Goal: Contribute content: Add original content to the website for others to see

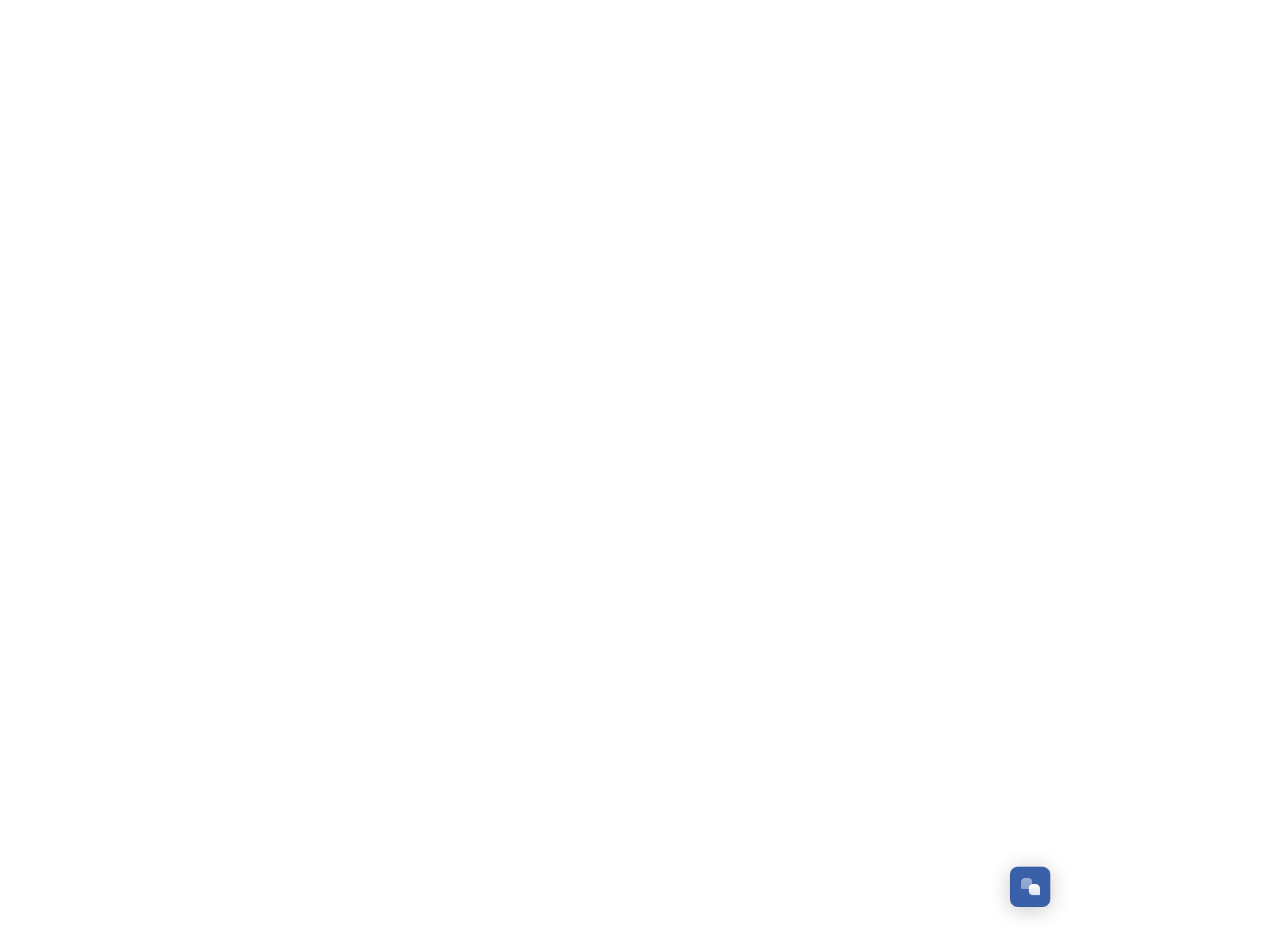
scroll to position [2374, 0]
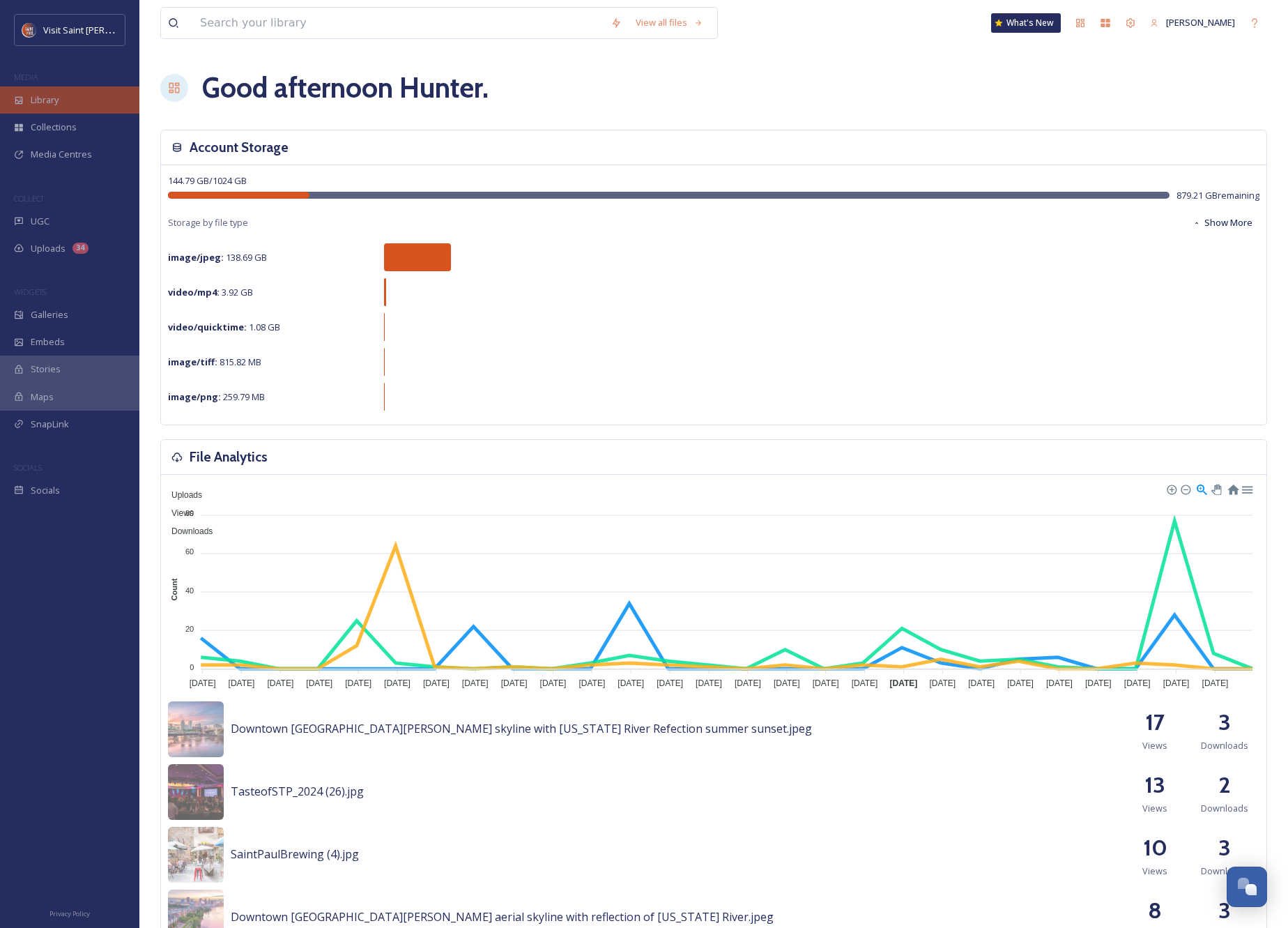
click at [50, 97] on span "Library" at bounding box center [44, 100] width 28 height 14
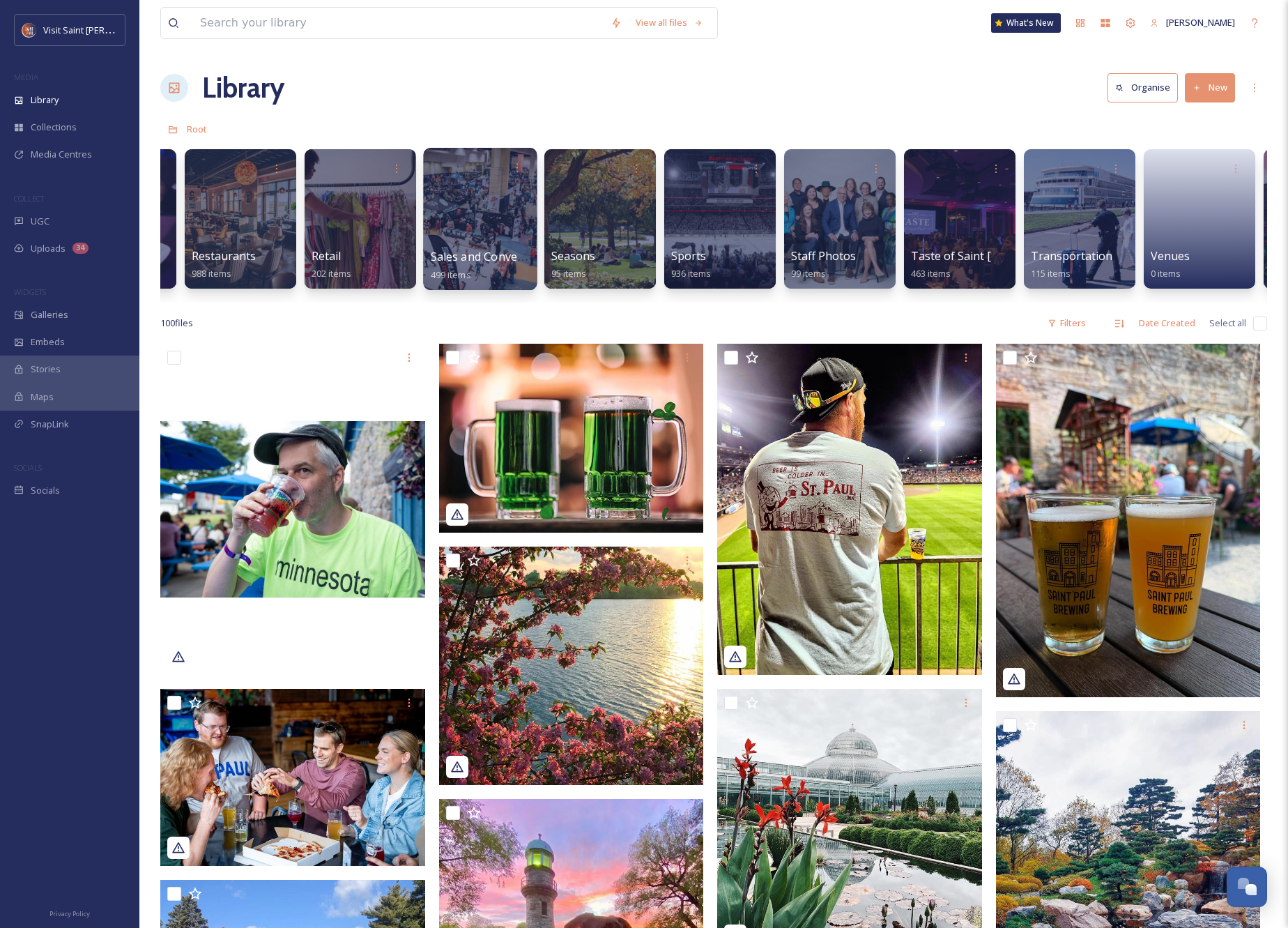
scroll to position [0, 1769]
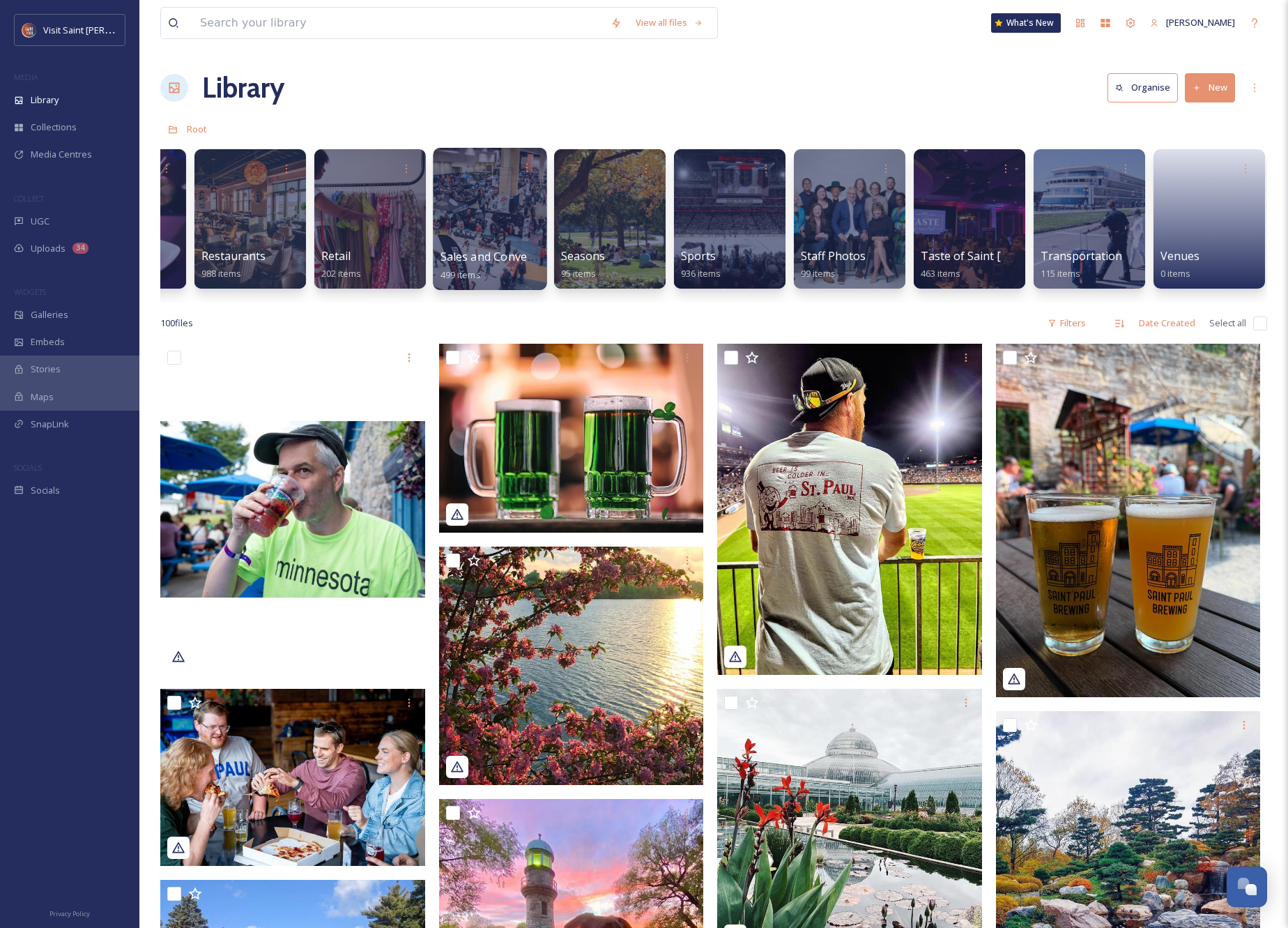
click at [538, 218] on div at bounding box center [490, 219] width 113 height 142
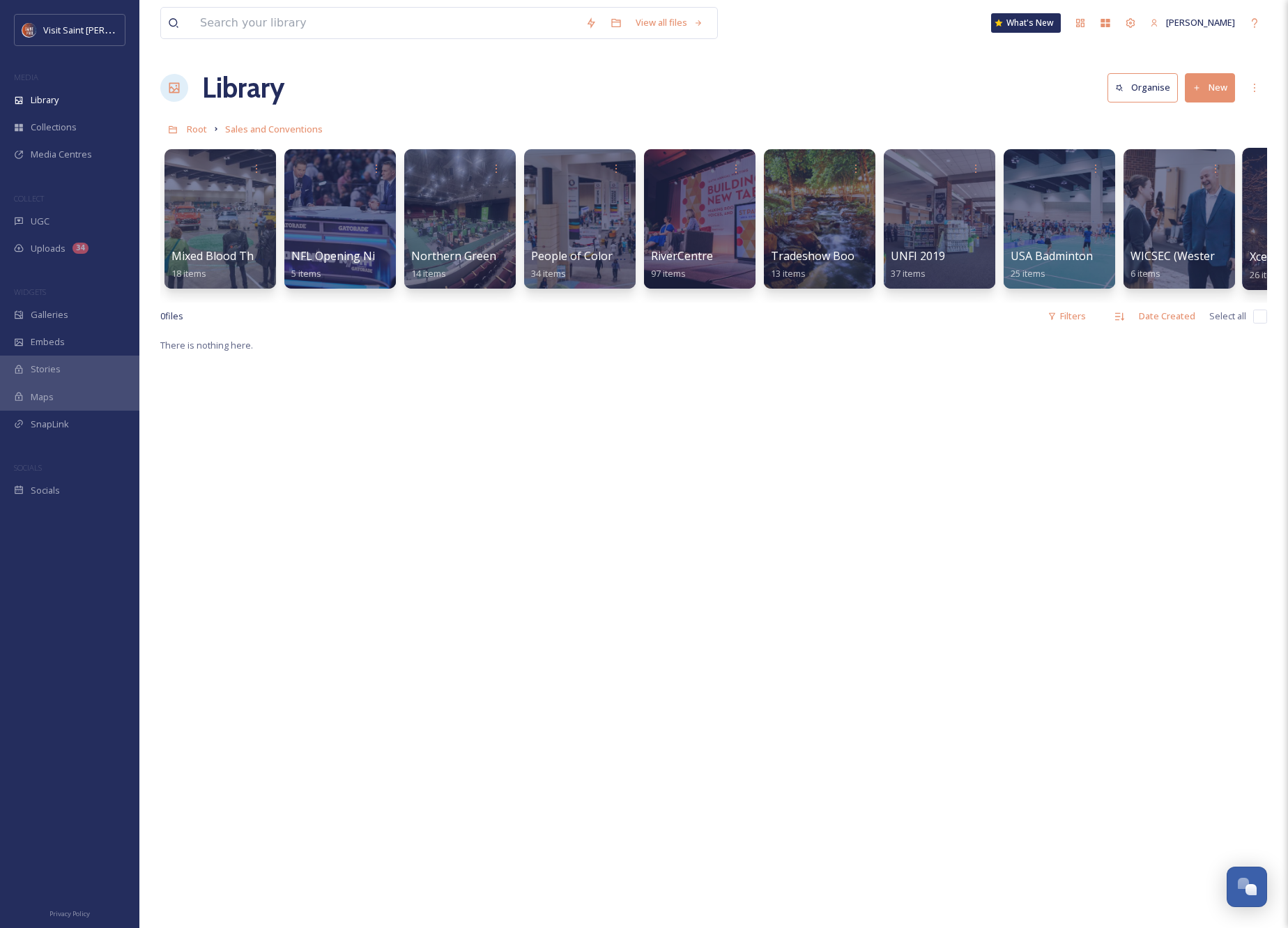
scroll to position [0, 1531]
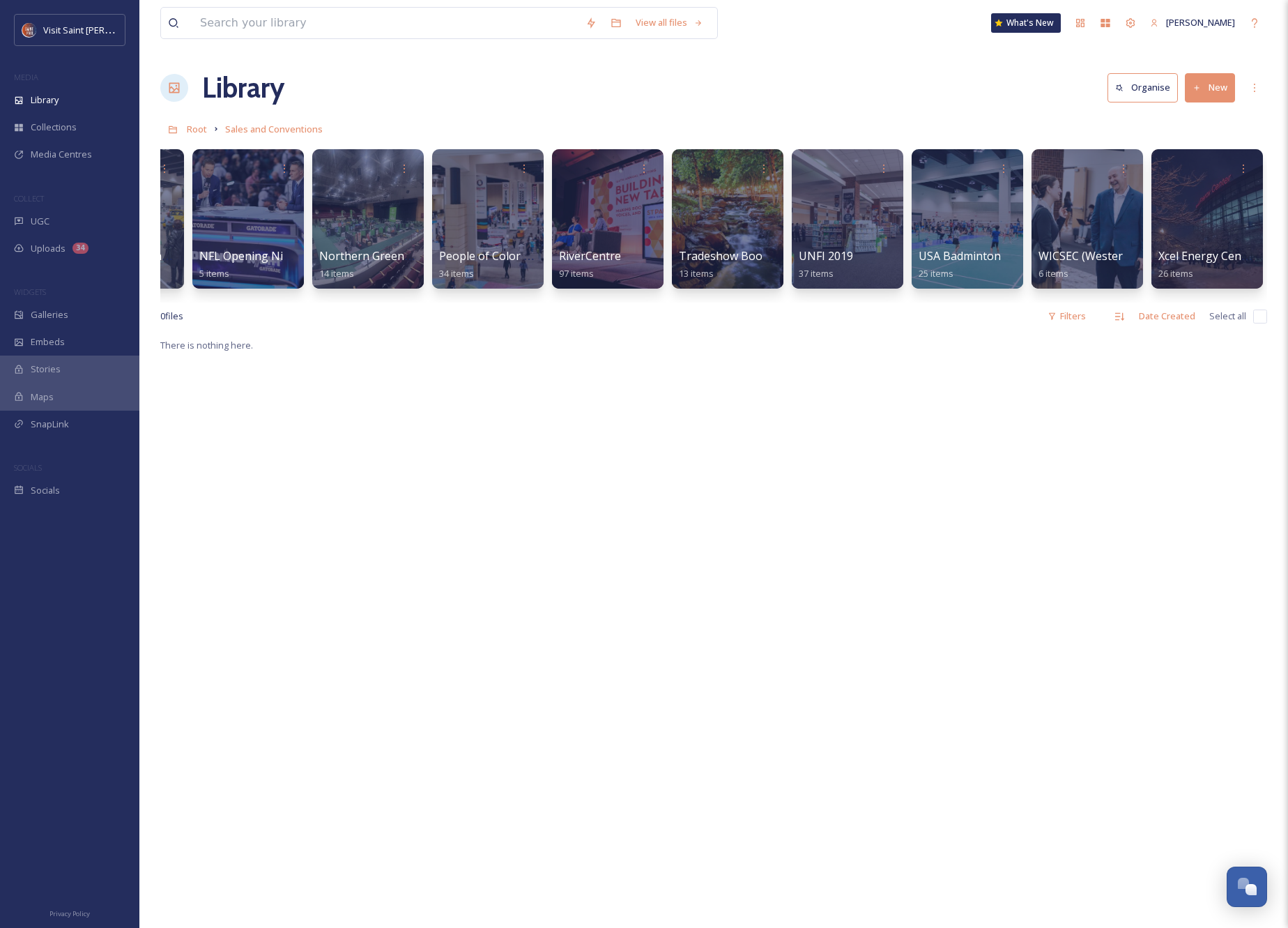
click at [854, 89] on button "New" at bounding box center [1211, 87] width 50 height 29
click at [854, 119] on span "File Upload" at bounding box center [1203, 120] width 46 height 14
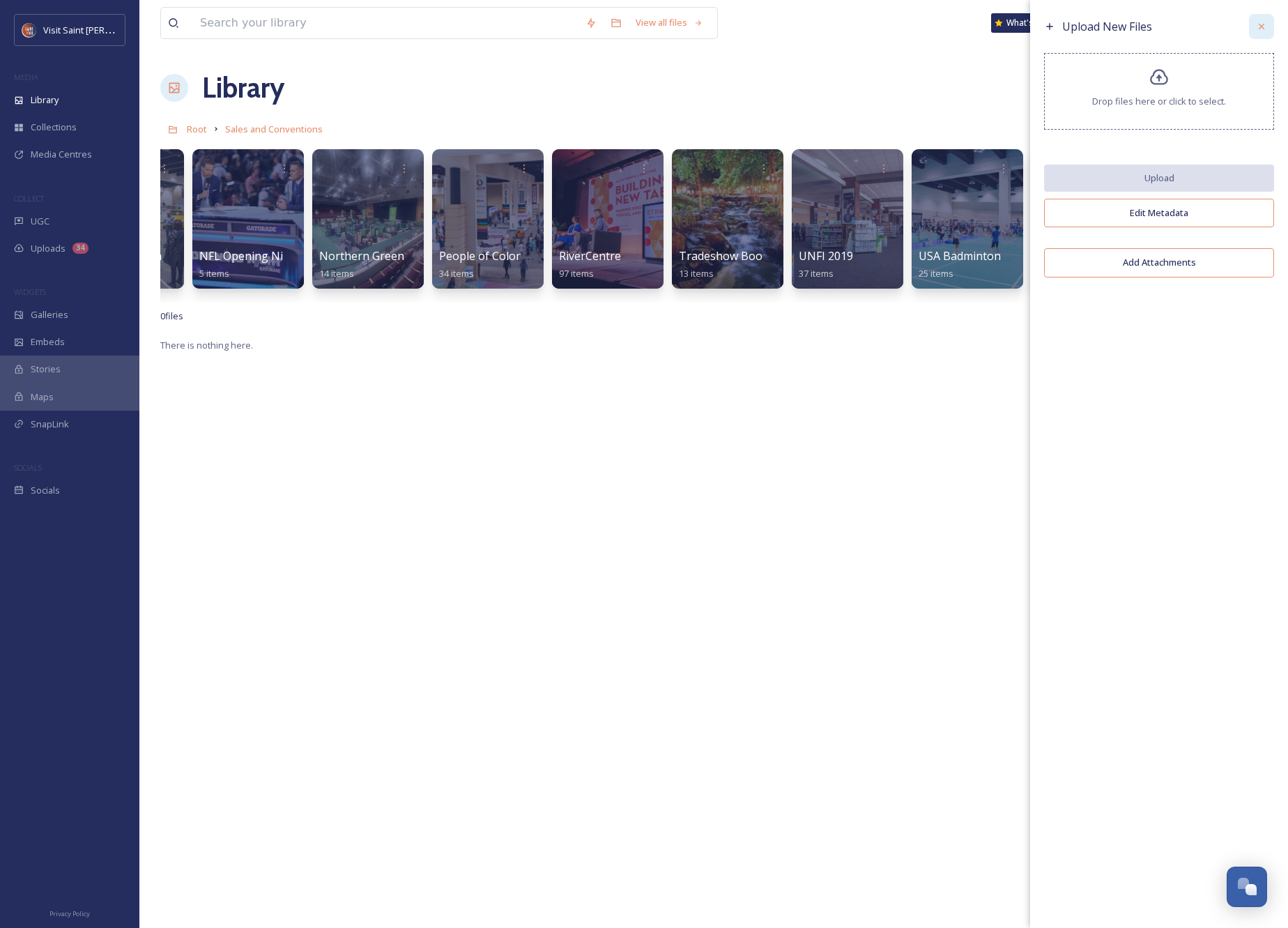
click at [854, 26] on icon at bounding box center [1262, 26] width 11 height 11
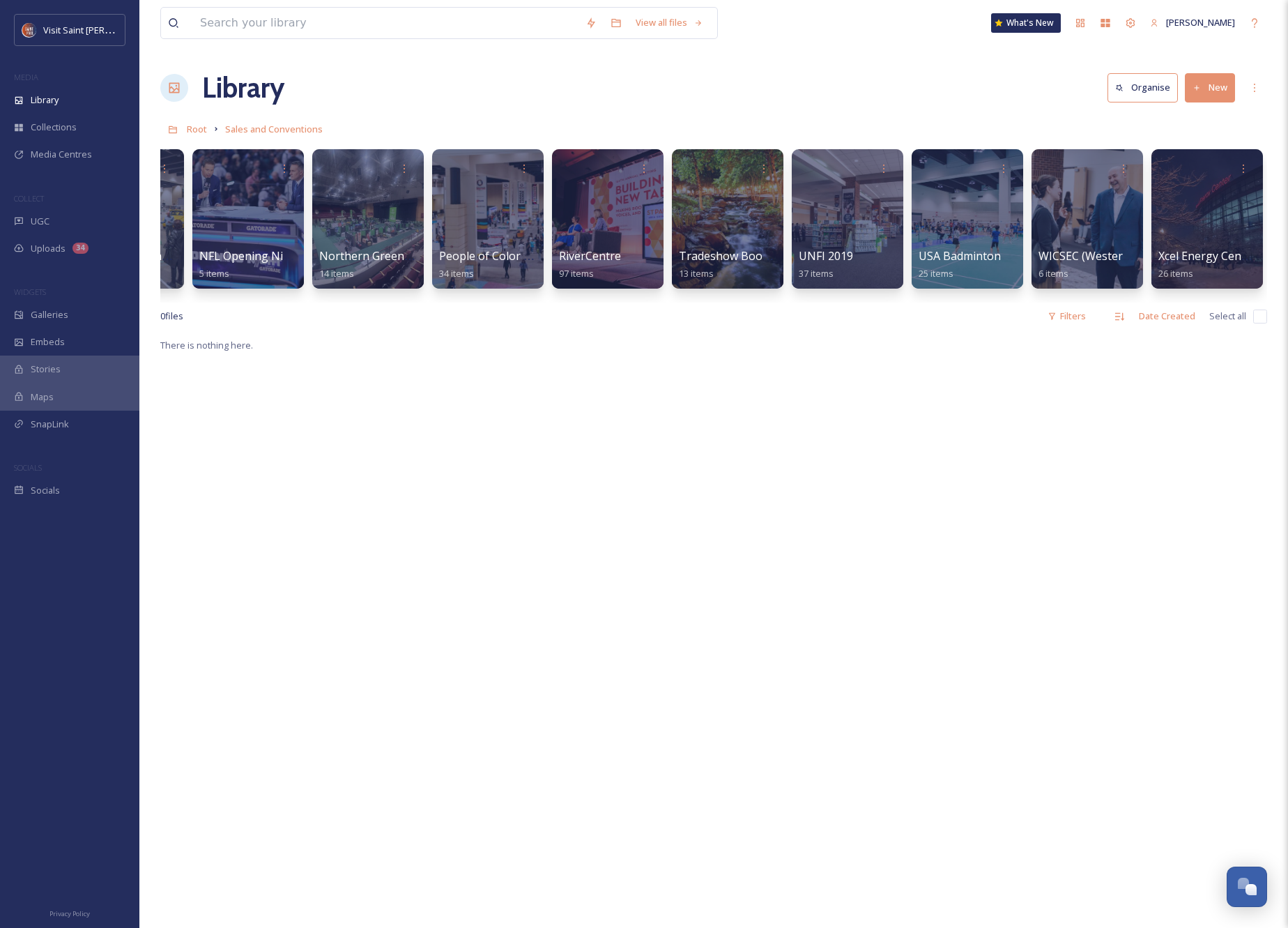
click at [854, 88] on button "New" at bounding box center [1211, 87] width 50 height 29
click at [854, 170] on span "Folder" at bounding box center [1193, 175] width 26 height 14
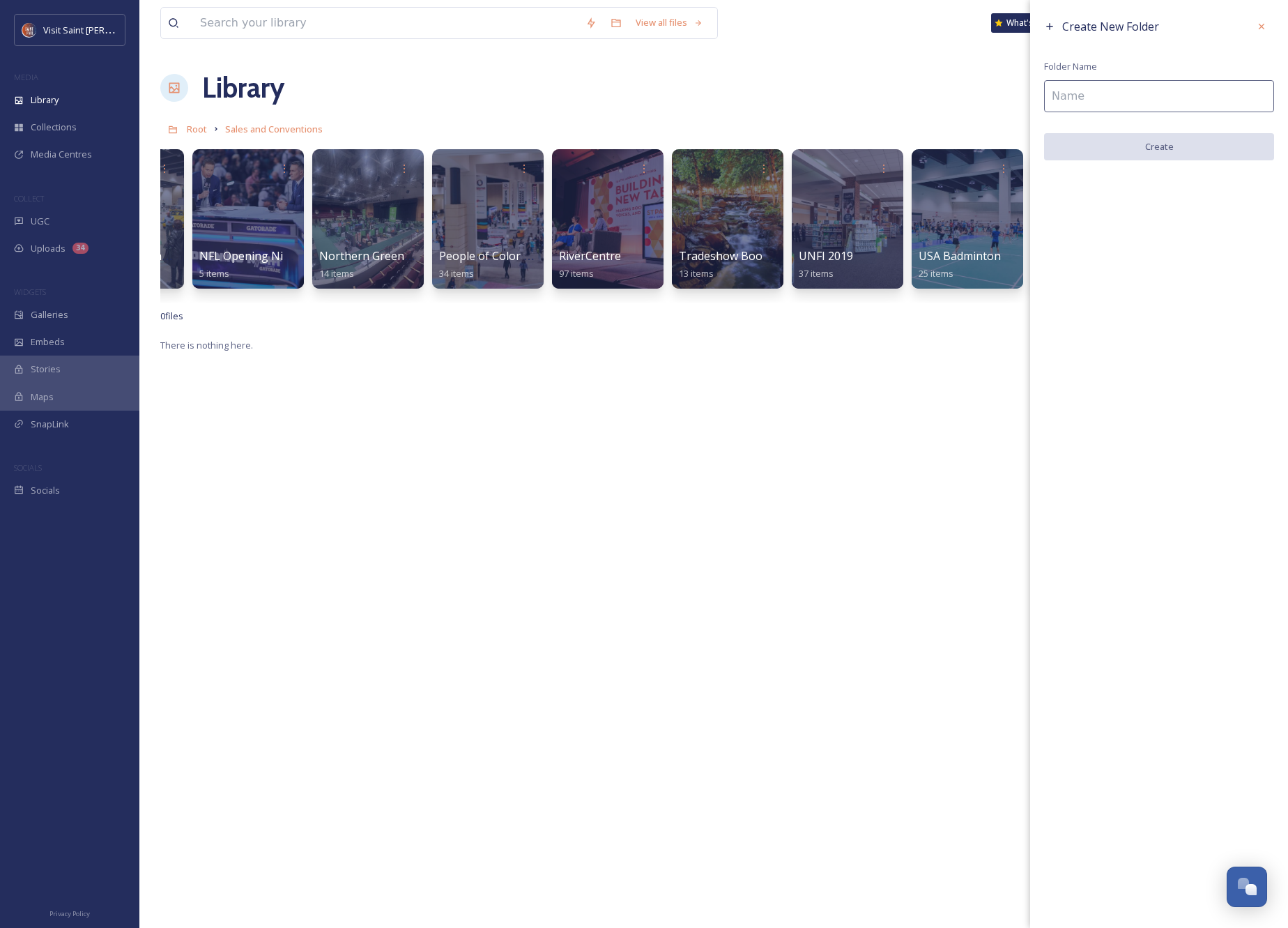
click at [854, 95] on input at bounding box center [1159, 96] width 230 height 32
type input "Twin Cities Health & Fitness Expo"
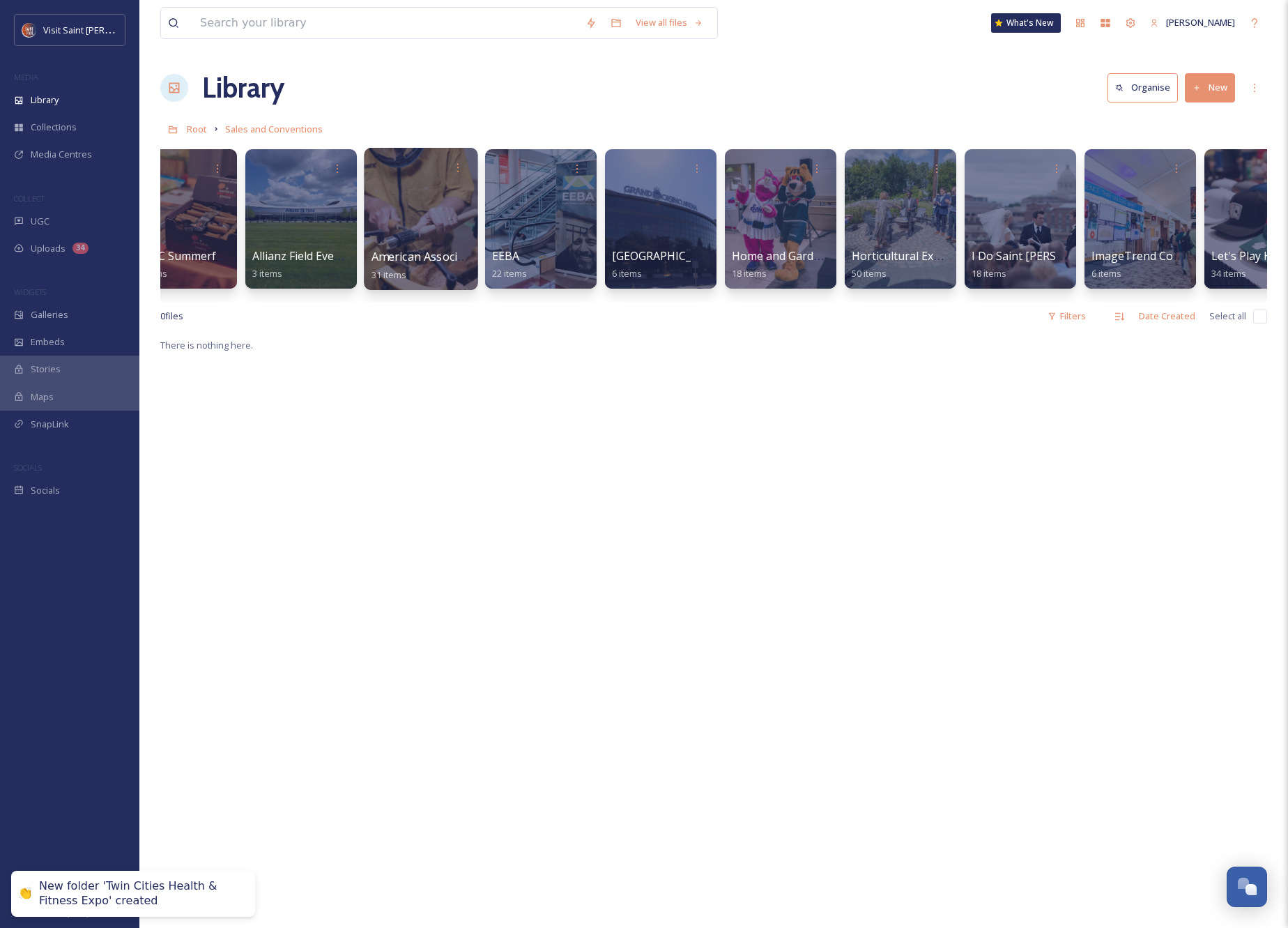
scroll to position [0, 0]
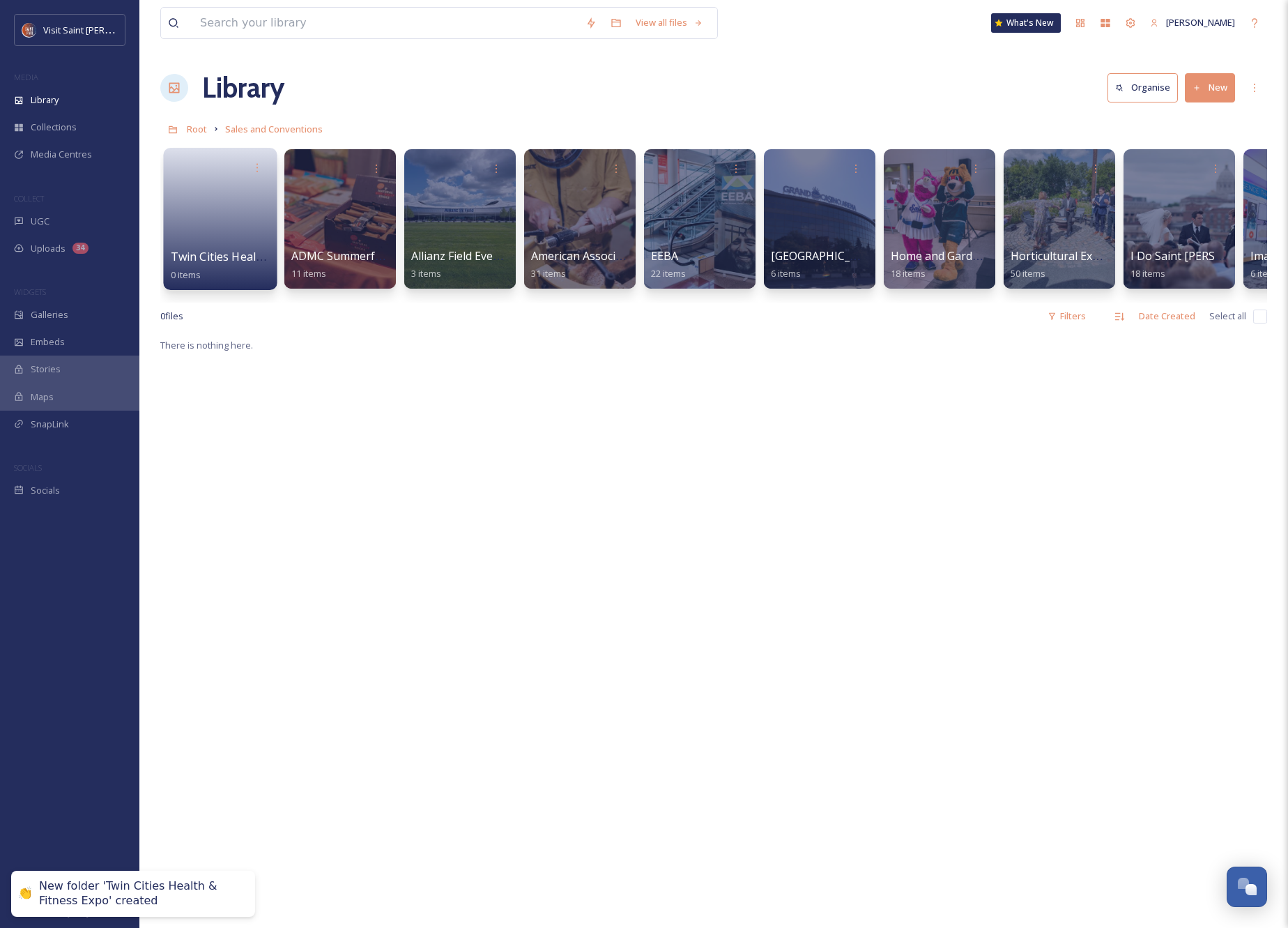
click at [209, 232] on link at bounding box center [221, 214] width 100 height 68
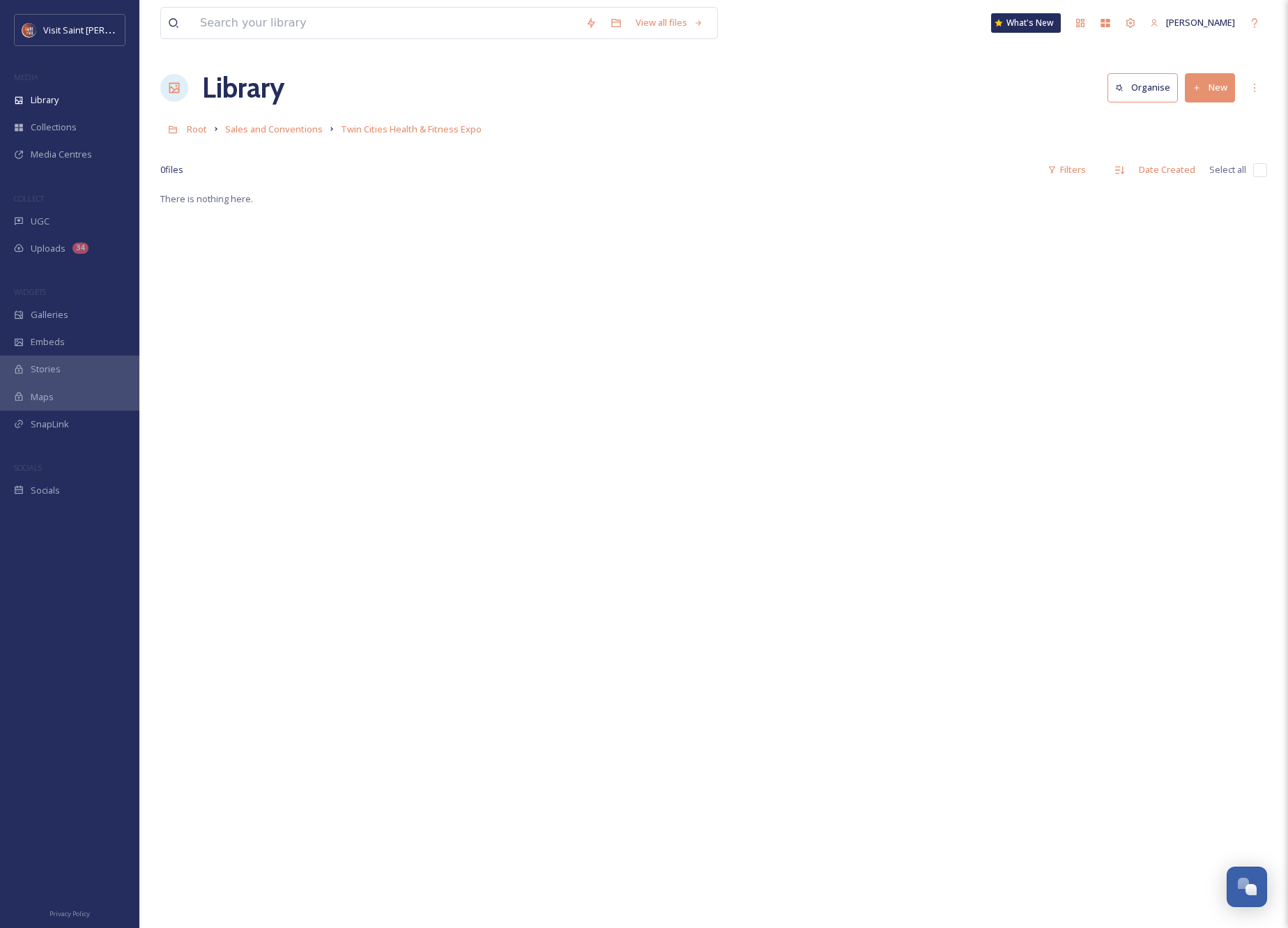
click at [854, 89] on button "New" at bounding box center [1211, 87] width 50 height 29
click at [854, 173] on span "Folder" at bounding box center [1193, 175] width 26 height 14
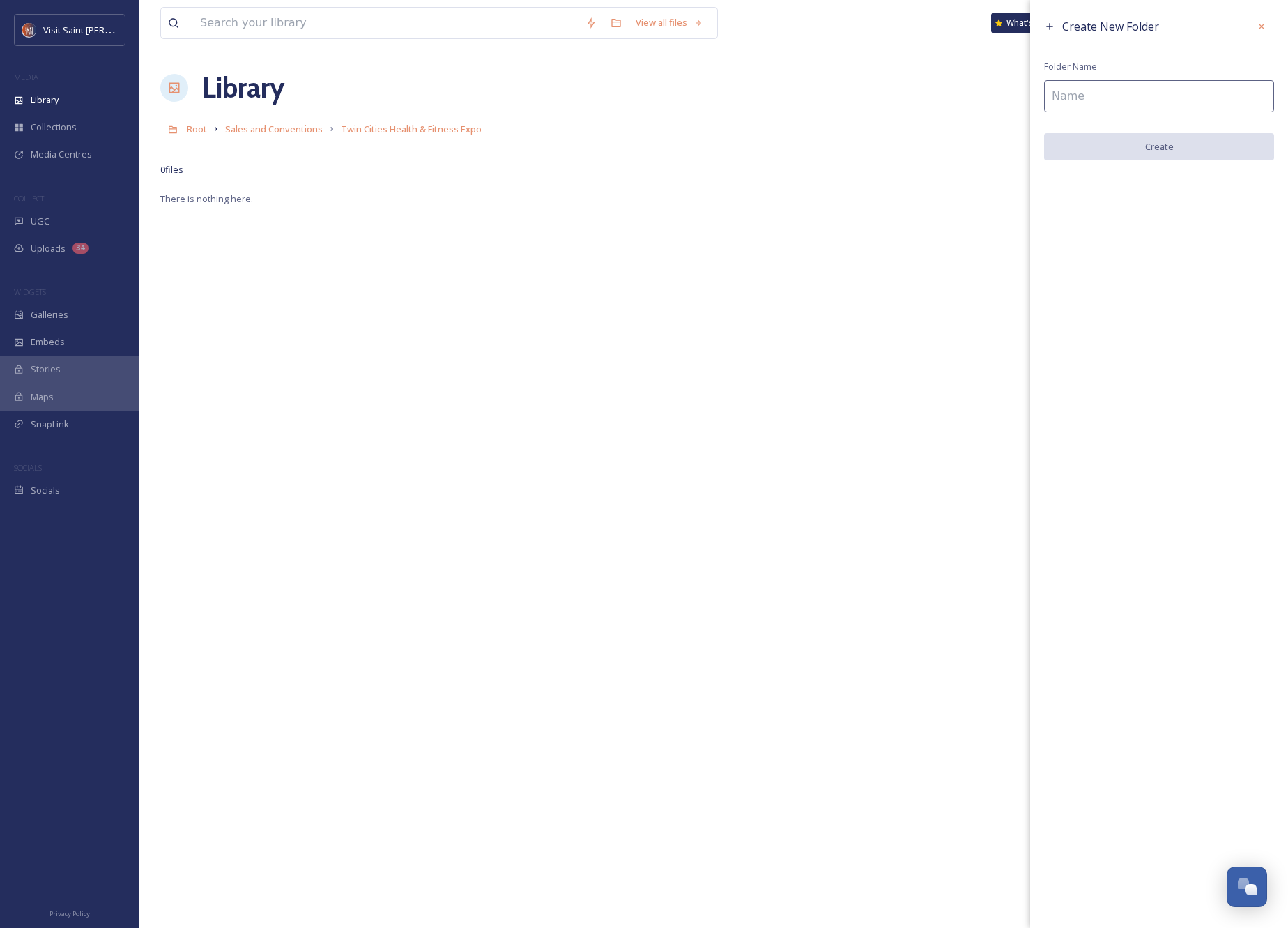
click at [854, 93] on input at bounding box center [1159, 96] width 230 height 32
type input "2025"
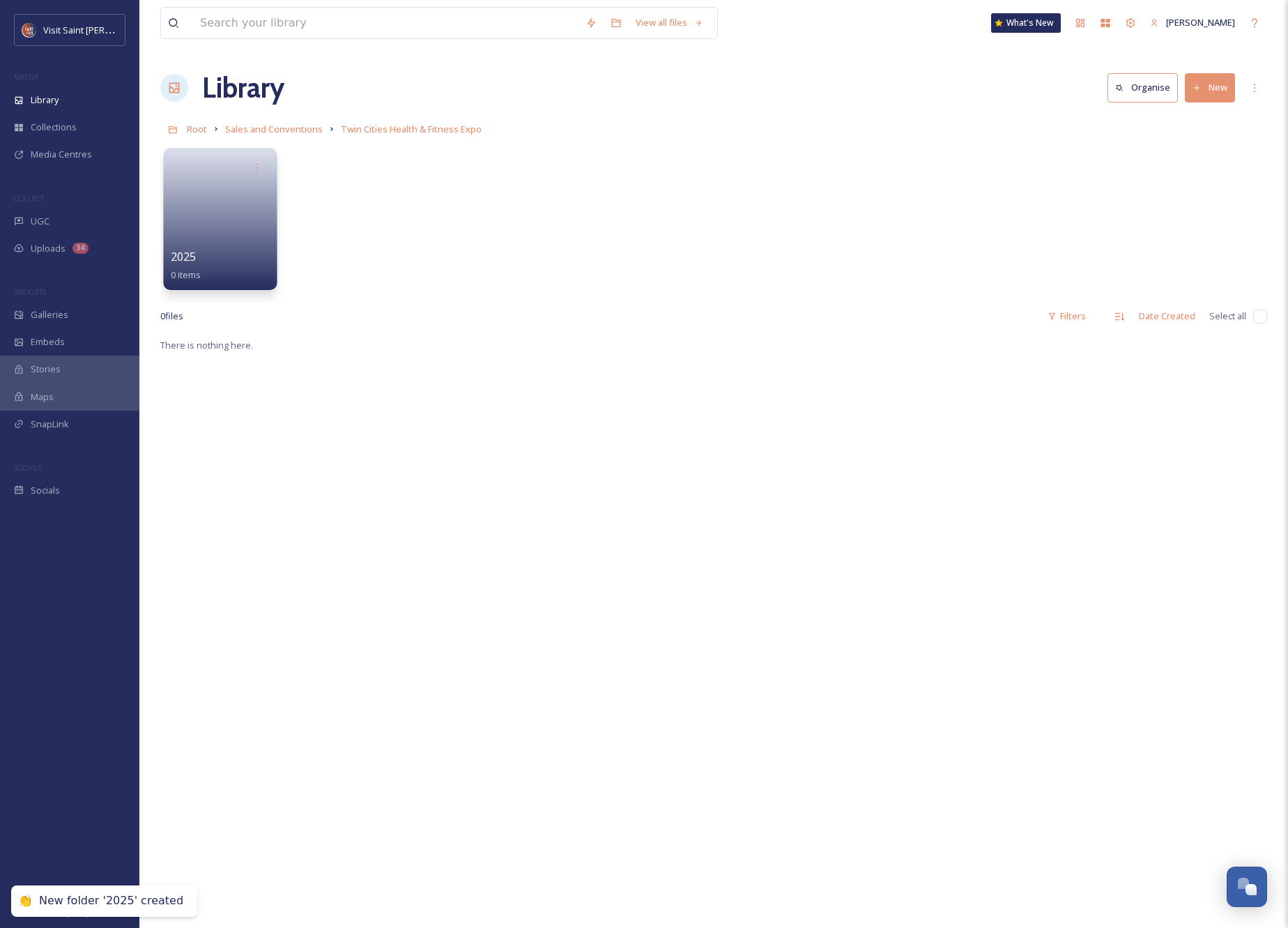
click at [227, 172] on div at bounding box center [221, 167] width 100 height 26
click at [230, 212] on link at bounding box center [221, 214] width 100 height 68
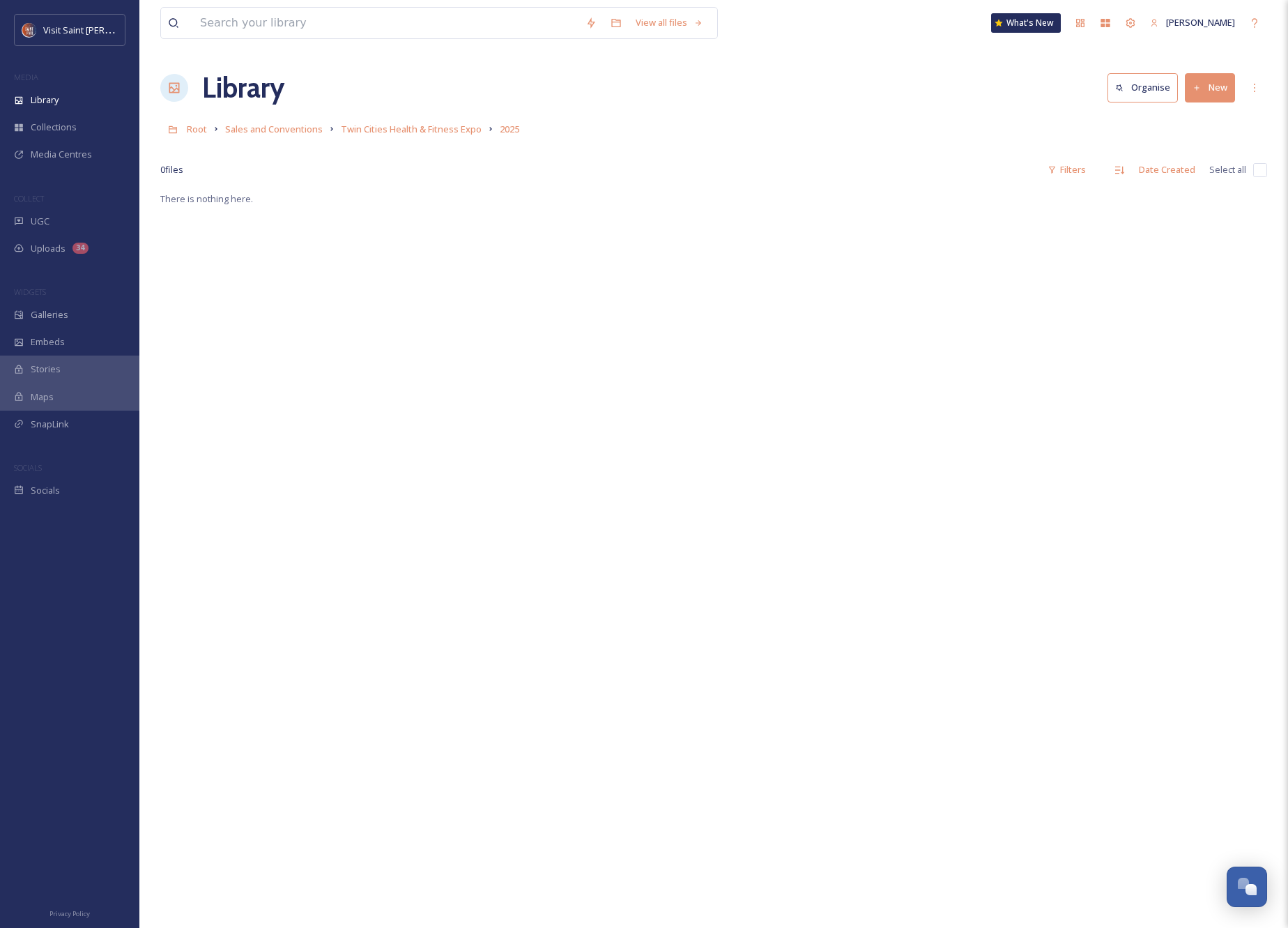
click at [854, 85] on button "New" at bounding box center [1211, 87] width 50 height 29
click at [854, 116] on span "File Upload" at bounding box center [1203, 120] width 46 height 14
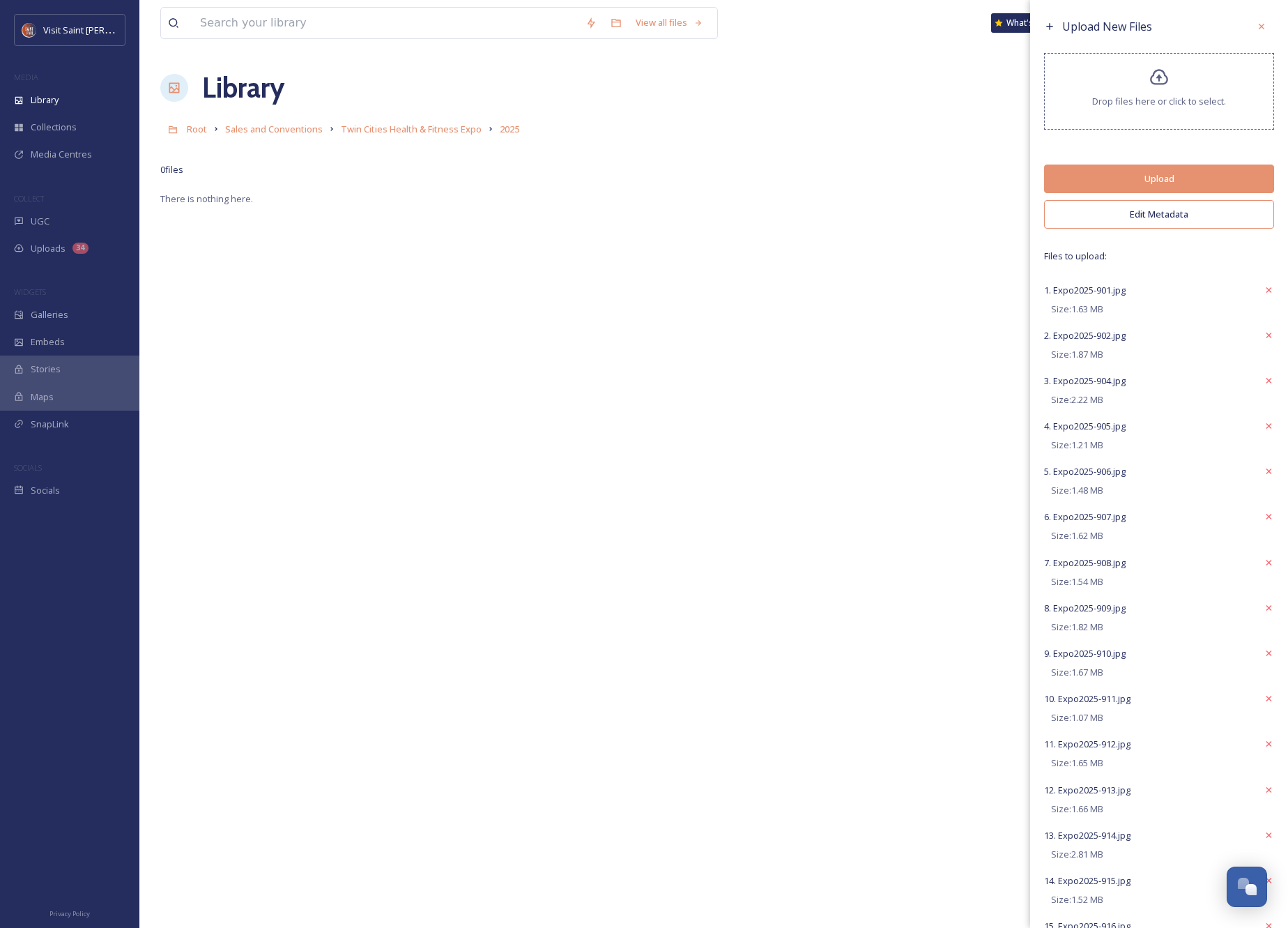
click at [854, 221] on button "Edit Metadata" at bounding box center [1159, 214] width 230 height 29
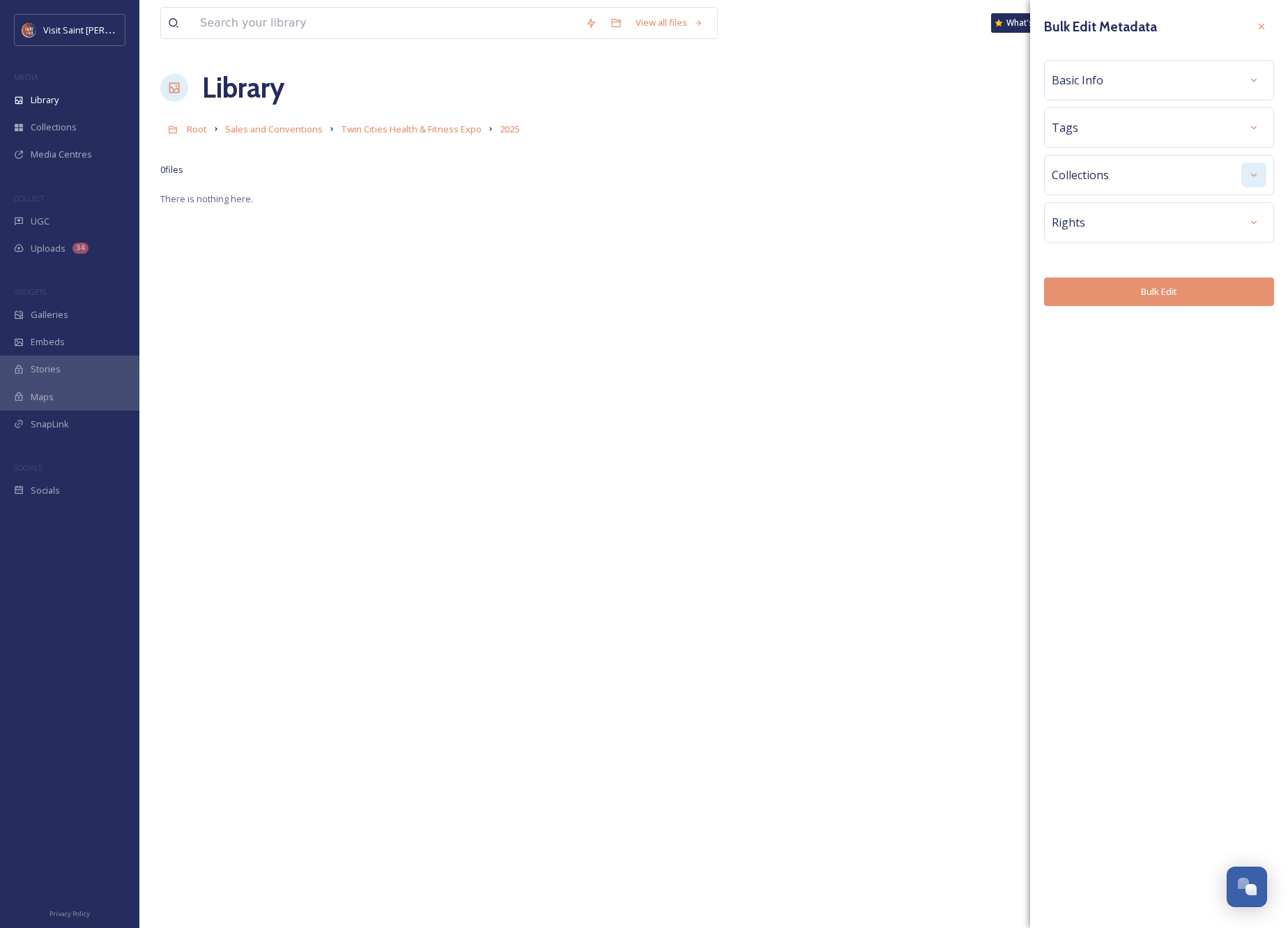
click at [854, 173] on icon at bounding box center [1254, 175] width 11 height 11
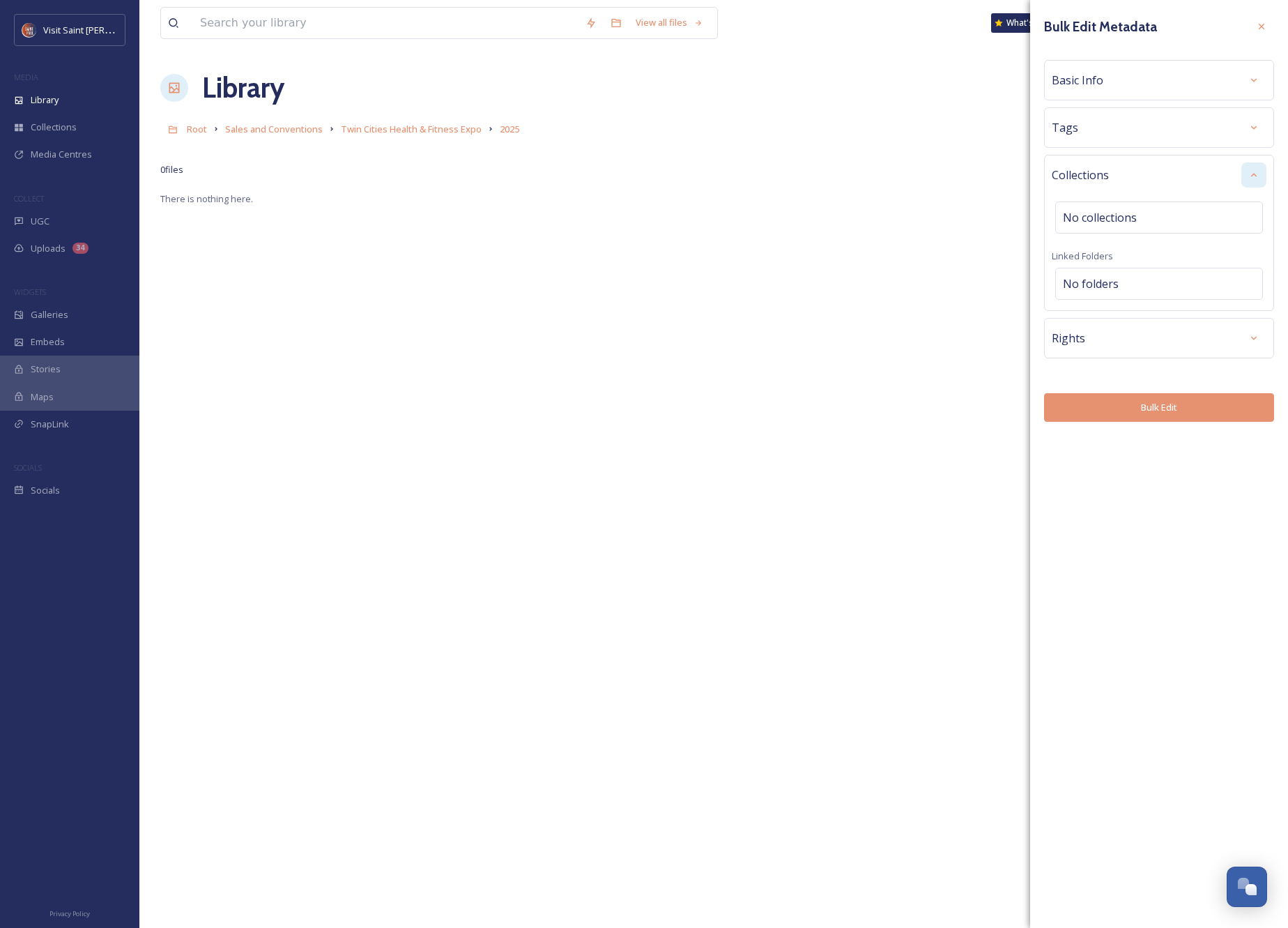
click at [854, 355] on div "Rights" at bounding box center [1159, 338] width 230 height 41
click at [854, 342] on div at bounding box center [1254, 338] width 25 height 25
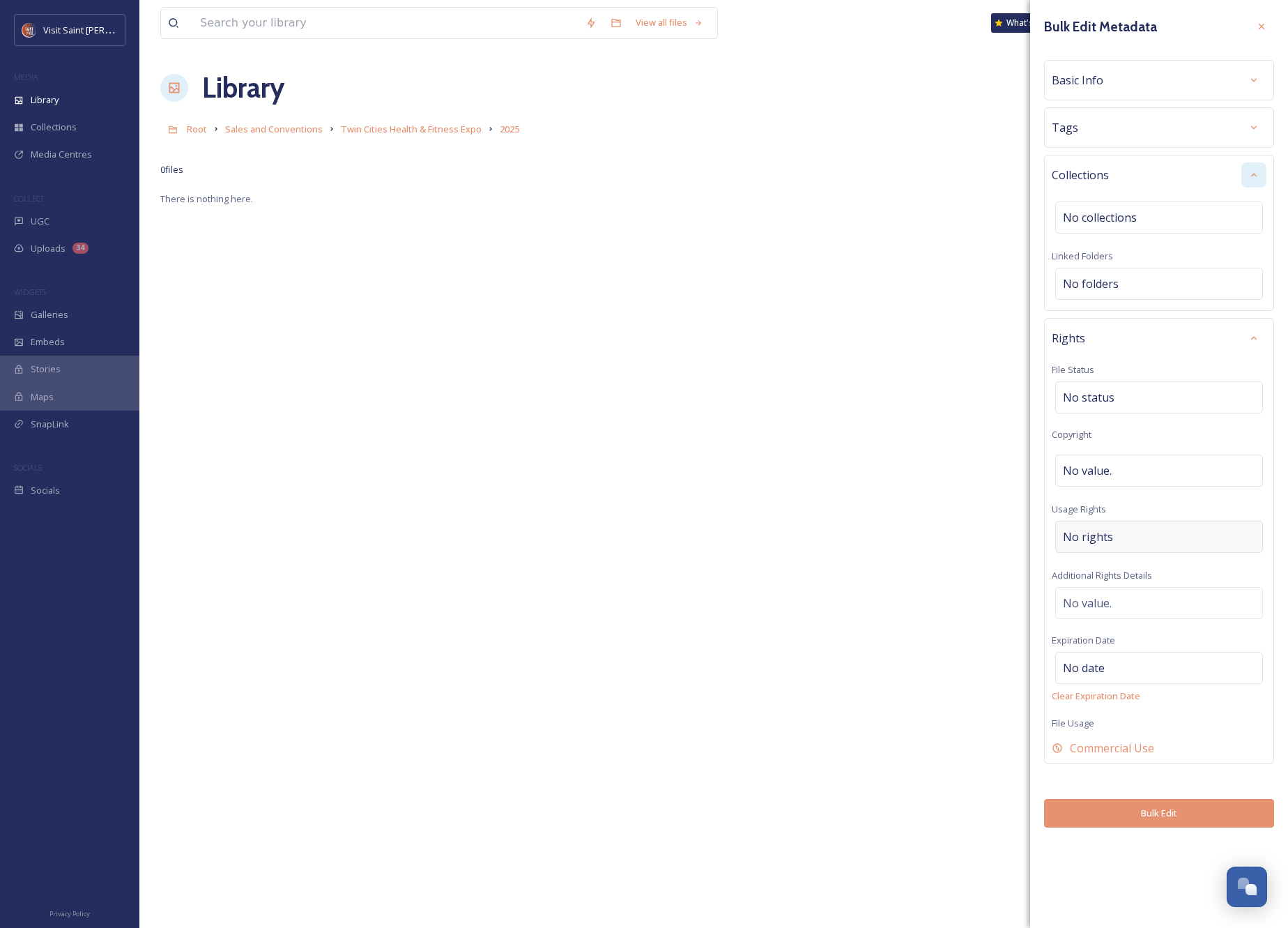
click at [854, 533] on span "No rights" at bounding box center [1088, 536] width 50 height 17
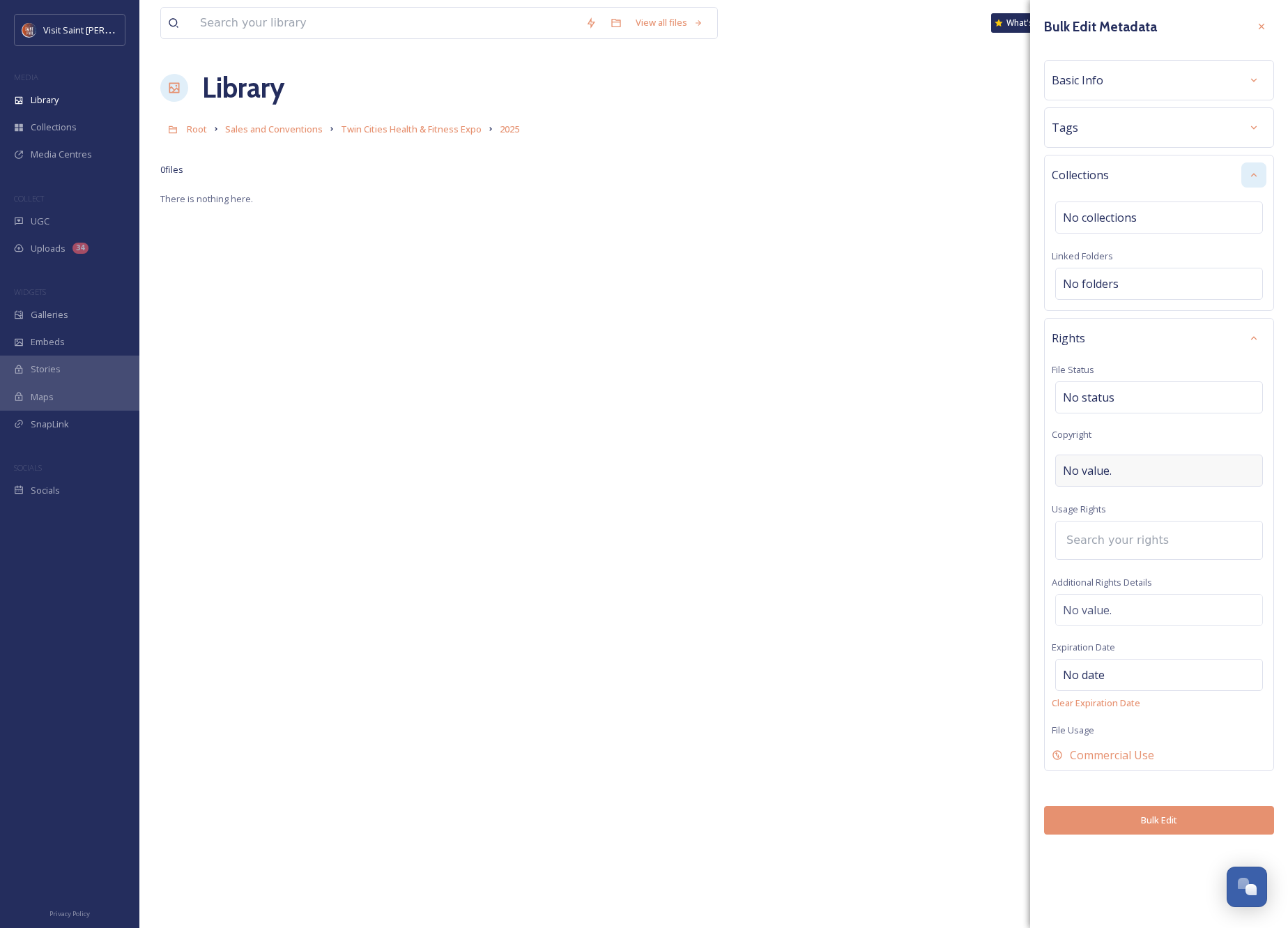
click at [854, 457] on div "No value." at bounding box center [1158, 471] width 208 height 32
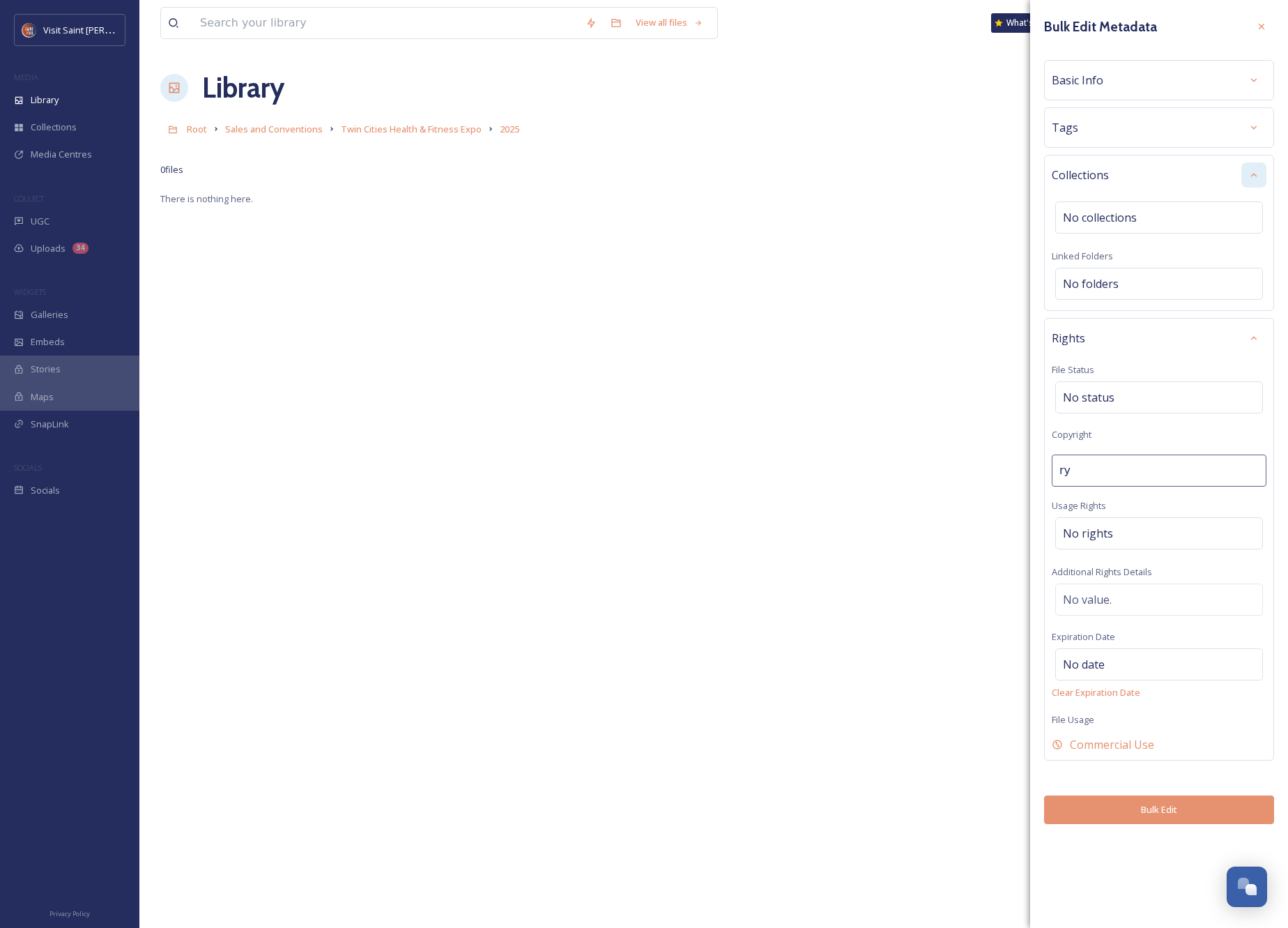
type input "r"
type input "Ryan Photography, Twin Cities in Motion"
click at [854, 353] on div "Rights File Status No status Copyright Ryan Photography, Twin Cities in Motion …" at bounding box center [1159, 539] width 230 height 443
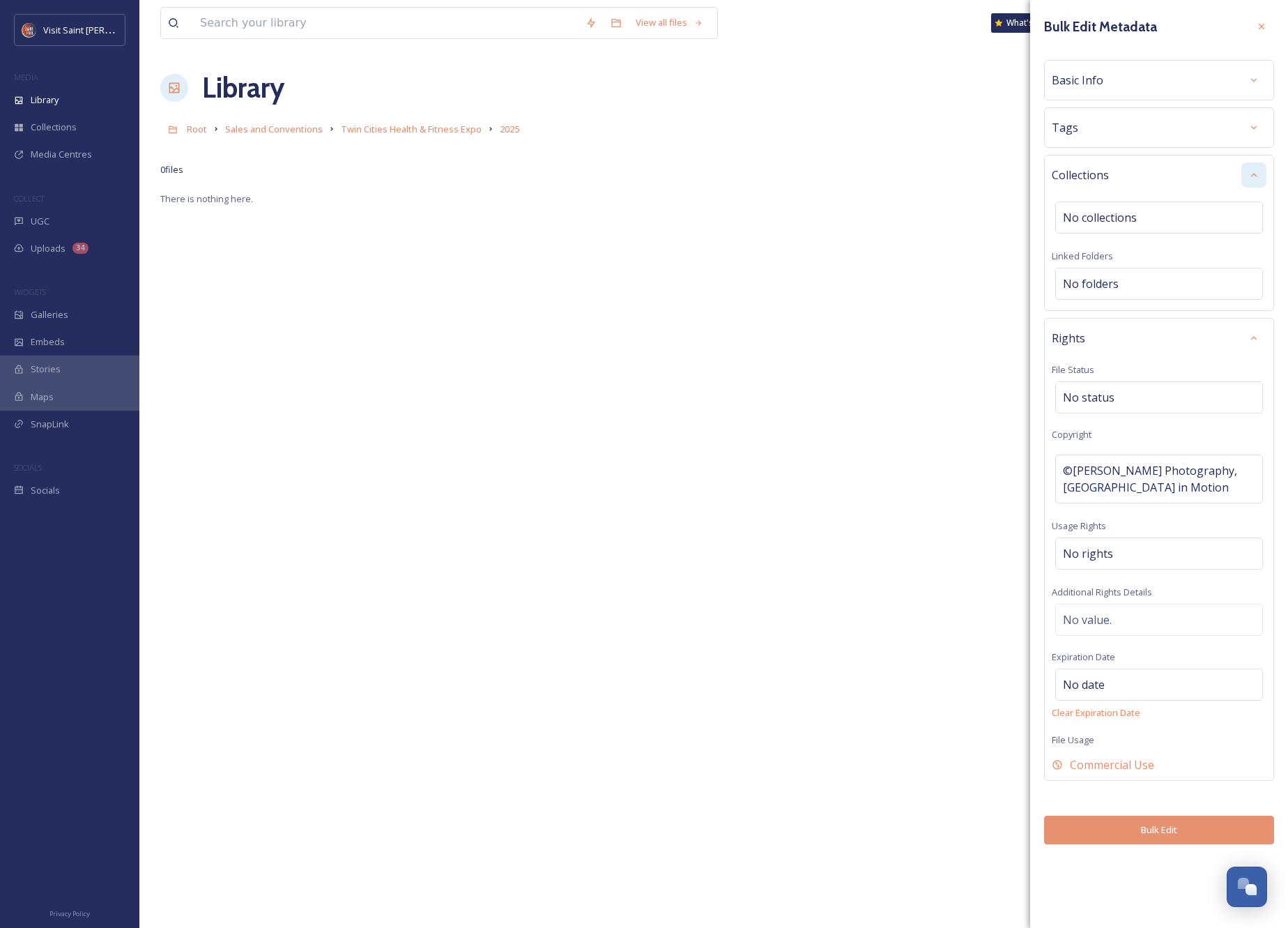
click at [854, 836] on button "Bulk Edit" at bounding box center [1159, 830] width 230 height 29
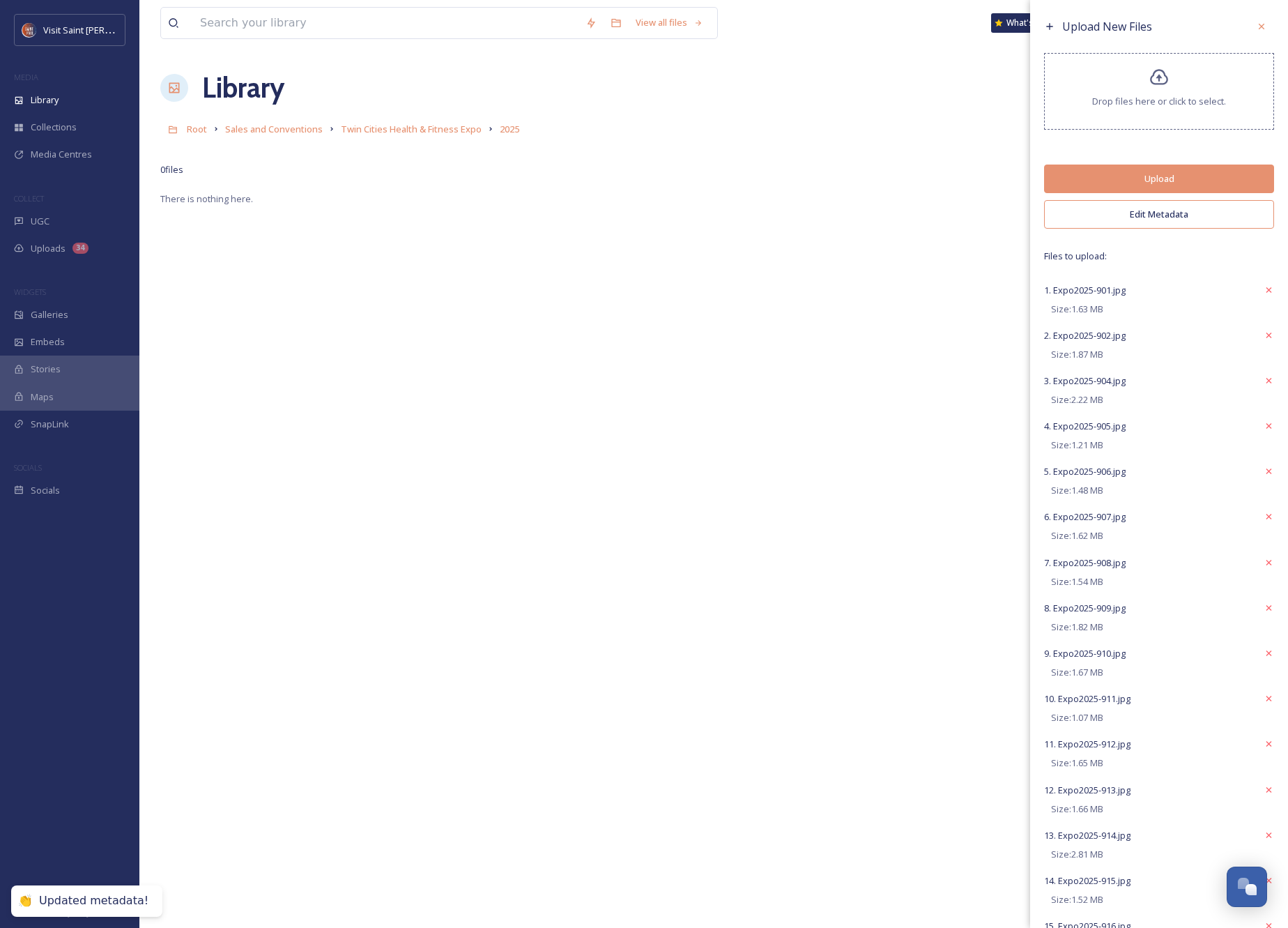
click at [854, 177] on button "Upload" at bounding box center [1159, 179] width 230 height 29
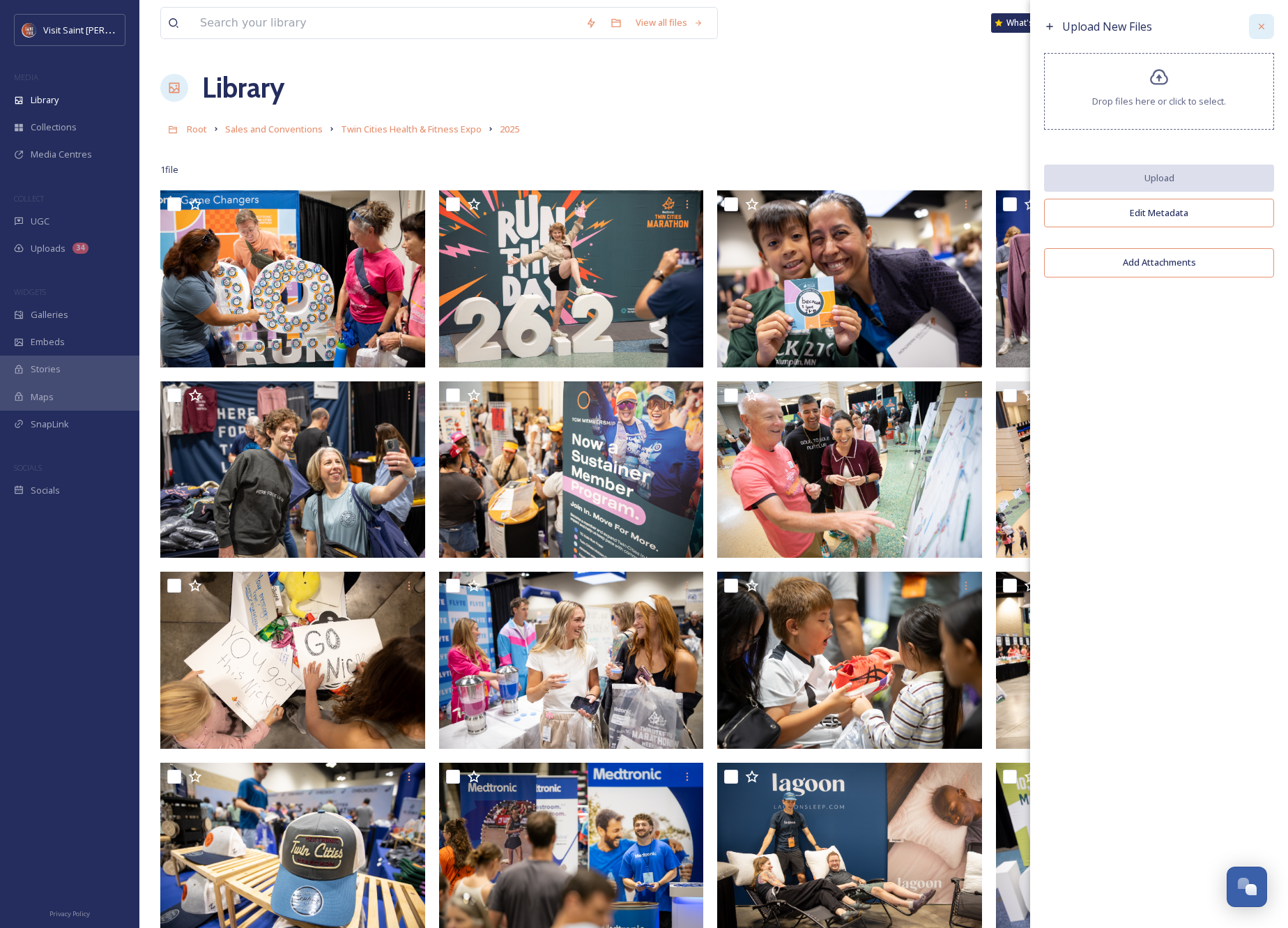
click at [854, 25] on icon at bounding box center [1262, 26] width 11 height 11
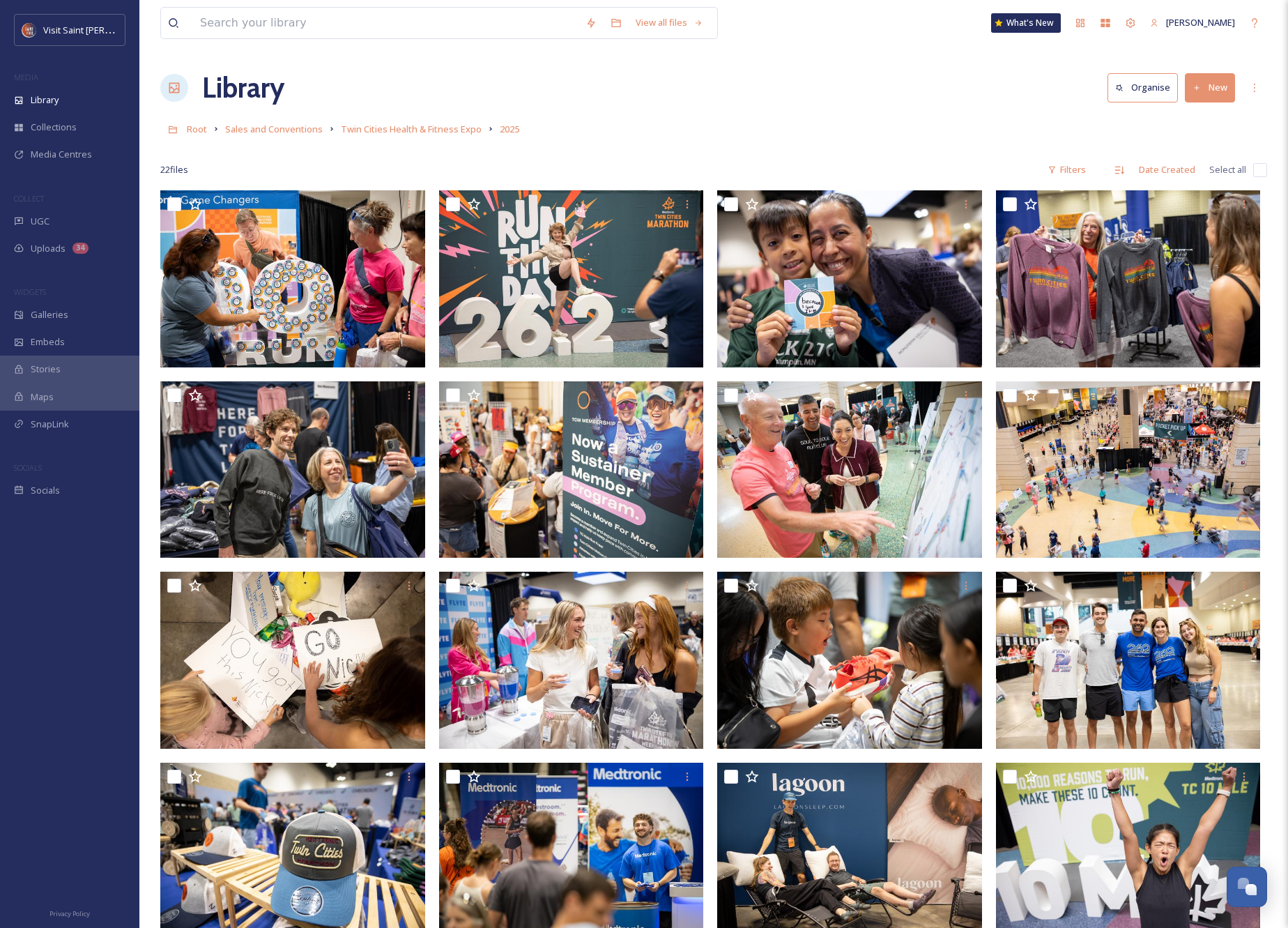
click at [1256, 167] on input "checkbox" at bounding box center [1259, 169] width 14 height 14
checkbox input "true"
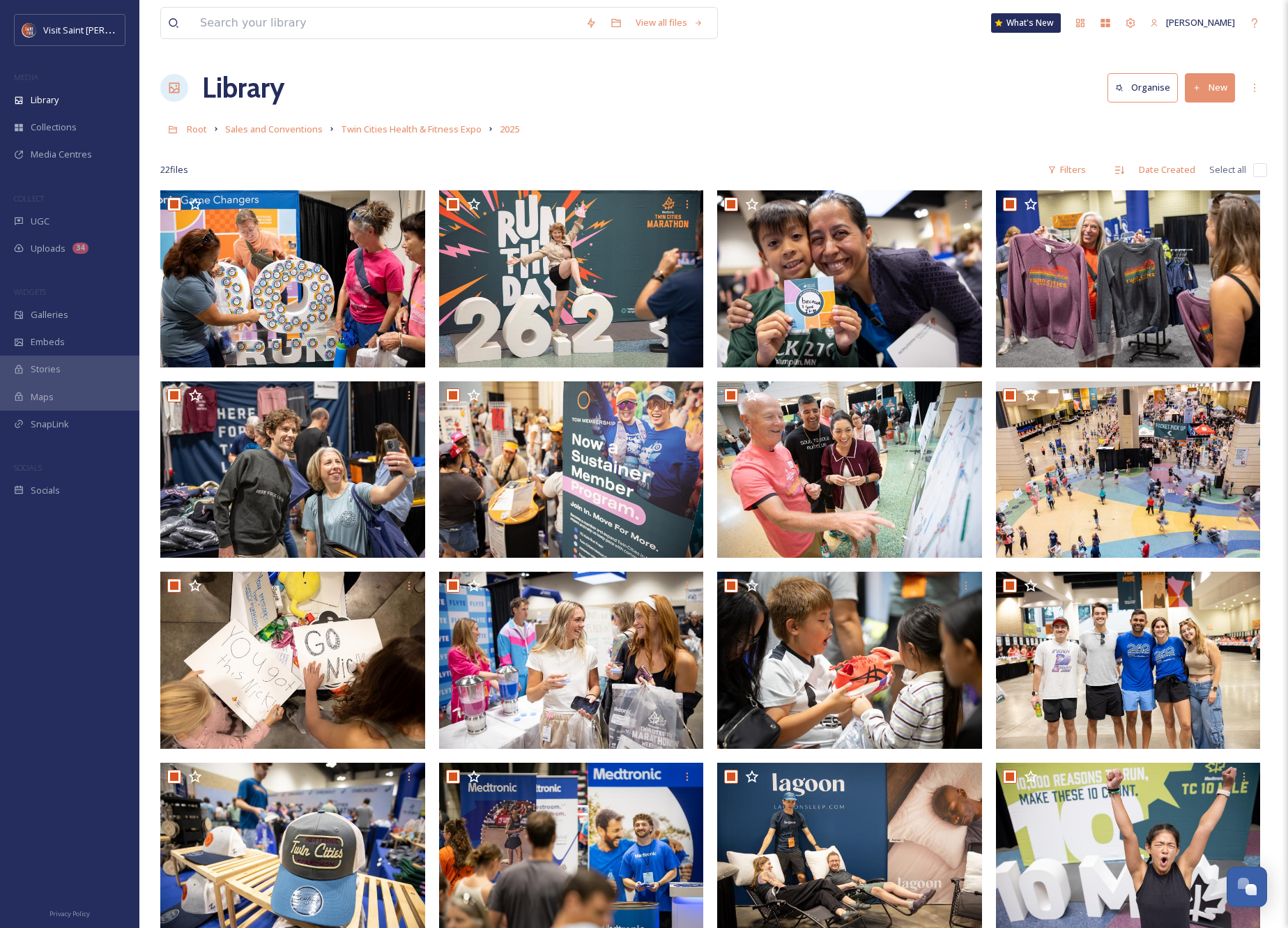
checkbox input "true"
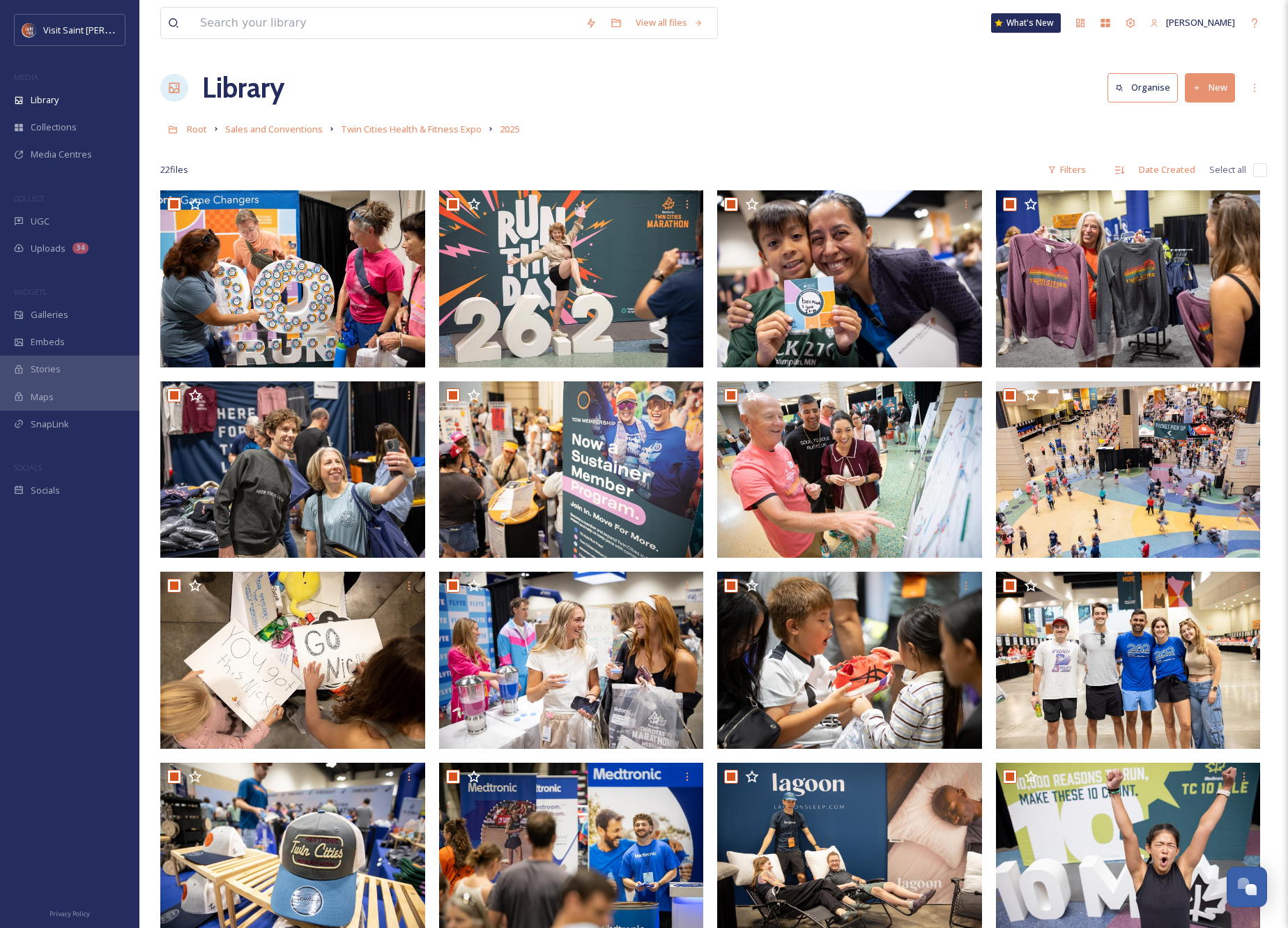
checkbox input "true"
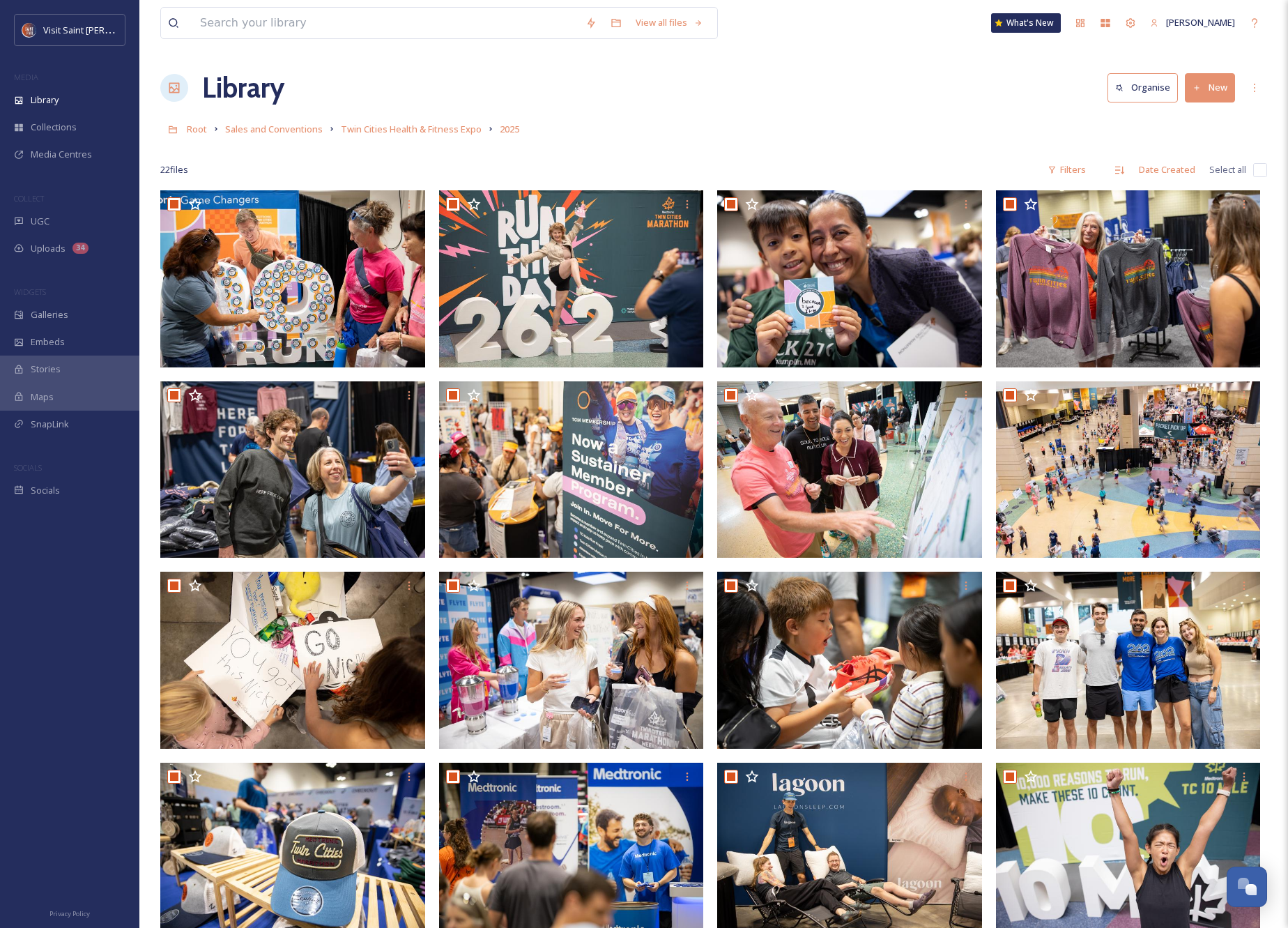
checkbox input "true"
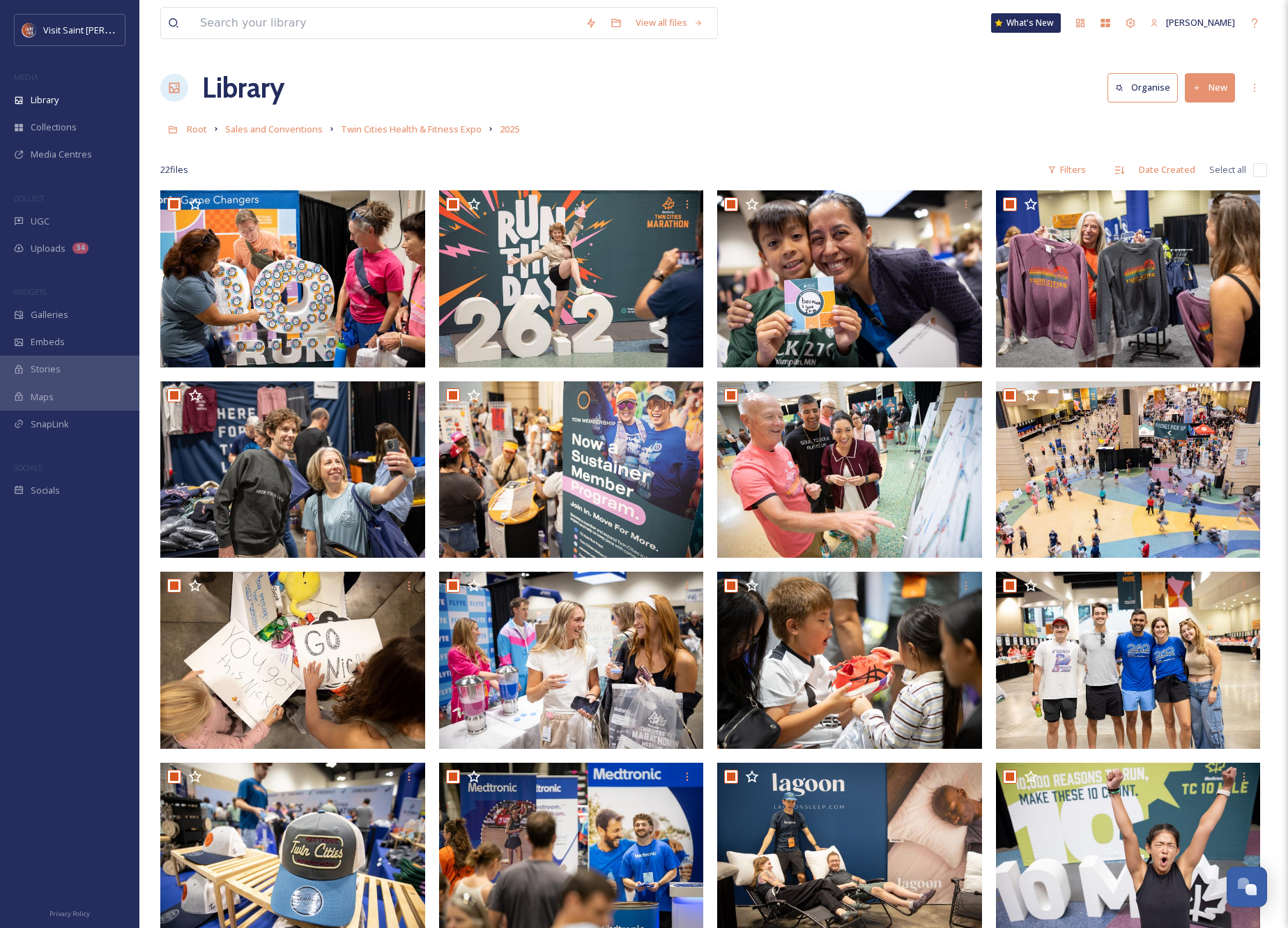
checkbox input "true"
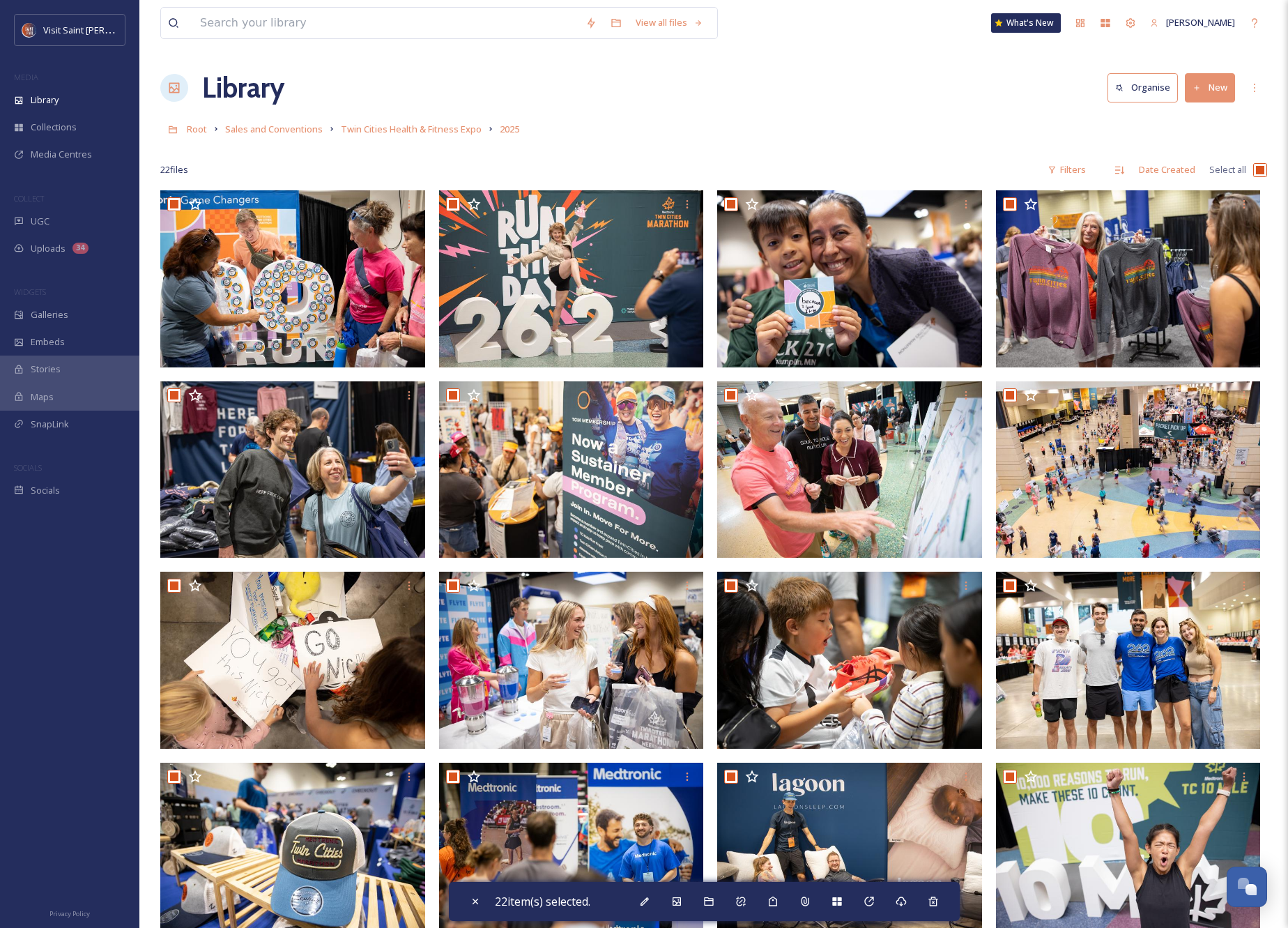
click at [1260, 168] on input "checkbox" at bounding box center [1259, 169] width 14 height 14
checkbox input "false"
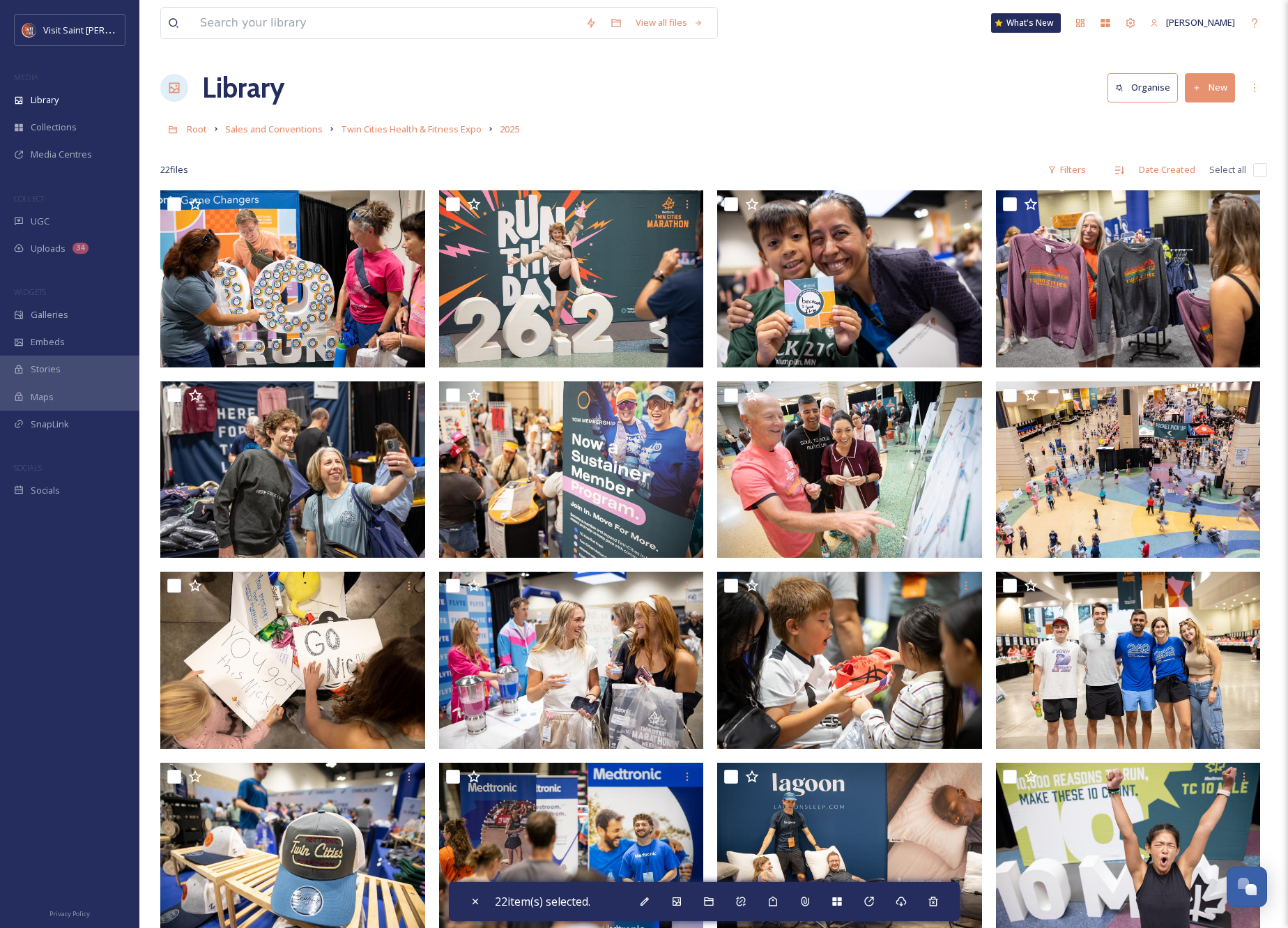
checkbox input "false"
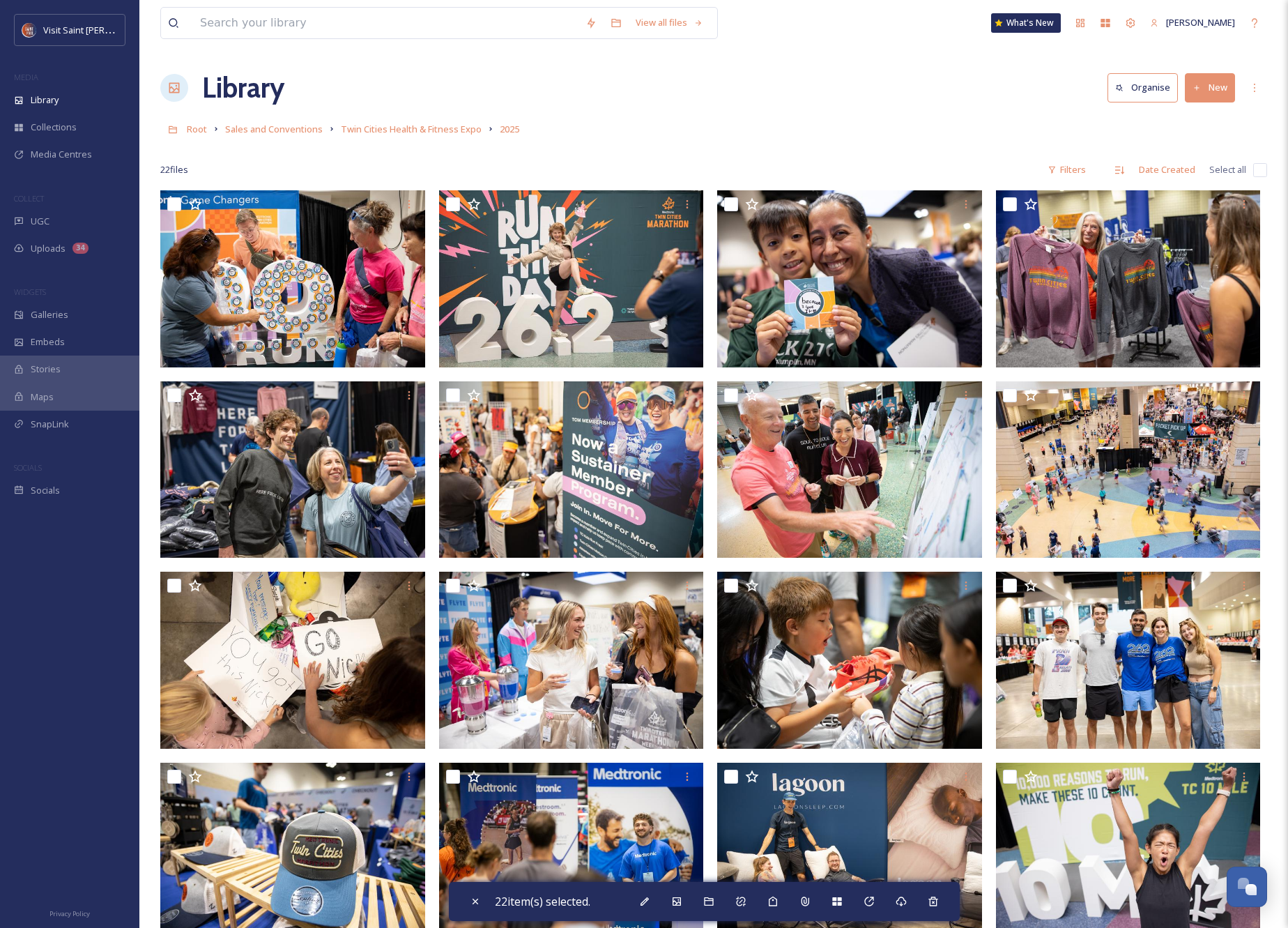
checkbox input "false"
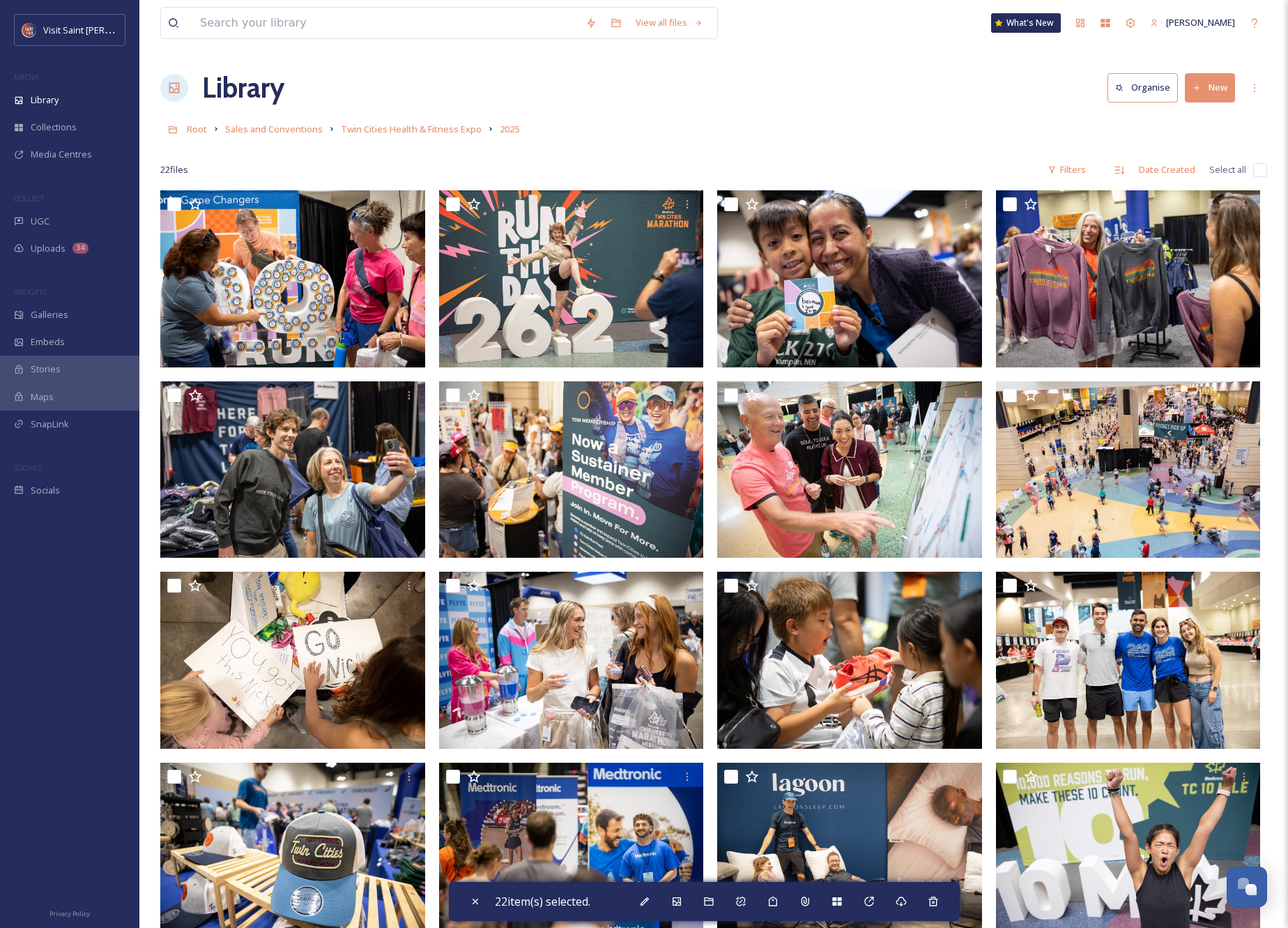
checkbox input "false"
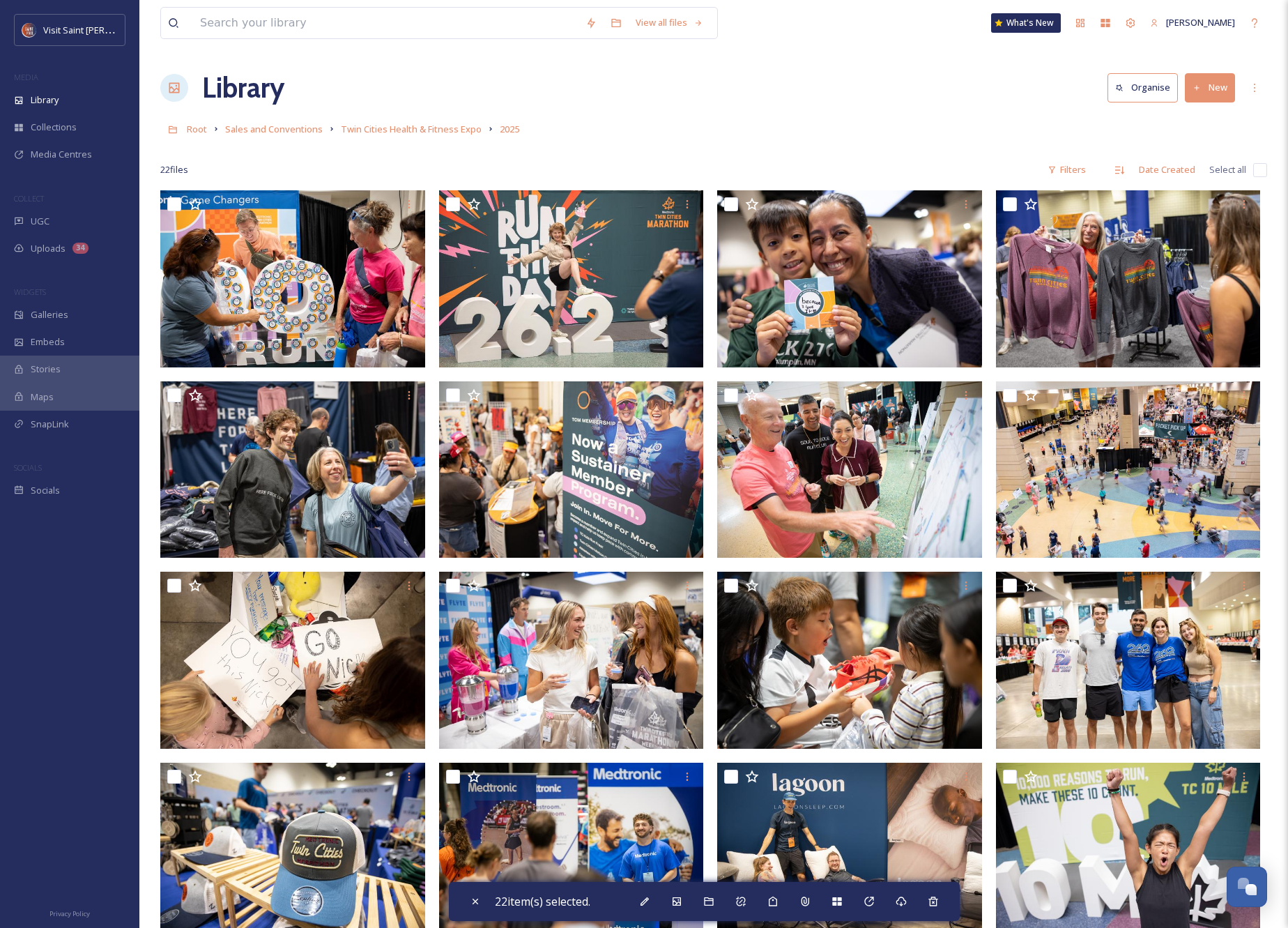
checkbox input "false"
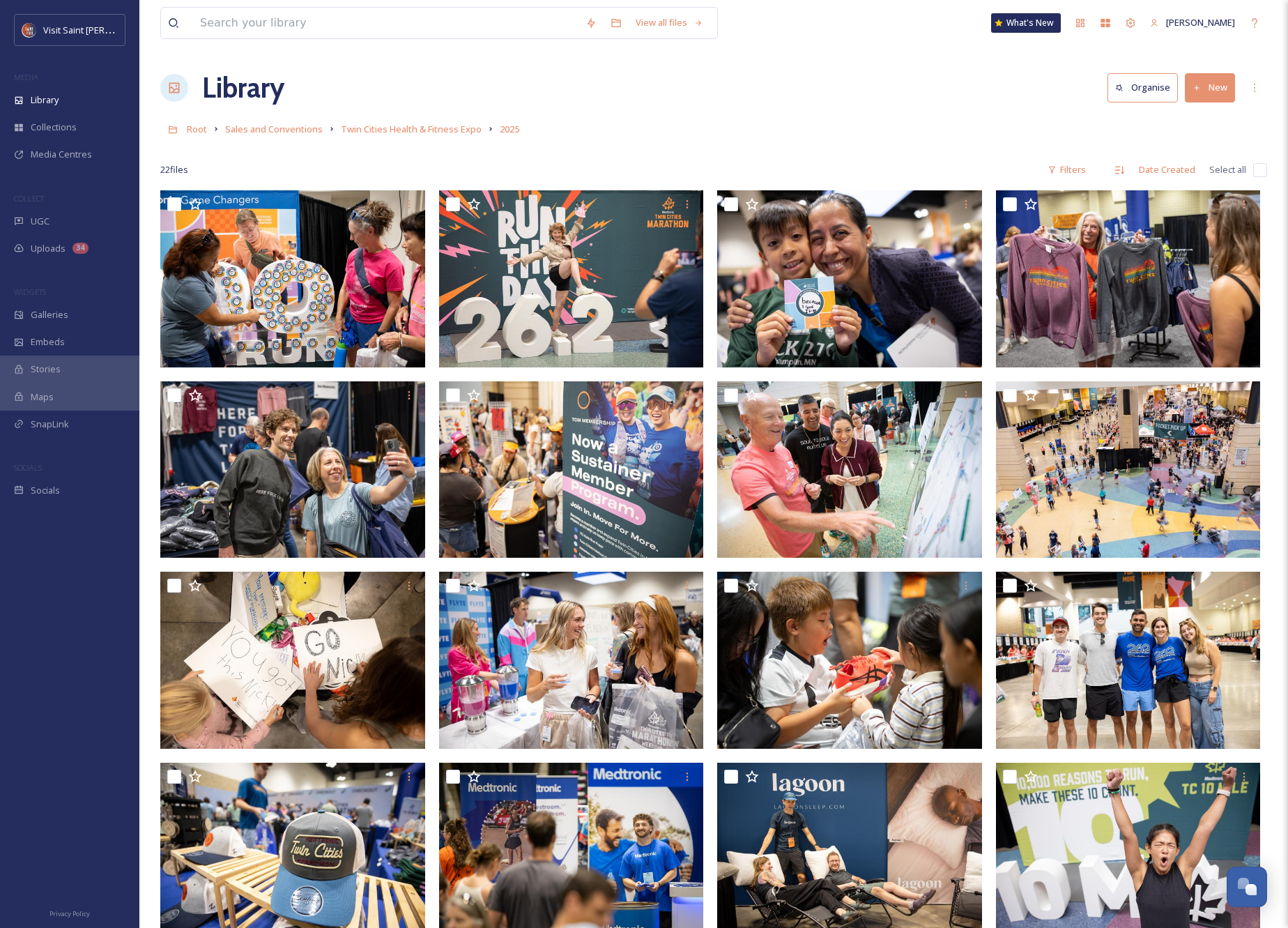
click at [1260, 168] on input "checkbox" at bounding box center [1259, 169] width 14 height 14
checkbox input "true"
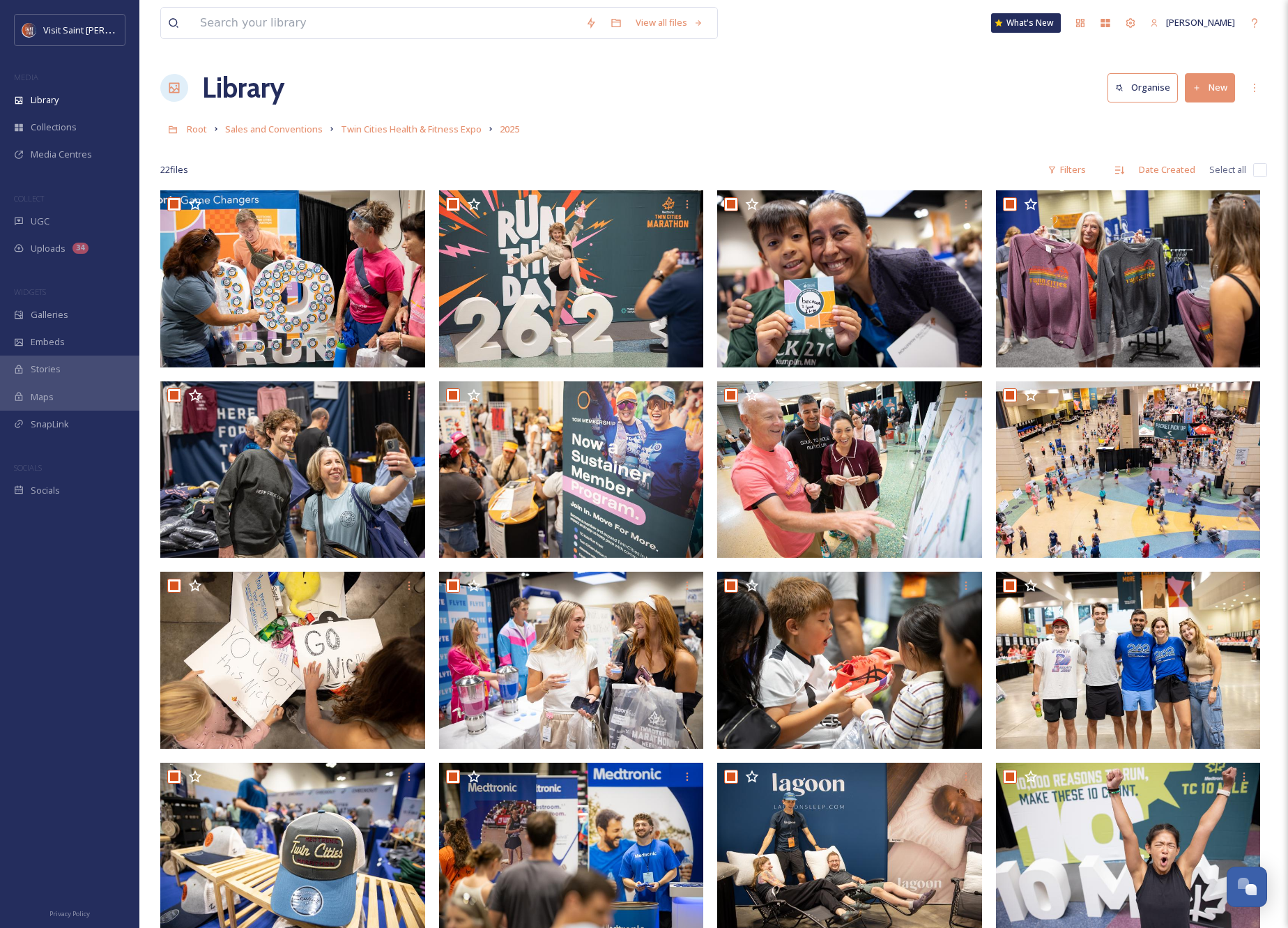
checkbox input "true"
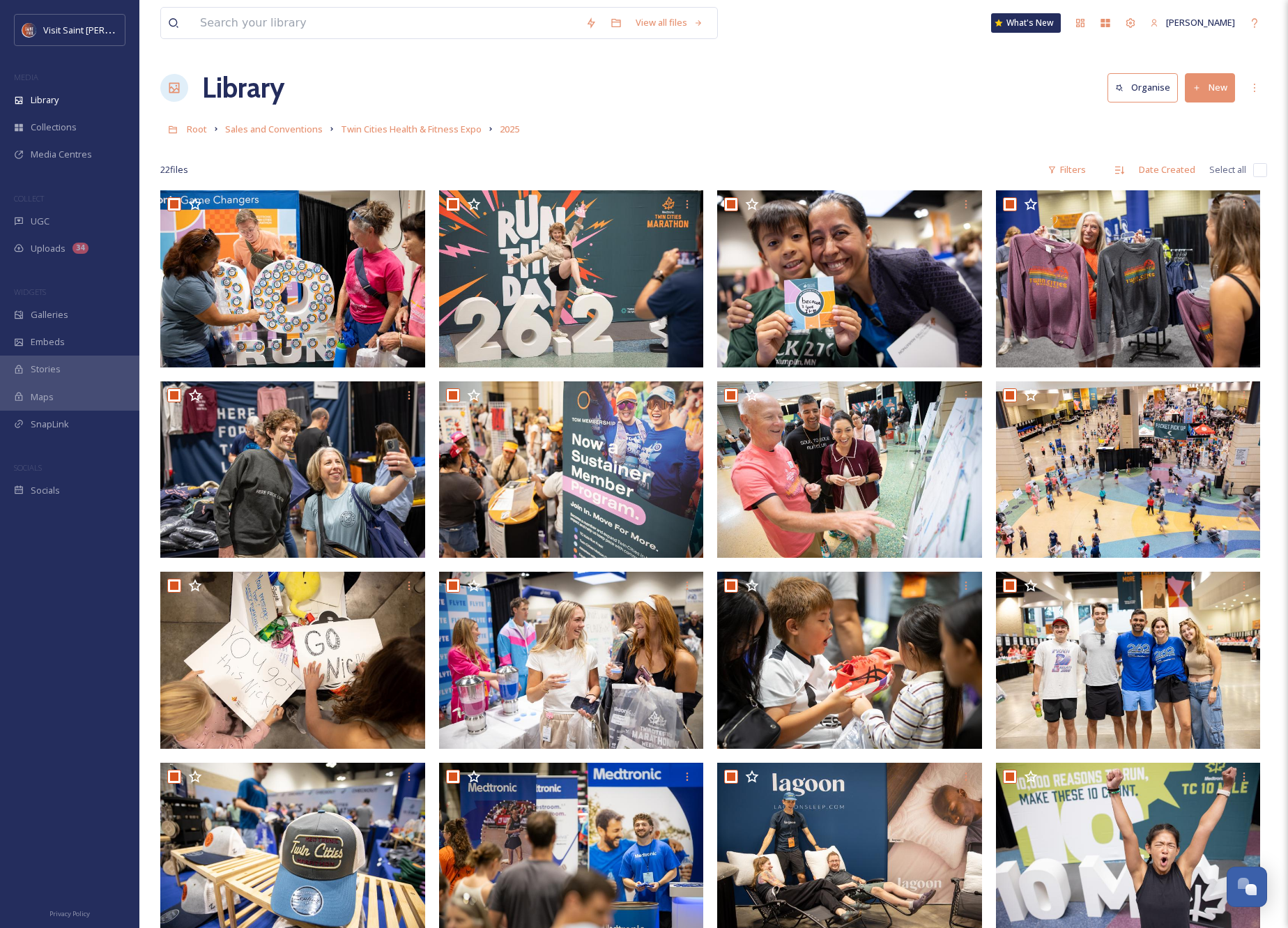
checkbox input "true"
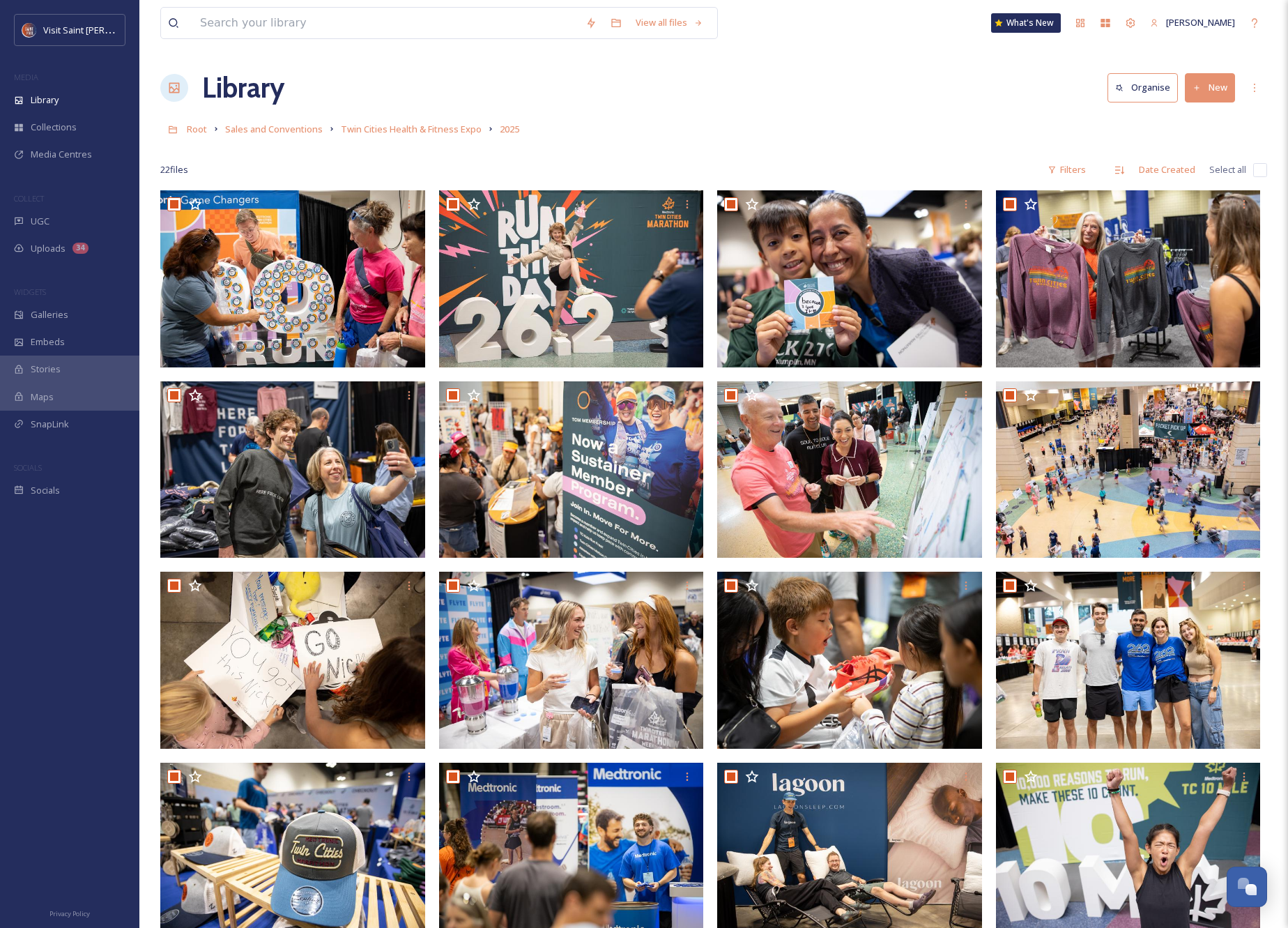
checkbox input "true"
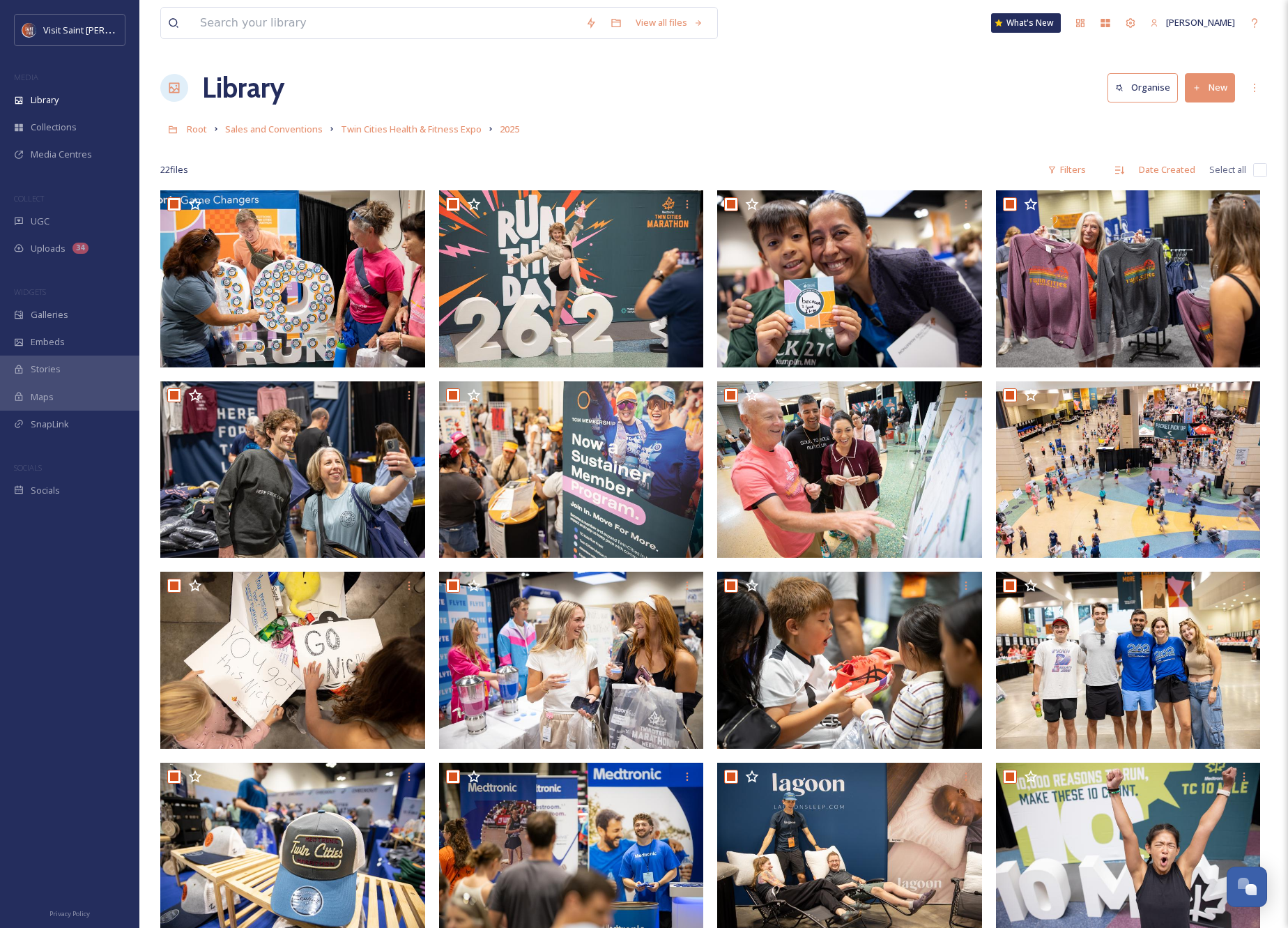
checkbox input "true"
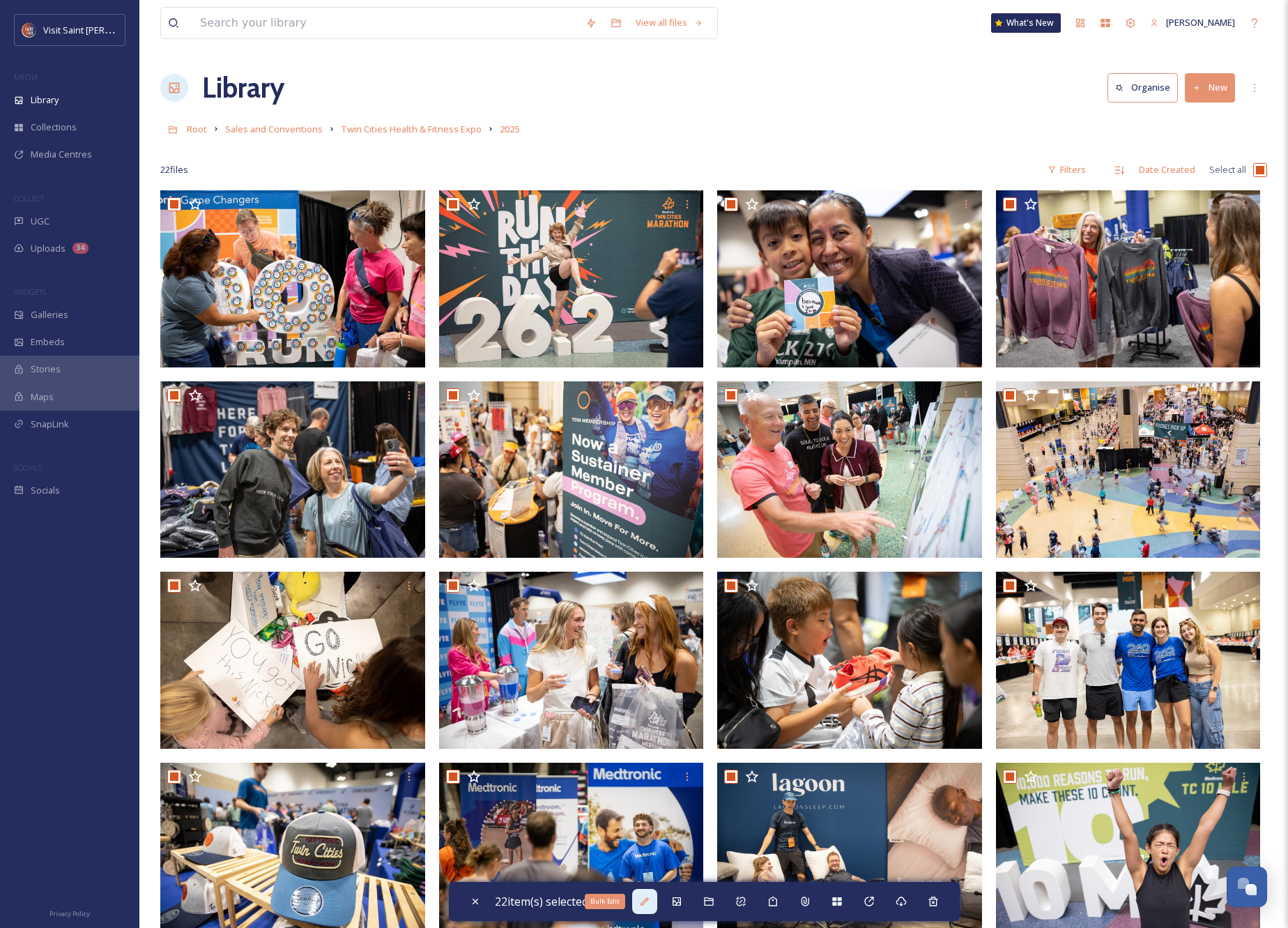
click at [644, 902] on icon at bounding box center [644, 901] width 11 height 11
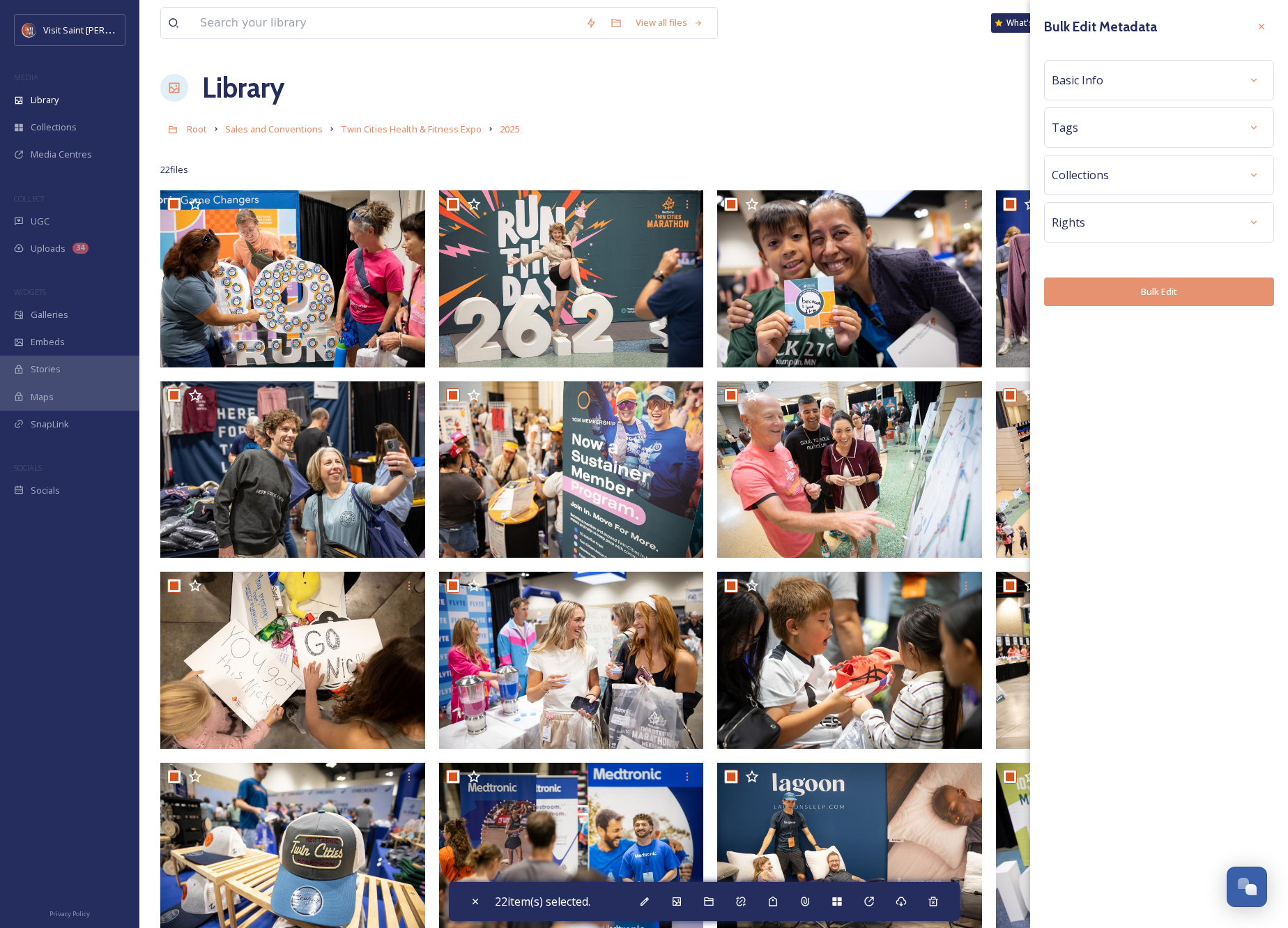
click at [1194, 184] on div "Collections" at bounding box center [1159, 175] width 215 height 25
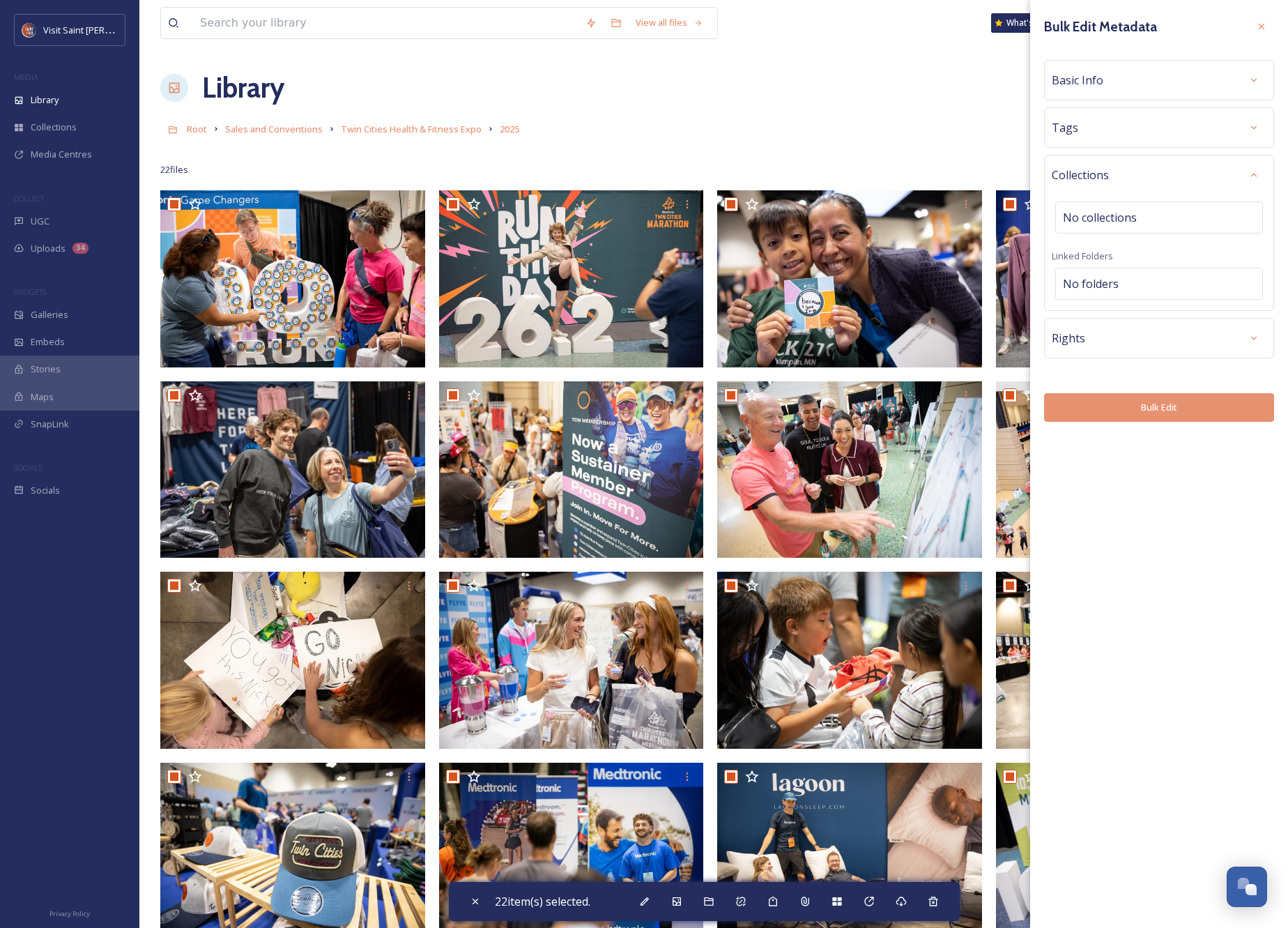
click at [1200, 330] on div "Rights" at bounding box center [1159, 338] width 215 height 25
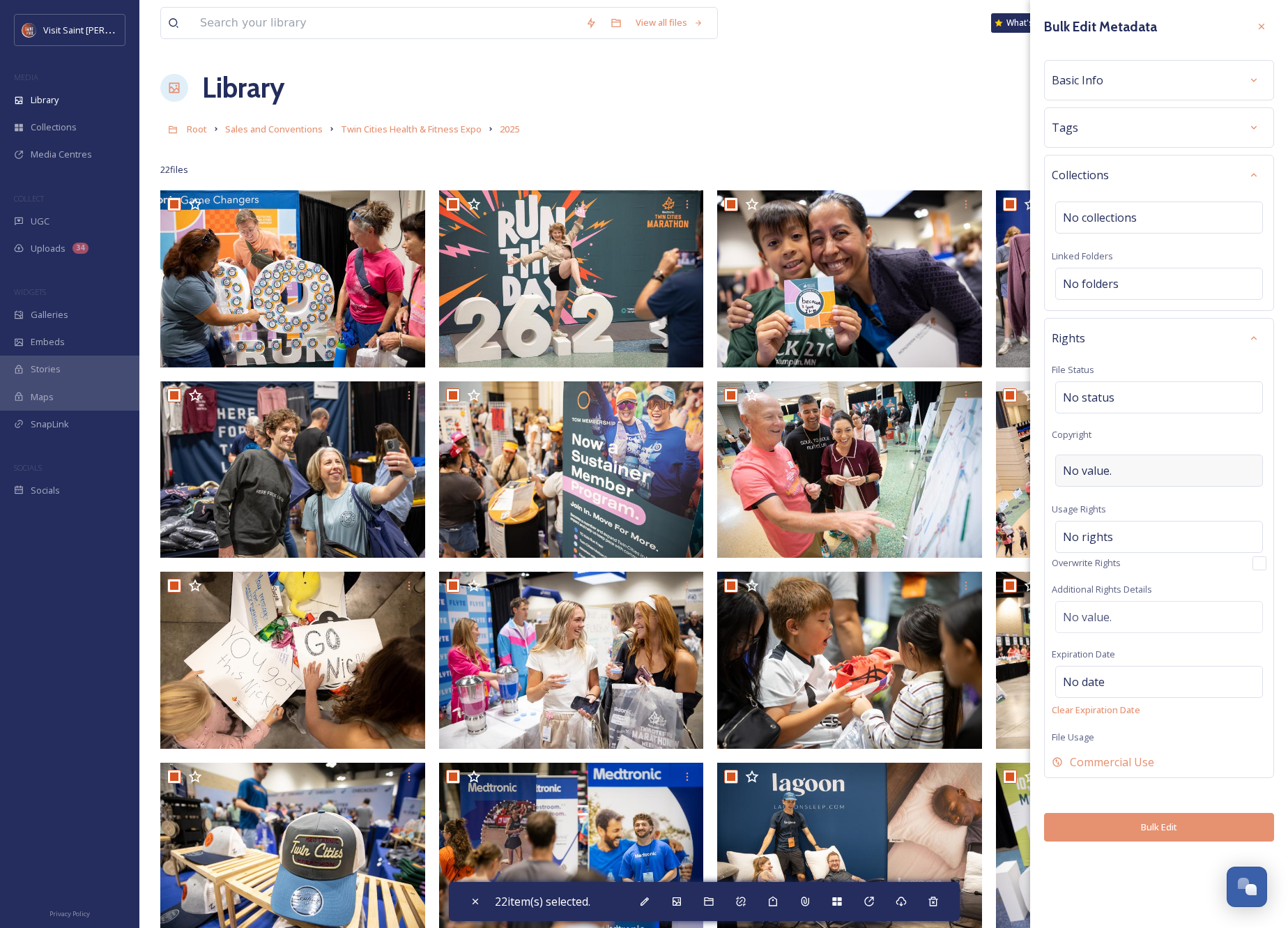
click at [1079, 476] on span "No value." at bounding box center [1087, 470] width 49 height 17
type input "CT Ryan Photography, Twin Cities in Motion"
click at [1111, 365] on div "Rights File Status No status Copyright CT Ryan Photography, Twin Cities in Moti…" at bounding box center [1159, 545] width 230 height 456
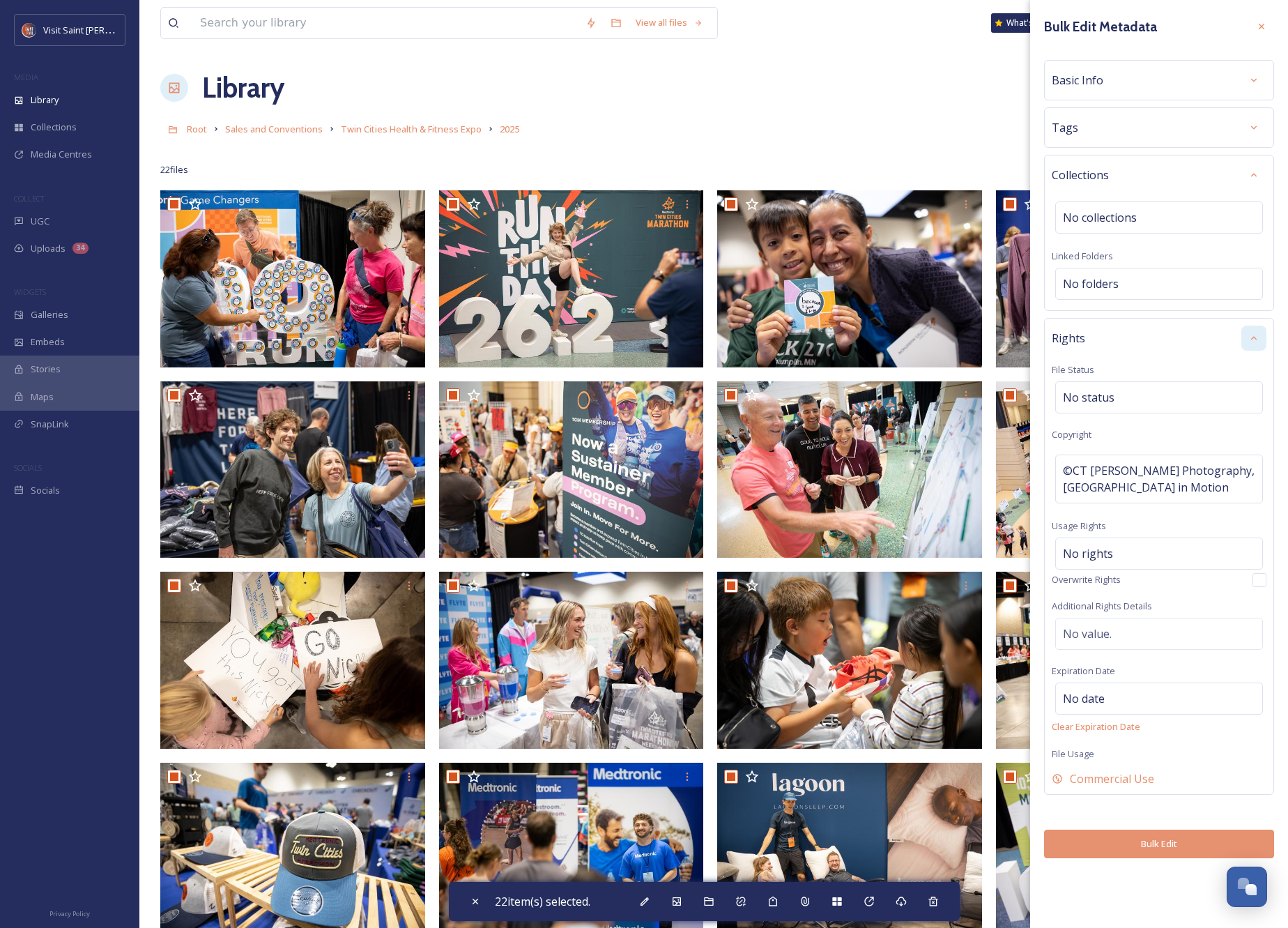
click at [1248, 335] on icon at bounding box center [1254, 338] width 11 height 11
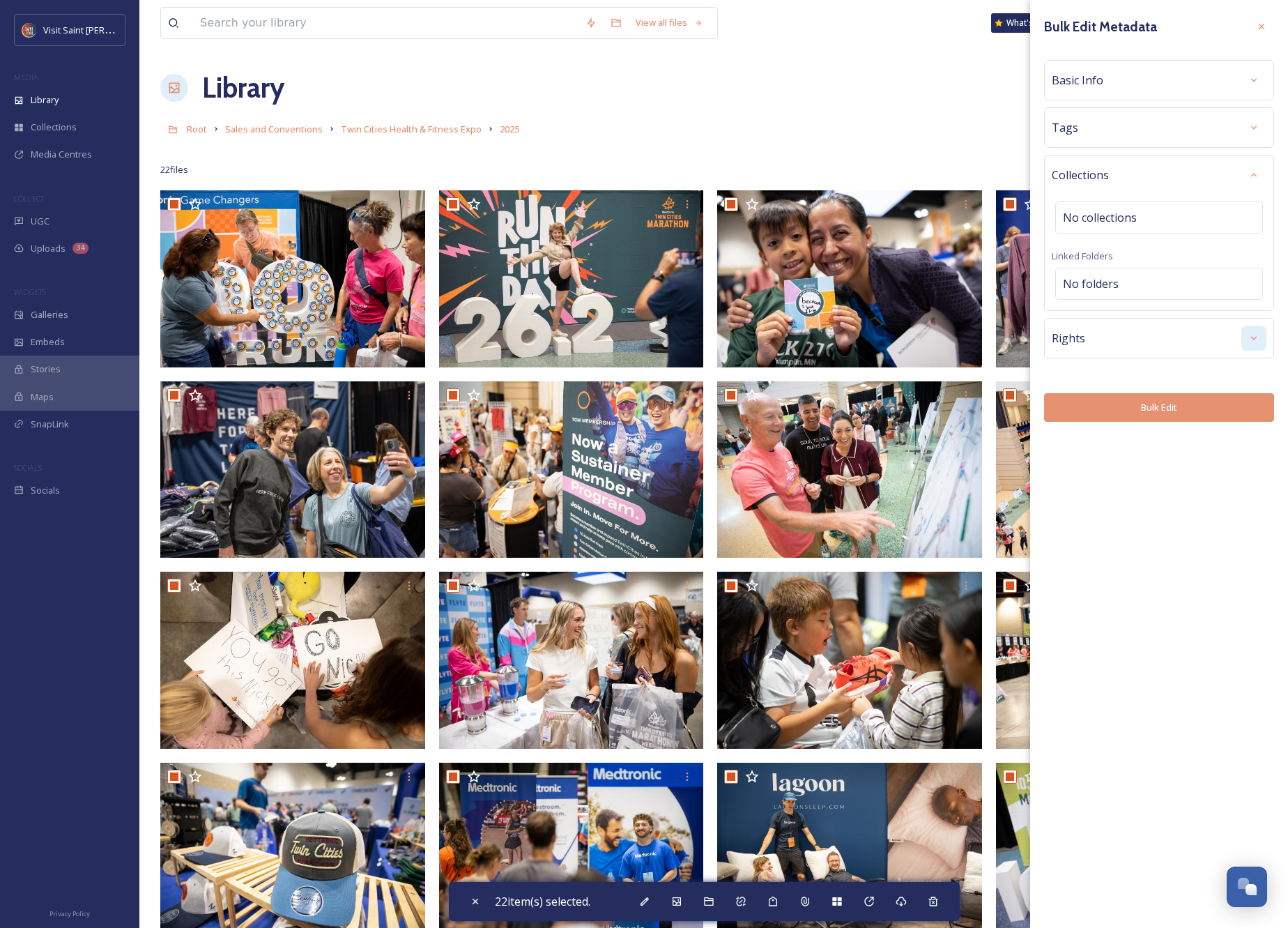
click at [1123, 420] on button "Bulk Edit" at bounding box center [1159, 408] width 230 height 29
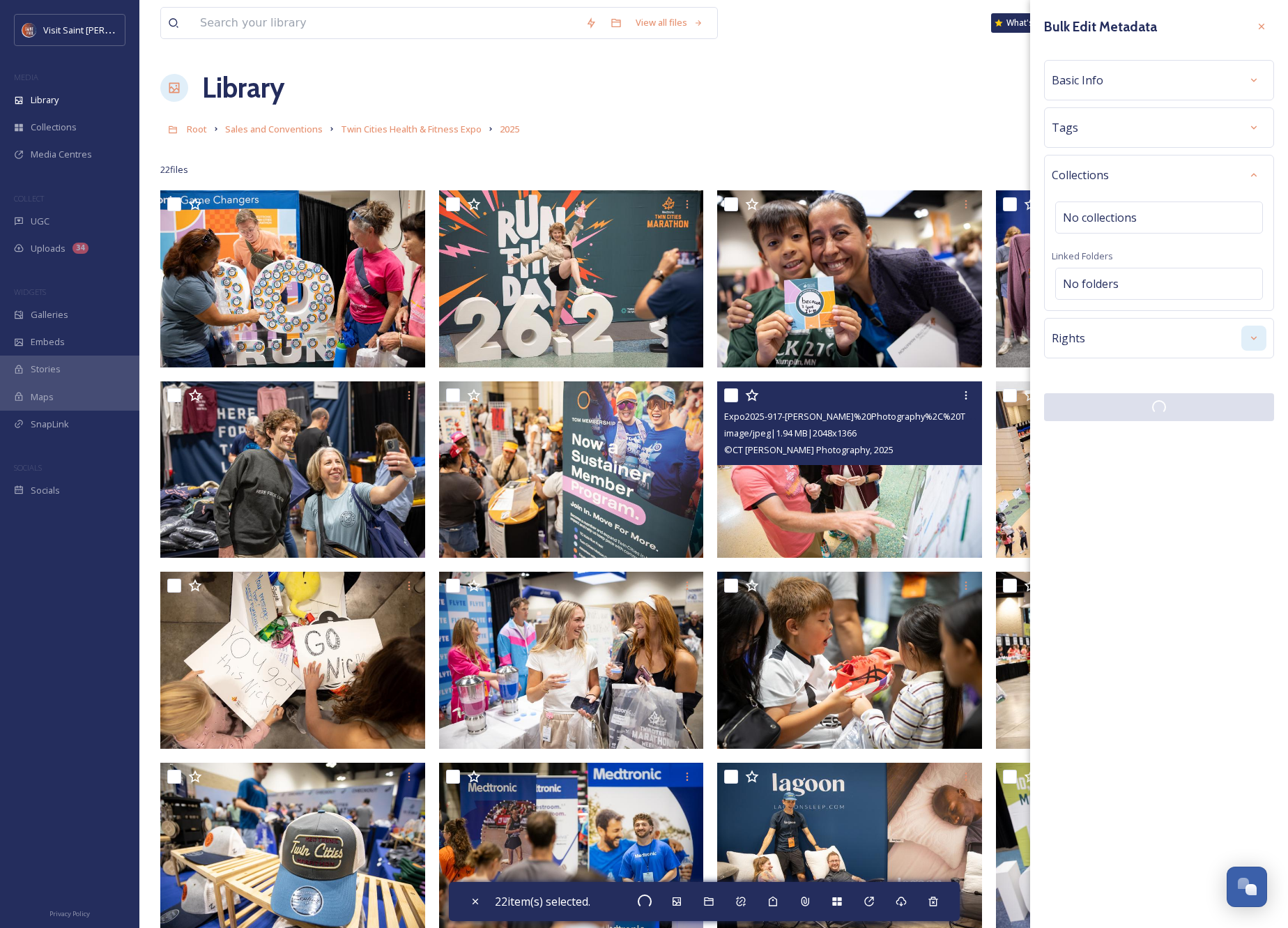
checkbox input "false"
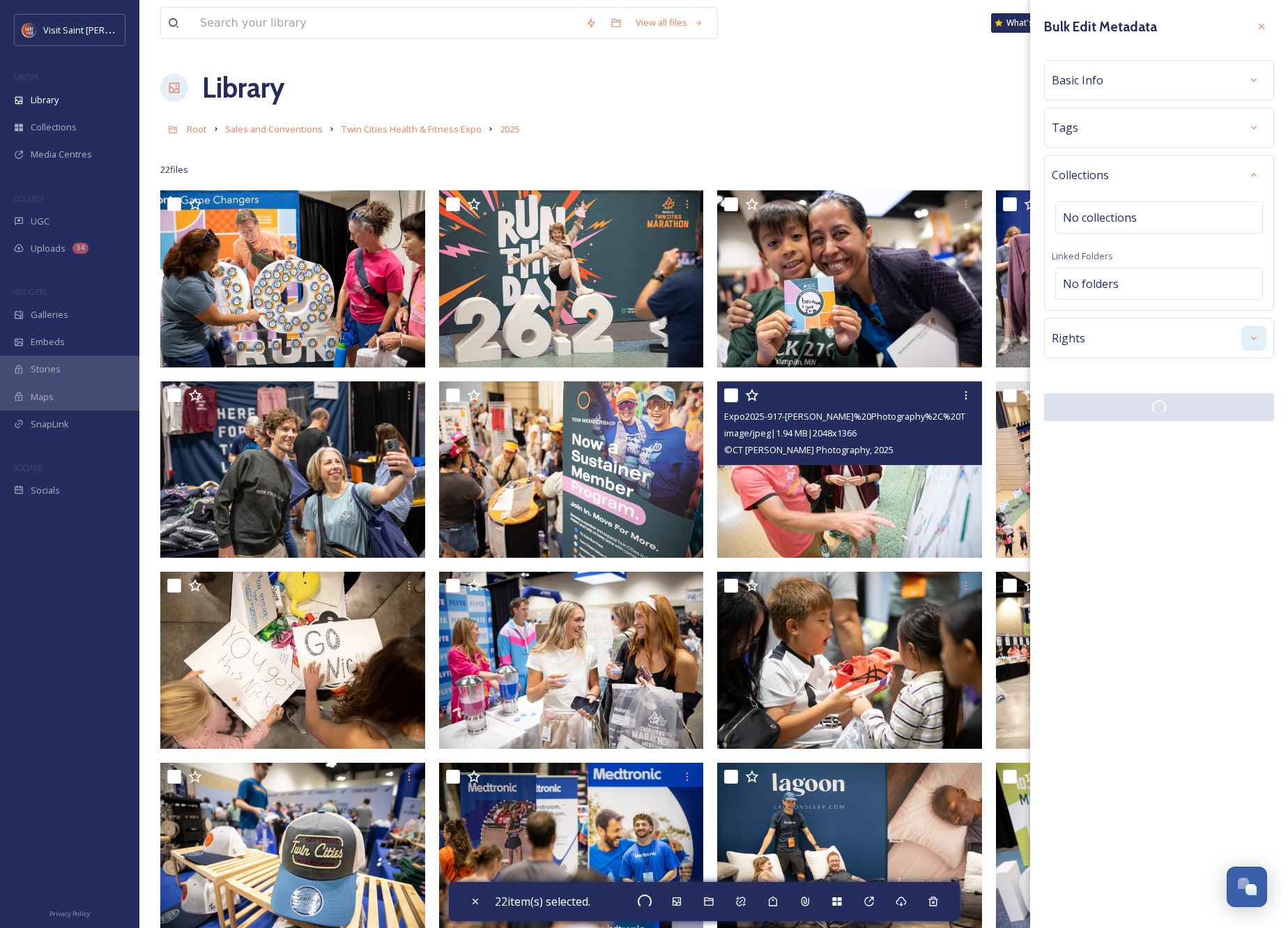
checkbox input "false"
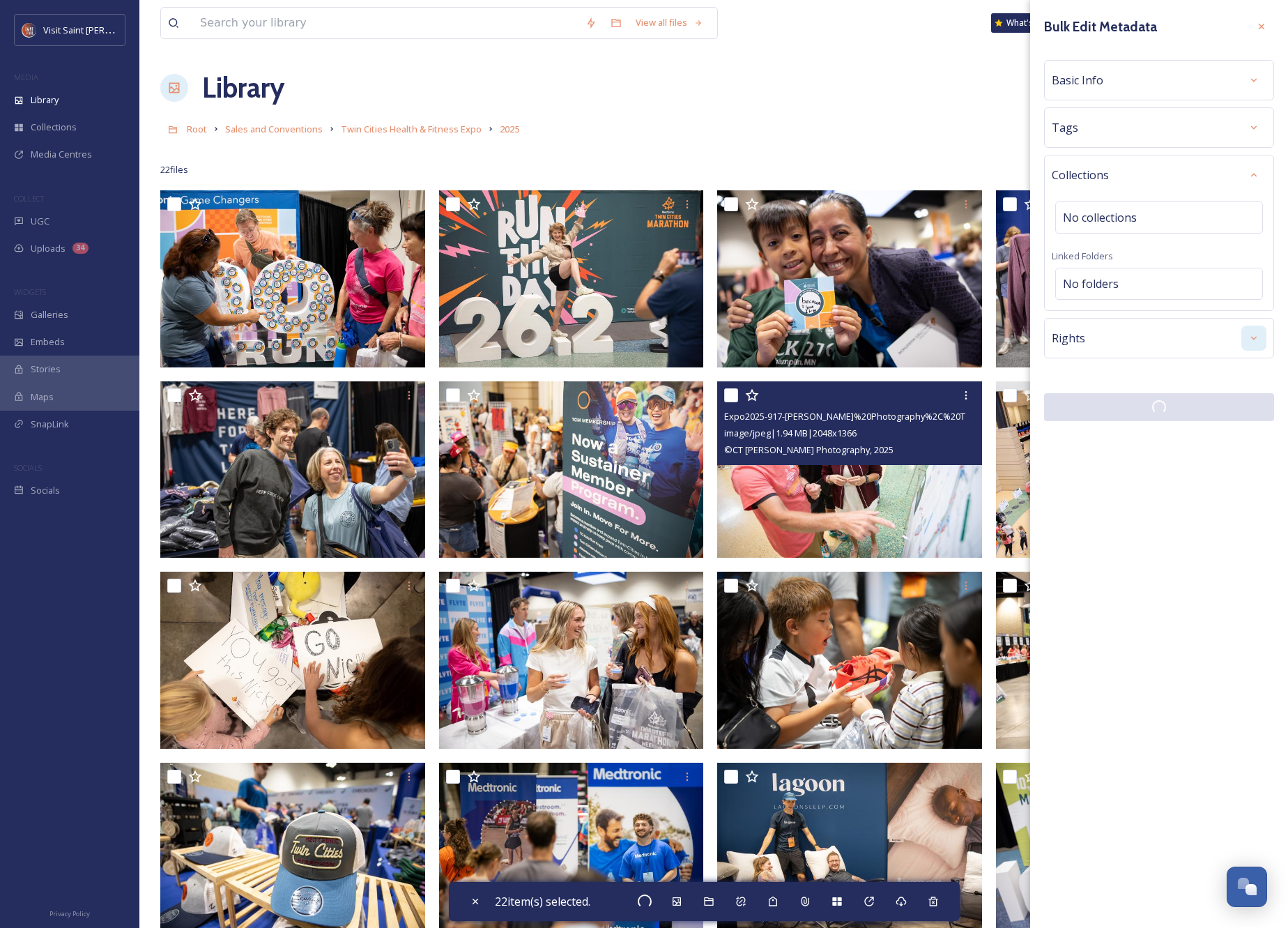
checkbox input "false"
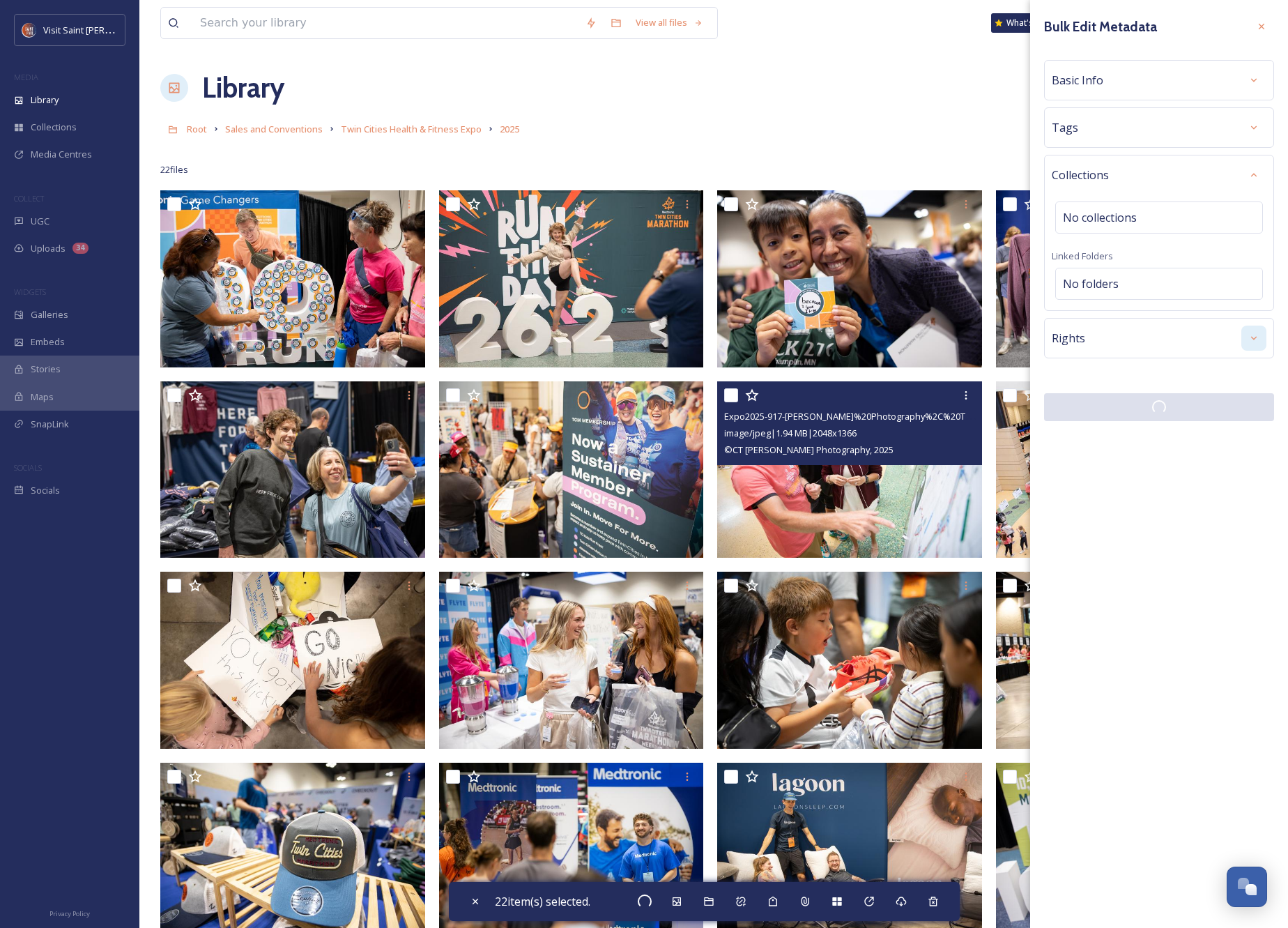
checkbox input "false"
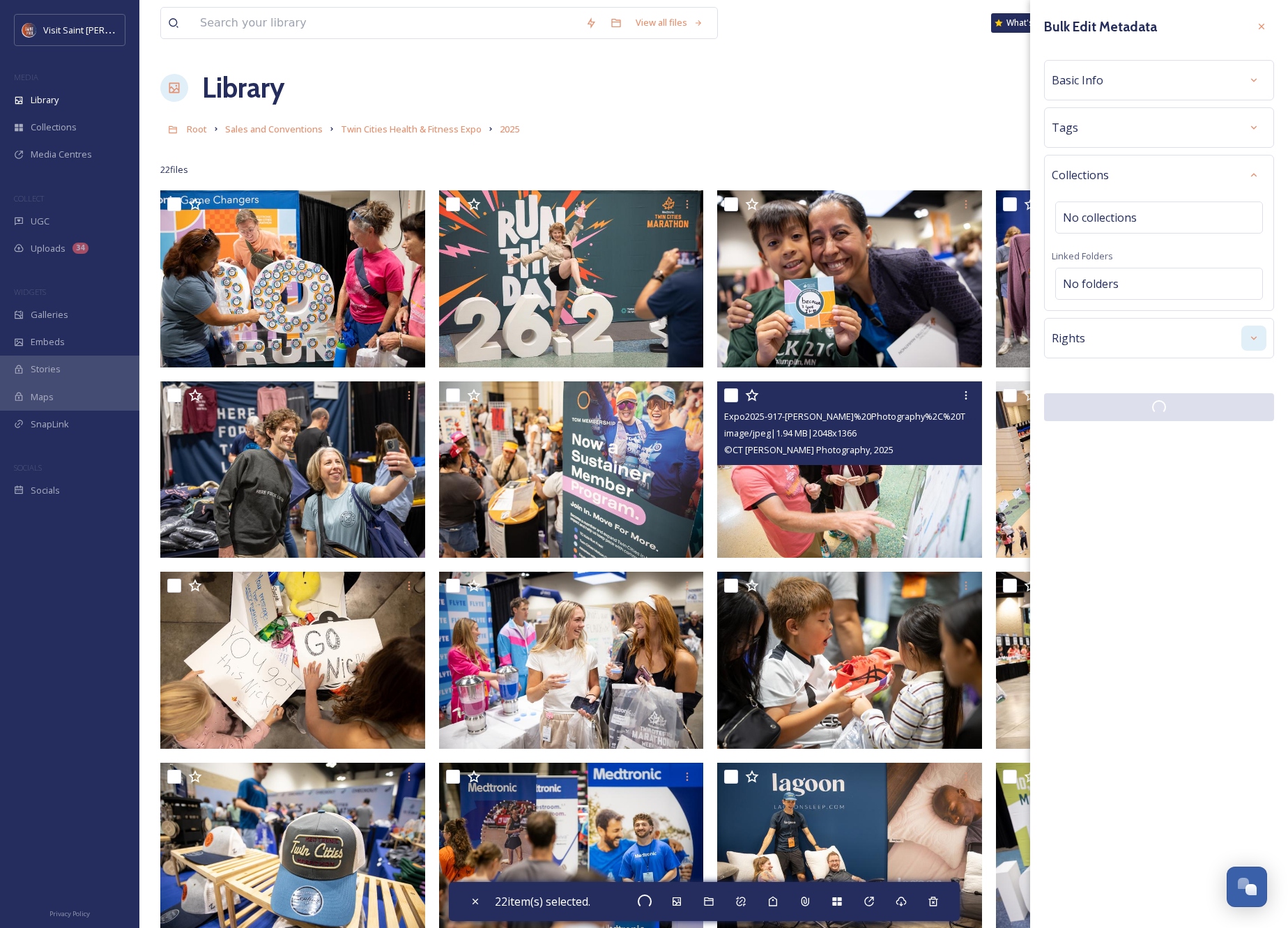
checkbox input "false"
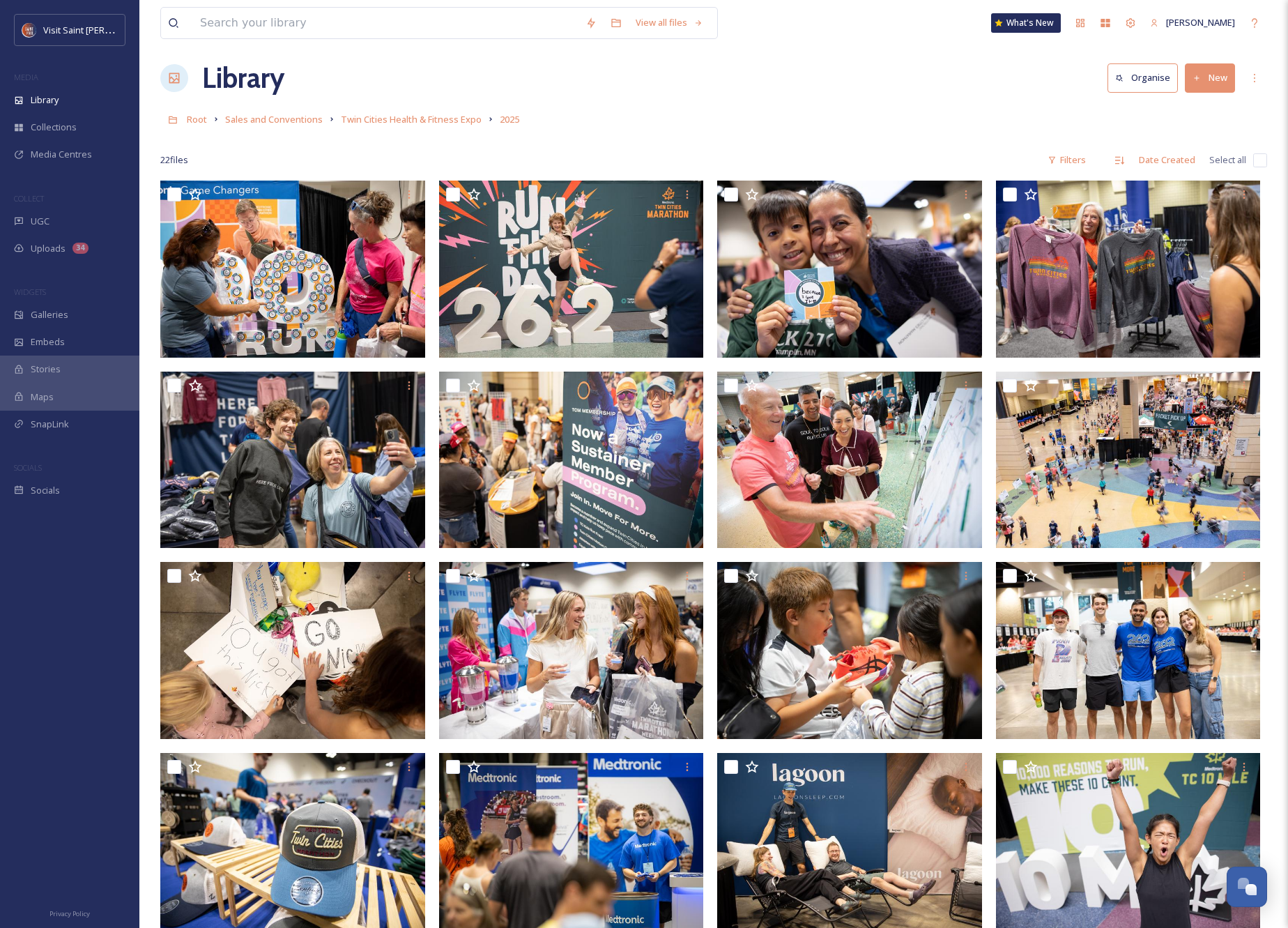
scroll to position [38, 0]
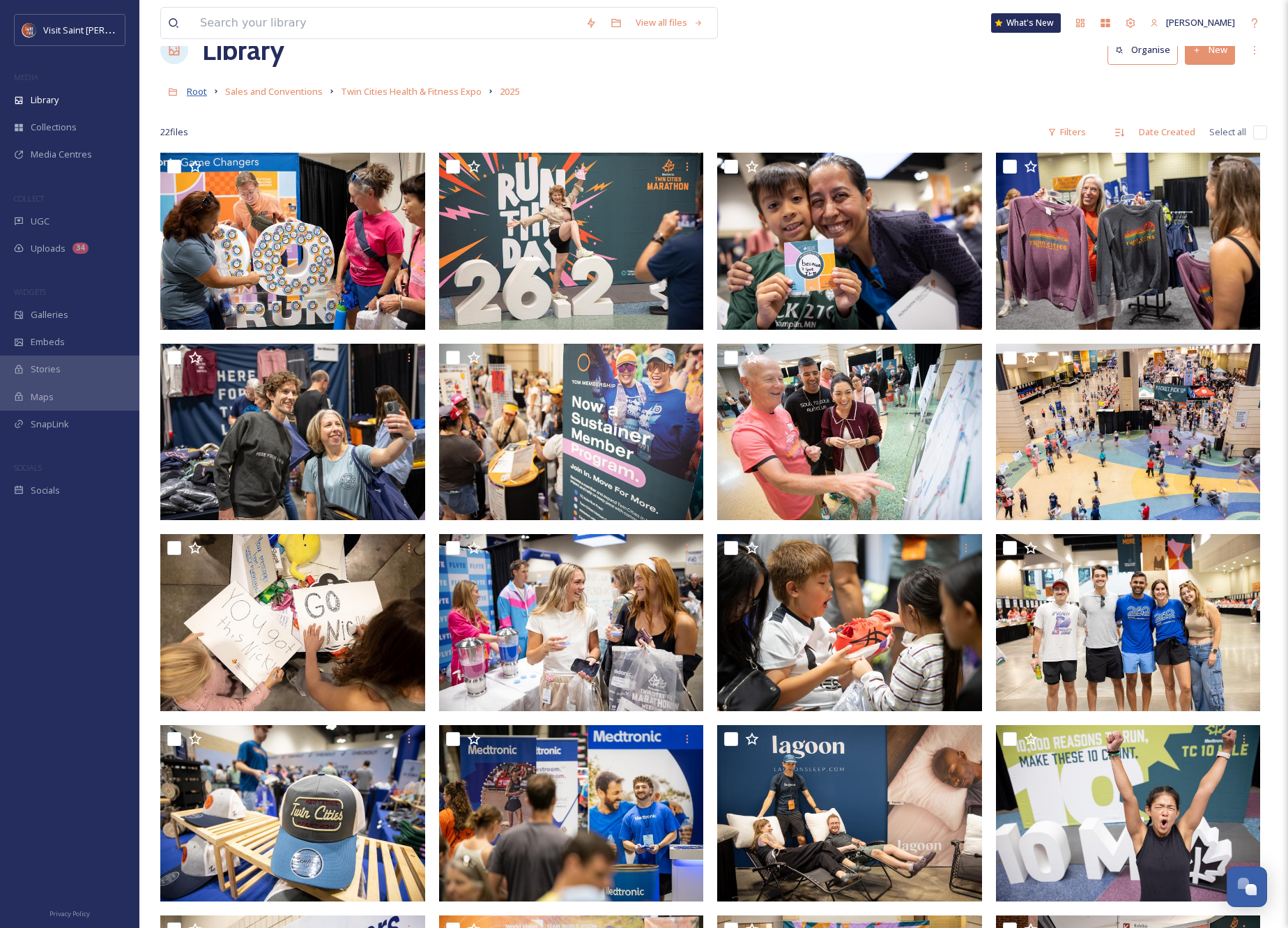
click at [198, 95] on span "Root" at bounding box center [197, 91] width 20 height 13
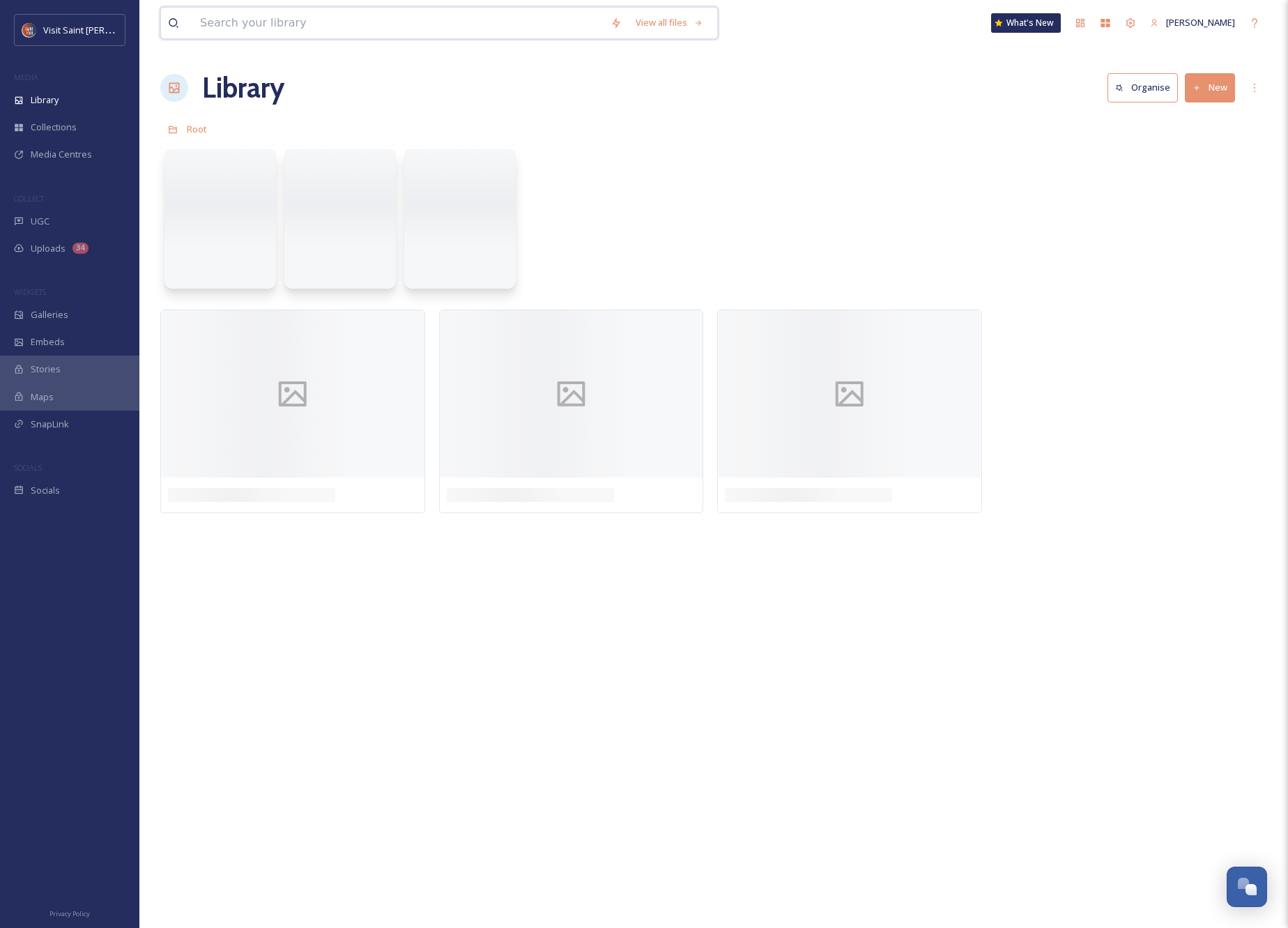
click at [276, 22] on input at bounding box center [399, 23] width 410 height 31
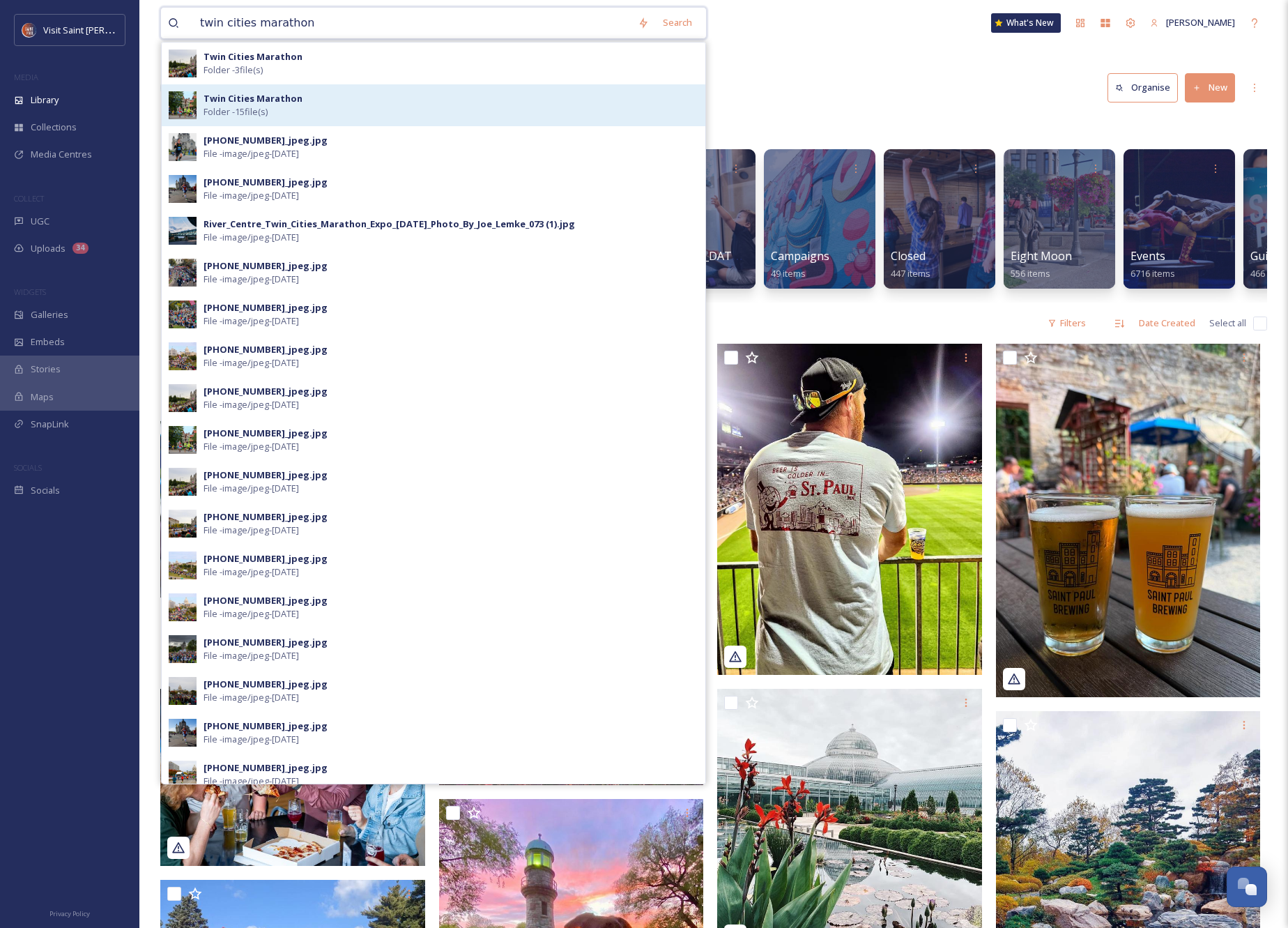
type input "twin cities marathon"
click at [267, 87] on div "Twin Cities Marathon Folder - 15 file(s)" at bounding box center [434, 105] width 544 height 41
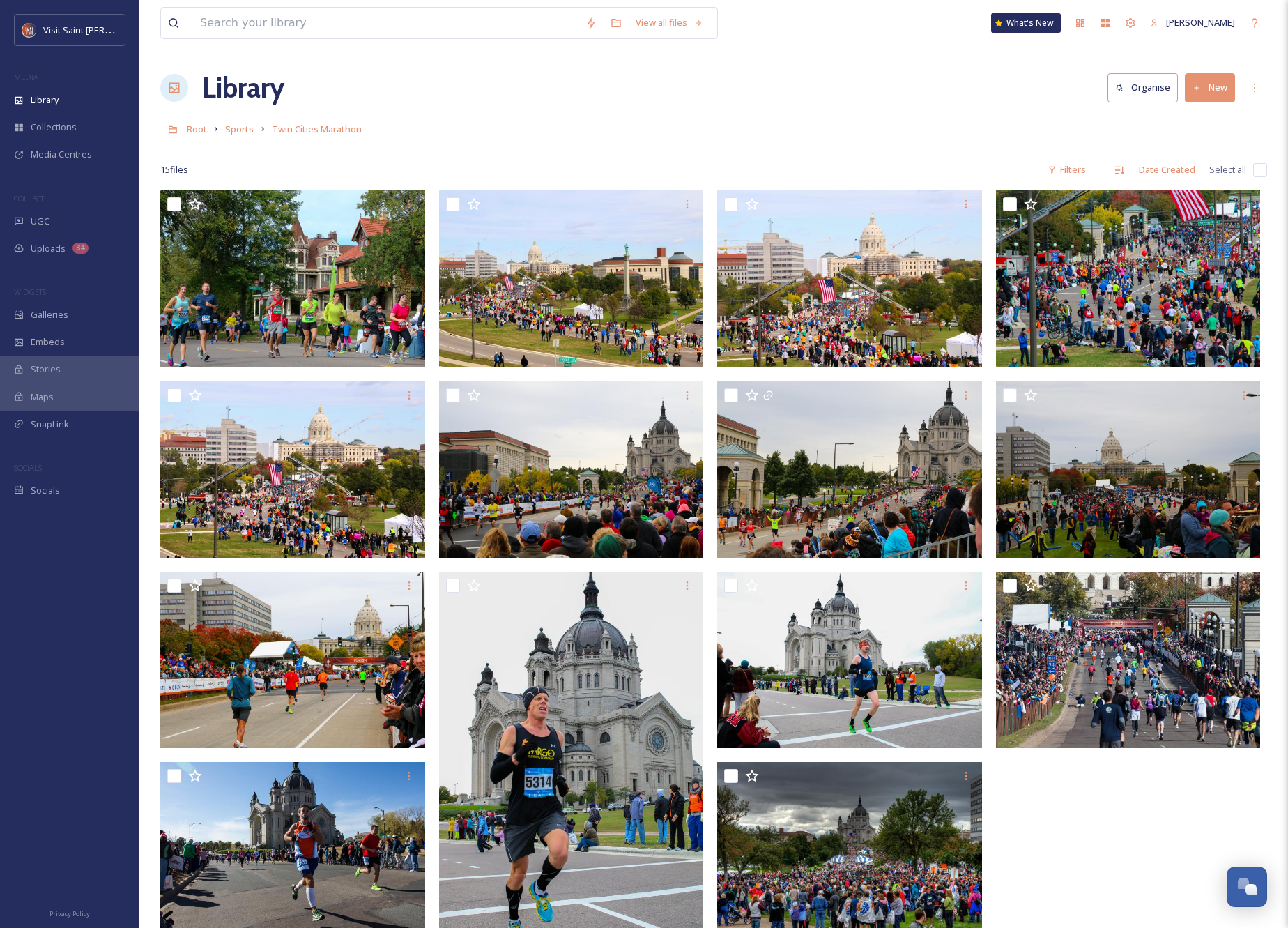
click at [1210, 91] on button "New" at bounding box center [1211, 87] width 50 height 29
click at [1201, 113] on div "File Upload" at bounding box center [1195, 120] width 79 height 27
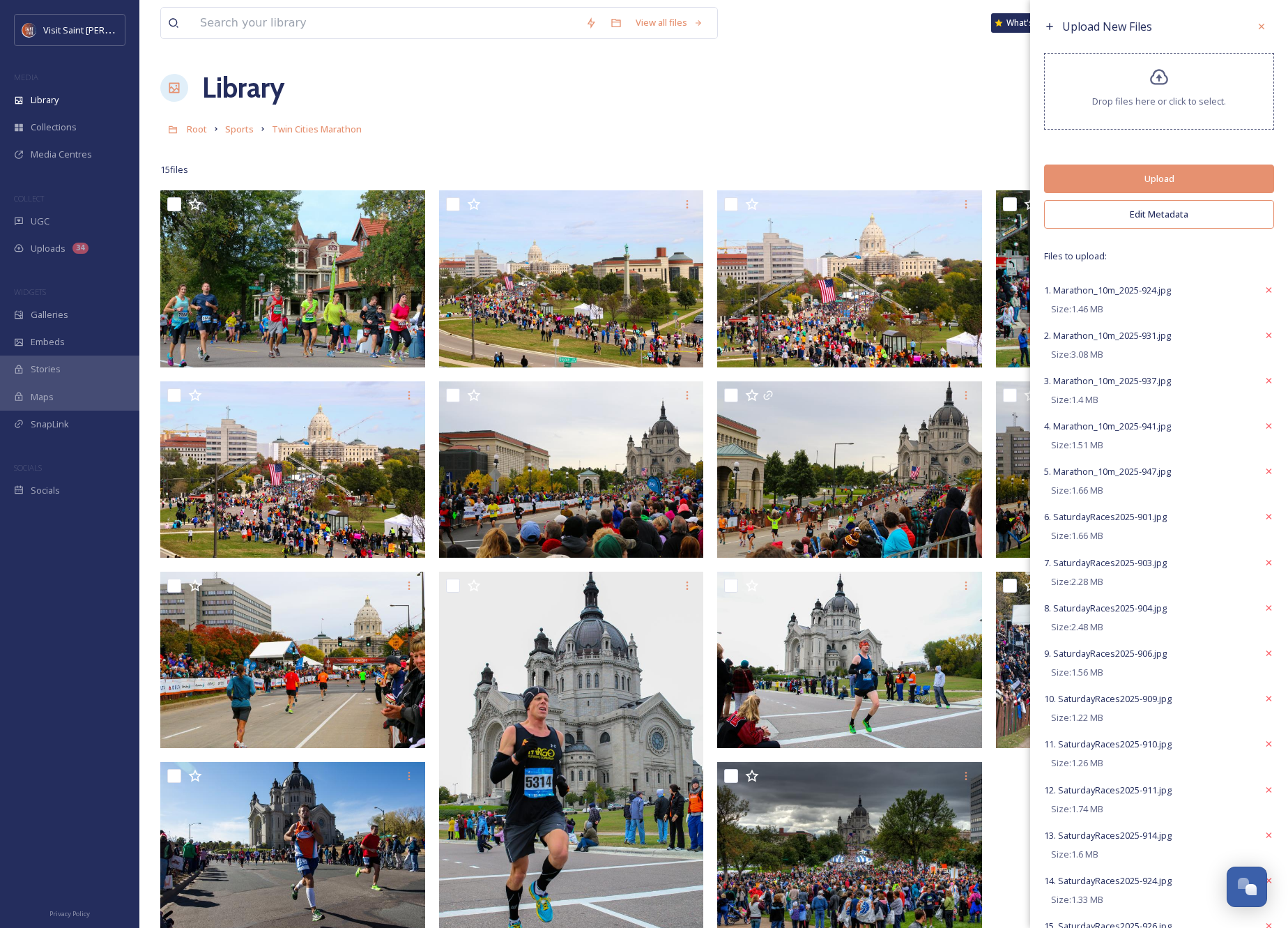
click at [1215, 217] on button "Edit Metadata" at bounding box center [1159, 214] width 230 height 29
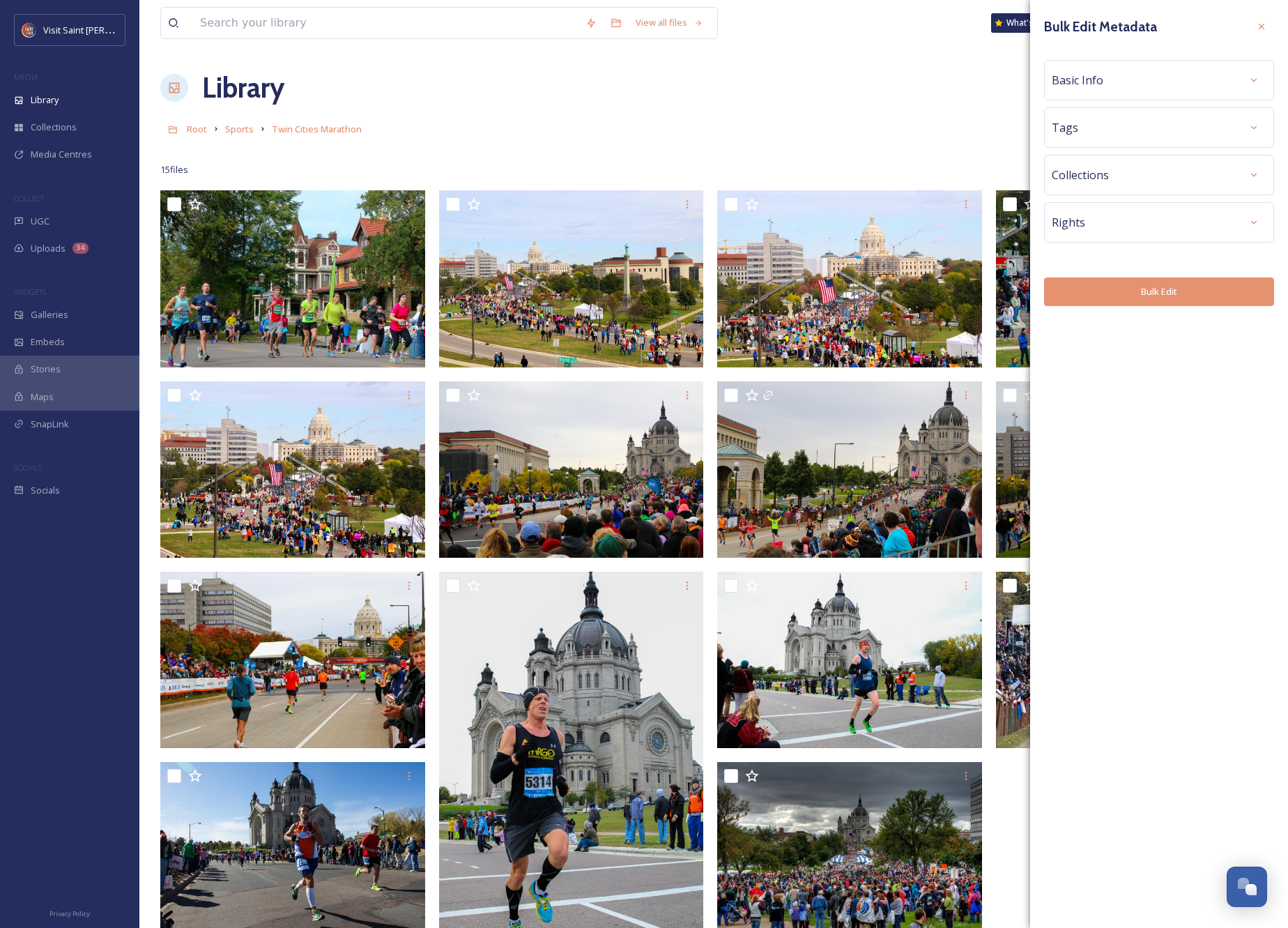
click at [1235, 225] on div "Rights" at bounding box center [1159, 222] width 215 height 25
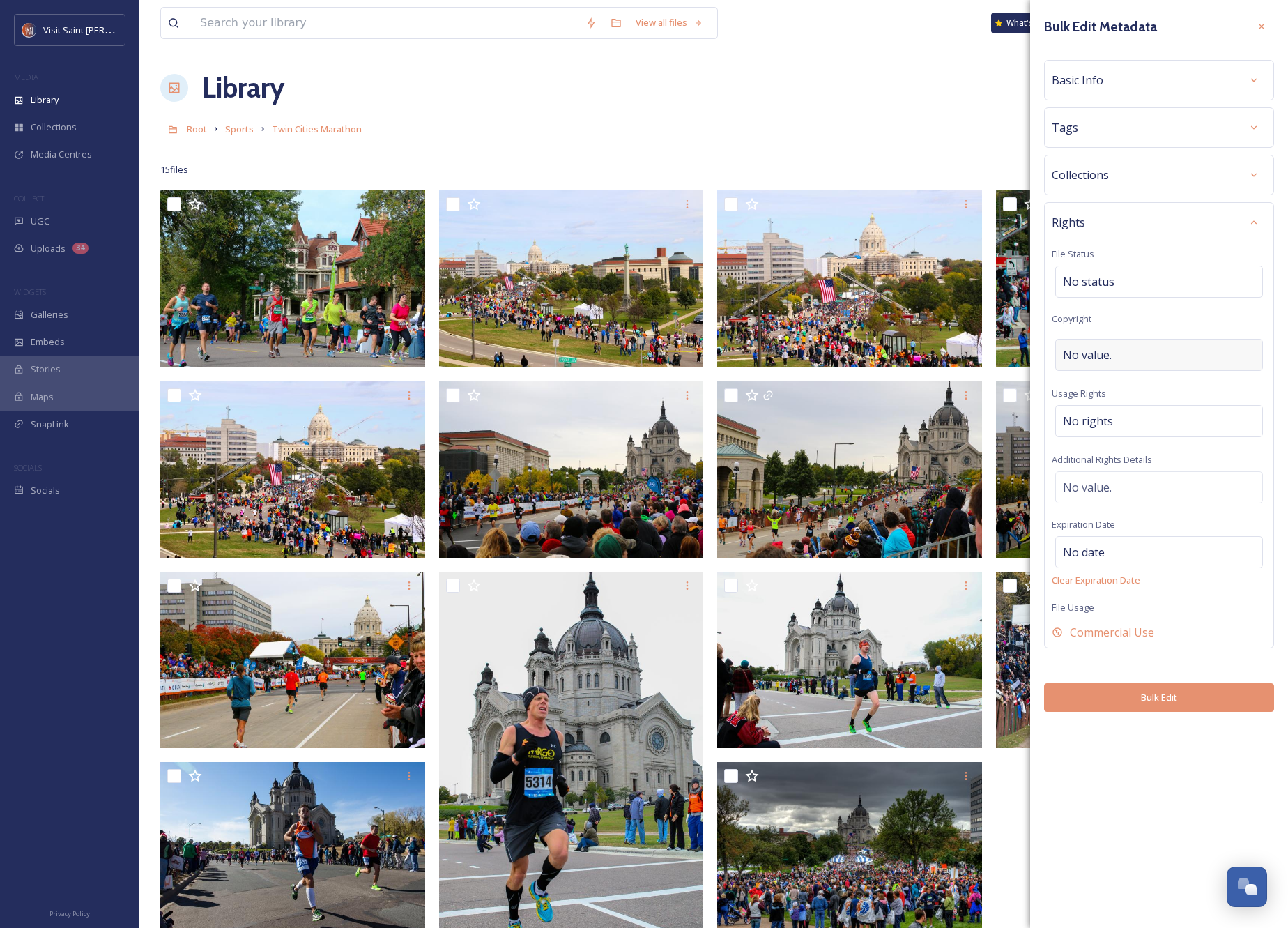
click at [1114, 347] on div "No value." at bounding box center [1158, 355] width 208 height 32
type input "CT Ryan Photography, Twin Cities in Motion"
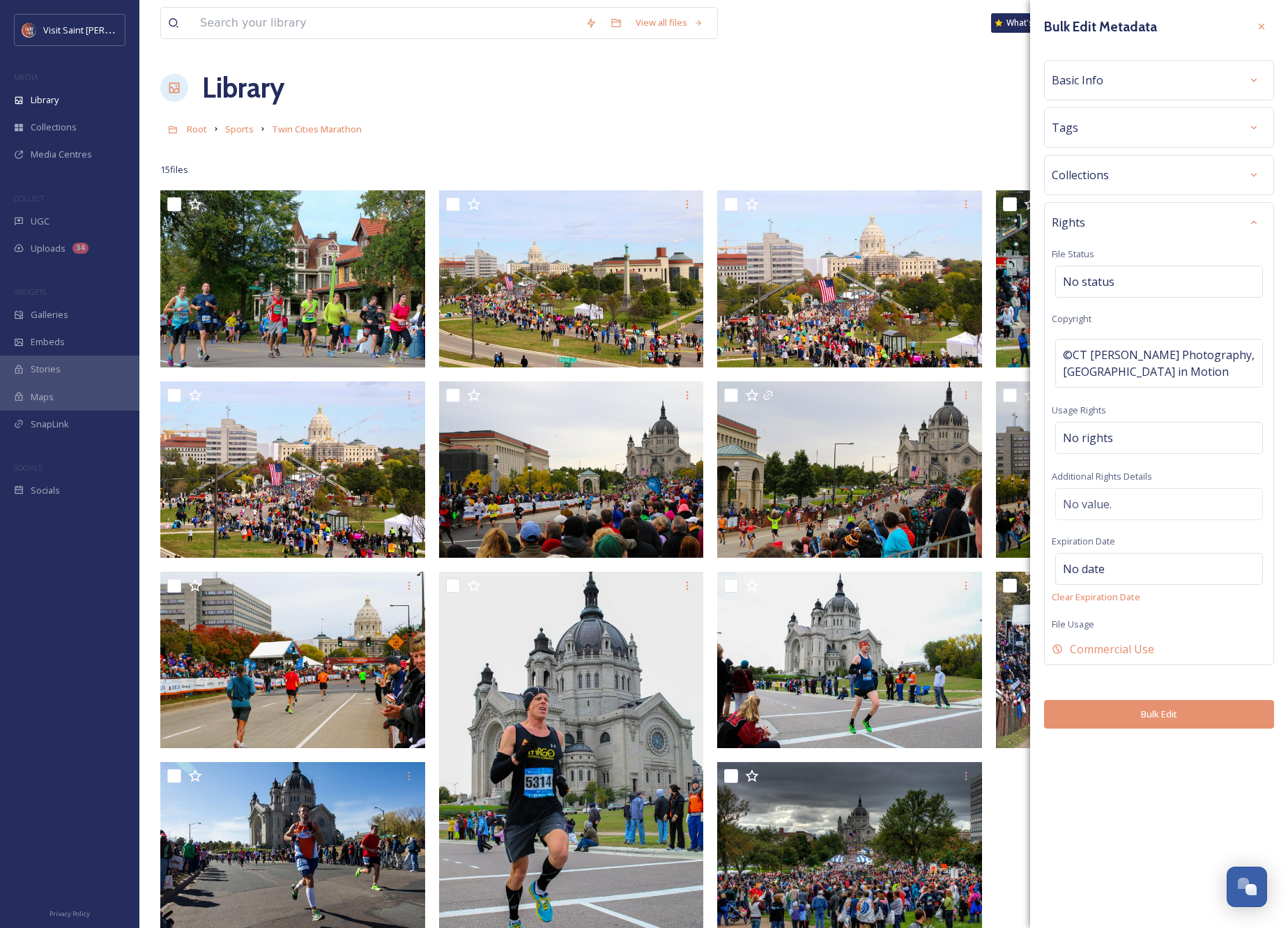
click at [1209, 238] on div "Rights File Status No status Copyright ©CT Ryan Photography, Twin Cities in Mot…" at bounding box center [1159, 434] width 230 height 463
click at [1070, 371] on span "©CT Ryan Photography, Twin Cities in Motion" at bounding box center [1159, 363] width 193 height 33
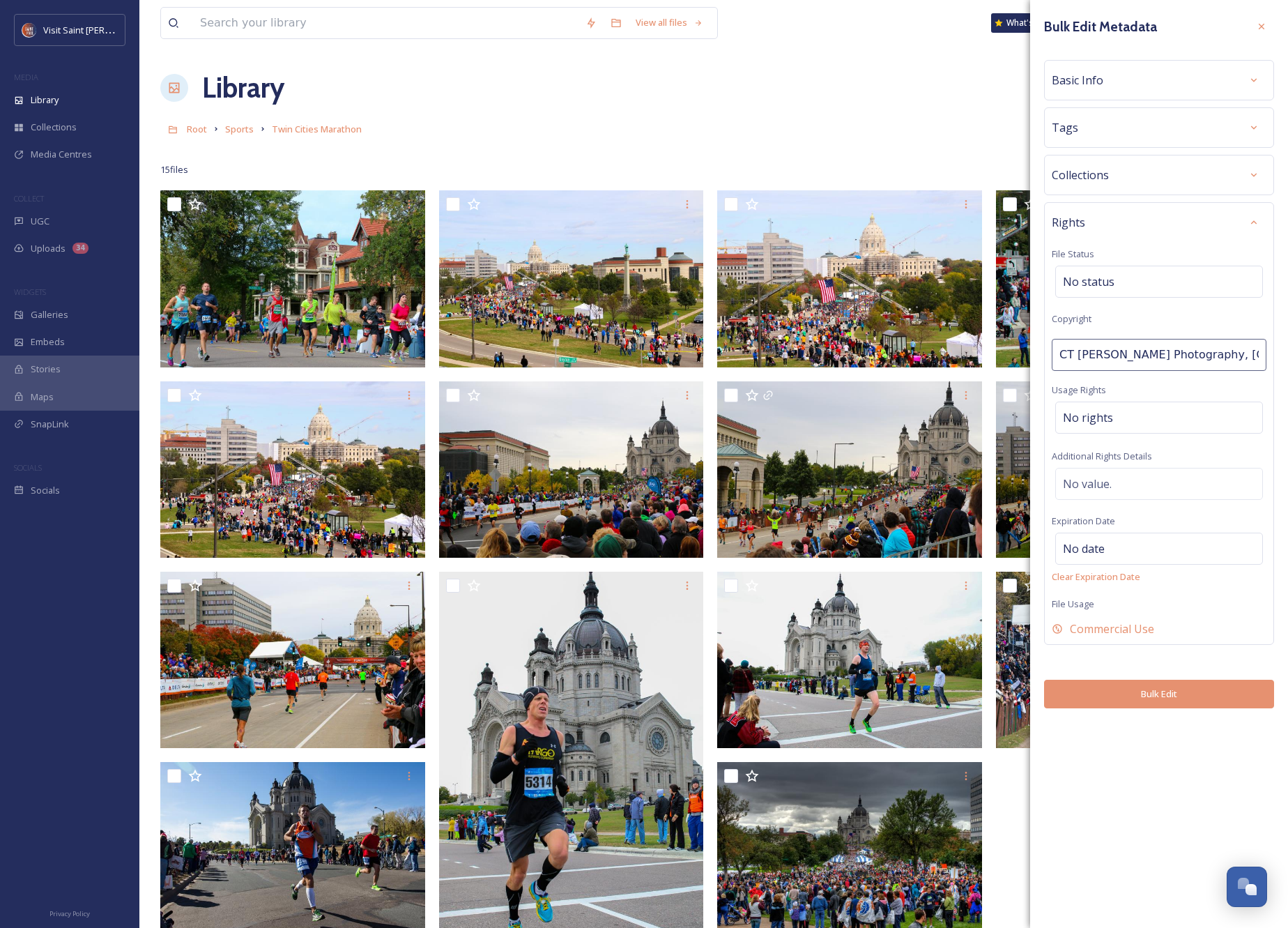
scroll to position [0, 20]
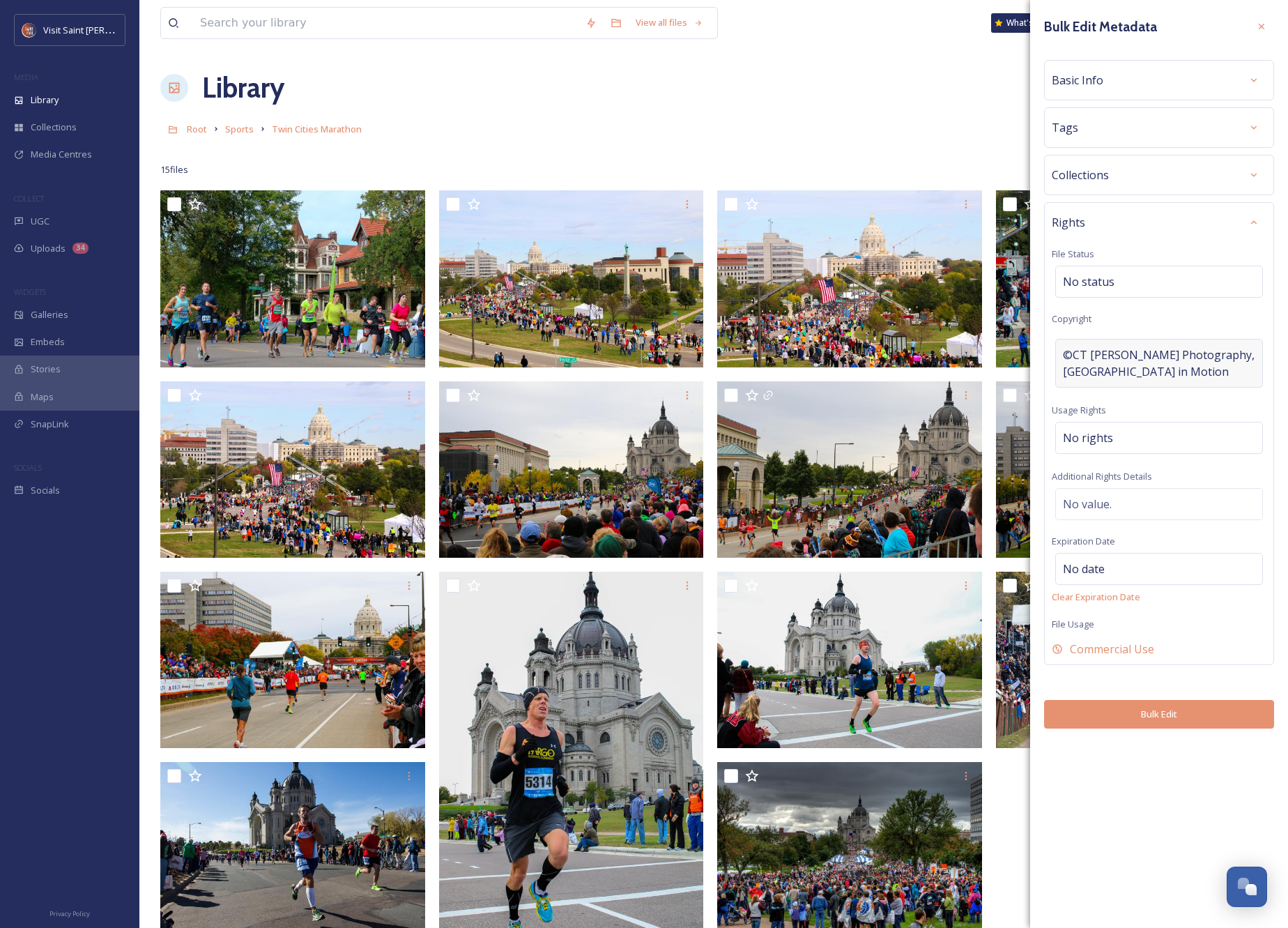
click at [1094, 370] on span "©CT Ryan Photography, Twin Cities in Motion" at bounding box center [1159, 363] width 193 height 33
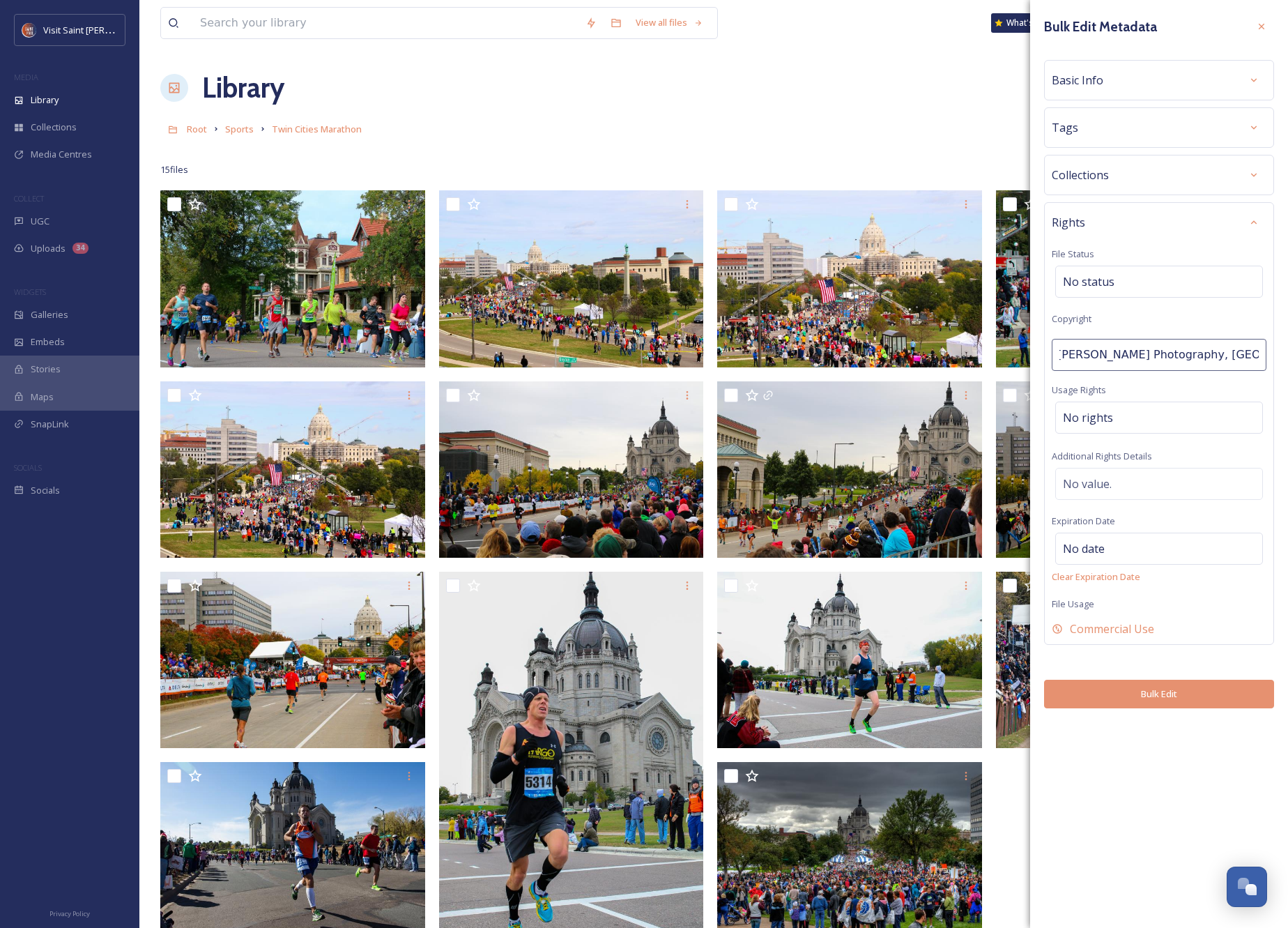
click at [1216, 354] on input "CT Ryan Photography, Twin Cities in Motion" at bounding box center [1159, 355] width 215 height 32
type input "CT Ryan Photography, Twin Cities In Motion"
click at [1167, 242] on div "Rights File Status No status Copyright CT Ryan Photography, Twin Cities In Moti…" at bounding box center [1159, 424] width 230 height 443
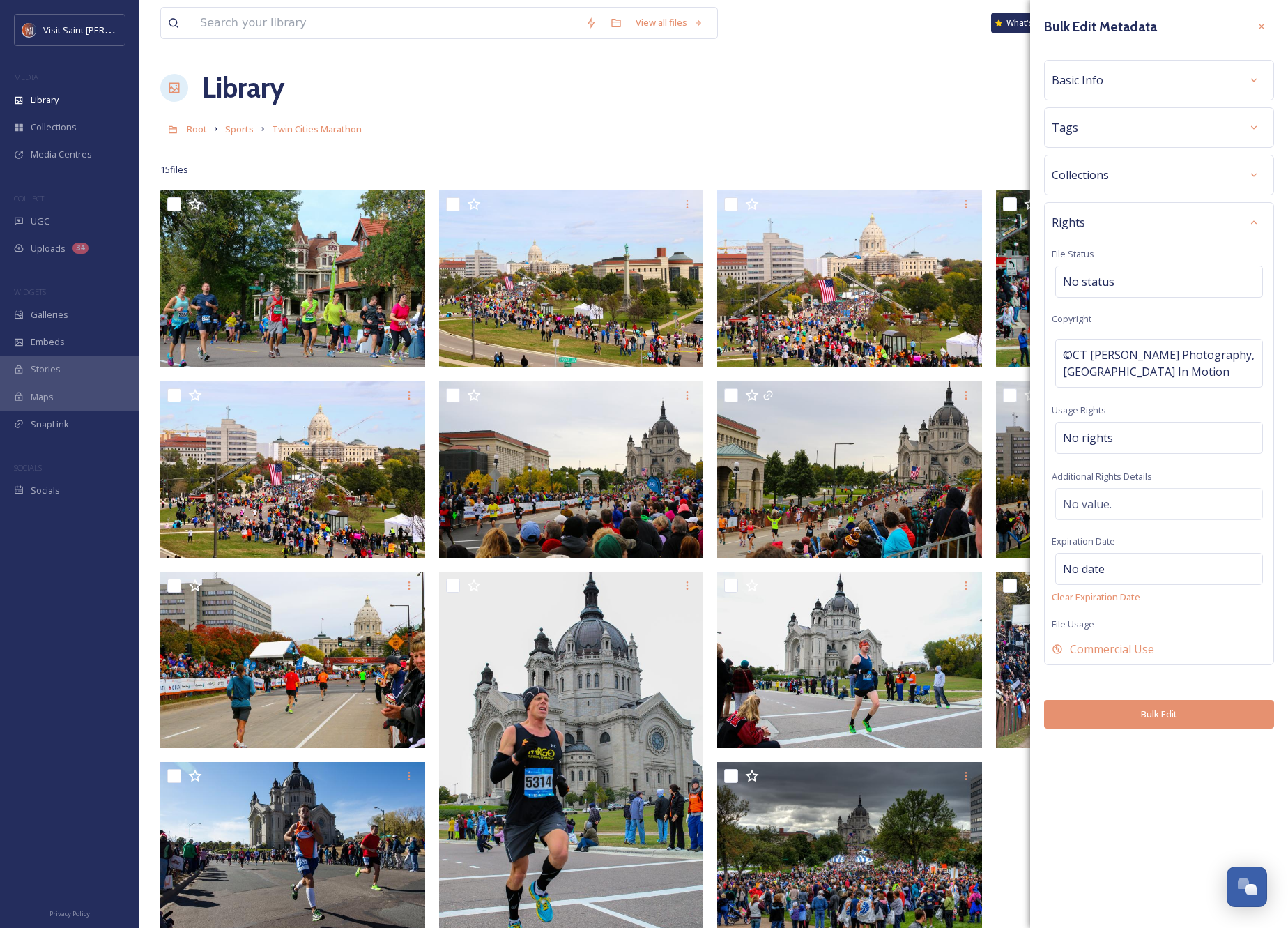
click at [1229, 226] on div "Rights" at bounding box center [1159, 222] width 215 height 25
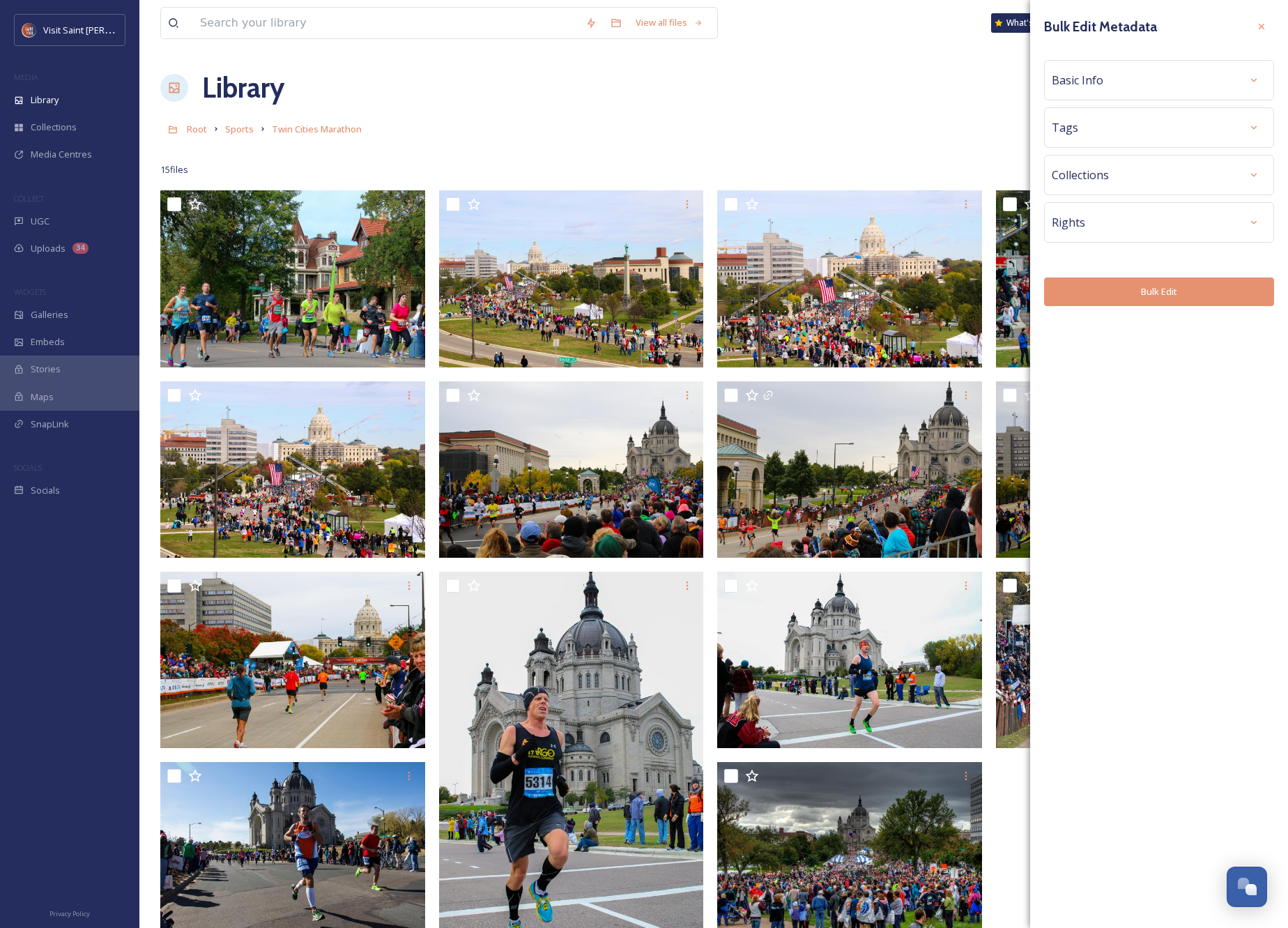
click at [1235, 292] on button "Bulk Edit" at bounding box center [1159, 292] width 230 height 29
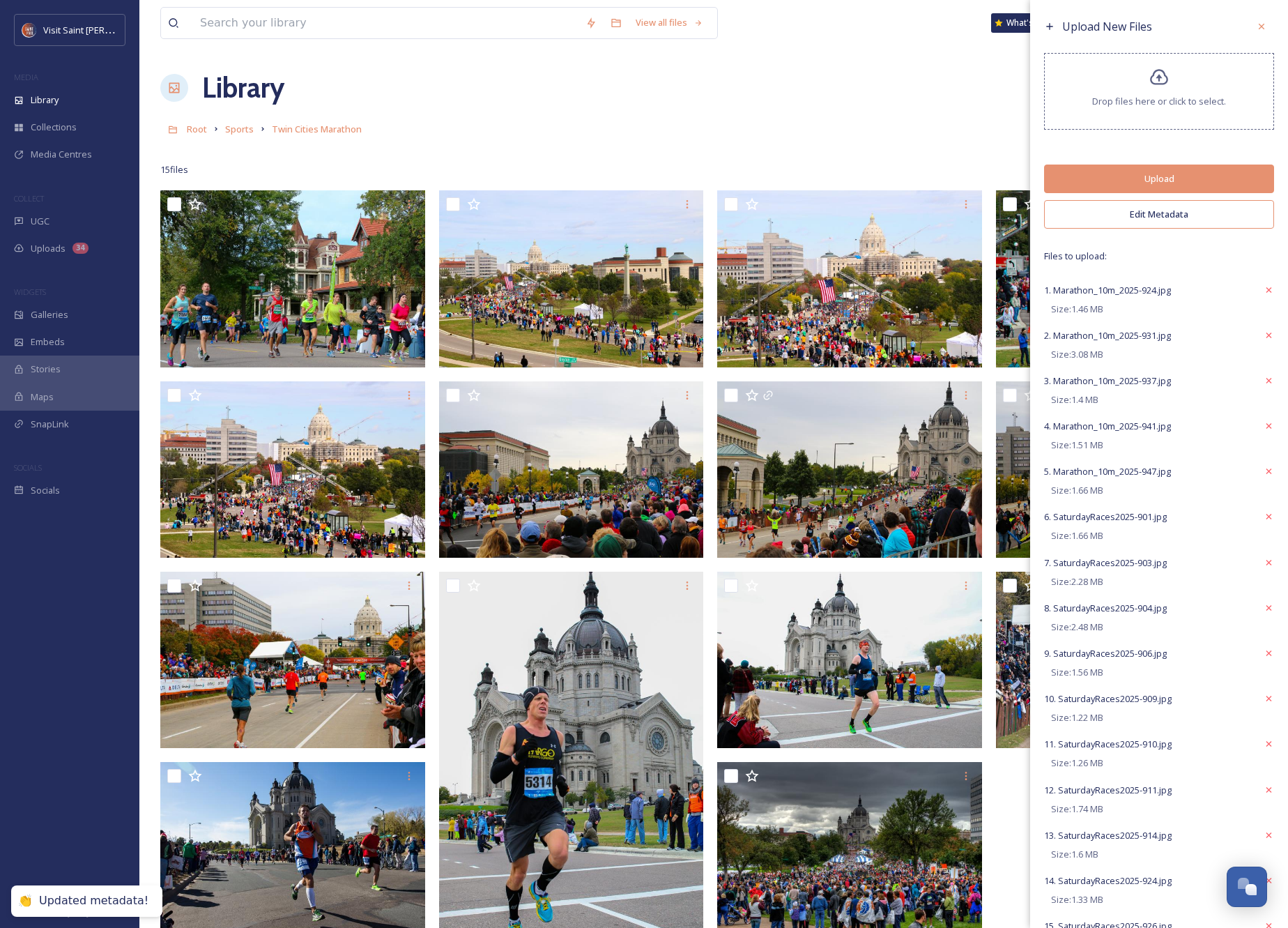
click at [1176, 176] on button "Upload" at bounding box center [1159, 179] width 230 height 29
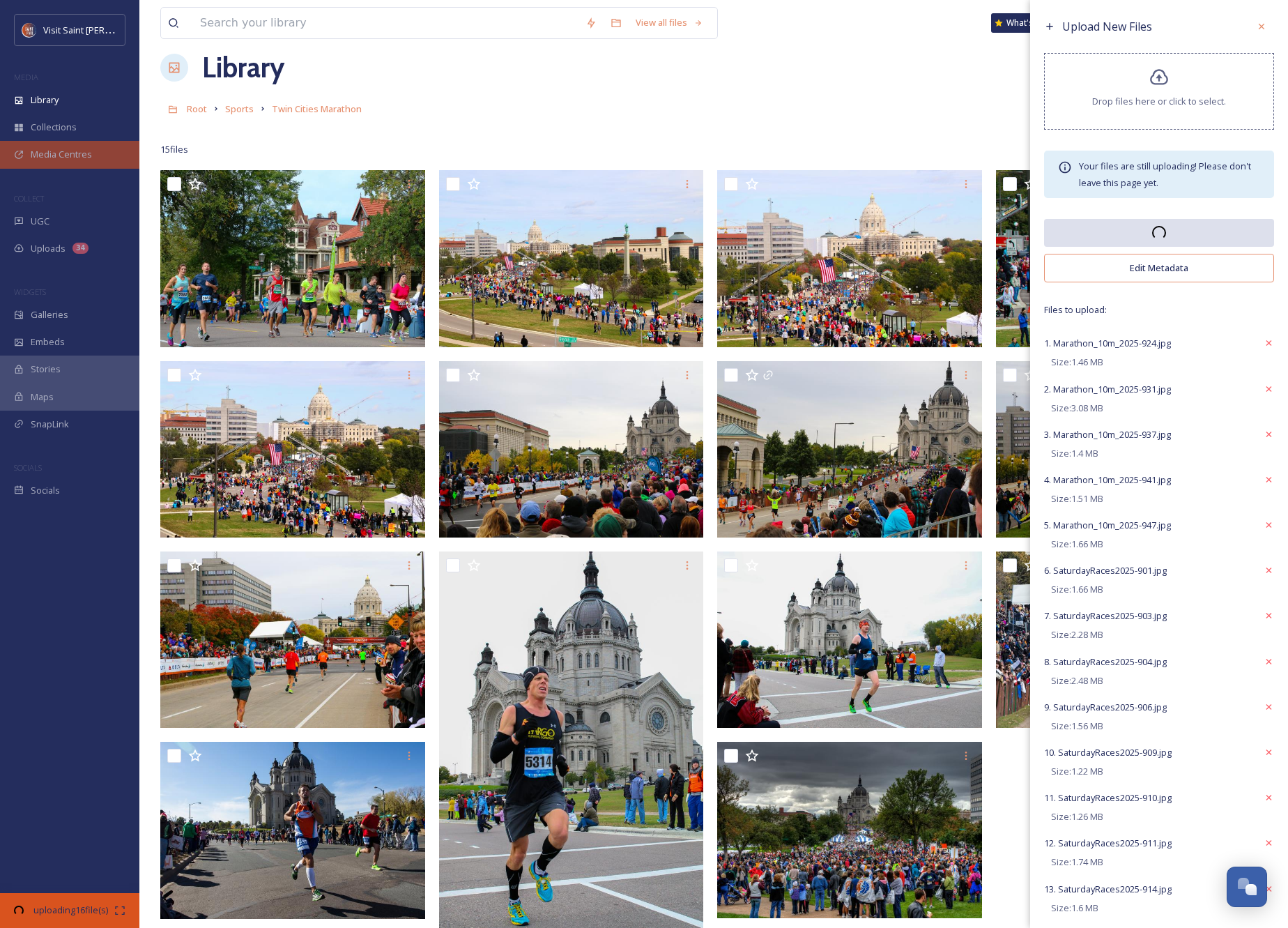
scroll to position [0, 0]
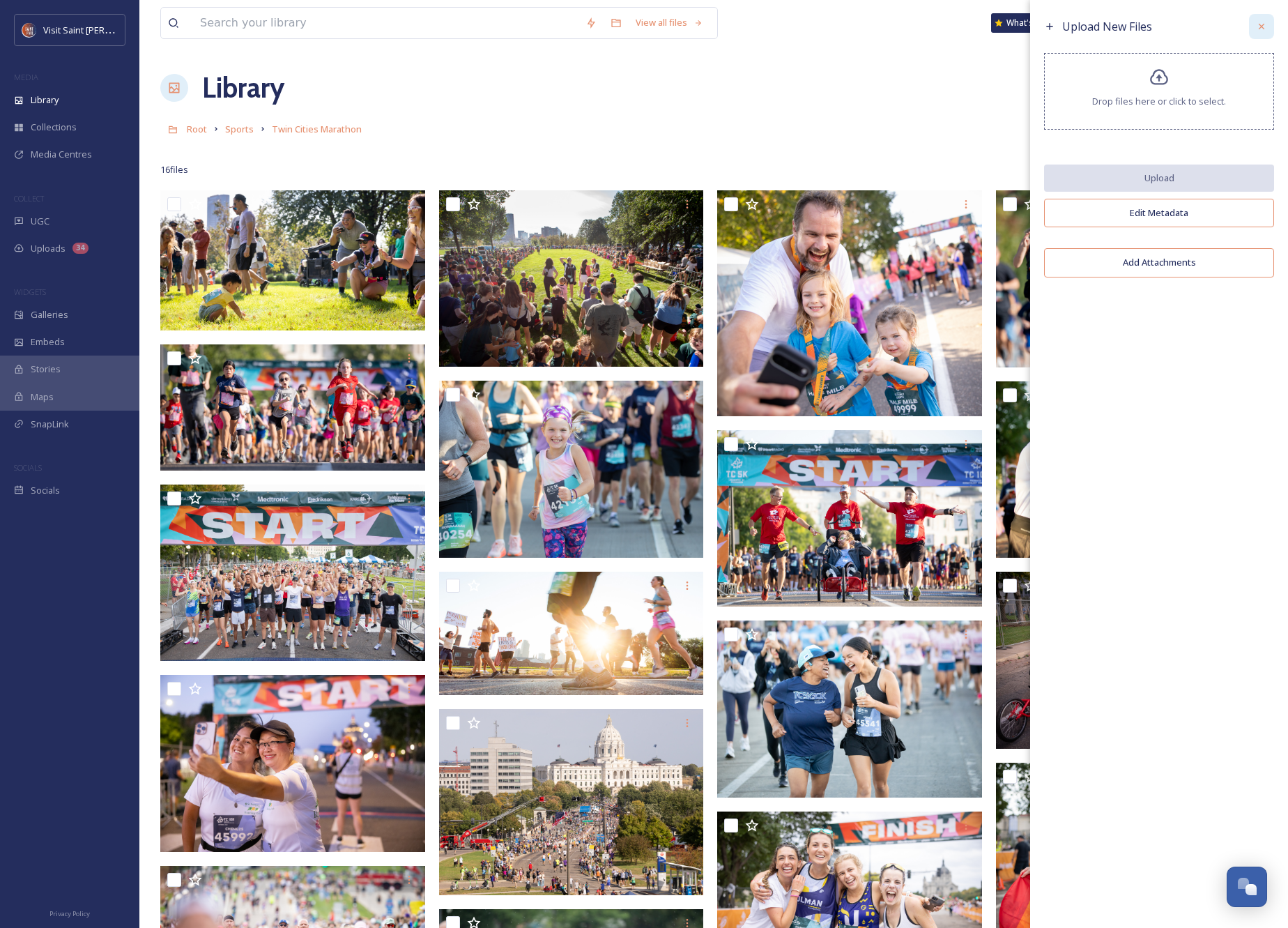
click at [1264, 25] on icon at bounding box center [1262, 26] width 11 height 11
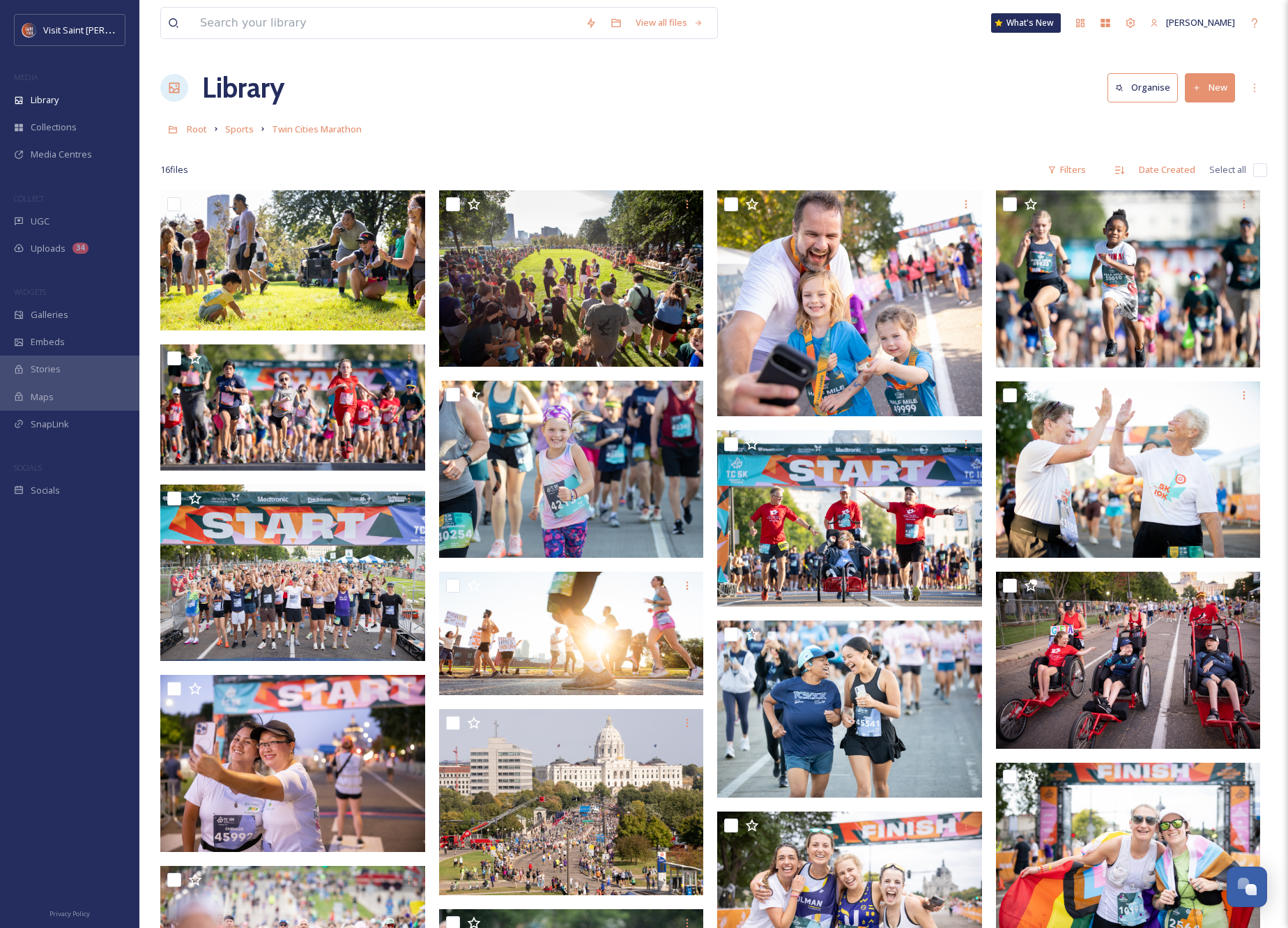
click at [1214, 92] on button "New" at bounding box center [1211, 87] width 50 height 29
click at [1196, 114] on span "File Upload" at bounding box center [1203, 120] width 46 height 14
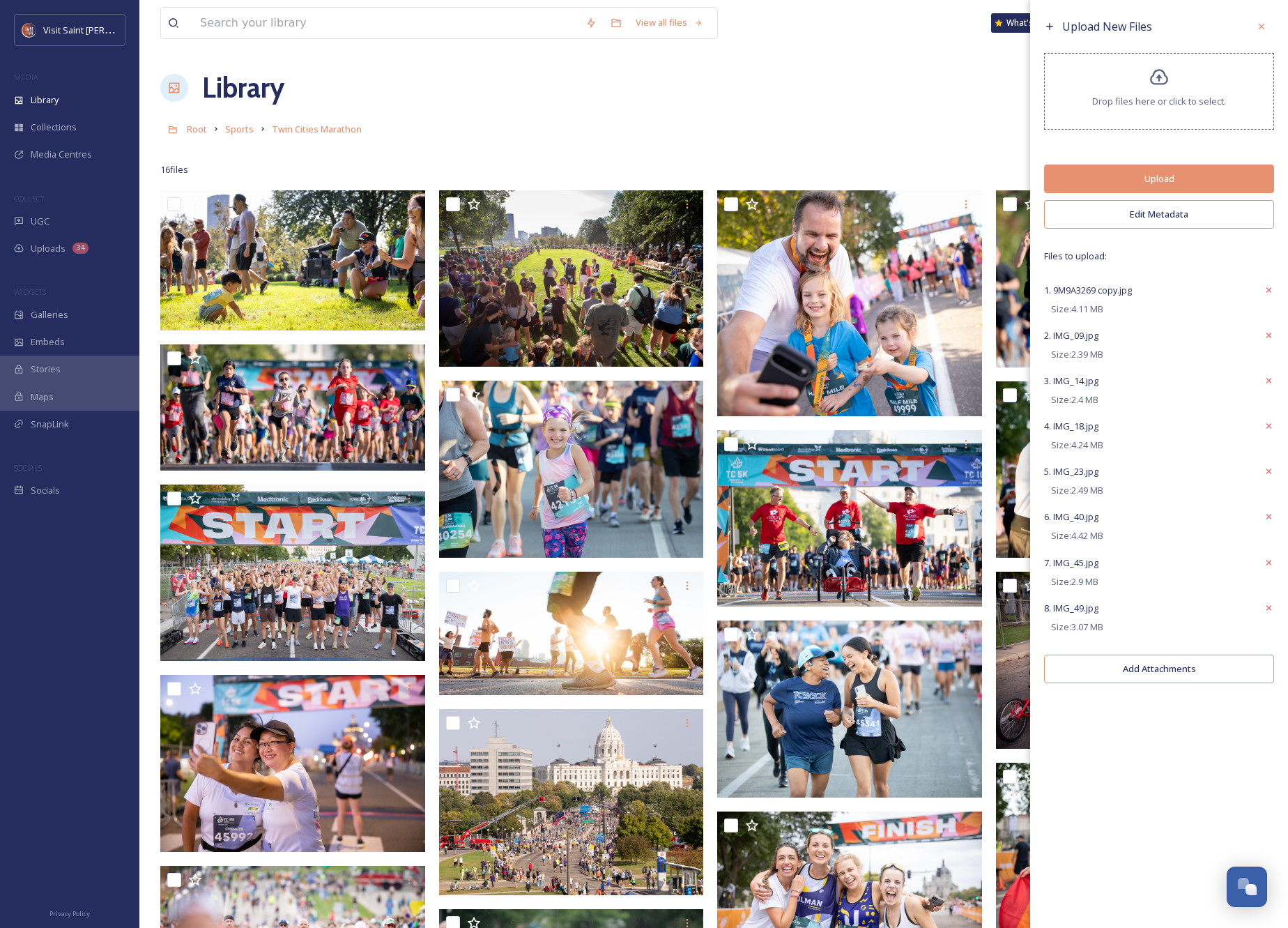
click at [1164, 212] on button "Edit Metadata" at bounding box center [1159, 214] width 230 height 29
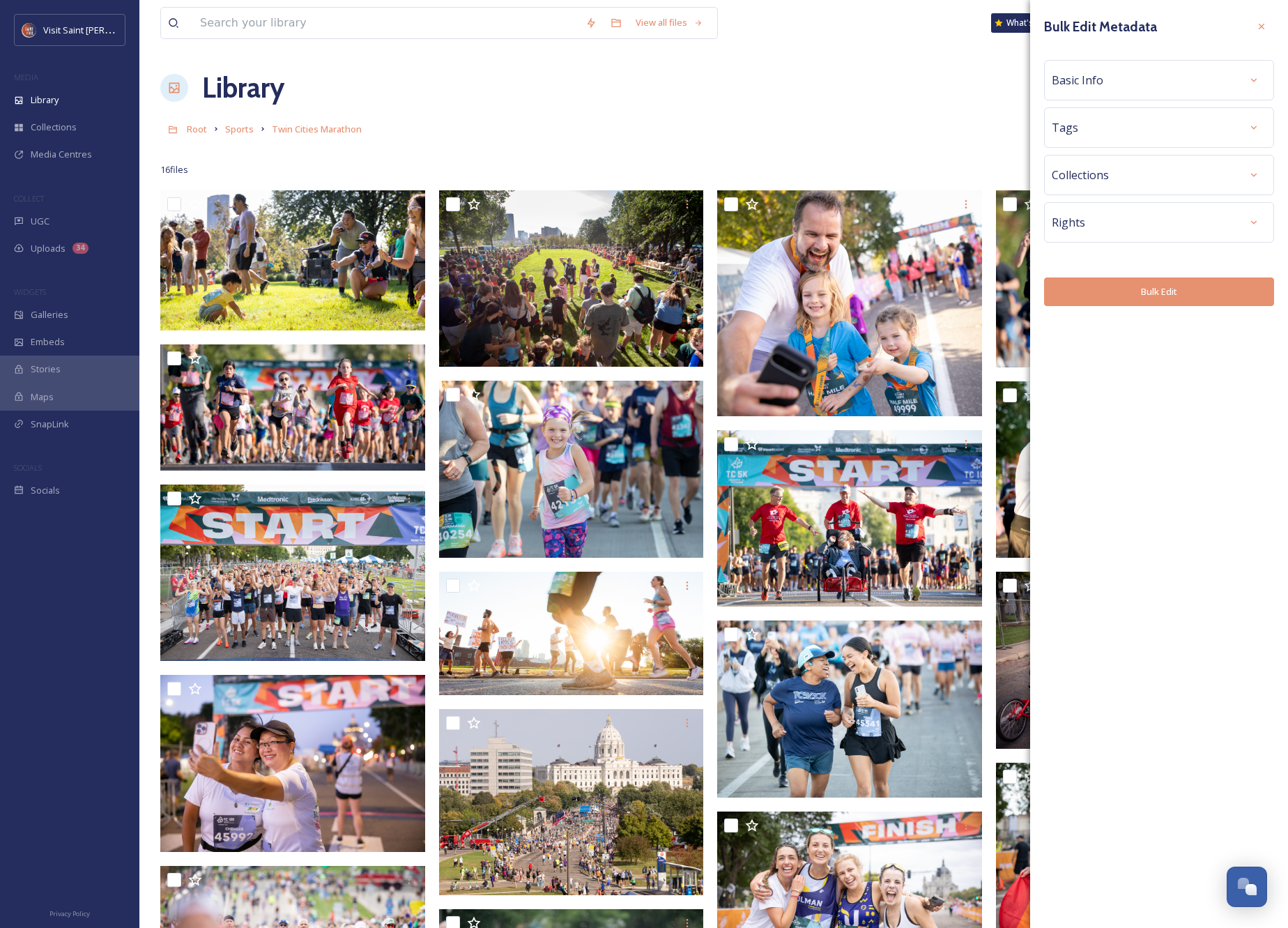
click at [1201, 226] on div "Rights" at bounding box center [1159, 222] width 215 height 25
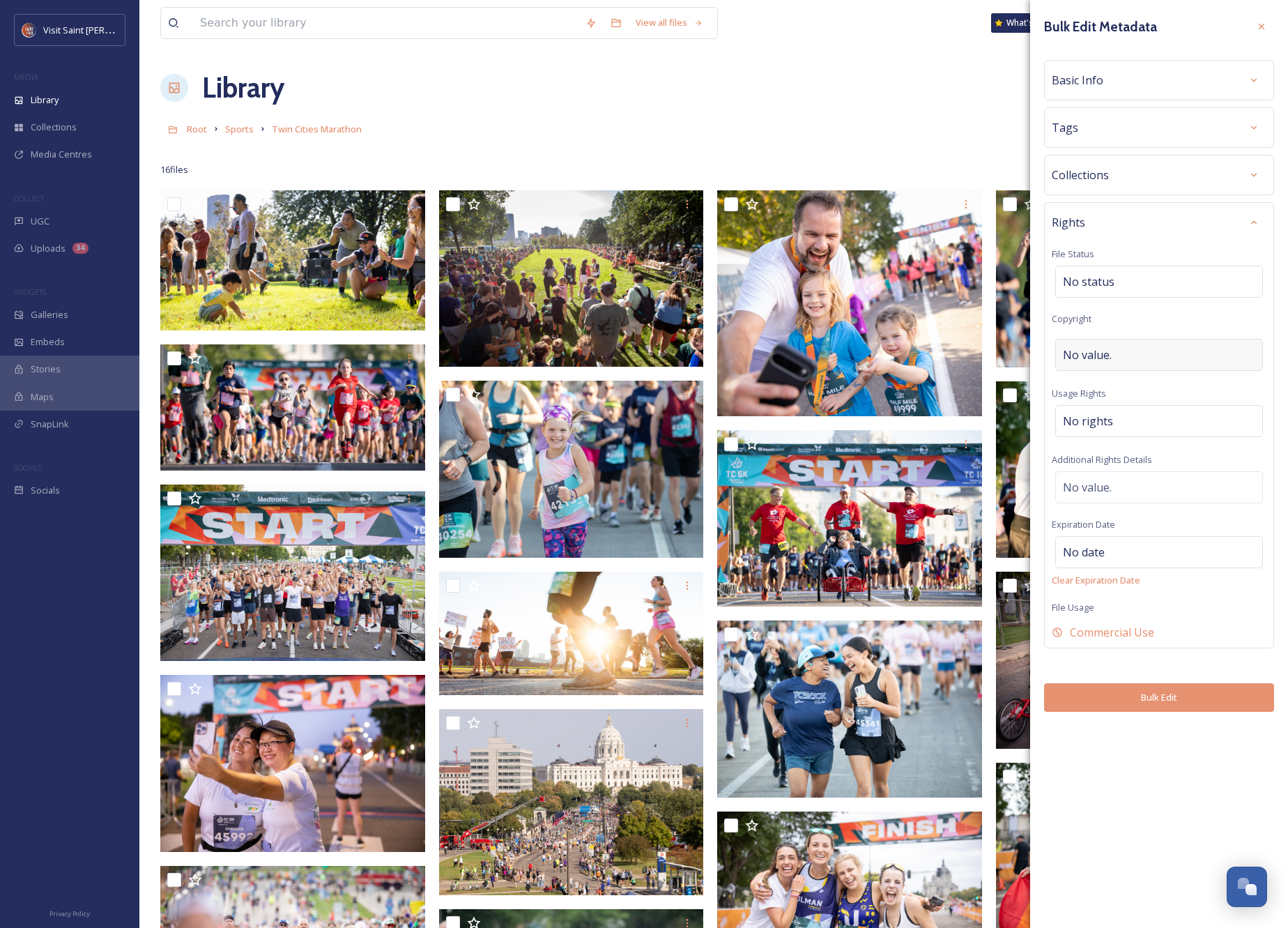
click at [1108, 348] on span "No value." at bounding box center [1087, 355] width 49 height 17
type input "[PERSON_NAME], [GEOGRAPHIC_DATA] In Motion"
click at [1134, 233] on div "Rights" at bounding box center [1159, 222] width 215 height 25
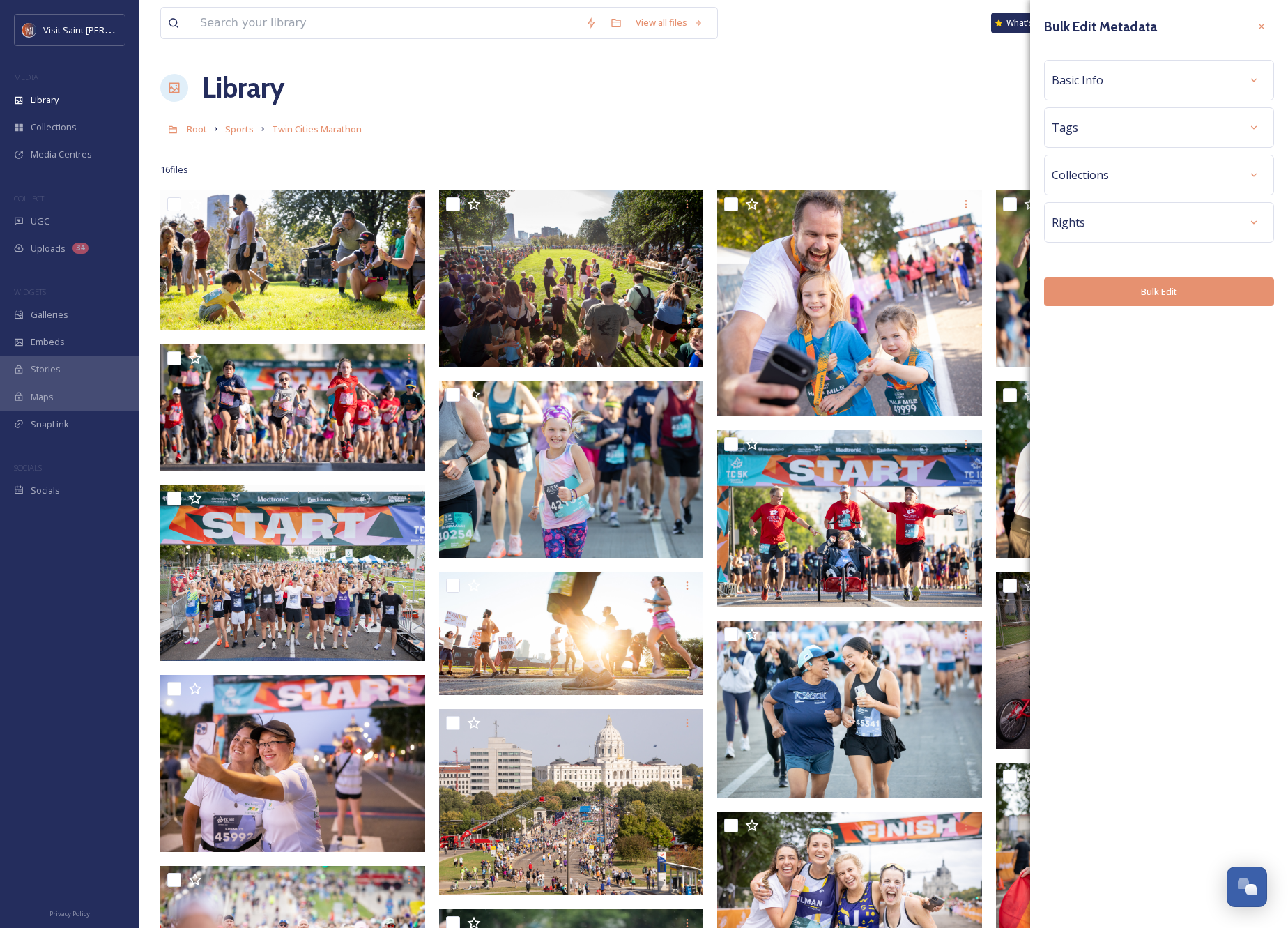
click at [1235, 226] on div "Rights" at bounding box center [1159, 222] width 215 height 25
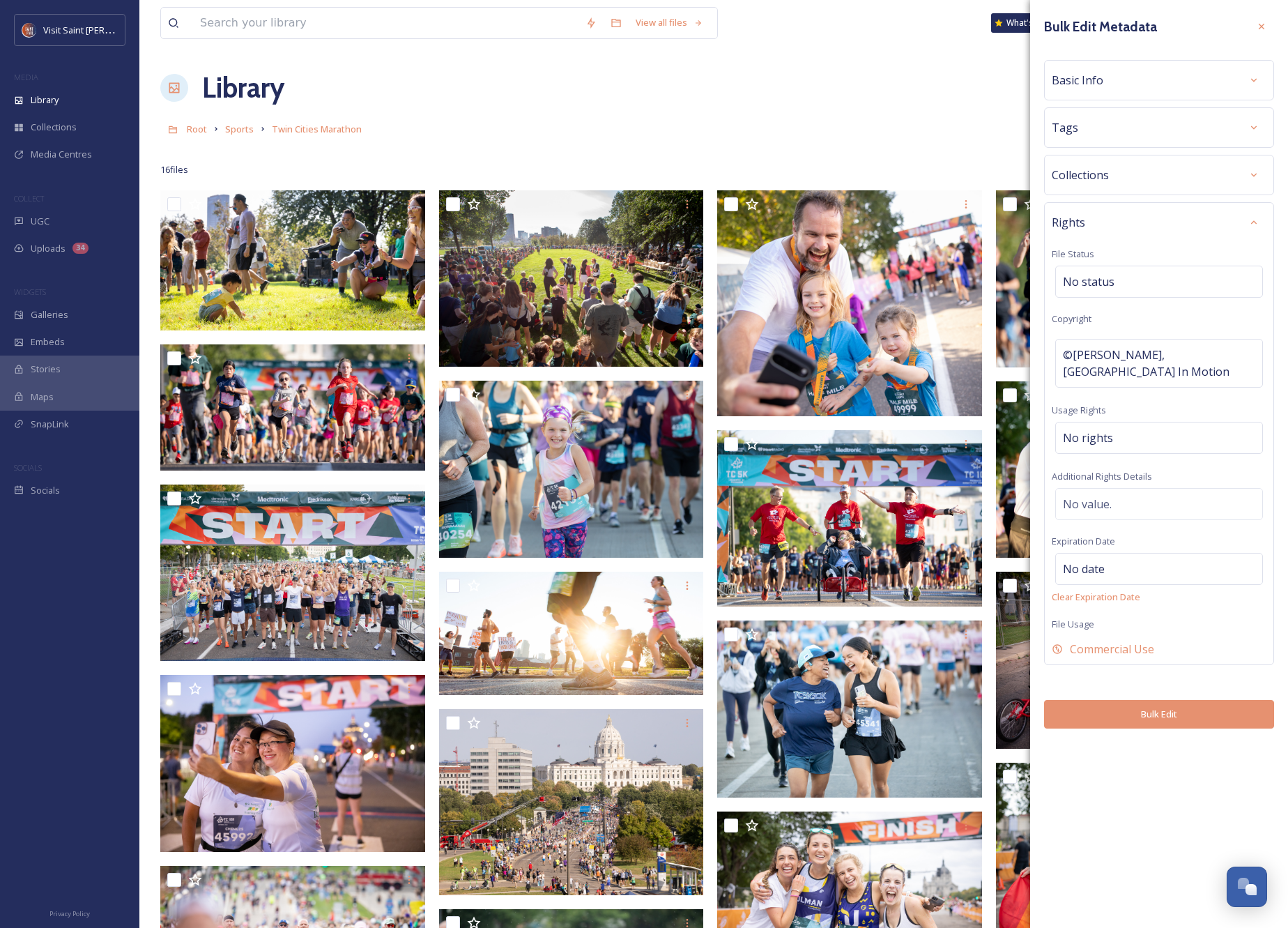
click at [1239, 219] on div "Rights" at bounding box center [1159, 222] width 215 height 25
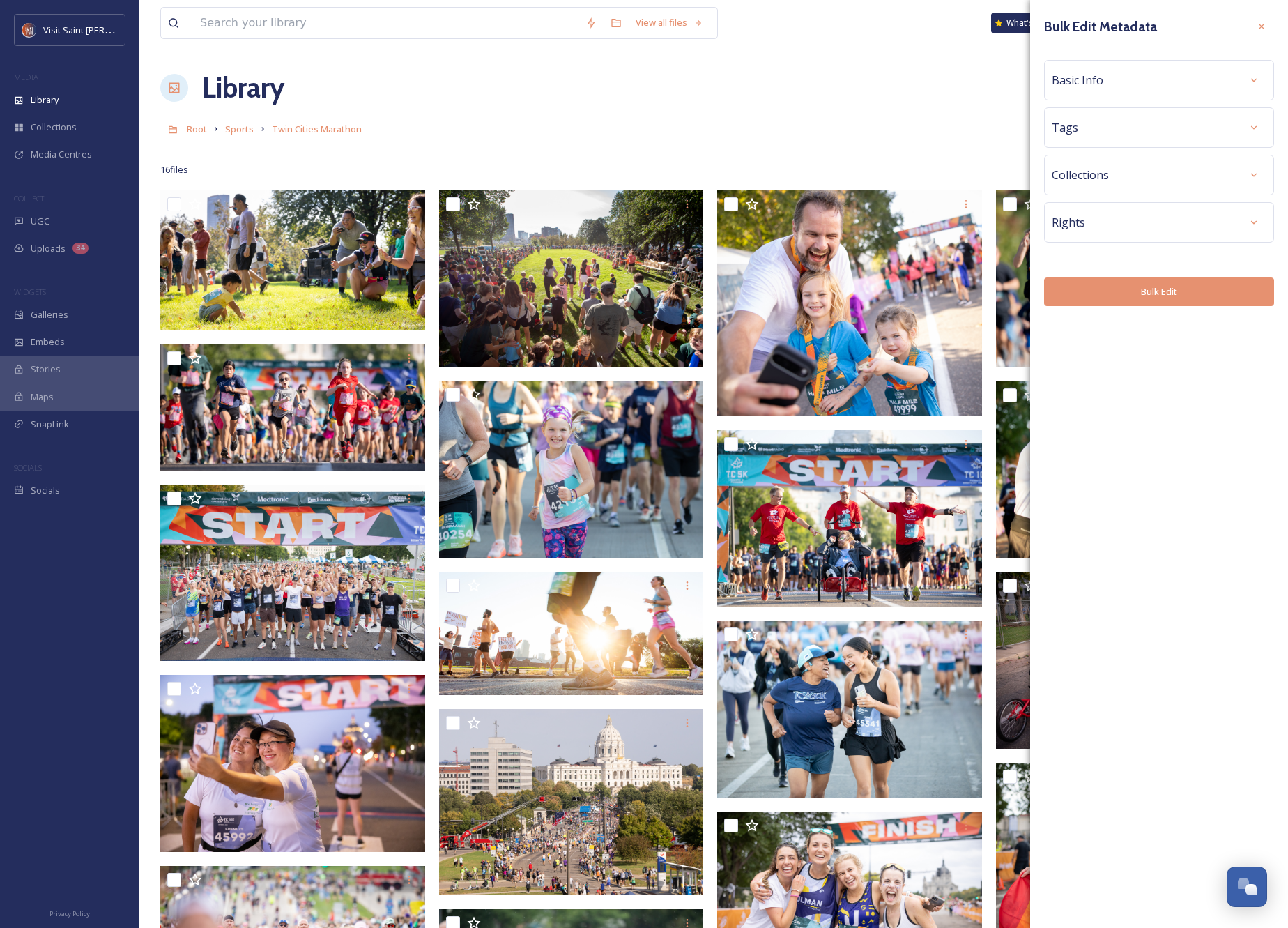
click at [1167, 297] on button "Bulk Edit" at bounding box center [1159, 292] width 230 height 29
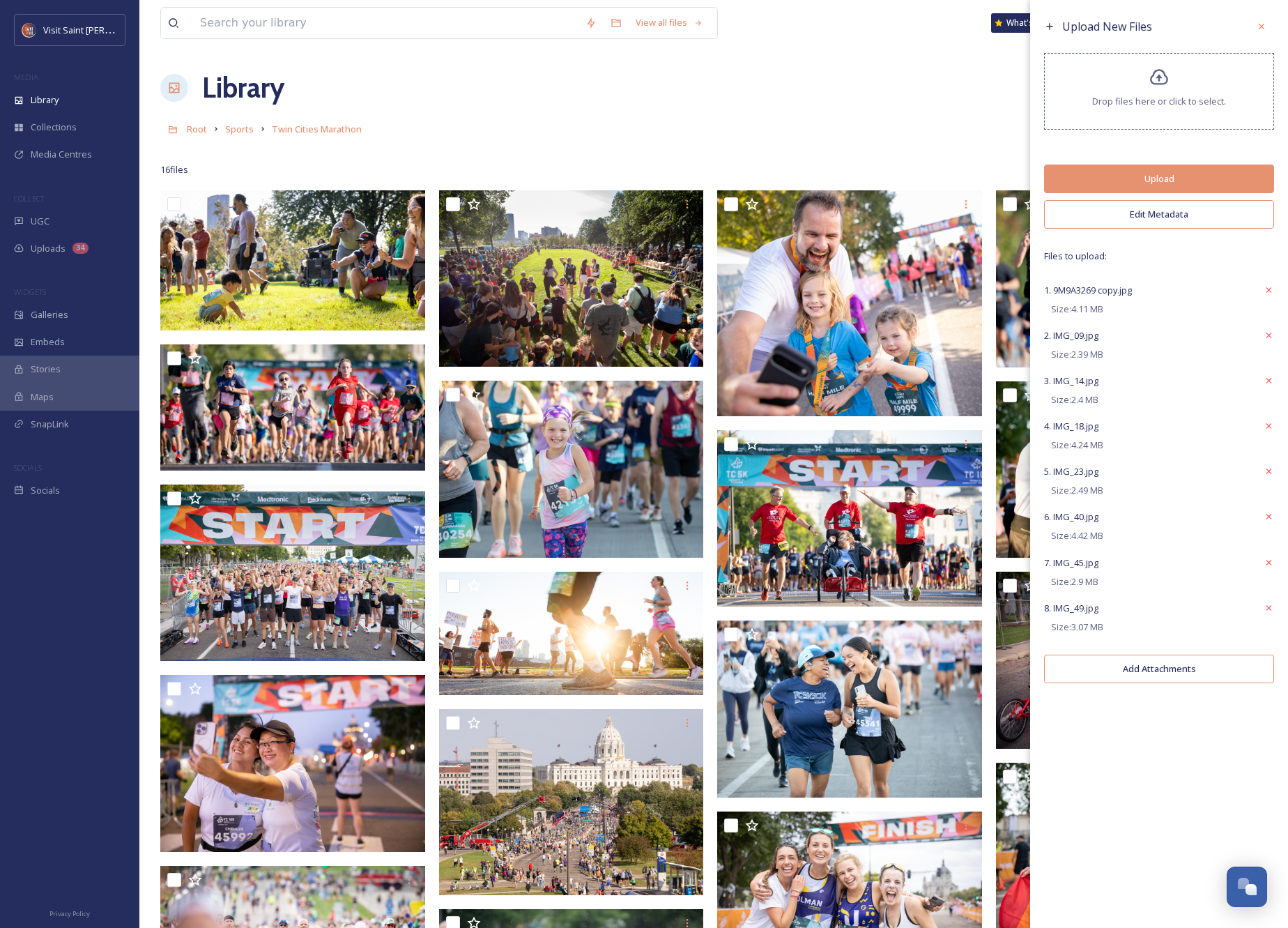
click at [1158, 217] on button "Edit Metadata" at bounding box center [1159, 214] width 230 height 29
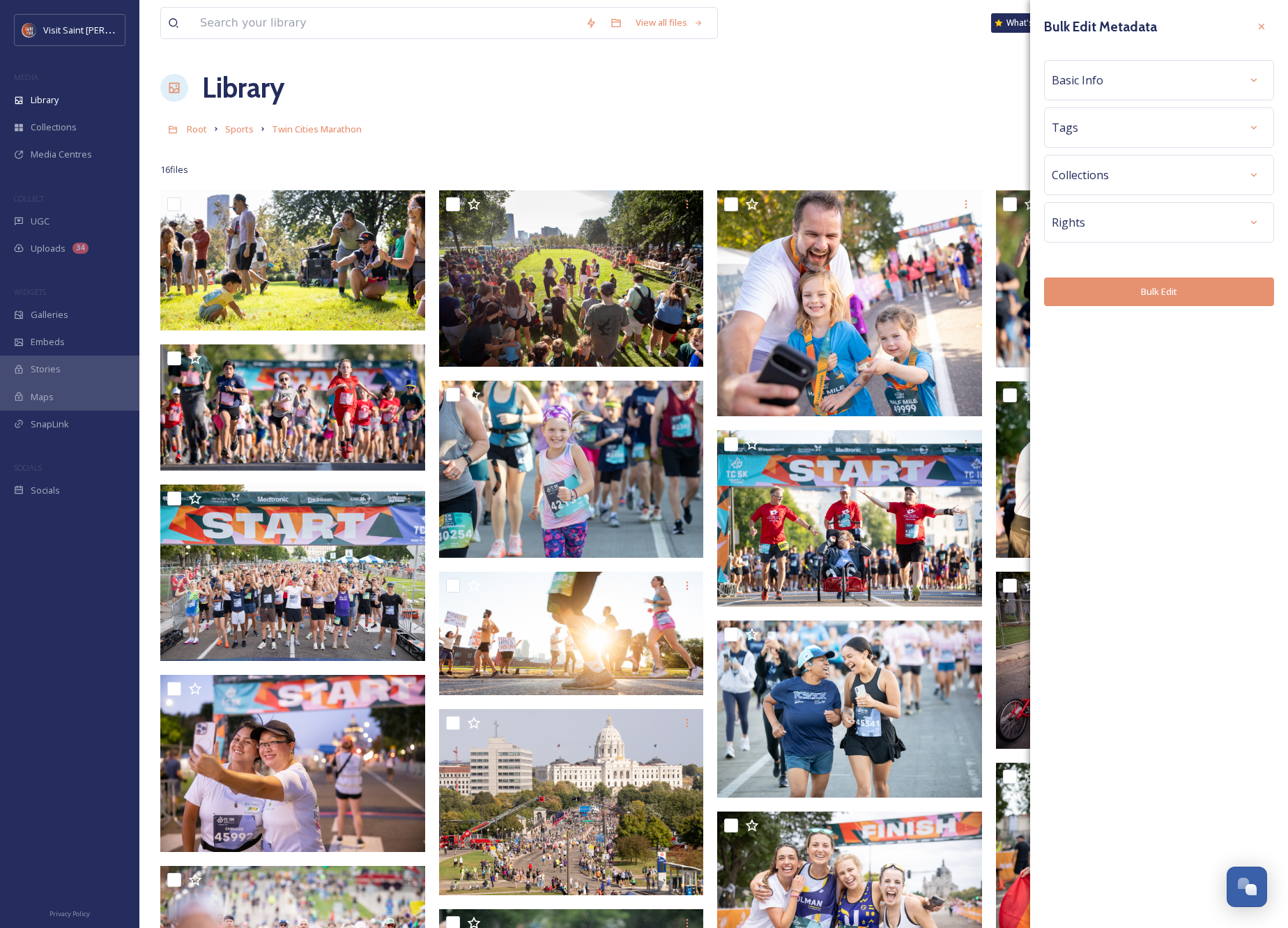
drag, startPoint x: 1130, startPoint y: 79, endPoint x: 1140, endPoint y: 92, distance: 16.4
click at [1130, 79] on div "Basic Info" at bounding box center [1159, 80] width 215 height 25
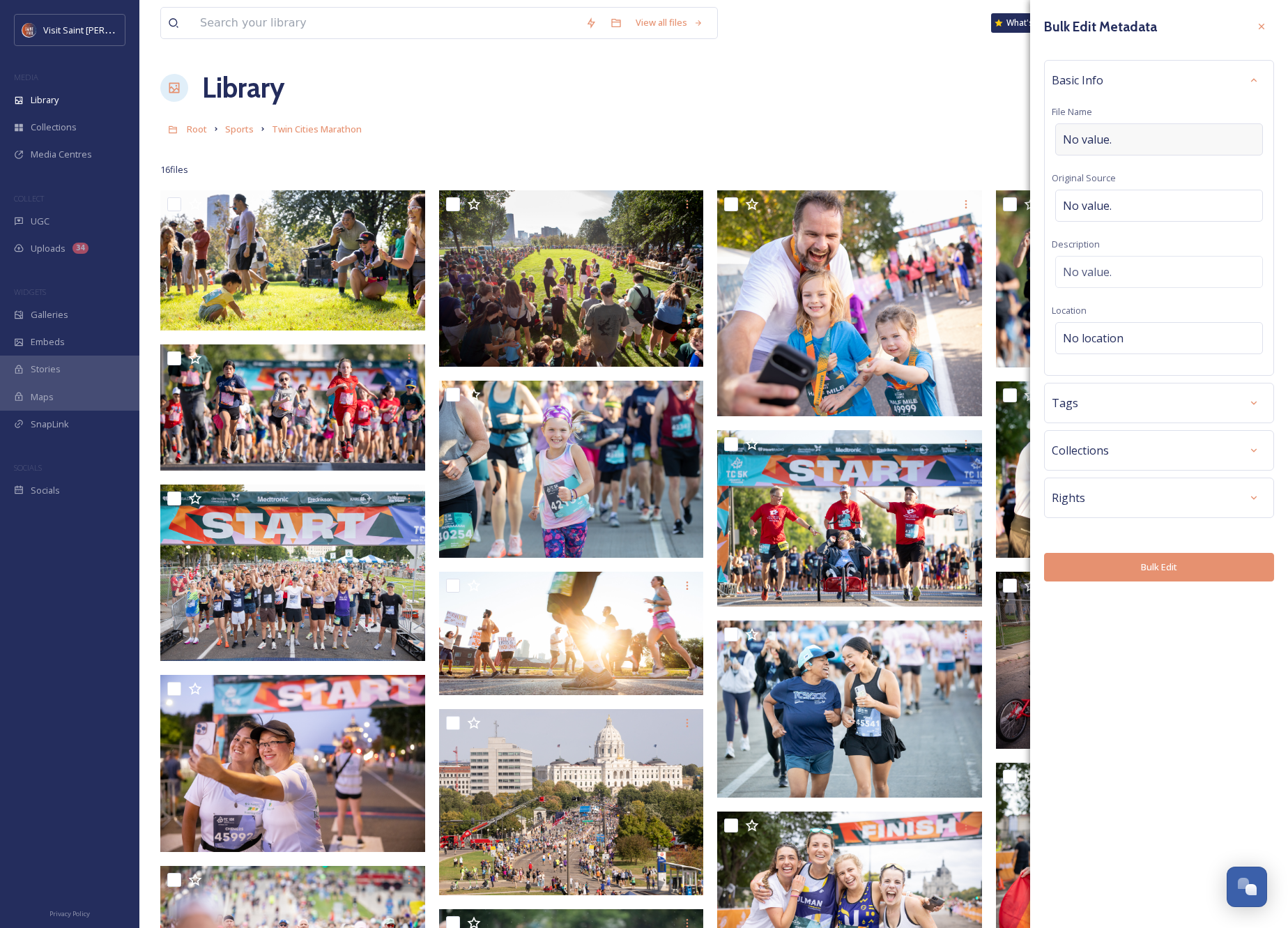
click at [1143, 134] on div "No value." at bounding box center [1158, 140] width 208 height 32
type input "TwinCitiesMarathon2025"
click at [1170, 104] on div "Basic Info File Name TwinCitiesMarathon2025 Original Source No value. Descripti…" at bounding box center [1159, 218] width 230 height 316
click at [1231, 88] on div "Basic Info" at bounding box center [1159, 80] width 215 height 25
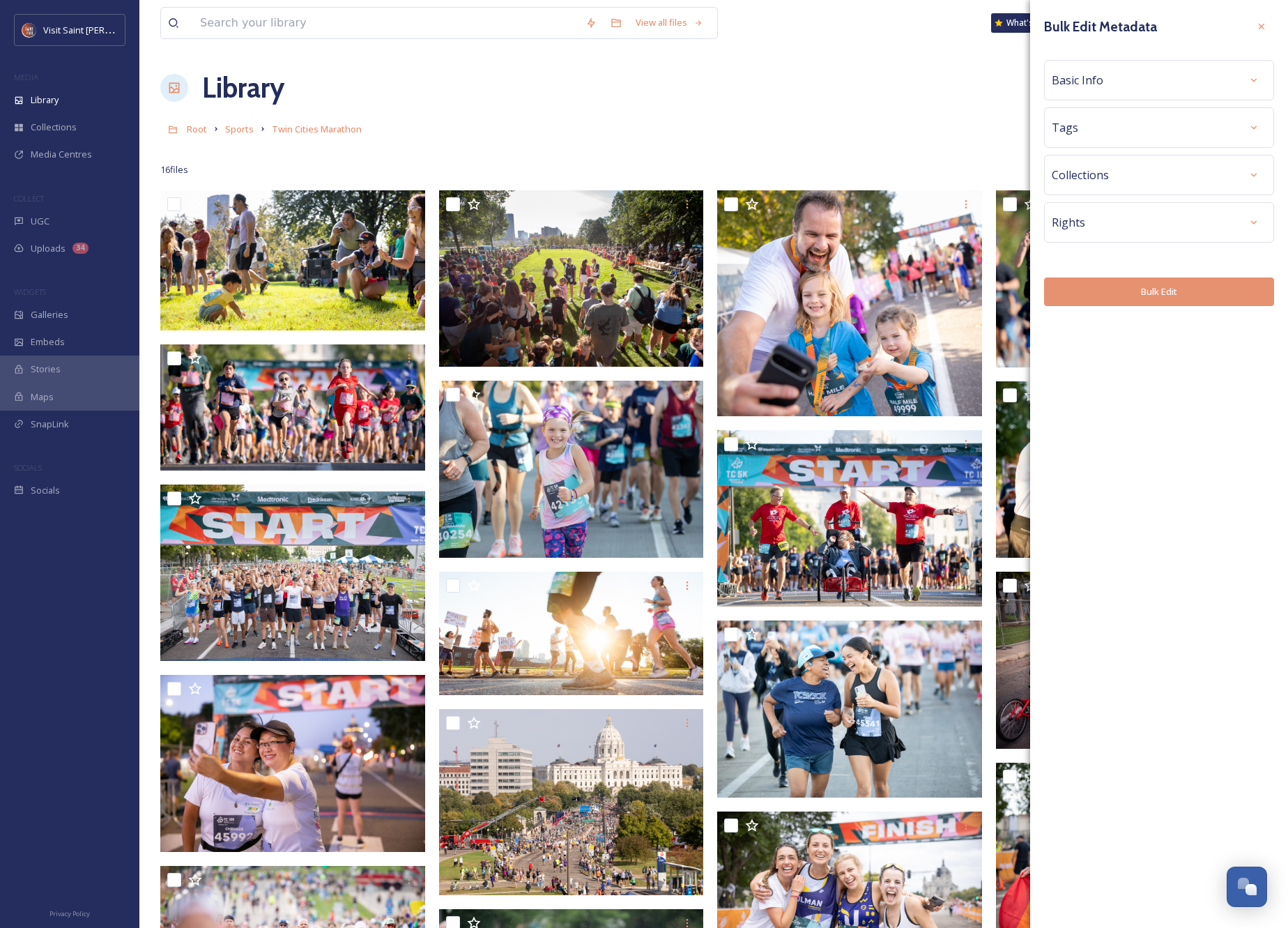
click at [1193, 303] on button "Bulk Edit" at bounding box center [1159, 292] width 230 height 29
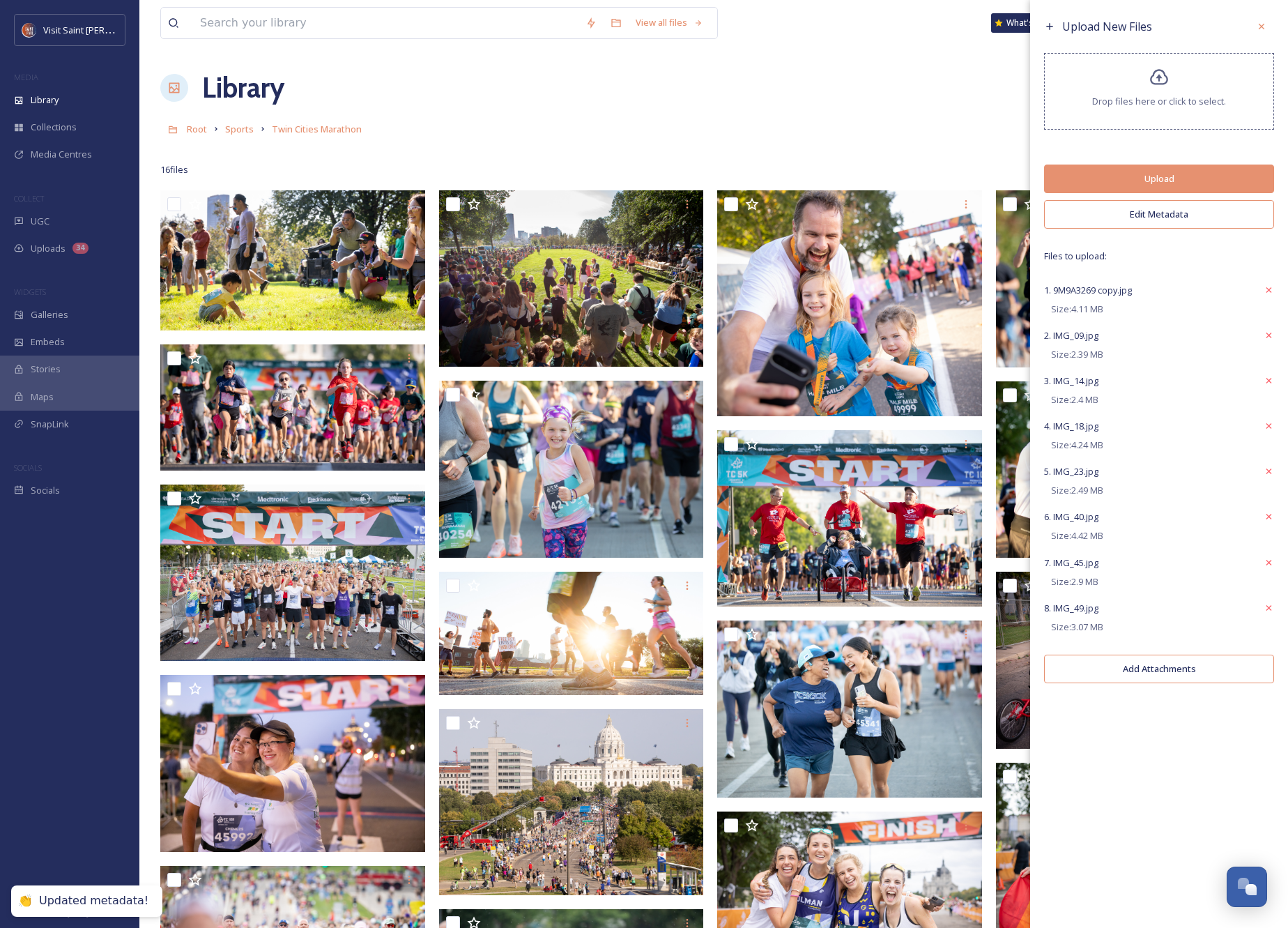
click at [1164, 175] on button "Upload" at bounding box center [1159, 179] width 230 height 29
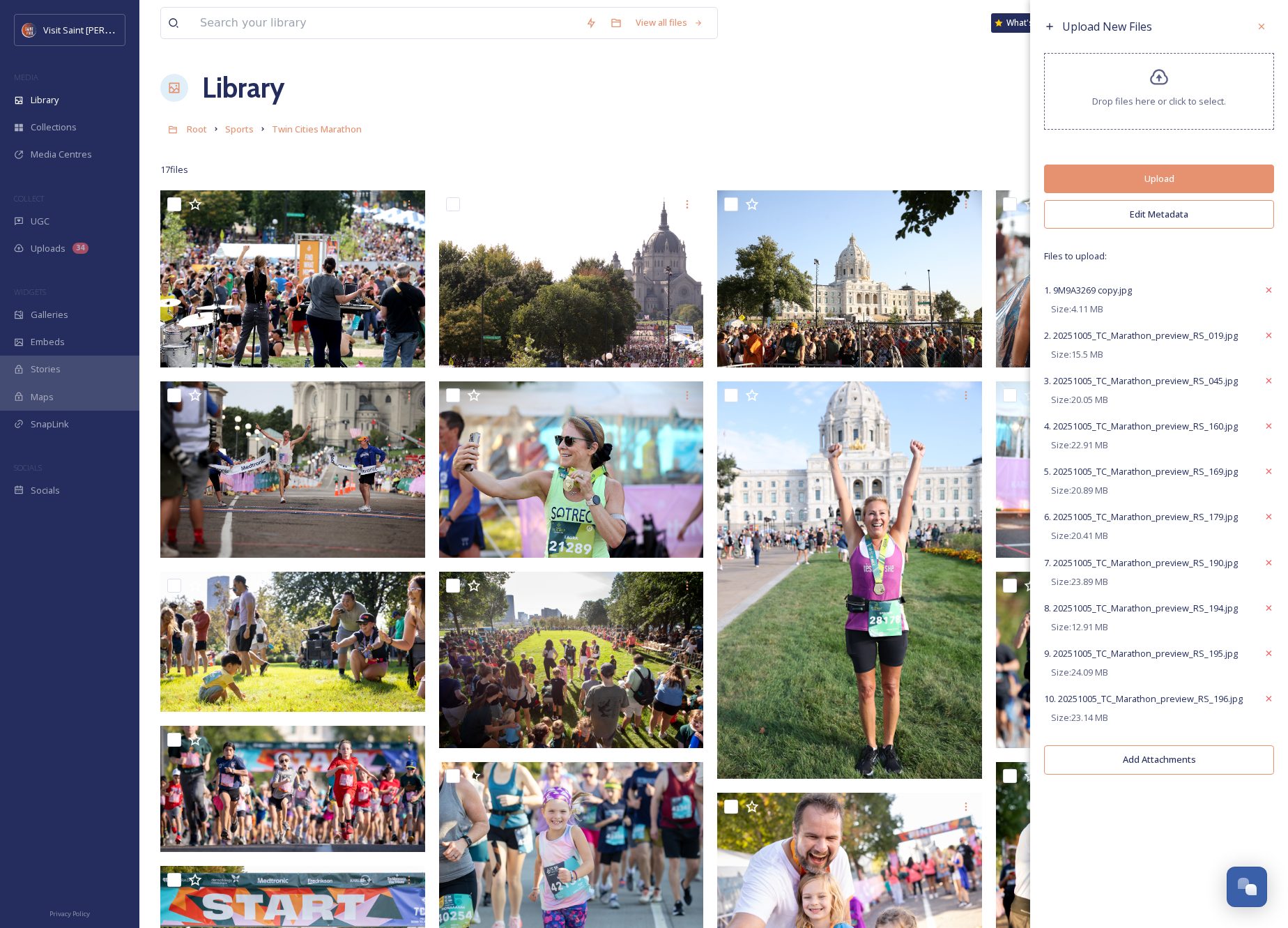
click at [1141, 220] on button "Edit Metadata" at bounding box center [1159, 214] width 230 height 29
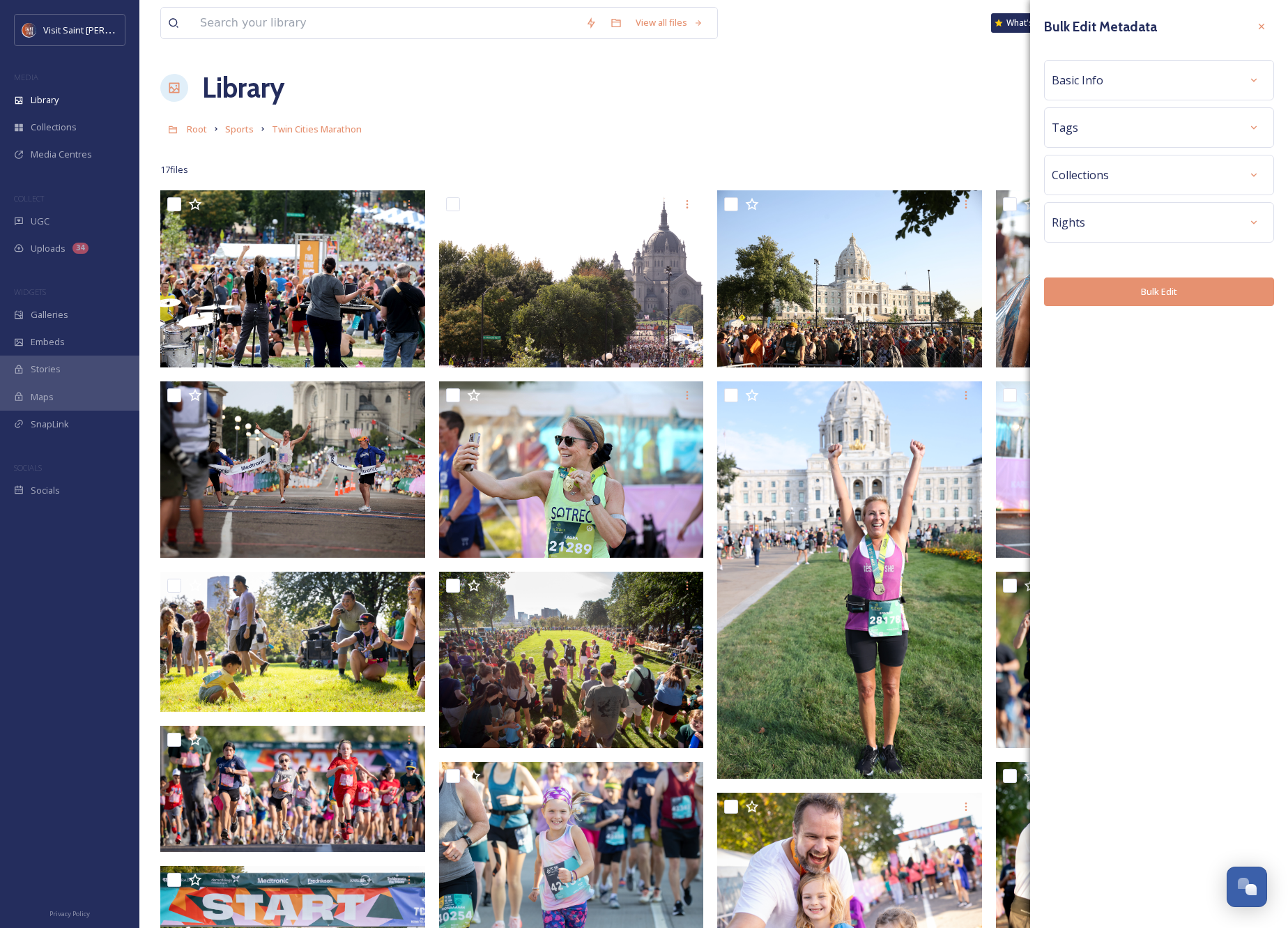
click at [1126, 81] on div "Basic Info" at bounding box center [1159, 80] width 215 height 25
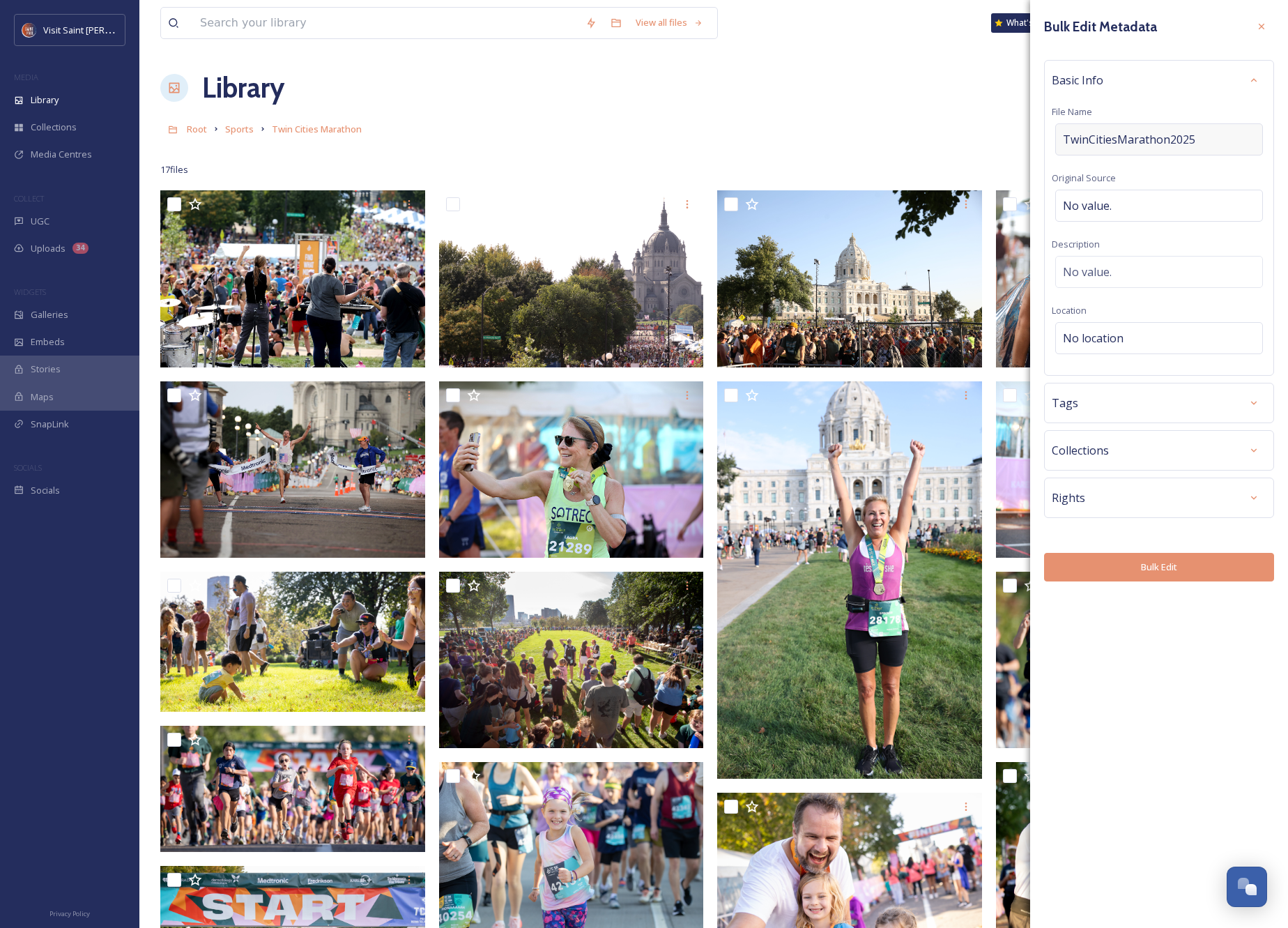
click at [1207, 130] on div "TwinCitiesMarathon2025" at bounding box center [1158, 140] width 208 height 32
drag, startPoint x: 1171, startPoint y: 140, endPoint x: 1145, endPoint y: 140, distance: 26.0
click at [1145, 140] on input "TwinCitiesMarathon2025" at bounding box center [1159, 140] width 215 height 32
click at [1111, 140] on input "TwinCitiesMarathon2025" at bounding box center [1159, 140] width 215 height 32
drag, startPoint x: 1111, startPoint y: 140, endPoint x: 1067, endPoint y: 140, distance: 44.0
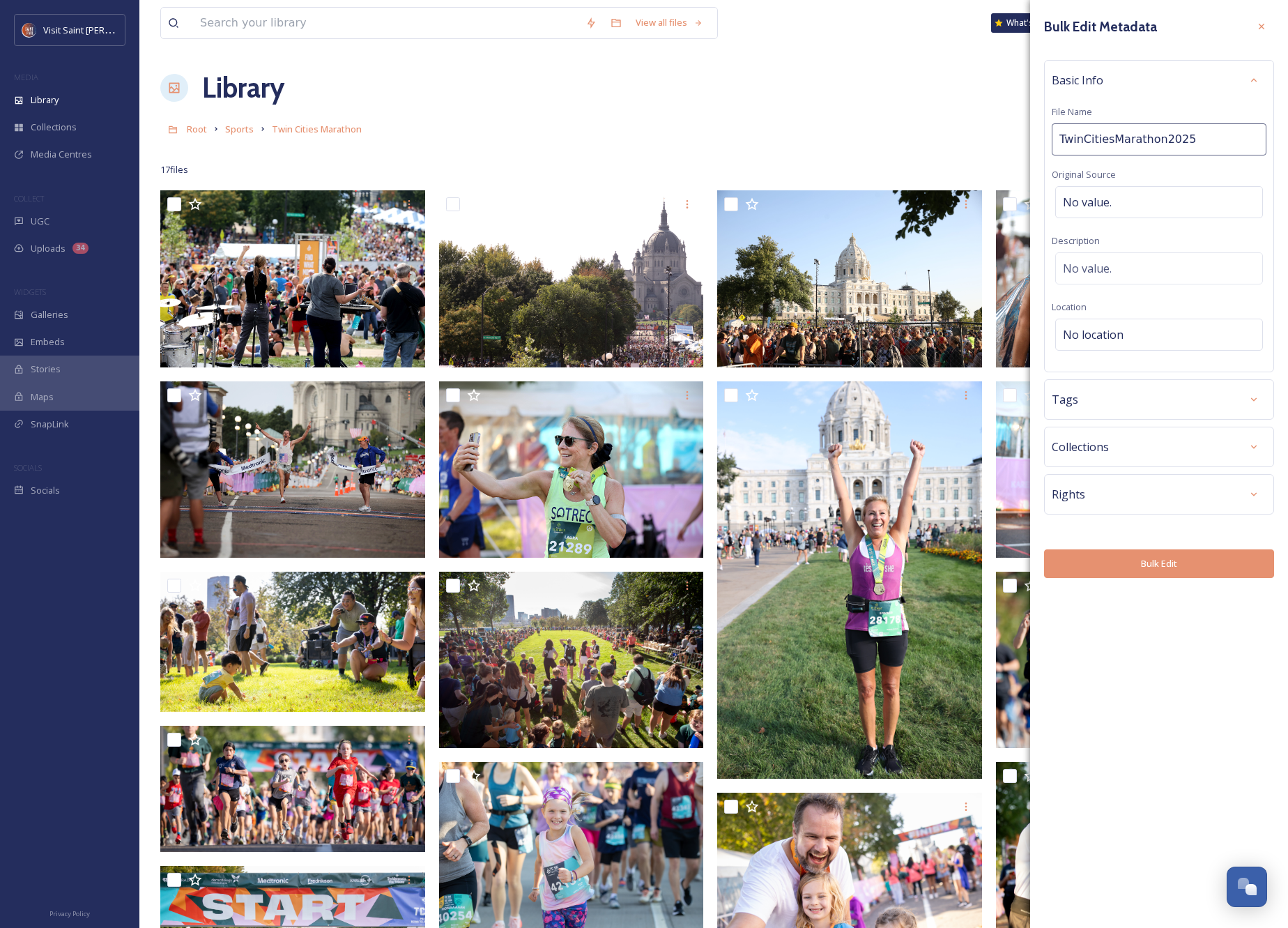
click at [1065, 140] on input "TwinCitiesMarathon2025" at bounding box center [1159, 140] width 215 height 32
type input "TCMarathon2025"
click at [1213, 89] on div "Basic Info" at bounding box center [1159, 80] width 215 height 25
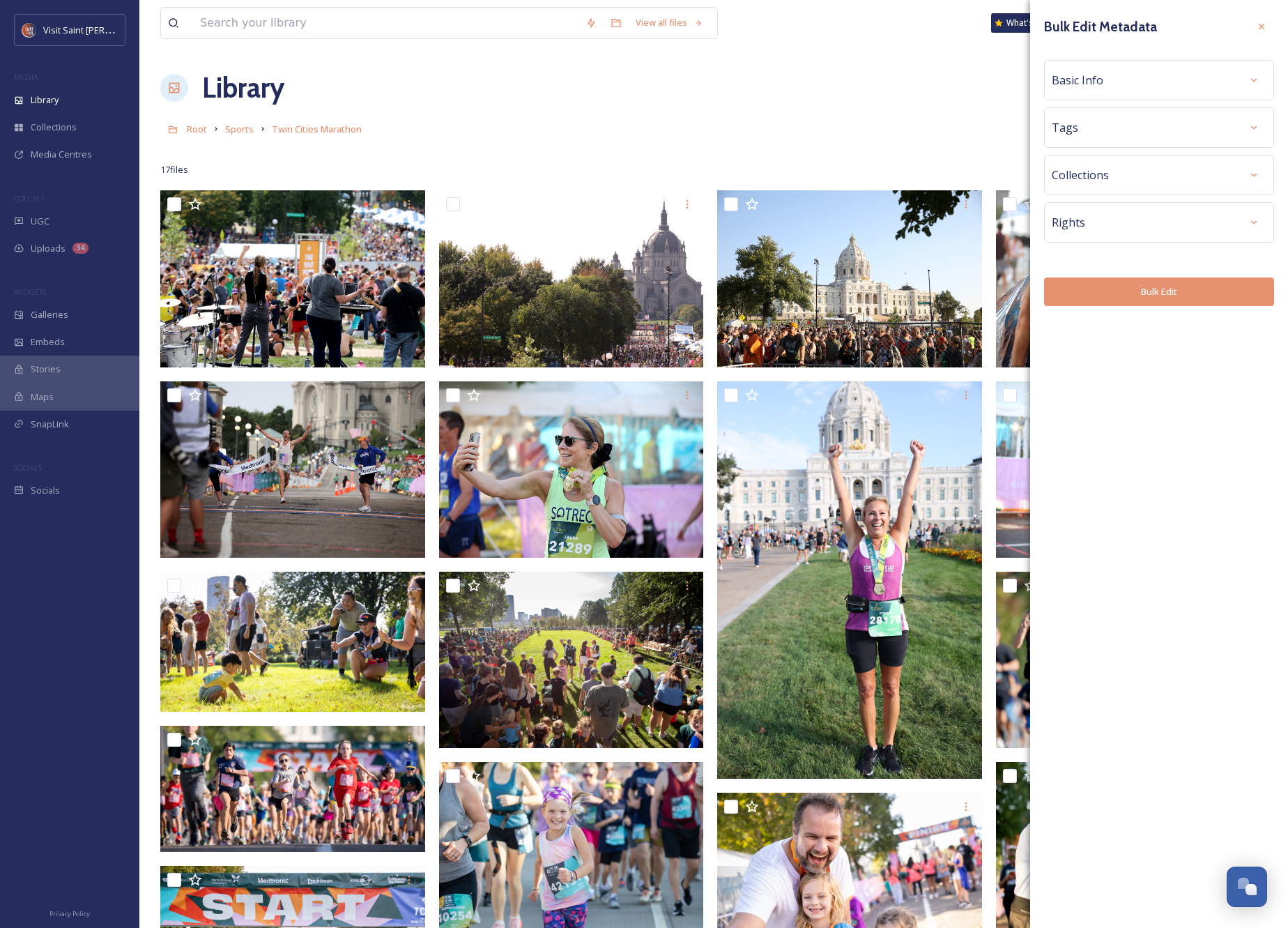
click at [1222, 163] on div "Collections" at bounding box center [1159, 175] width 215 height 25
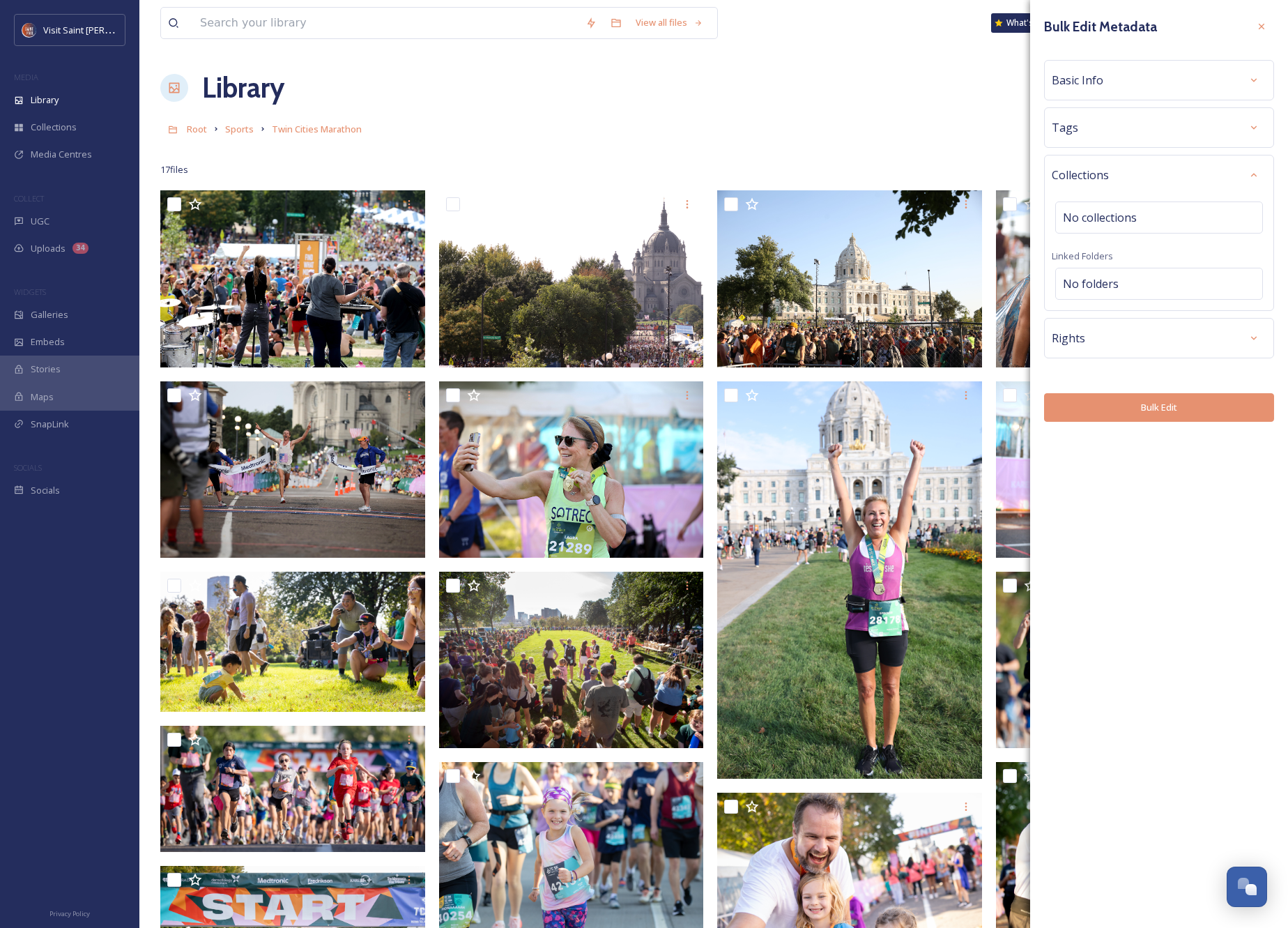
click at [1211, 343] on div "Rights" at bounding box center [1159, 338] width 215 height 25
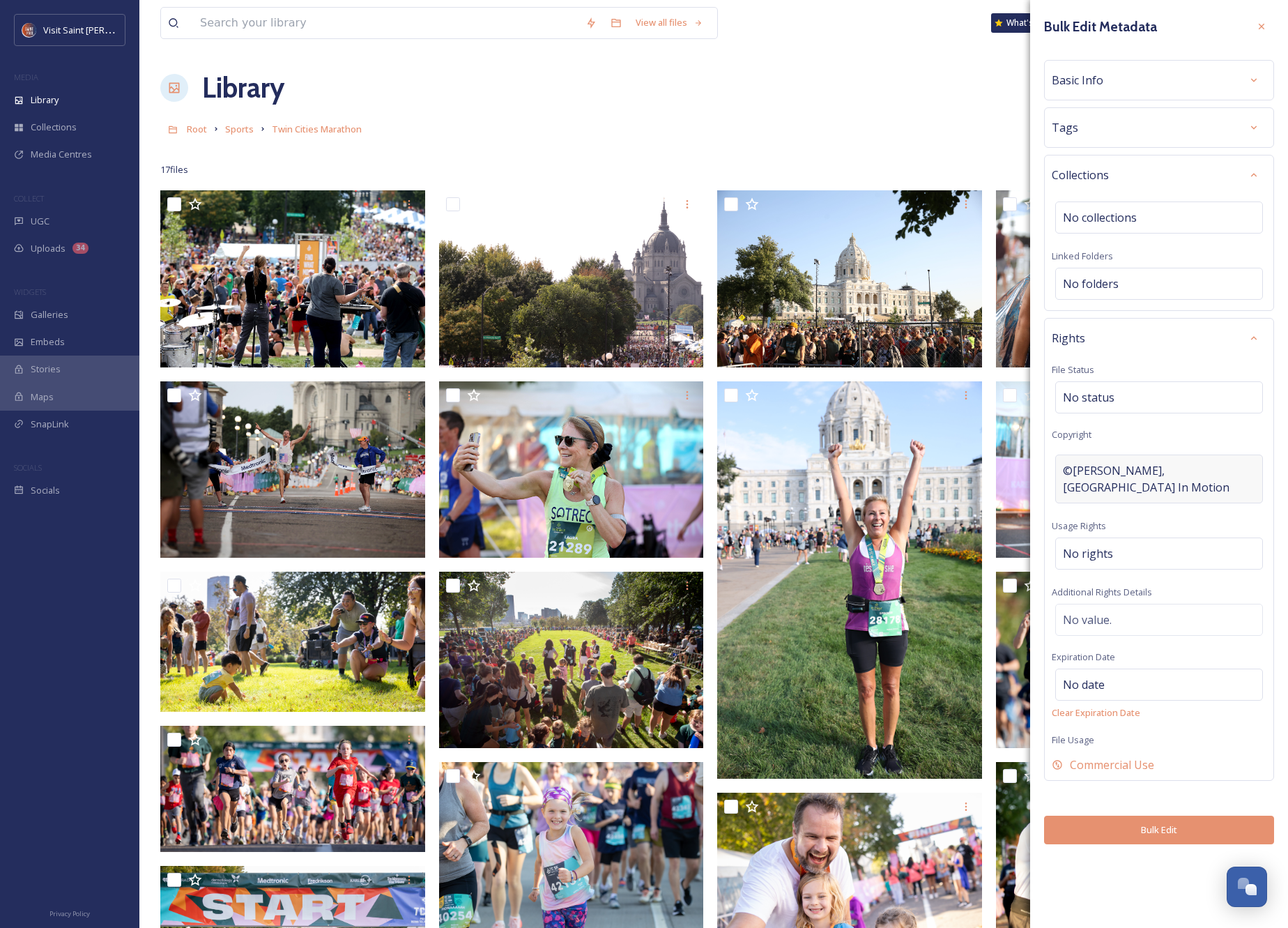
click at [1139, 472] on span "©Tamika Garscia, Twin Cities In Motion" at bounding box center [1159, 478] width 193 height 33
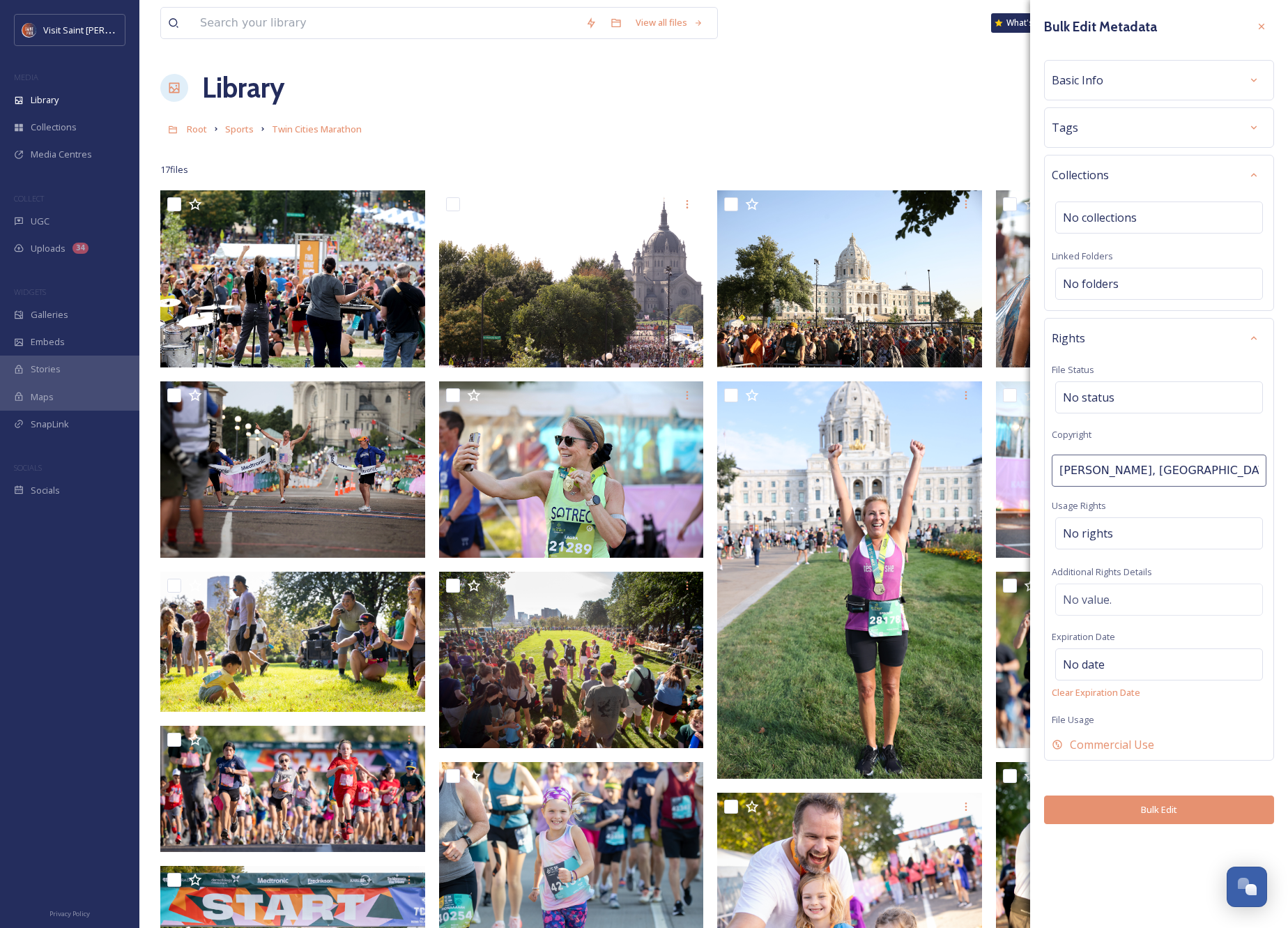
drag, startPoint x: 1125, startPoint y: 471, endPoint x: 1050, endPoint y: 468, distance: 75.1
click at [1050, 468] on div "Rights File Status No status Copyright Tamika Garscia, Twin Cities In Motion Us…" at bounding box center [1159, 539] width 230 height 443
drag, startPoint x: 1133, startPoint y: 474, endPoint x: 1040, endPoint y: 473, distance: 93.0
click at [1040, 473] on div "Bulk Edit Metadata Basic Info Tags Collections No collections Linked Folders No…" at bounding box center [1159, 419] width 258 height 838
type input "[PERSON_NAME] Studios, [GEOGRAPHIC_DATA] In Motion"
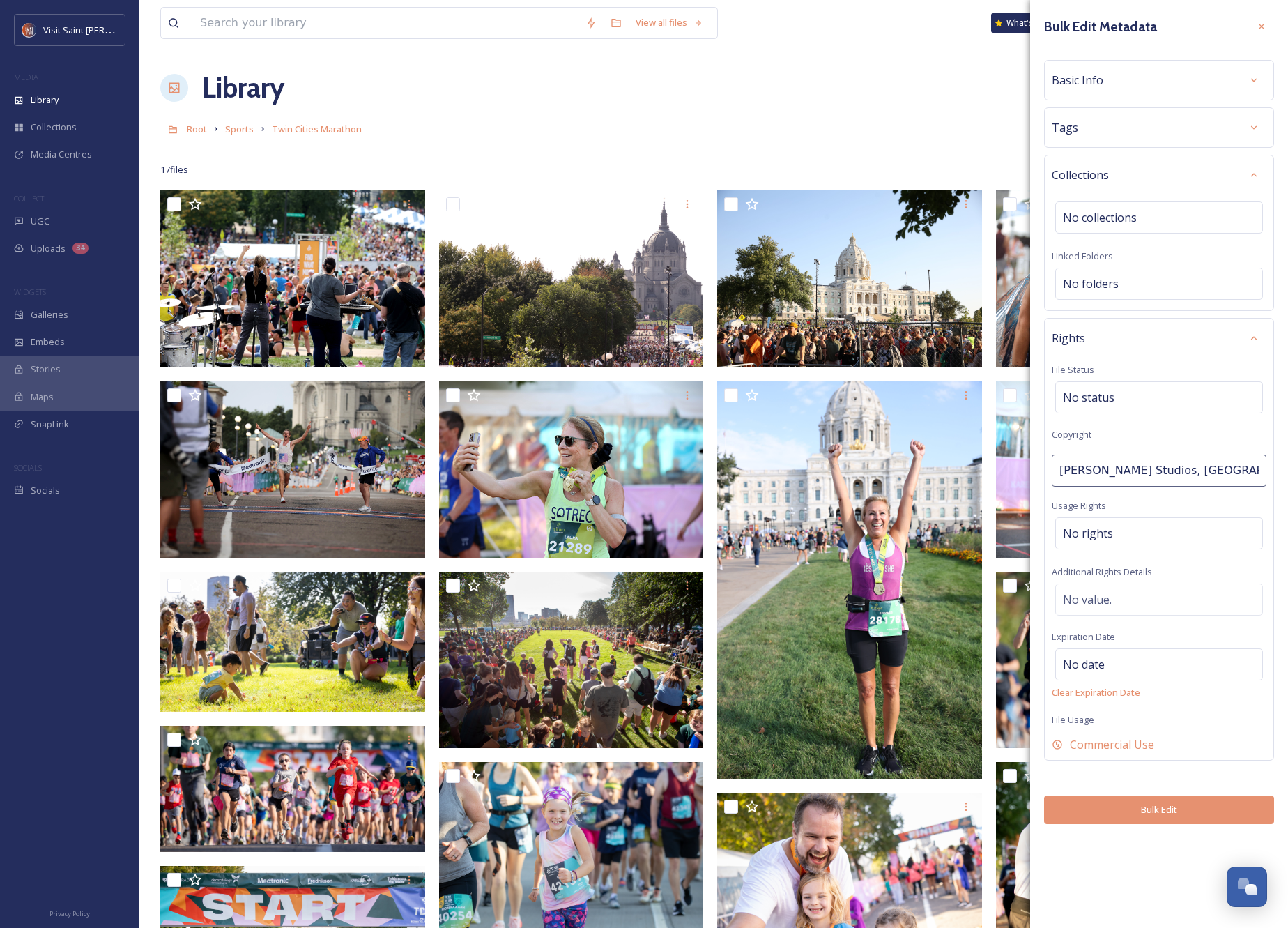
click at [1095, 355] on div "Rights File Status No status Copyright Rebecca Studios, Twin Cities In Motion U…" at bounding box center [1159, 539] width 230 height 443
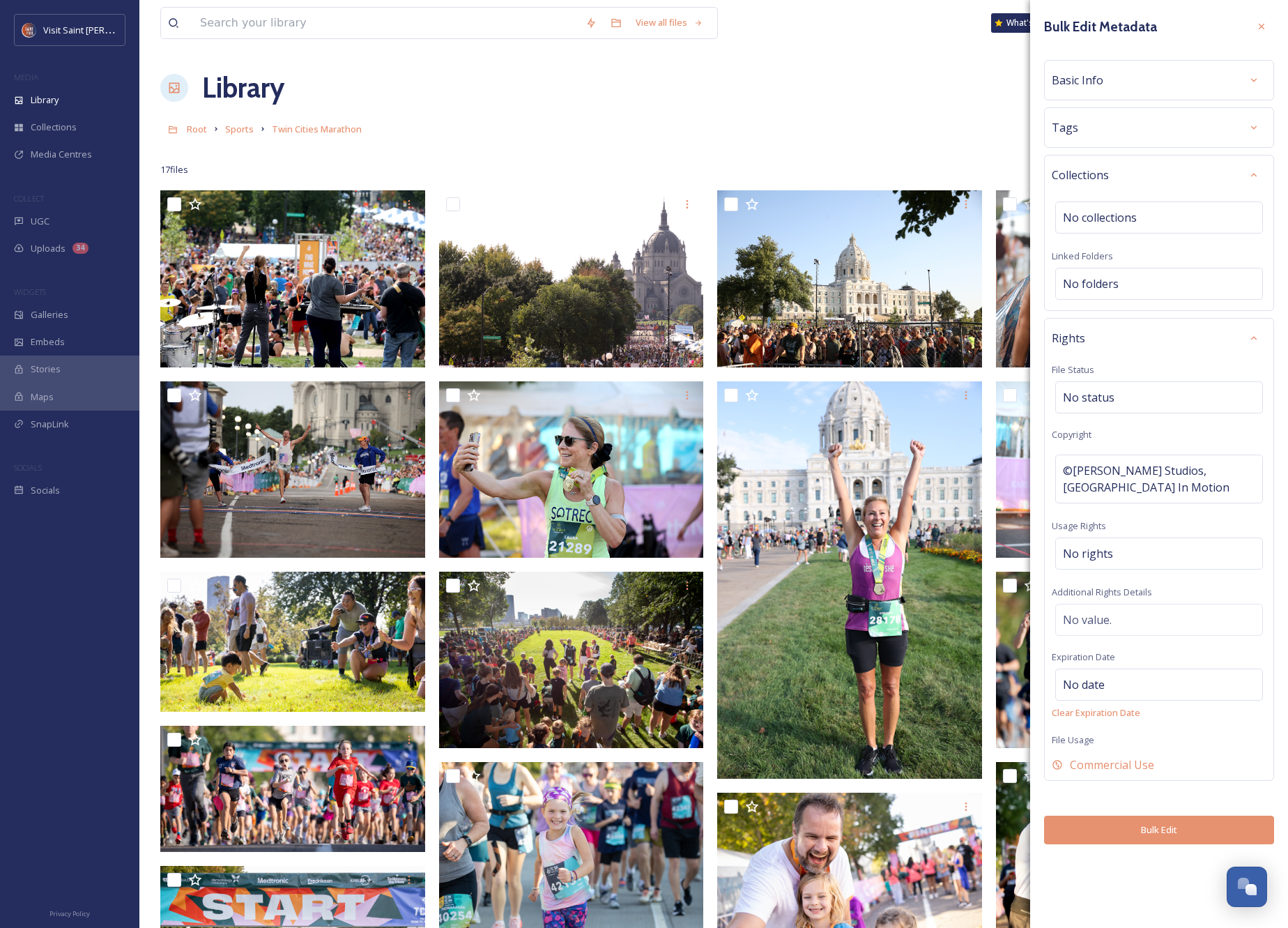
click at [1186, 337] on div "Rights" at bounding box center [1159, 338] width 215 height 25
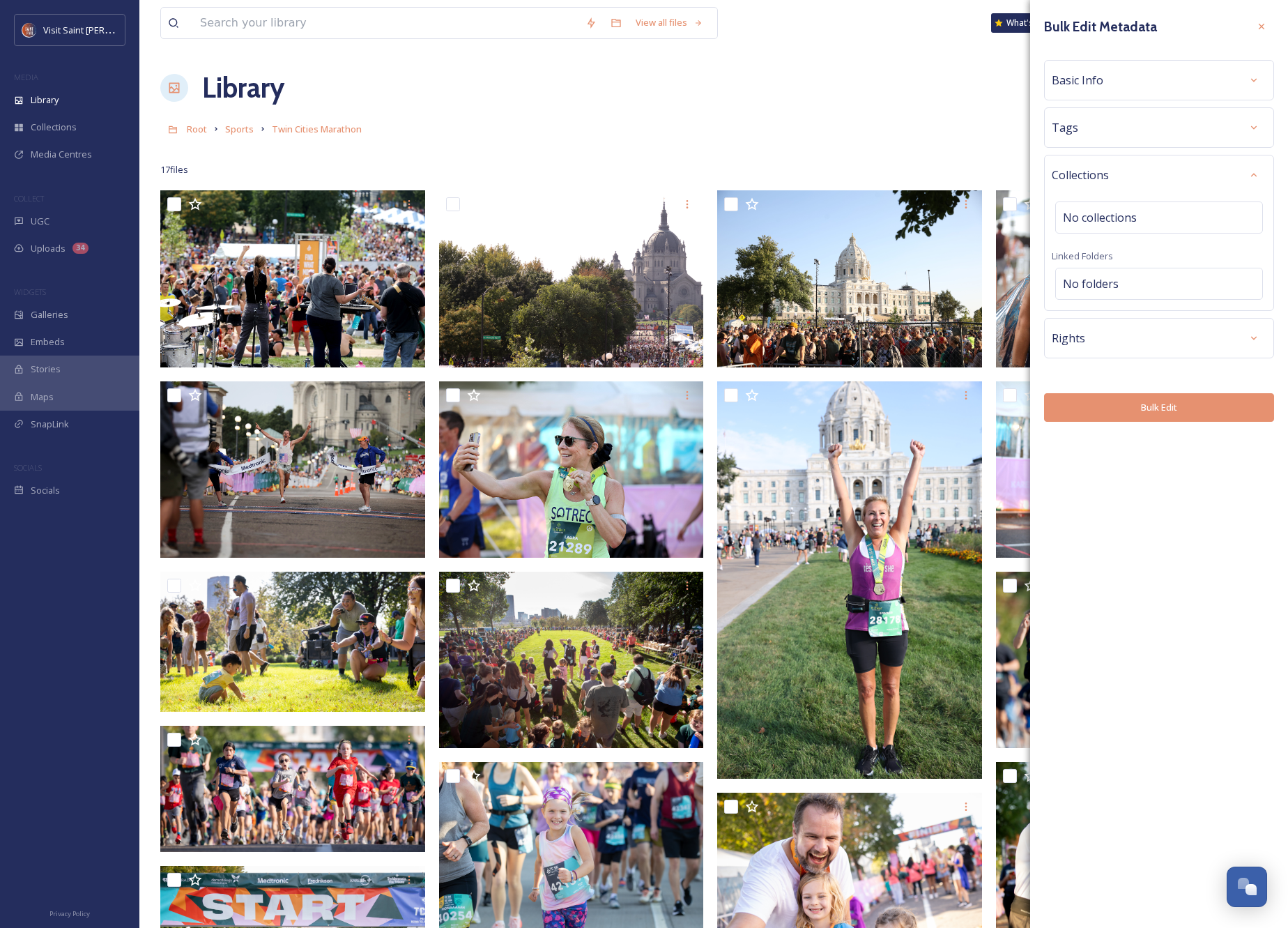
click at [1174, 406] on button "Bulk Edit" at bounding box center [1159, 408] width 230 height 29
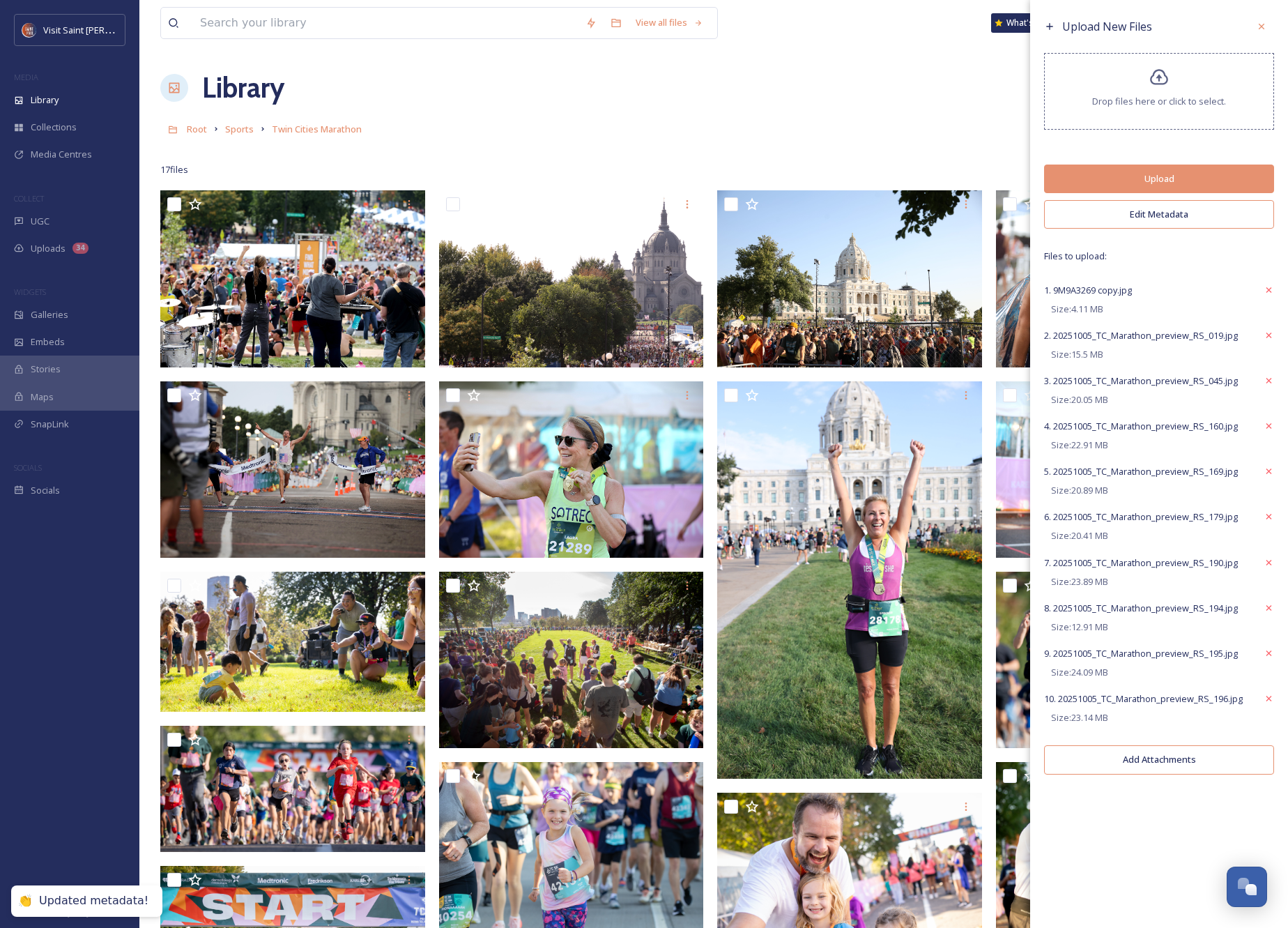
click at [1139, 181] on button "Upload" at bounding box center [1159, 179] width 230 height 29
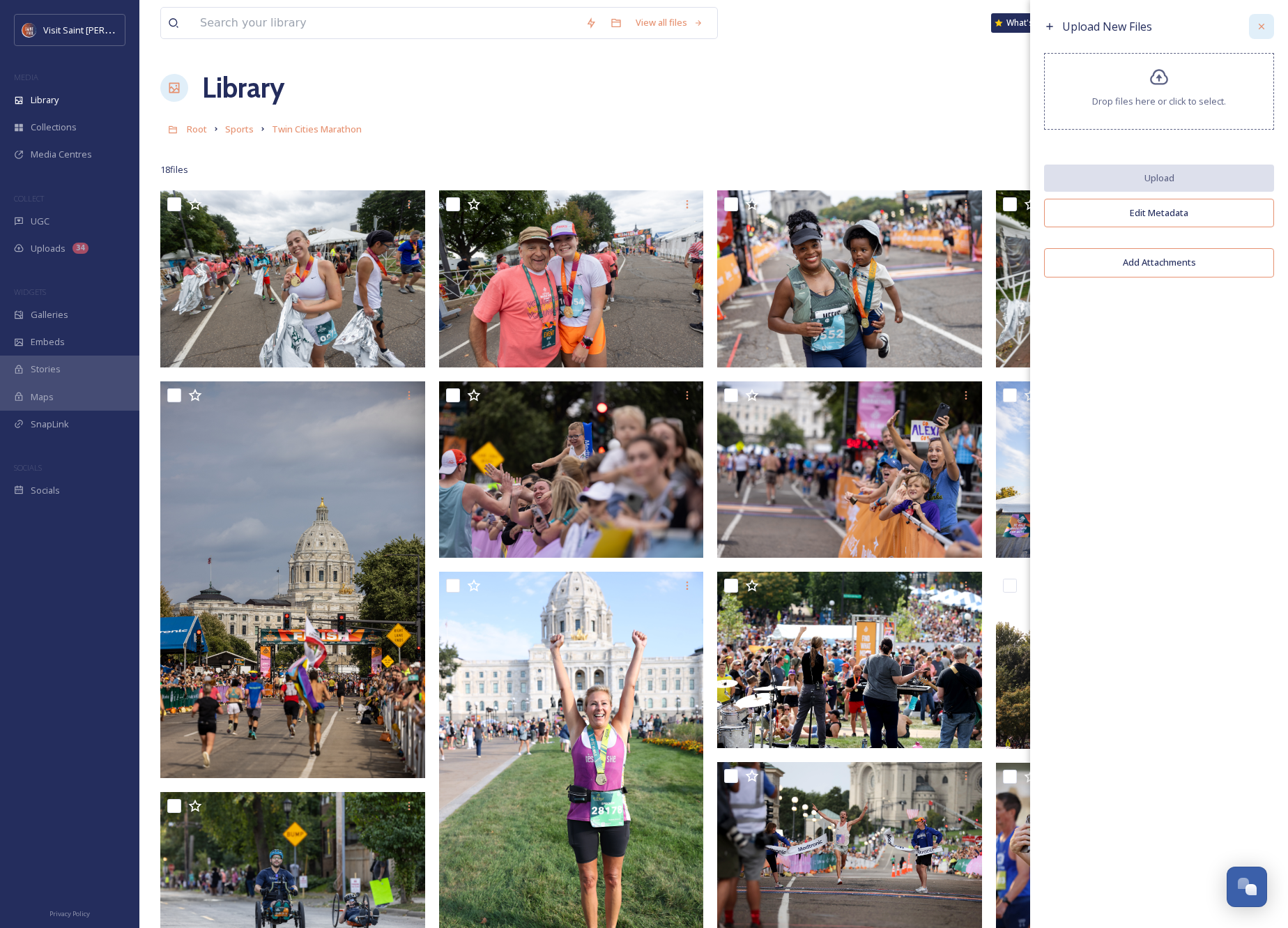
click at [1261, 27] on icon at bounding box center [1262, 26] width 11 height 11
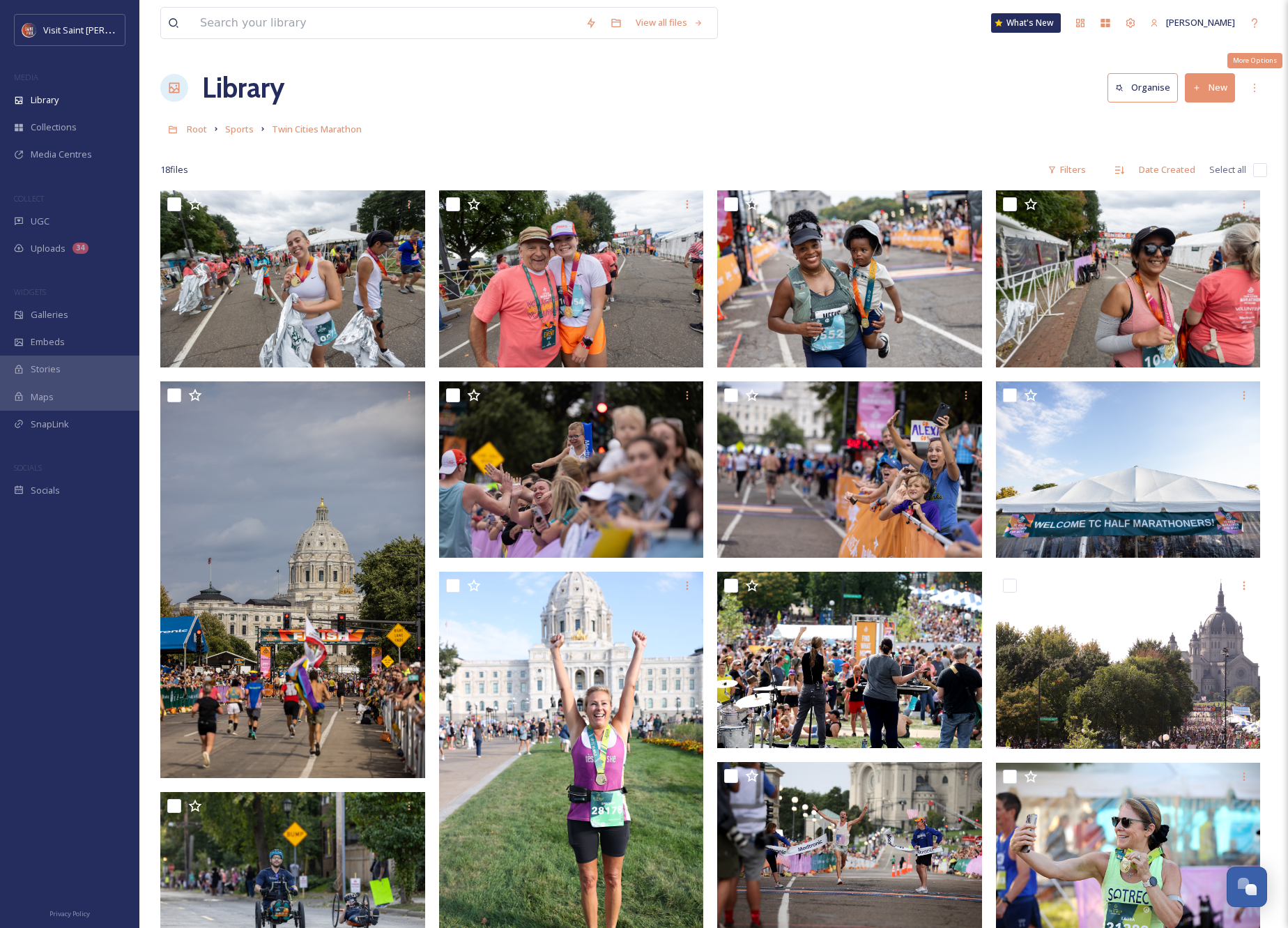
drag, startPoint x: 1247, startPoint y: 85, endPoint x: 1232, endPoint y: 101, distance: 21.9
click at [1247, 85] on div "More Options" at bounding box center [1255, 88] width 25 height 25
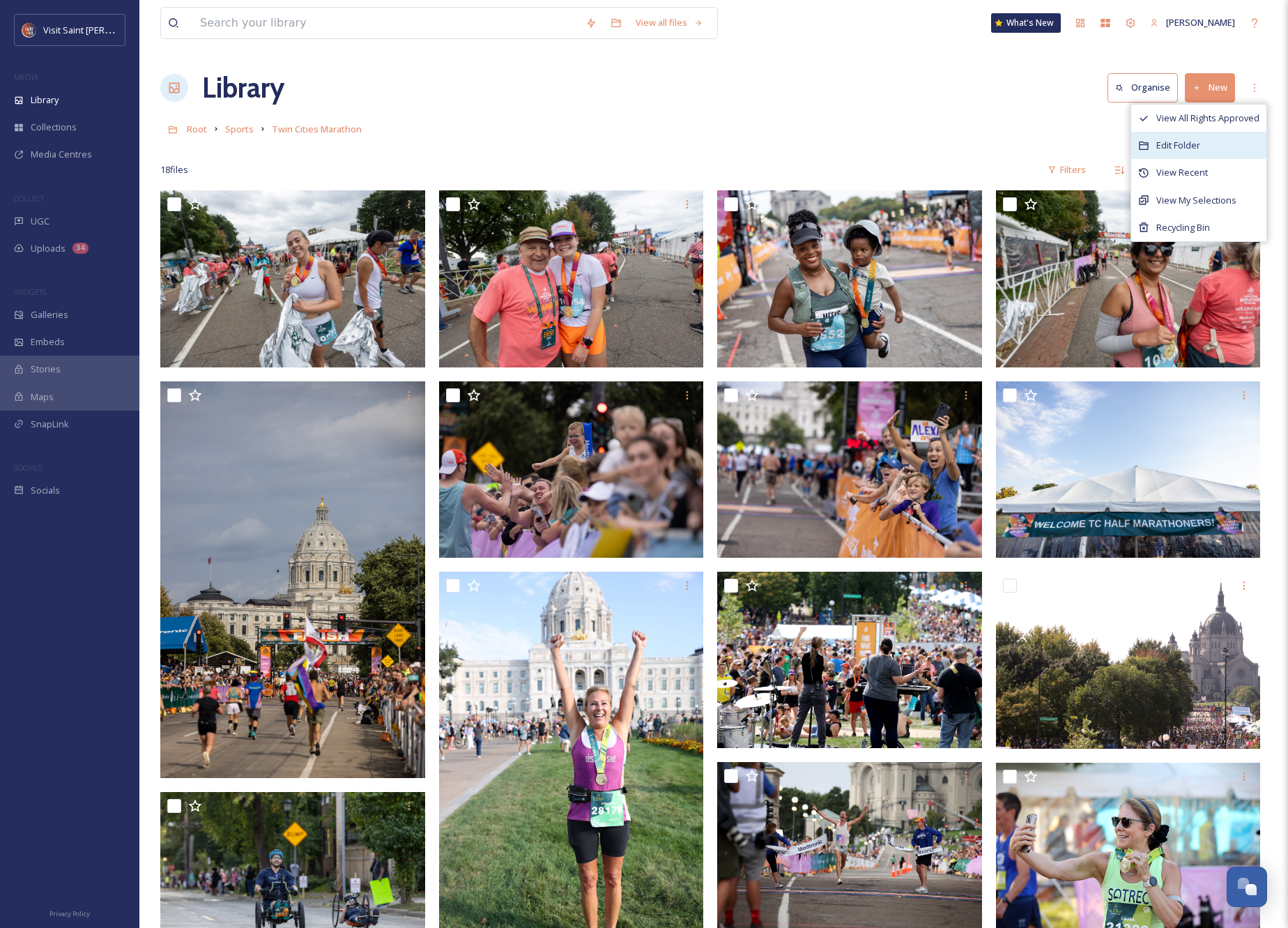
click at [1186, 150] on span "Edit Folder" at bounding box center [1178, 145] width 44 height 14
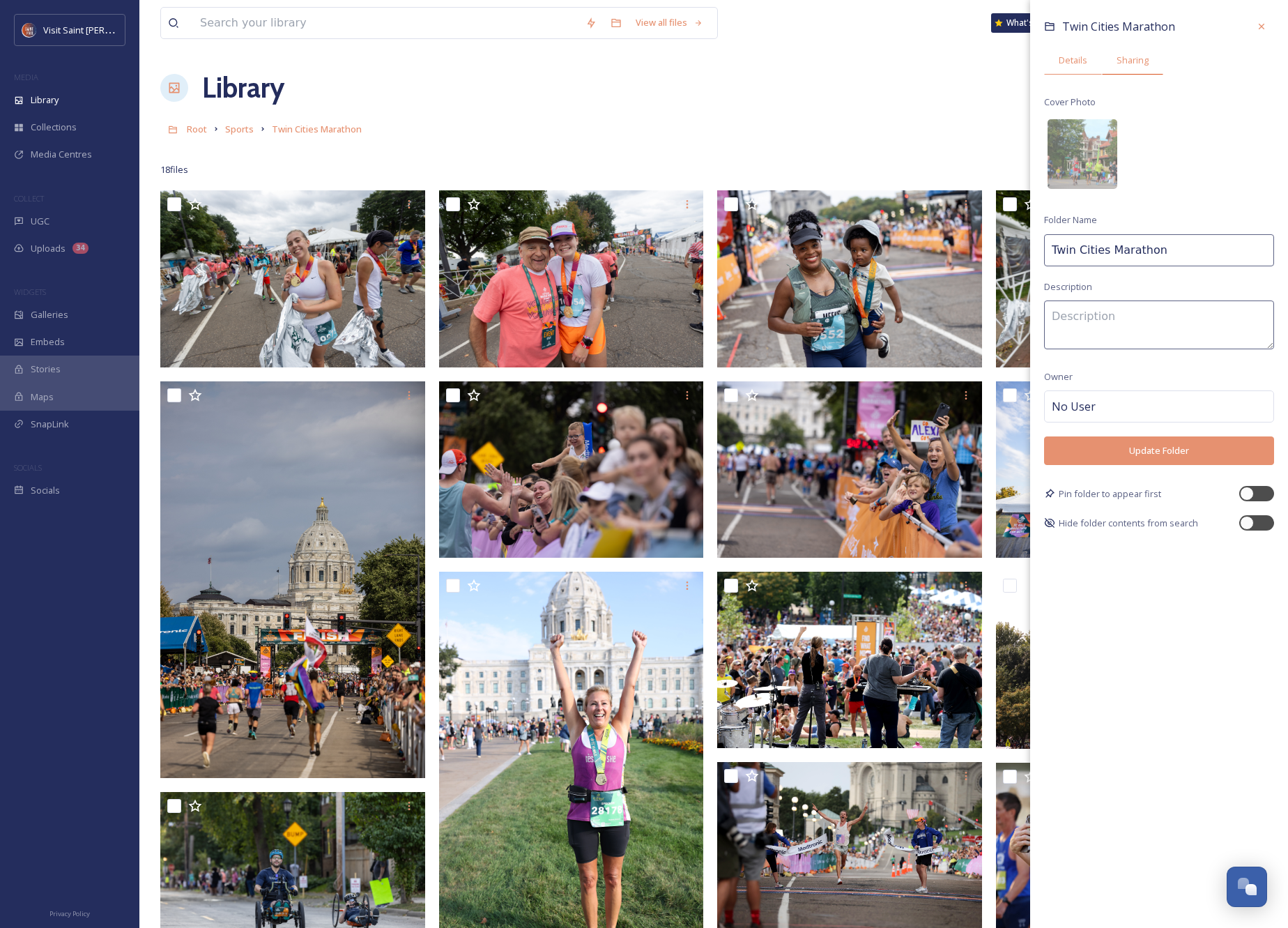
click at [1136, 61] on span "Sharing" at bounding box center [1133, 60] width 32 height 14
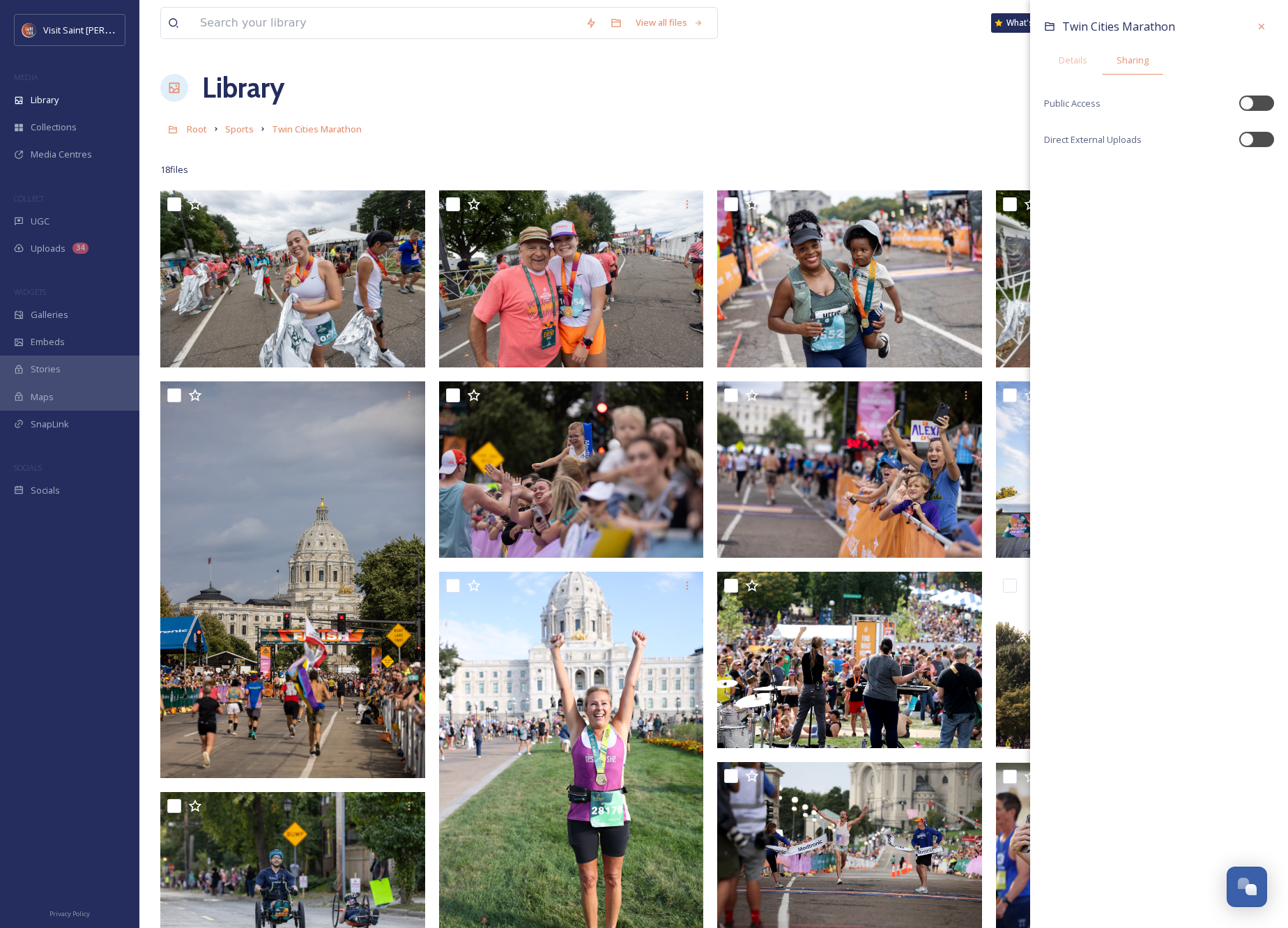
drag, startPoint x: 1255, startPoint y: 97, endPoint x: 1247, endPoint y: 118, distance: 22.5
click at [1255, 99] on div at bounding box center [1256, 103] width 35 height 15
checkbox input "true"
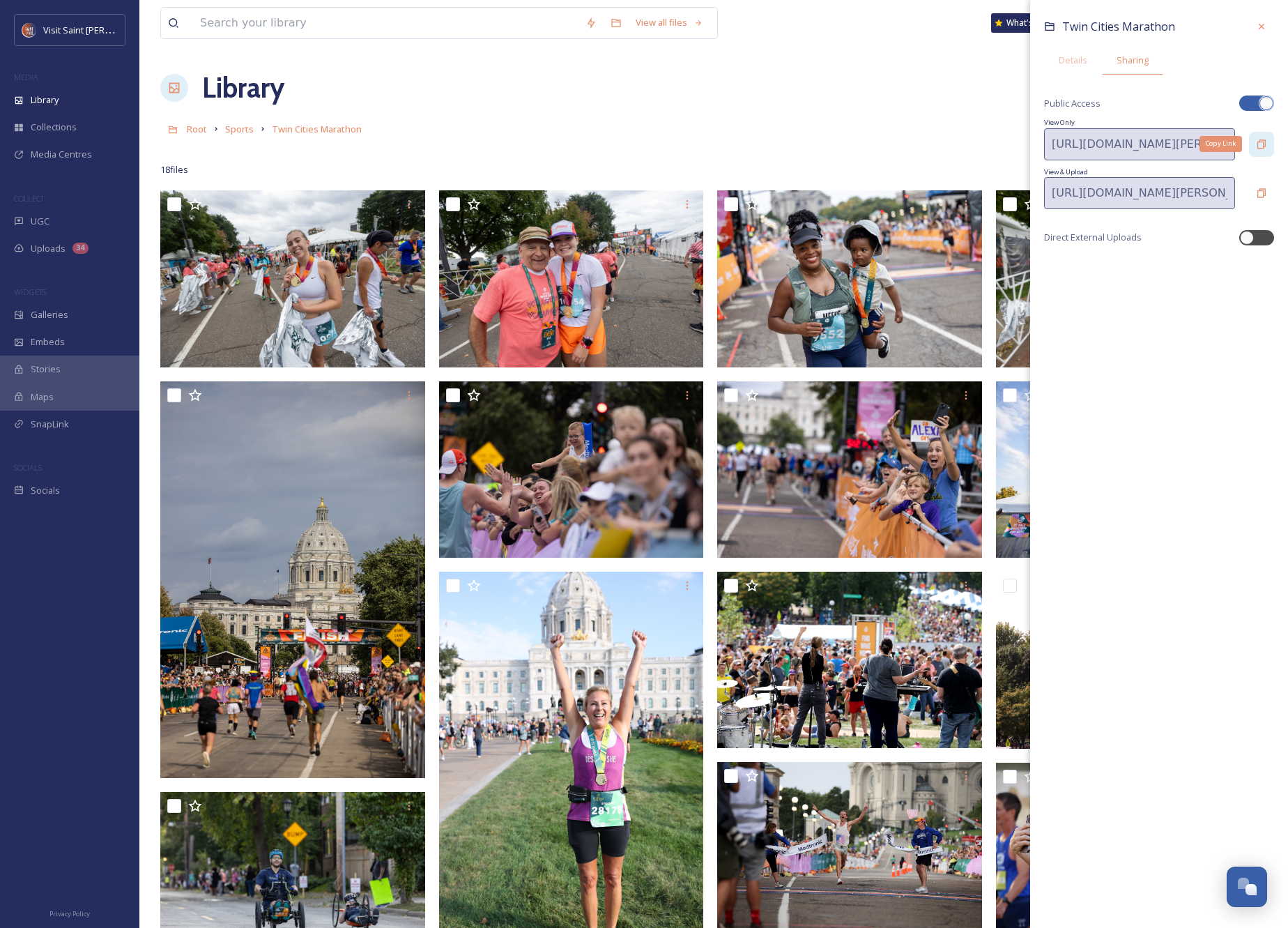
click at [1262, 139] on icon at bounding box center [1262, 144] width 11 height 11
click at [196, 130] on span "Root" at bounding box center [197, 129] width 20 height 13
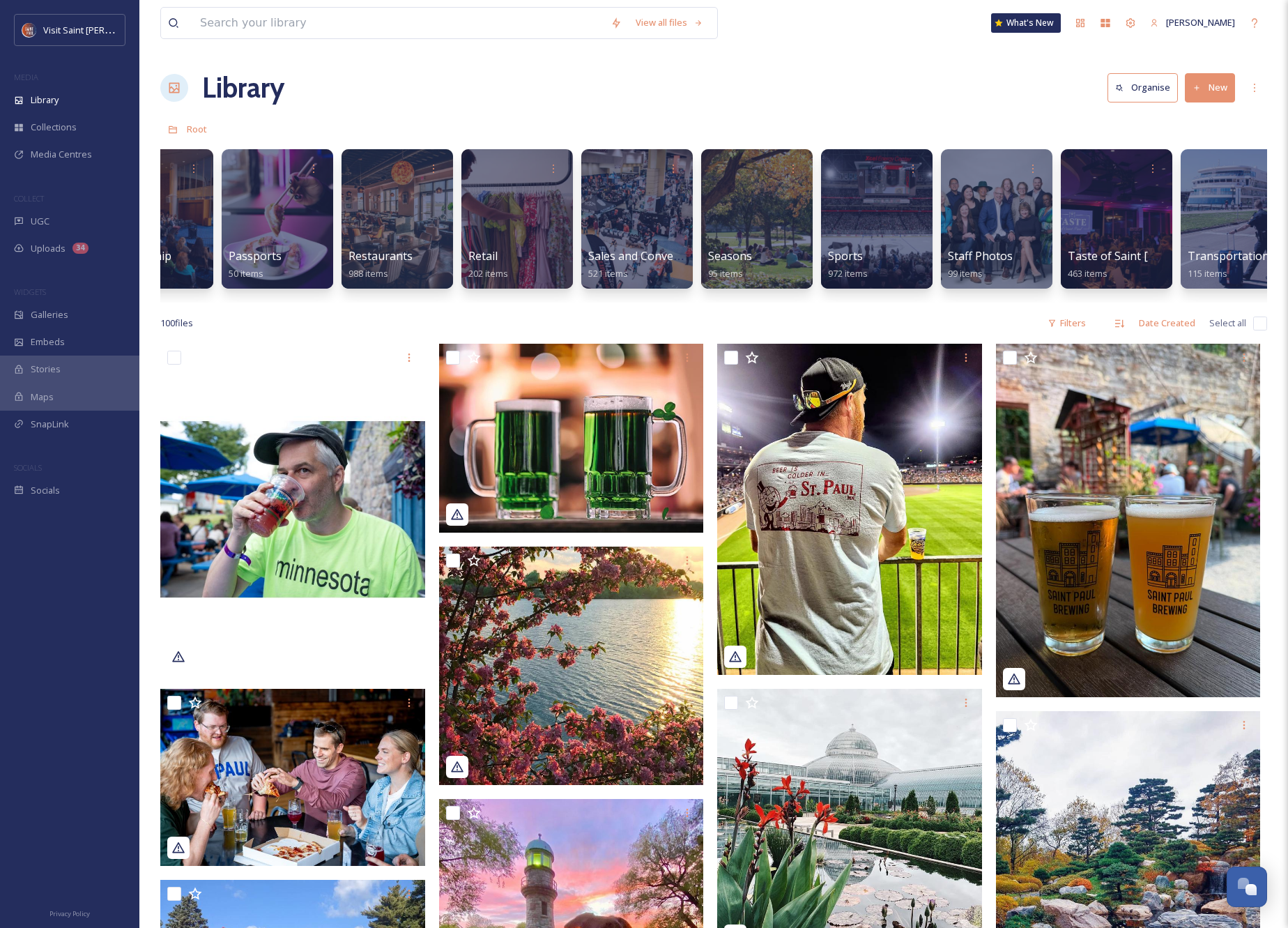
scroll to position [0, 1813]
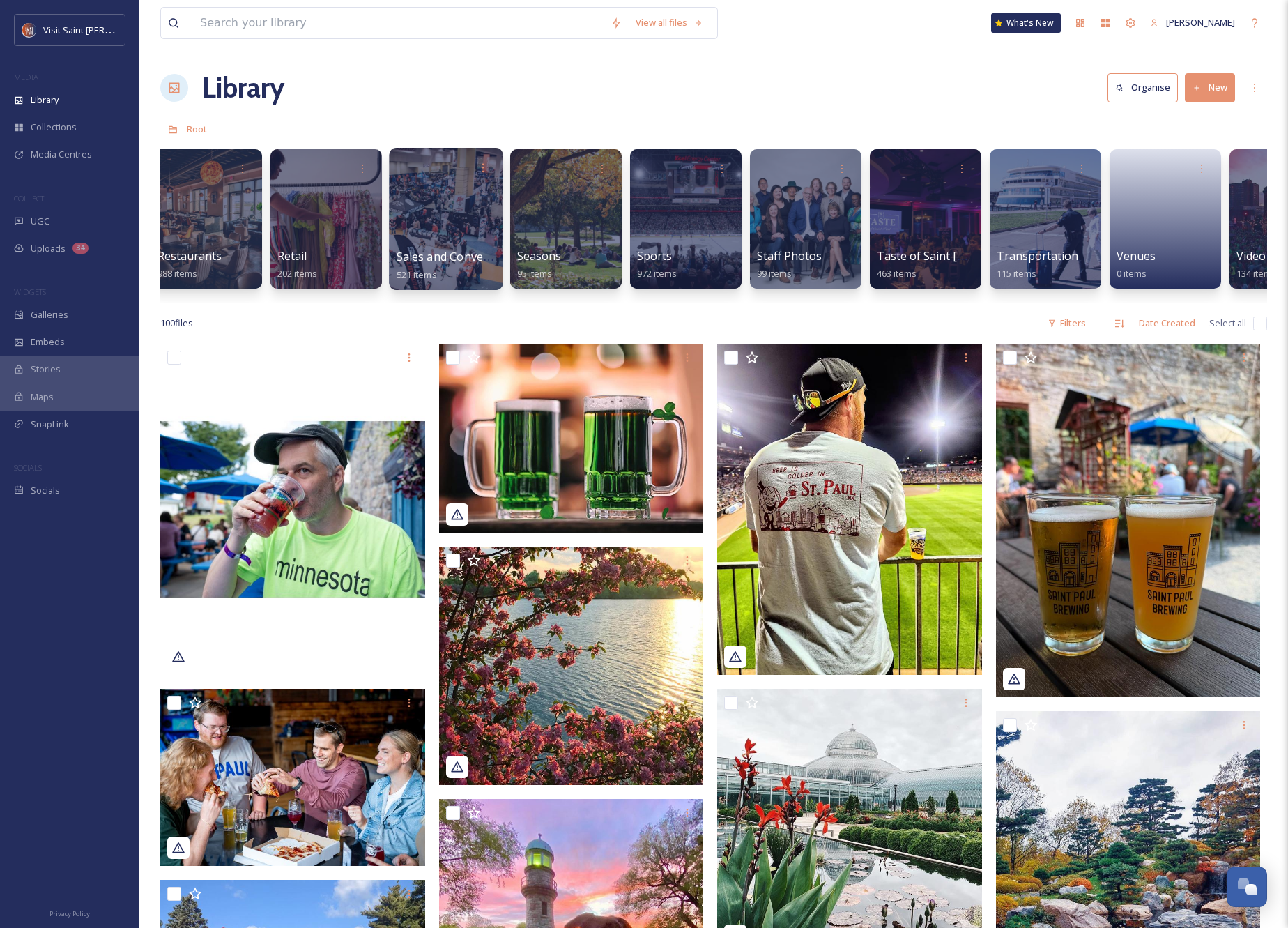
click at [444, 211] on div at bounding box center [446, 219] width 113 height 142
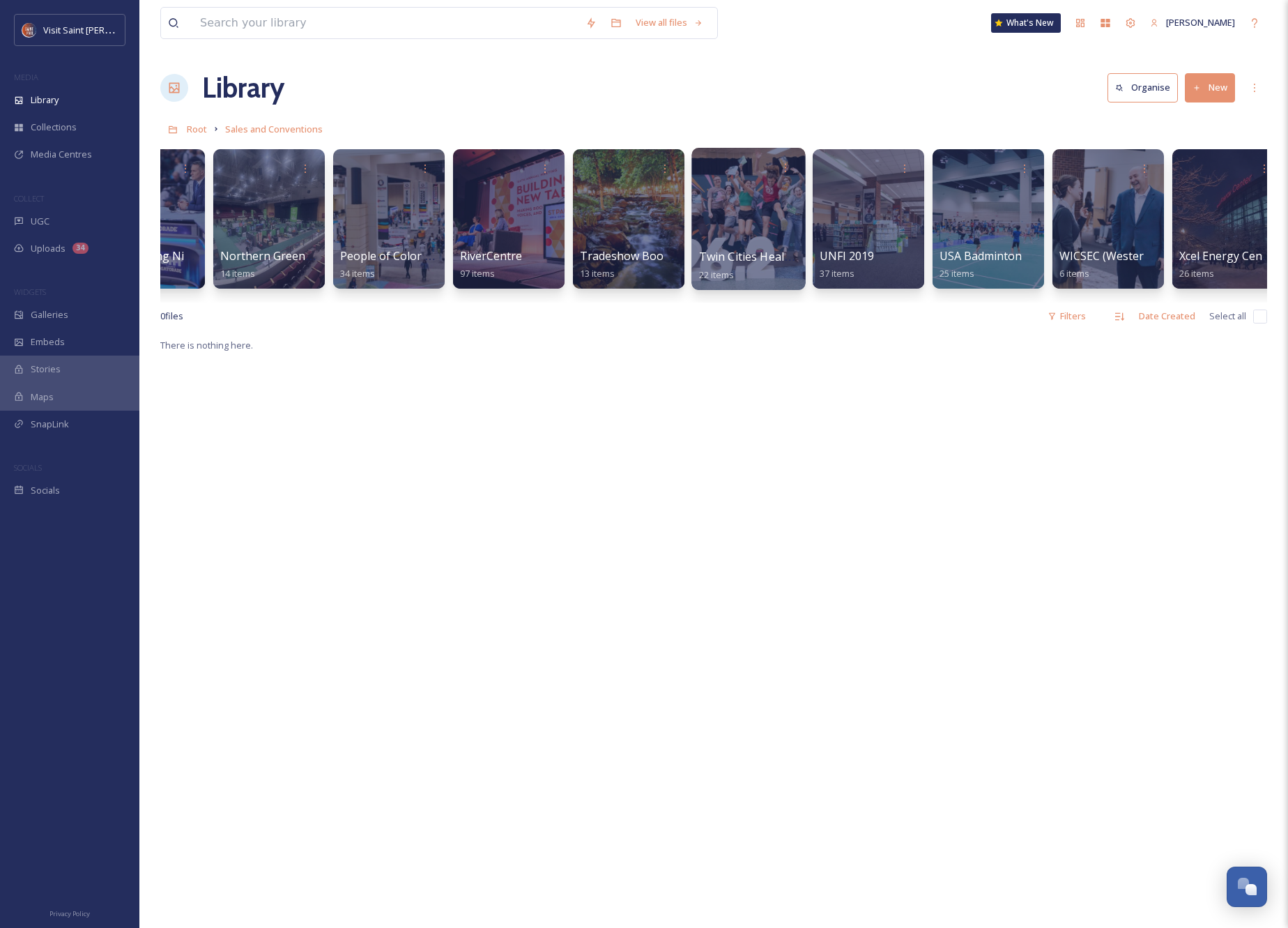
scroll to position [0, 1651]
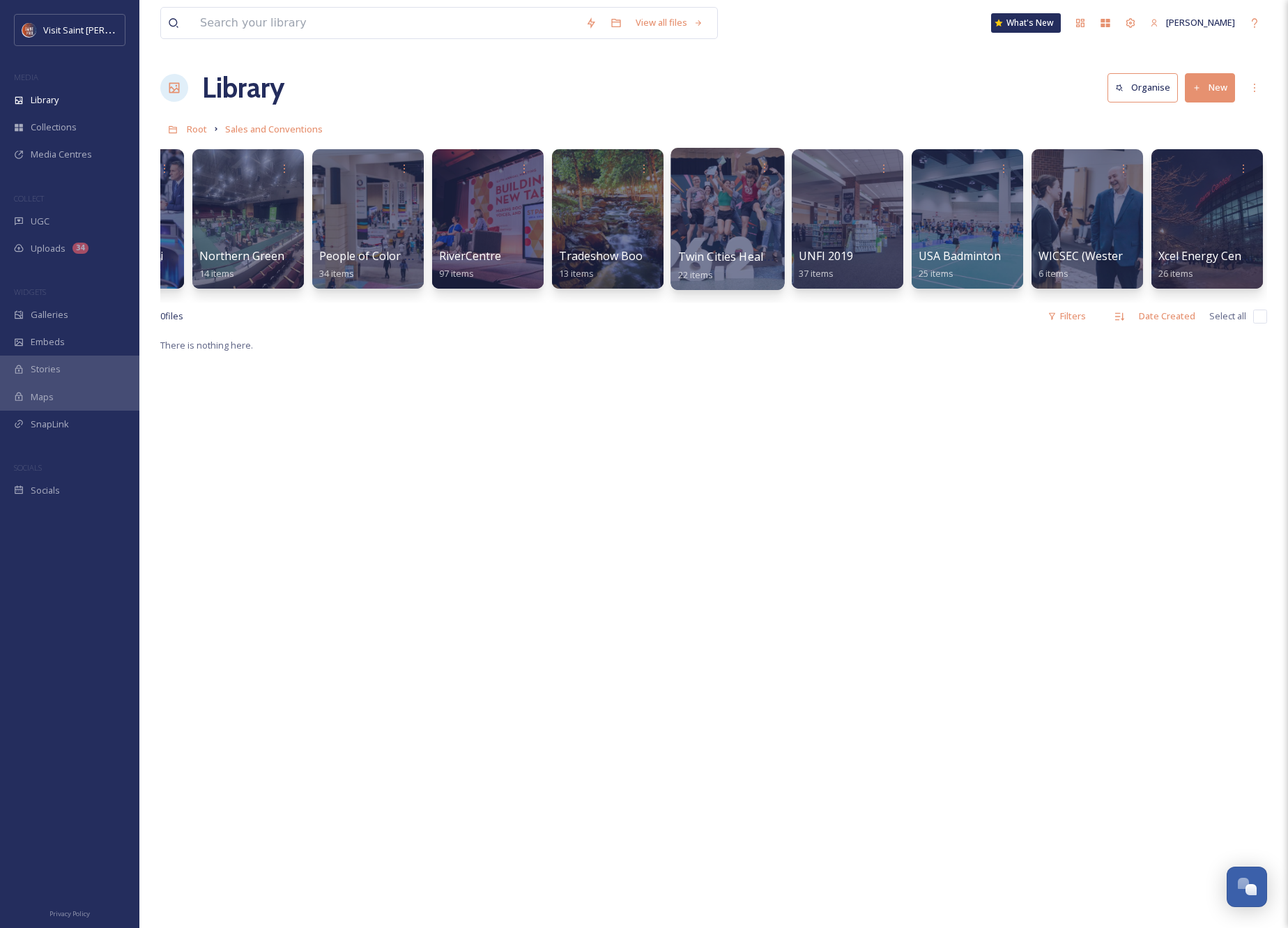
click at [720, 221] on div at bounding box center [727, 219] width 113 height 142
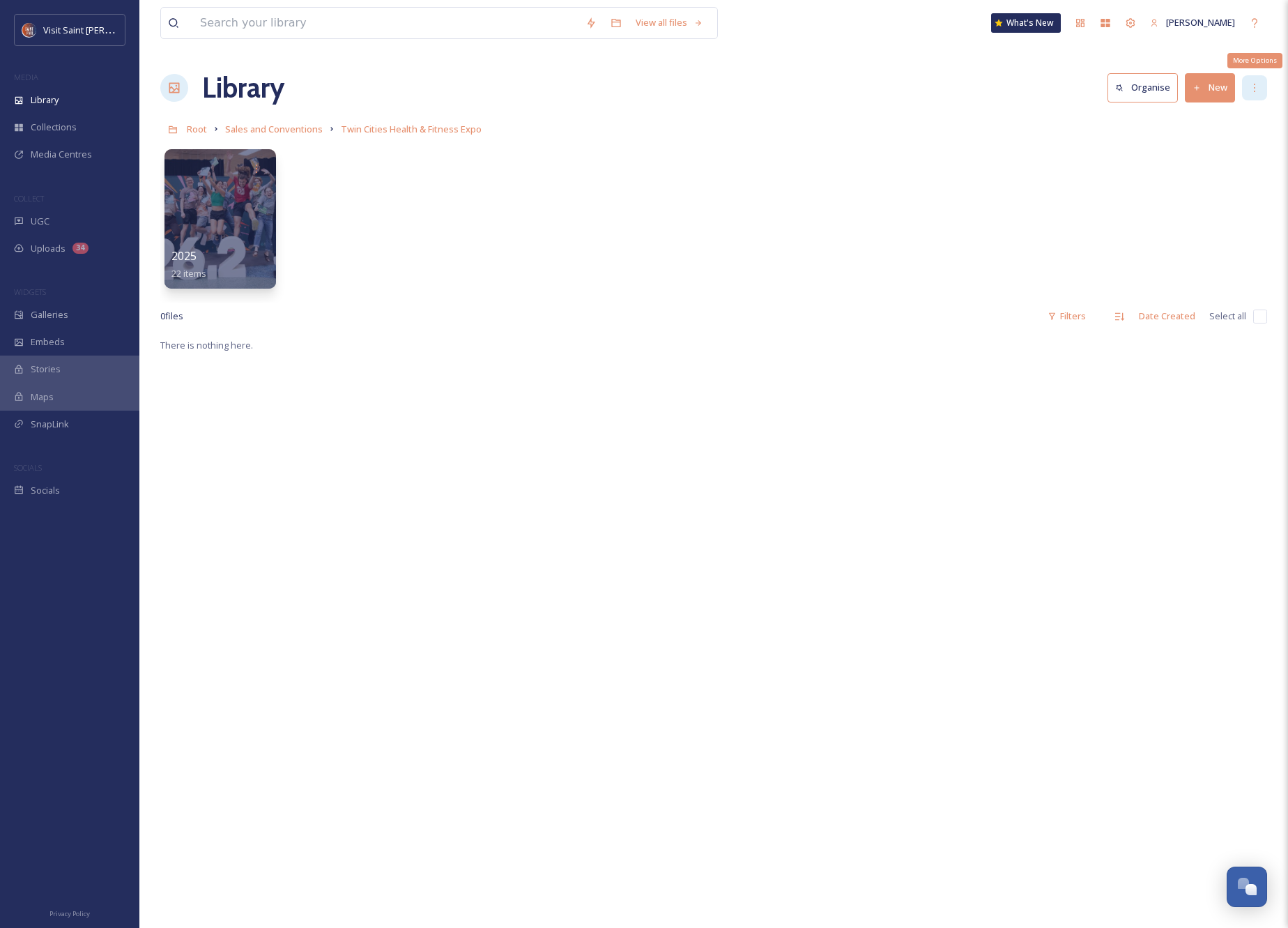
click at [1264, 78] on div "More Options" at bounding box center [1255, 88] width 25 height 25
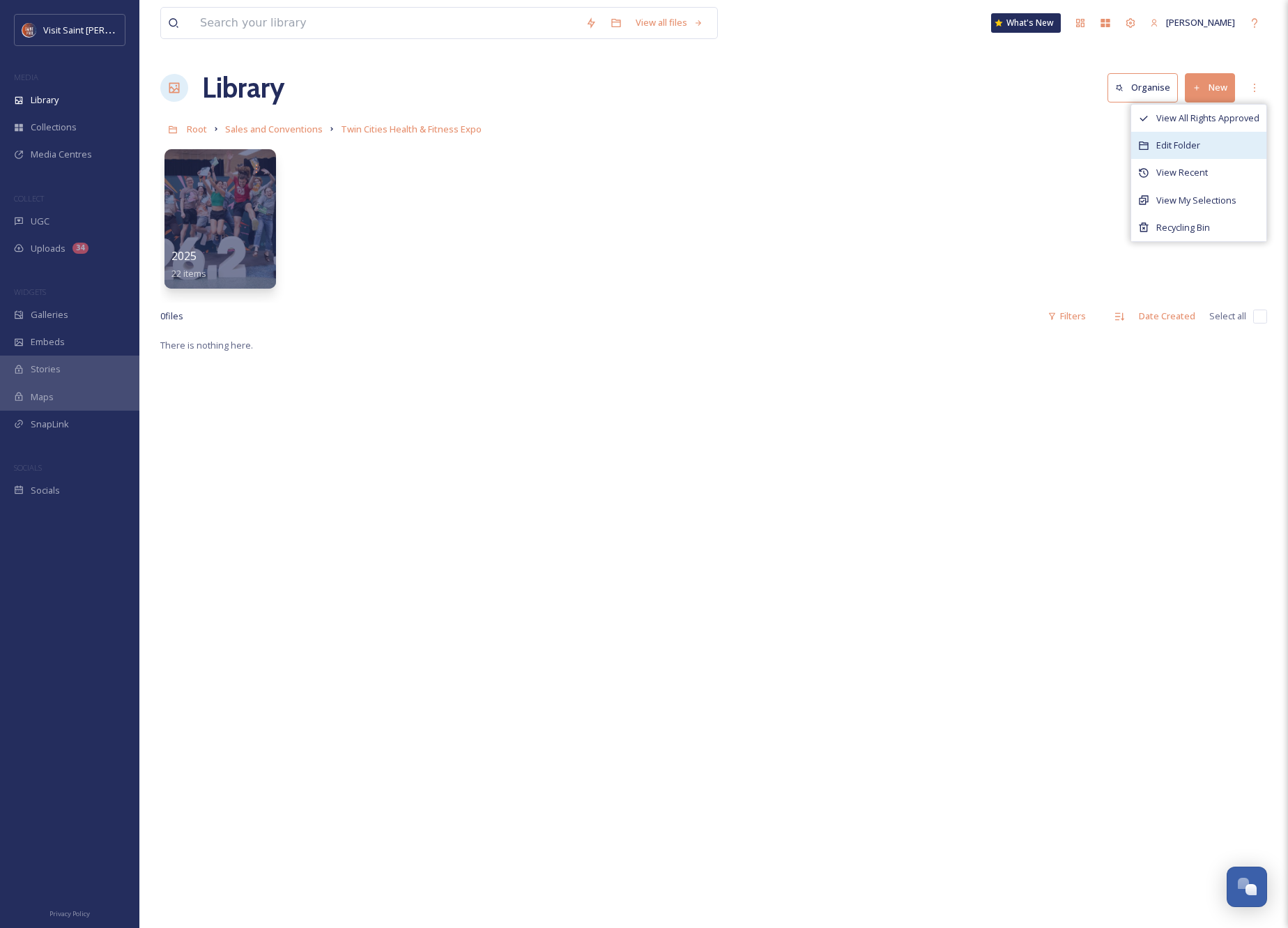
click at [1198, 139] on span "Edit Folder" at bounding box center [1178, 145] width 44 height 14
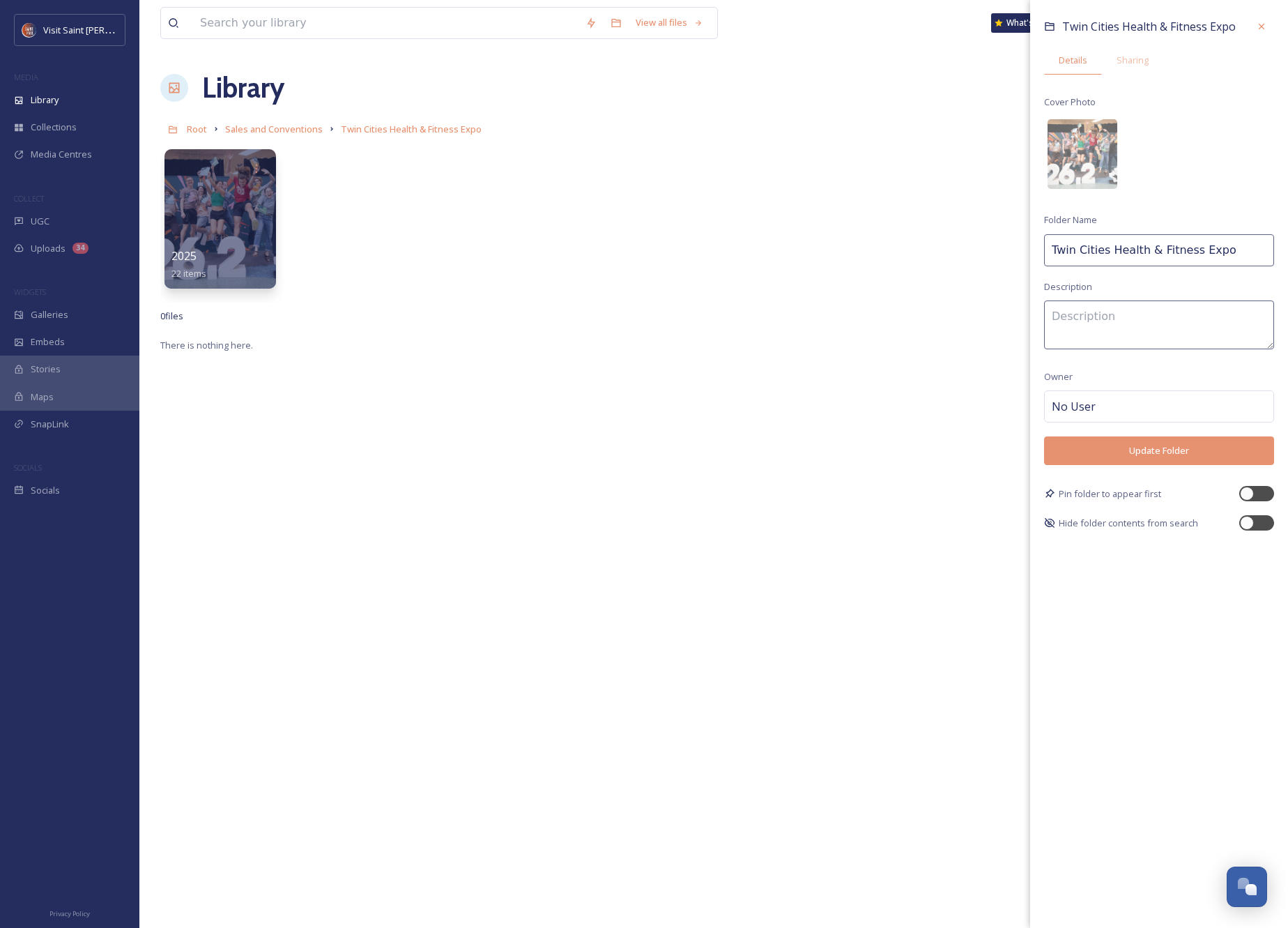
drag, startPoint x: 1132, startPoint y: 62, endPoint x: 1156, endPoint y: 94, distance: 40.0
click at [1132, 63] on span "Sharing" at bounding box center [1133, 60] width 32 height 14
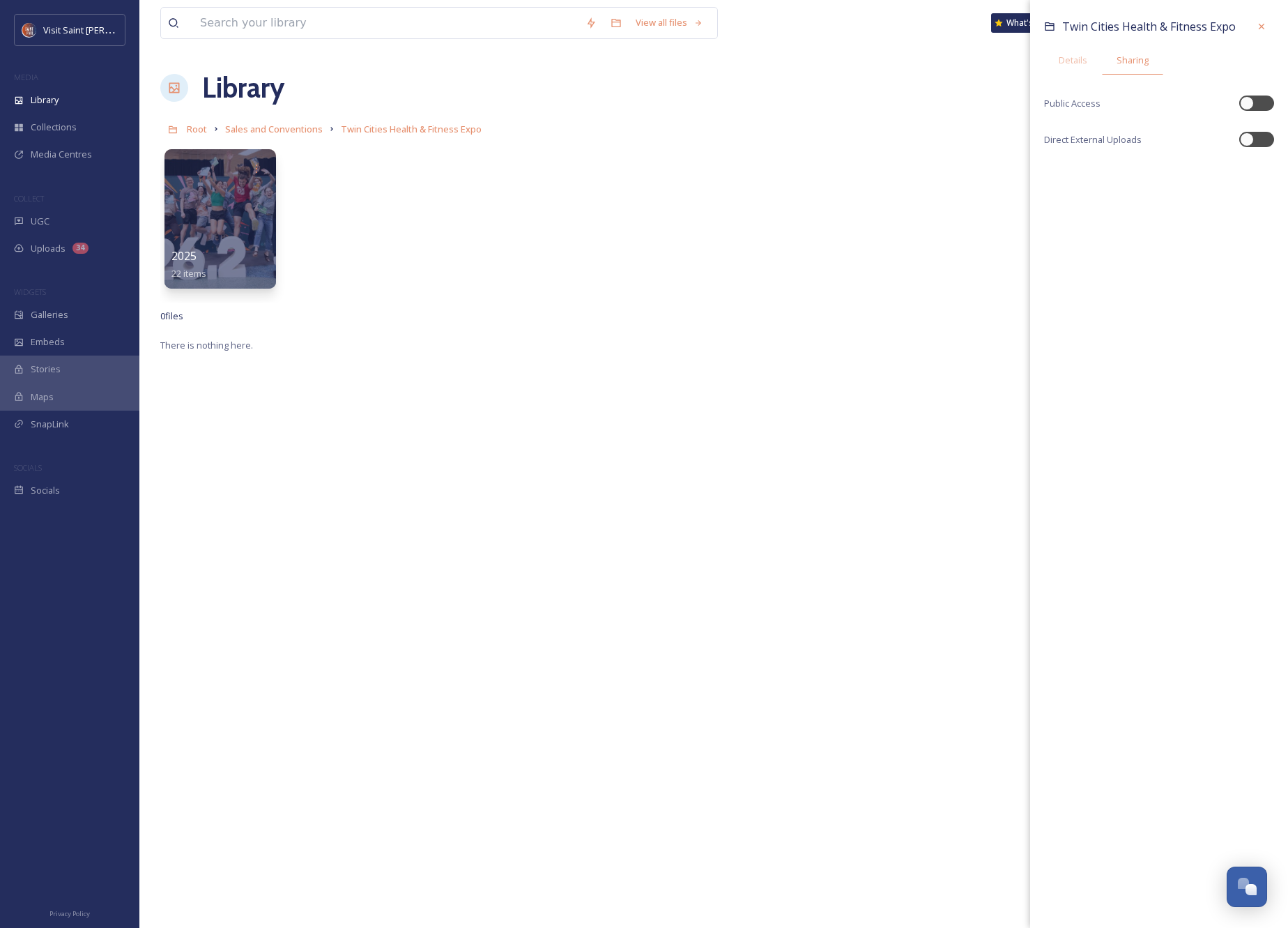
drag, startPoint x: 1255, startPoint y: 106, endPoint x: 1259, endPoint y: 116, distance: 10.8
click at [1255, 107] on div at bounding box center [1256, 103] width 35 height 15
checkbox input "true"
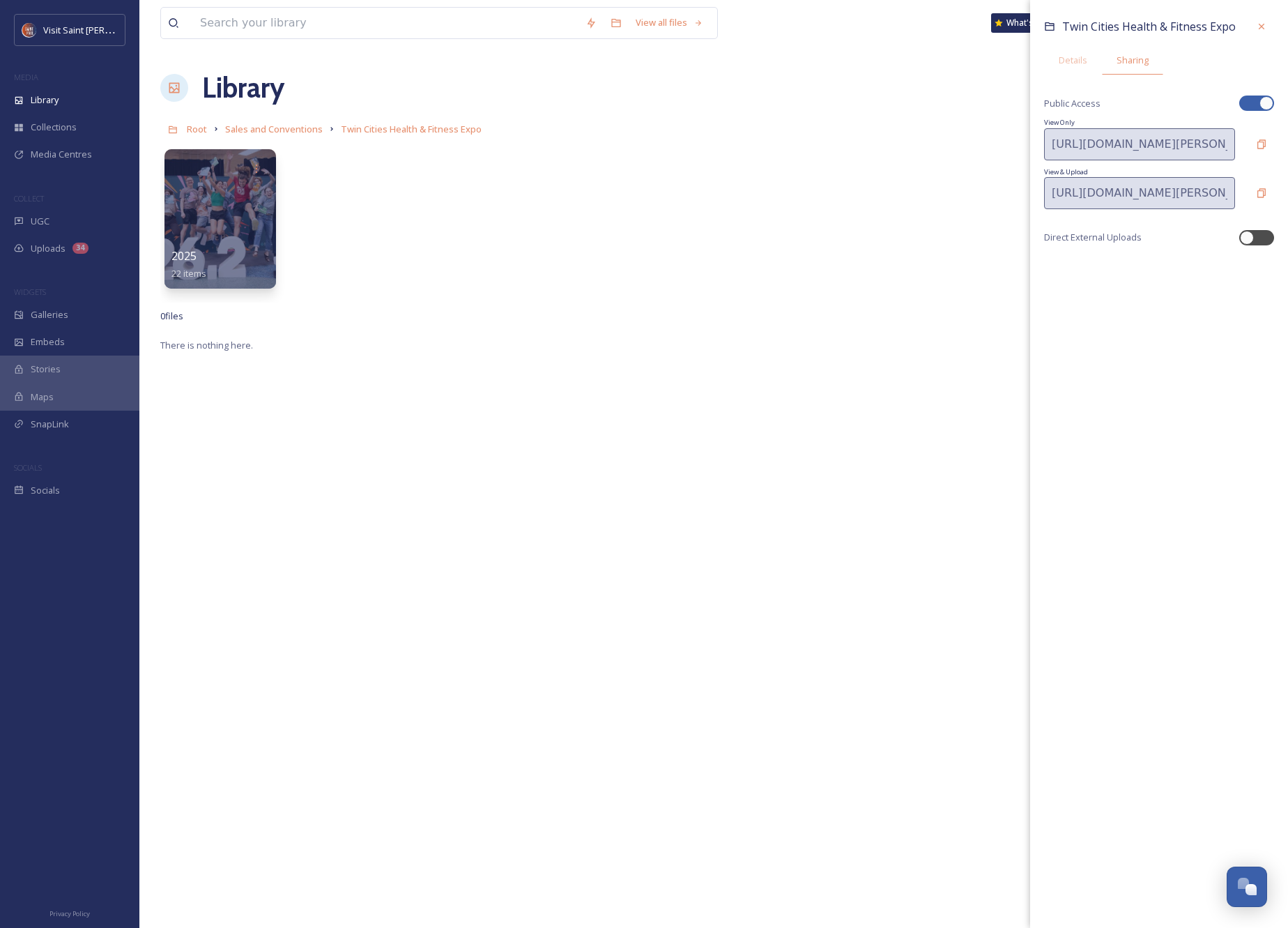
click at [1259, 128] on div "Twin Cities Health & Fitness Expo Details Sharing Public Access View Only https…" at bounding box center [1159, 140] width 258 height 280
click at [1261, 145] on icon at bounding box center [1262, 144] width 11 height 11
drag, startPoint x: 366, startPoint y: 215, endPoint x: 194, endPoint y: 233, distance: 172.9
click at [286, 223] on div "2025 22 items" at bounding box center [714, 222] width 1107 height 160
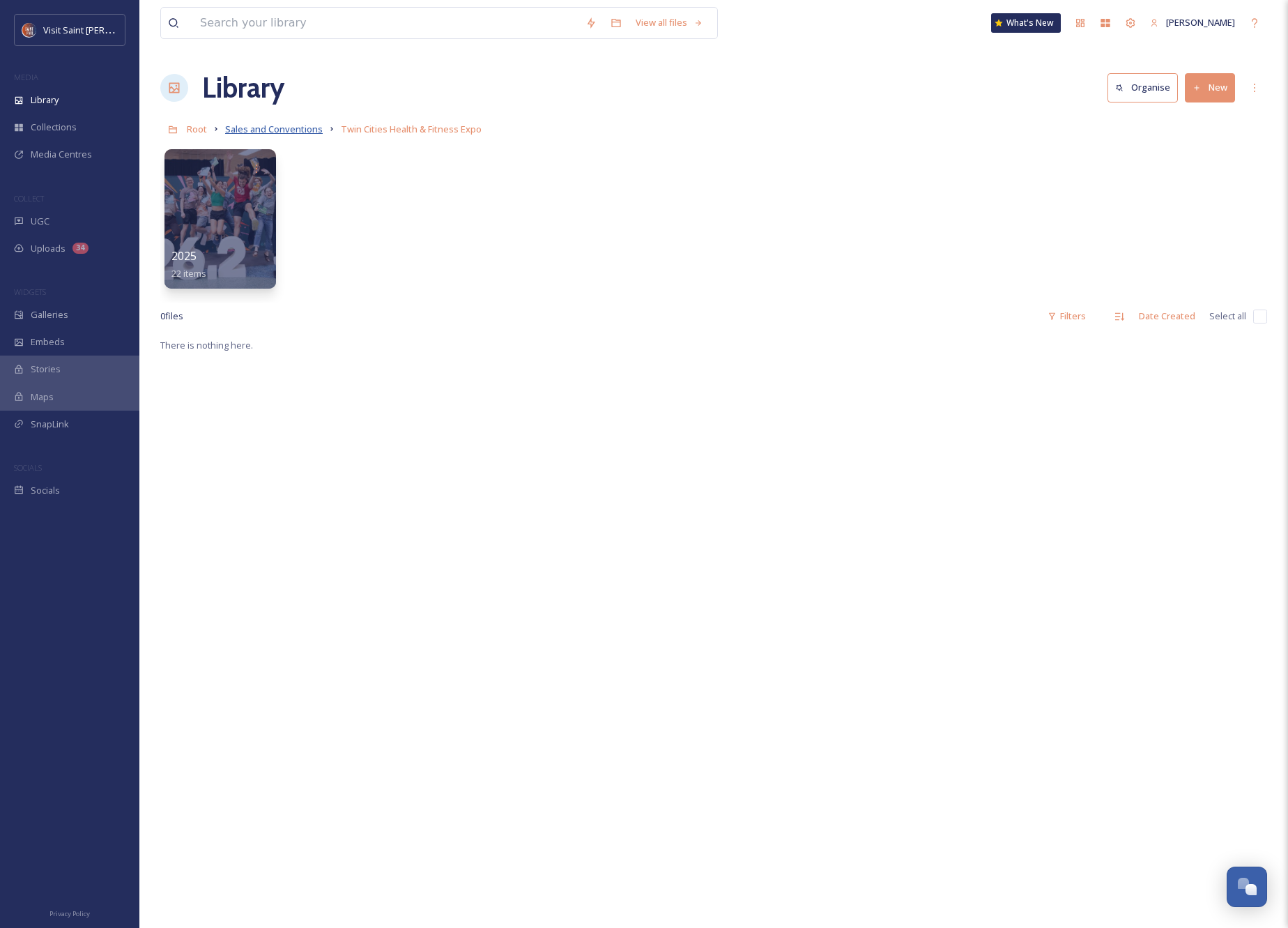
click at [248, 126] on span "Sales and Conventions" at bounding box center [274, 129] width 97 height 13
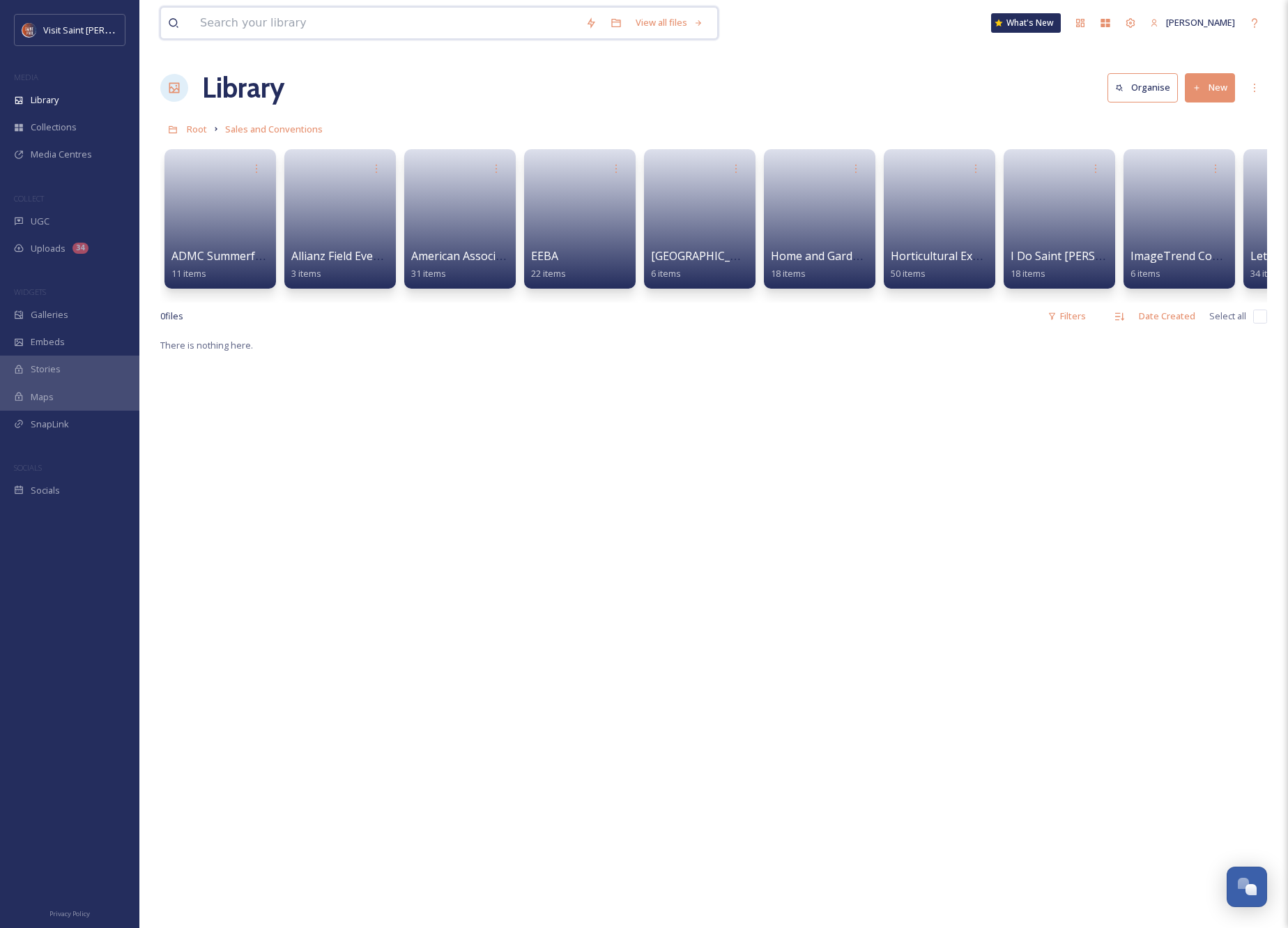
click at [272, 21] on input at bounding box center [386, 23] width 385 height 31
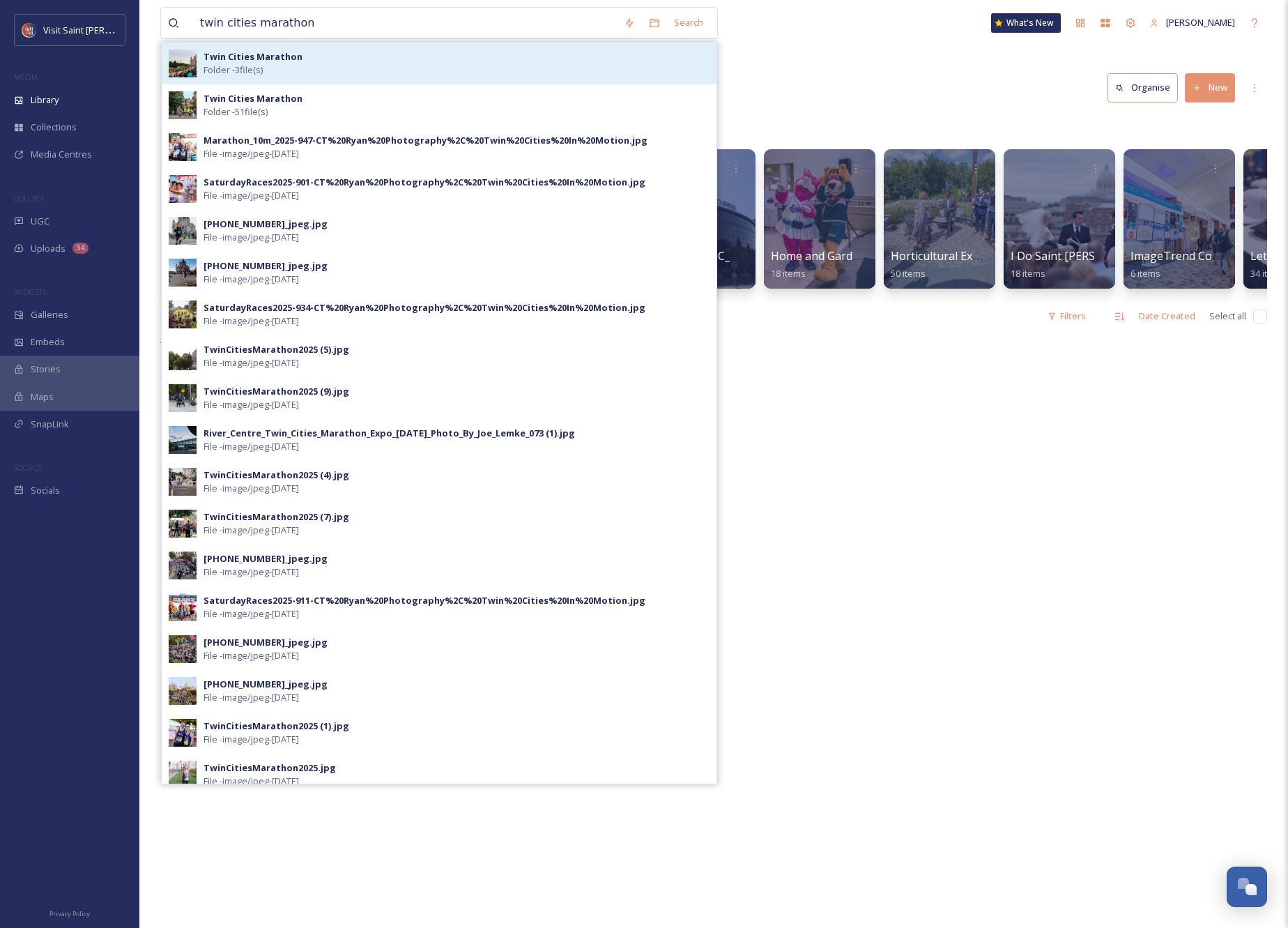
click at [293, 63] on div "Twin Cities Marathon Folder - 3 file(s)" at bounding box center [456, 63] width 506 height 26
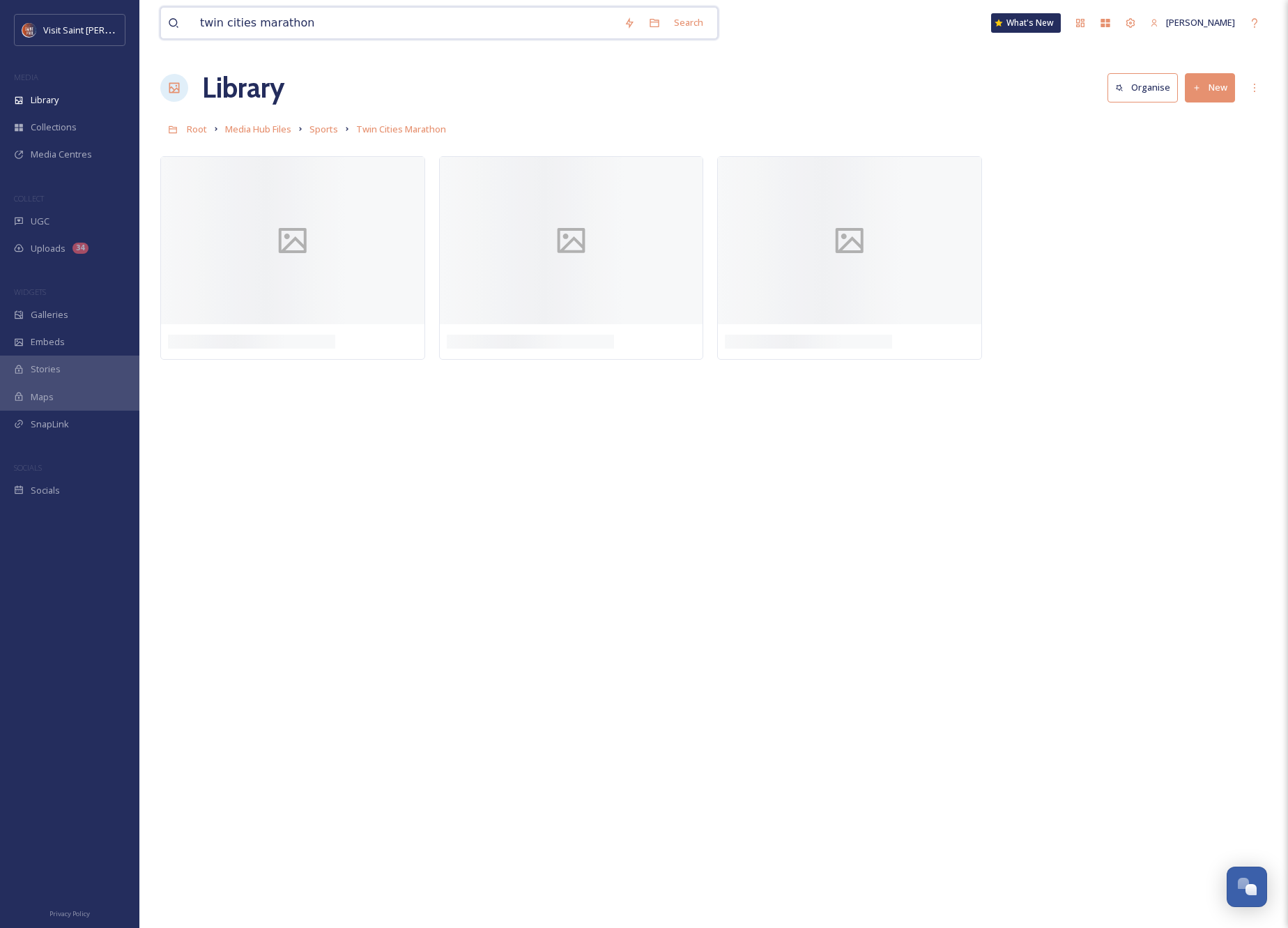
click at [320, 20] on input "twin cities marathon" at bounding box center [405, 23] width 424 height 31
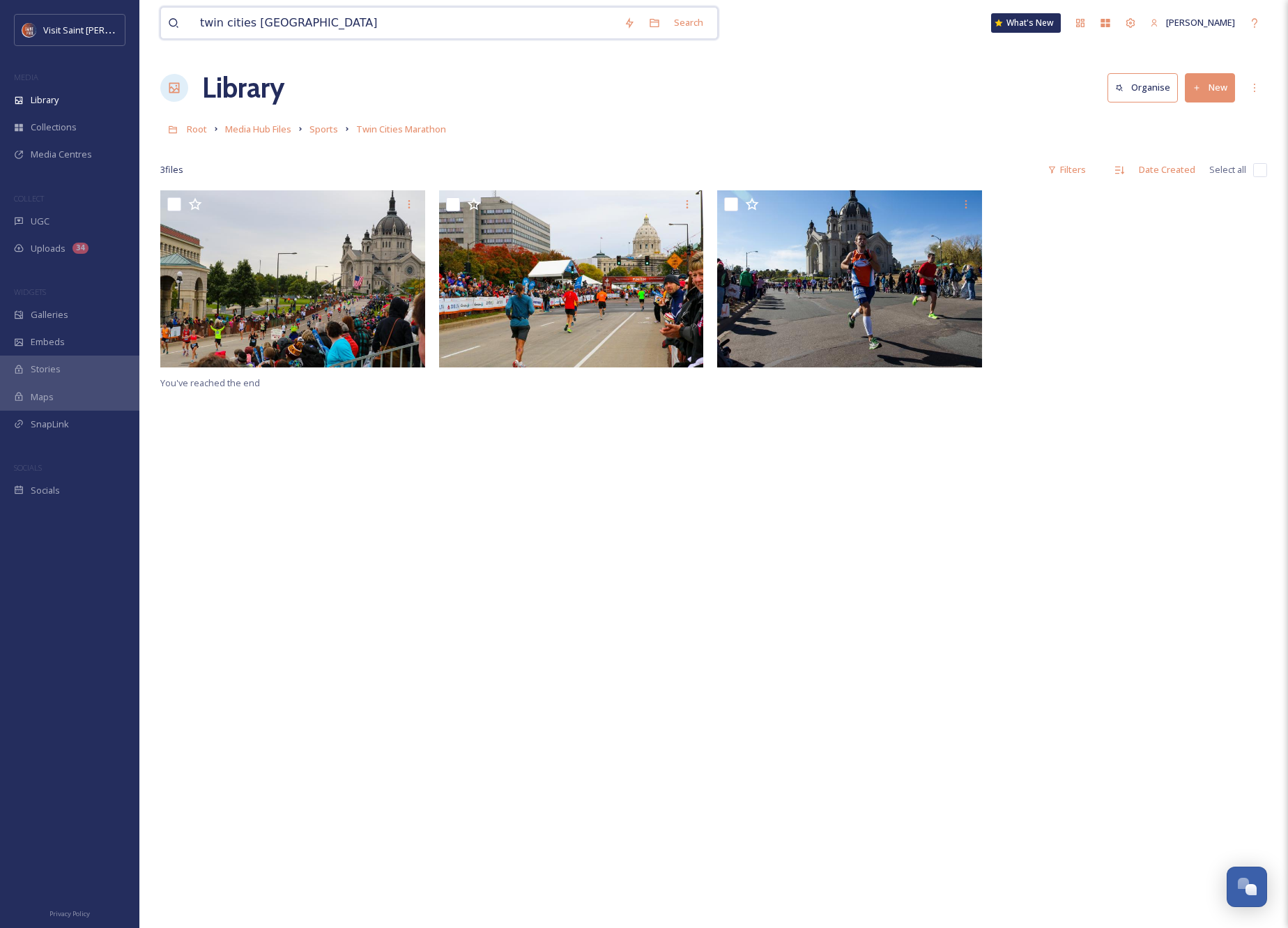
type input "twin cities marathon"
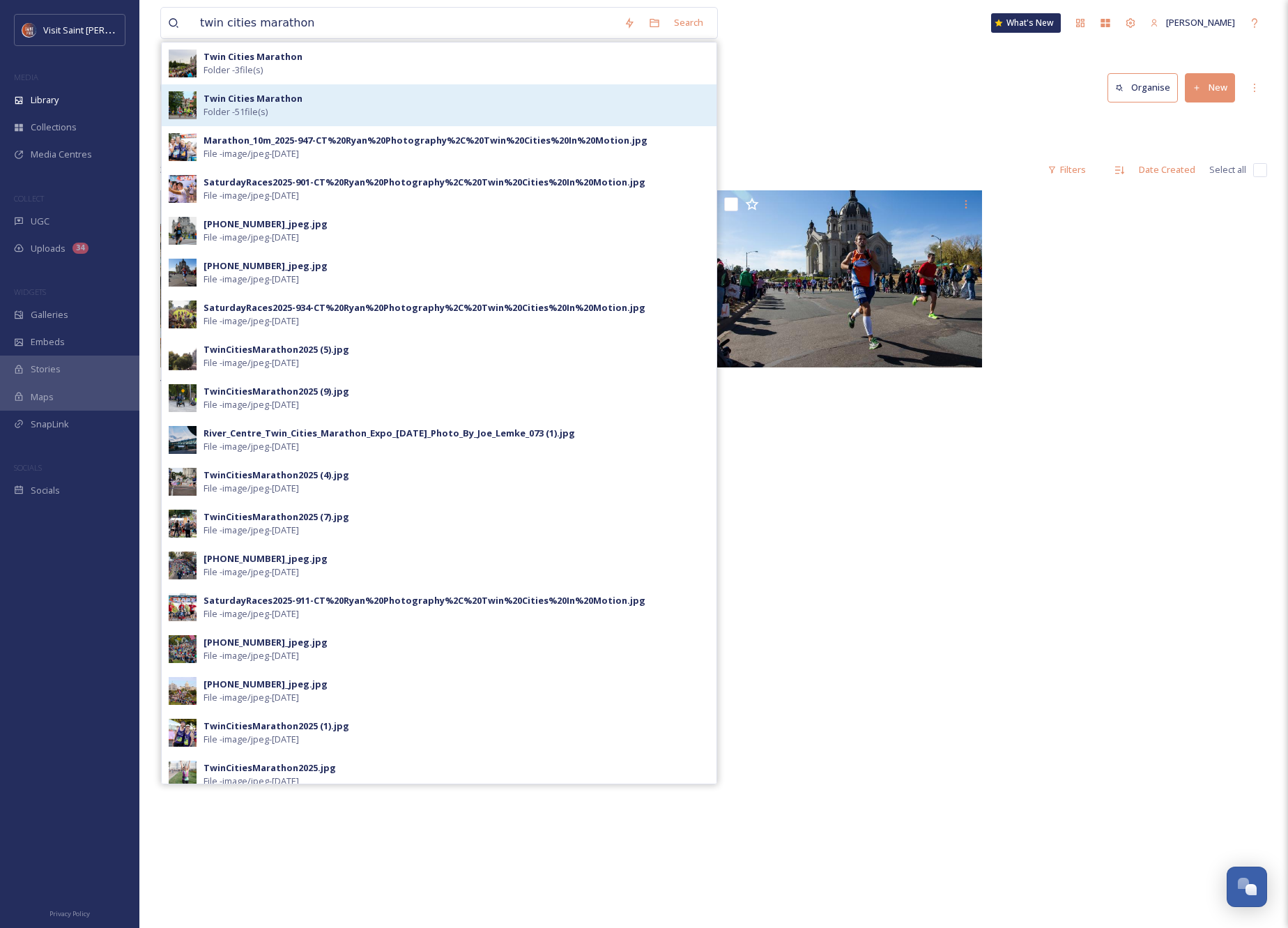
click at [296, 95] on strong "Twin Cities Marathon" at bounding box center [253, 98] width 99 height 13
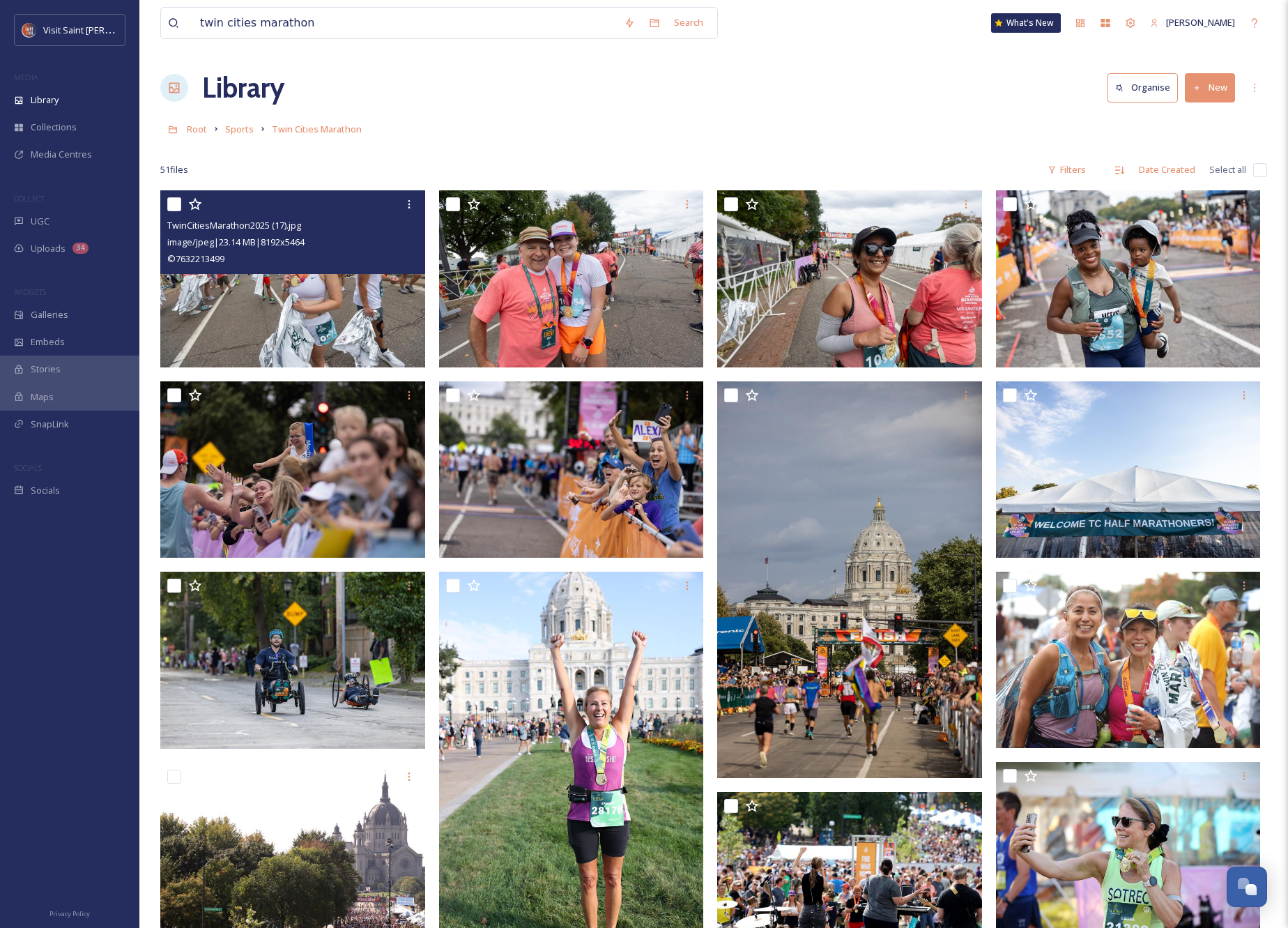
click at [177, 203] on input "checkbox" at bounding box center [174, 203] width 14 height 14
checkbox input "true"
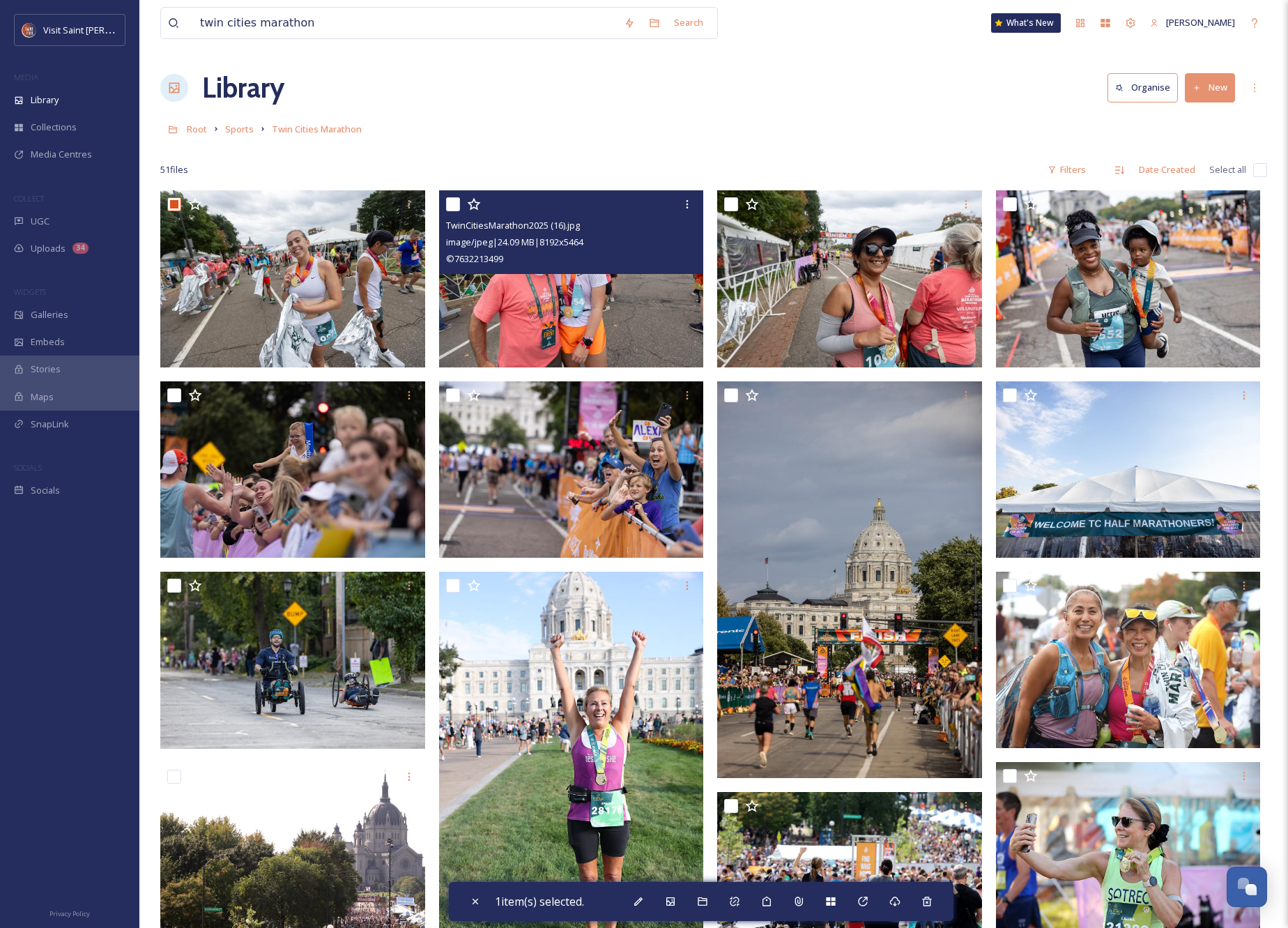
drag, startPoint x: 449, startPoint y: 200, endPoint x: 491, endPoint y: 208, distance: 42.8
click at [450, 200] on input "checkbox" at bounding box center [453, 203] width 14 height 14
checkbox input "true"
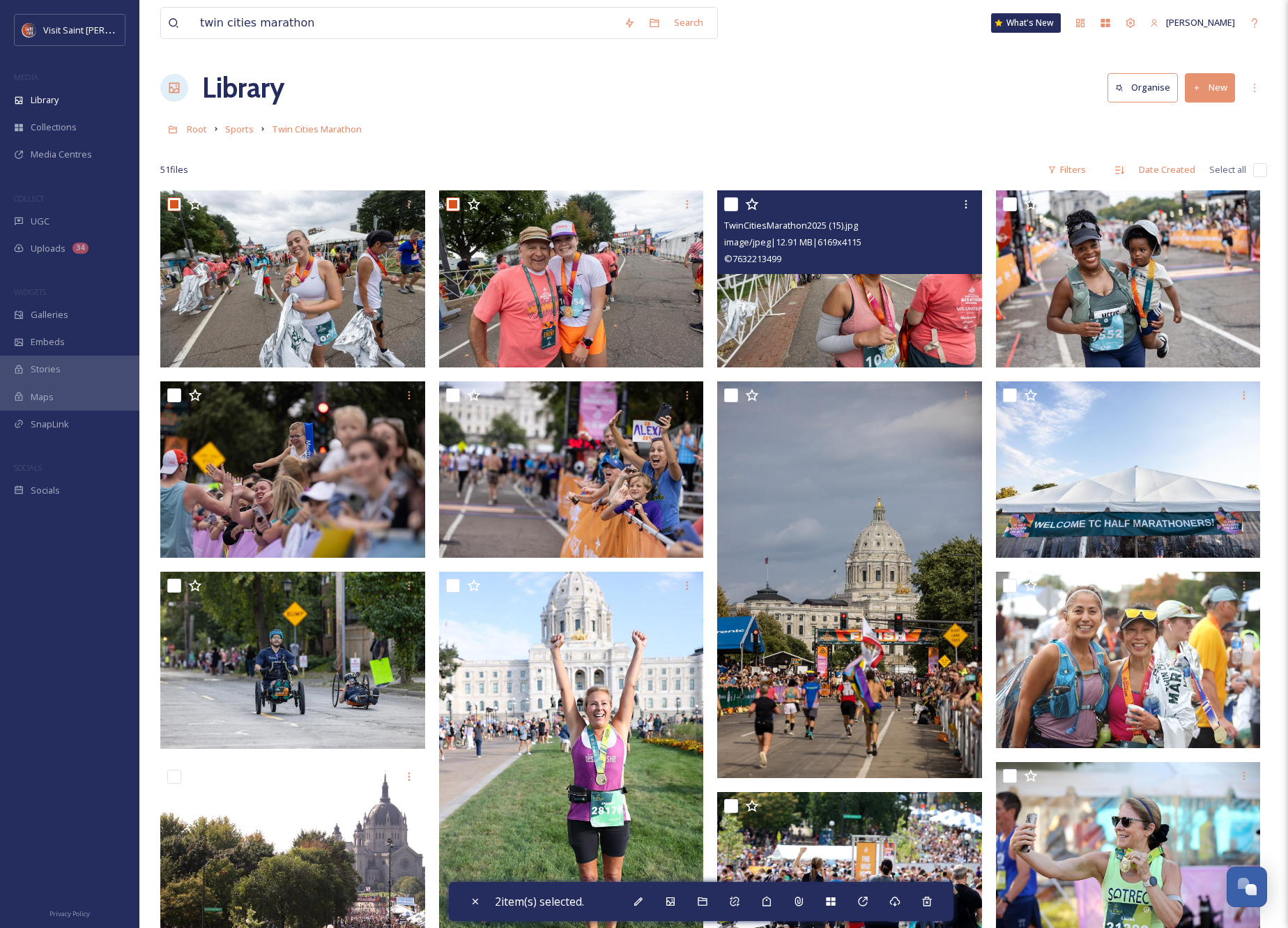
drag, startPoint x: 725, startPoint y: 205, endPoint x: 923, endPoint y: 209, distance: 198.0
click at [728, 205] on input "checkbox" at bounding box center [731, 203] width 14 height 14
checkbox input "true"
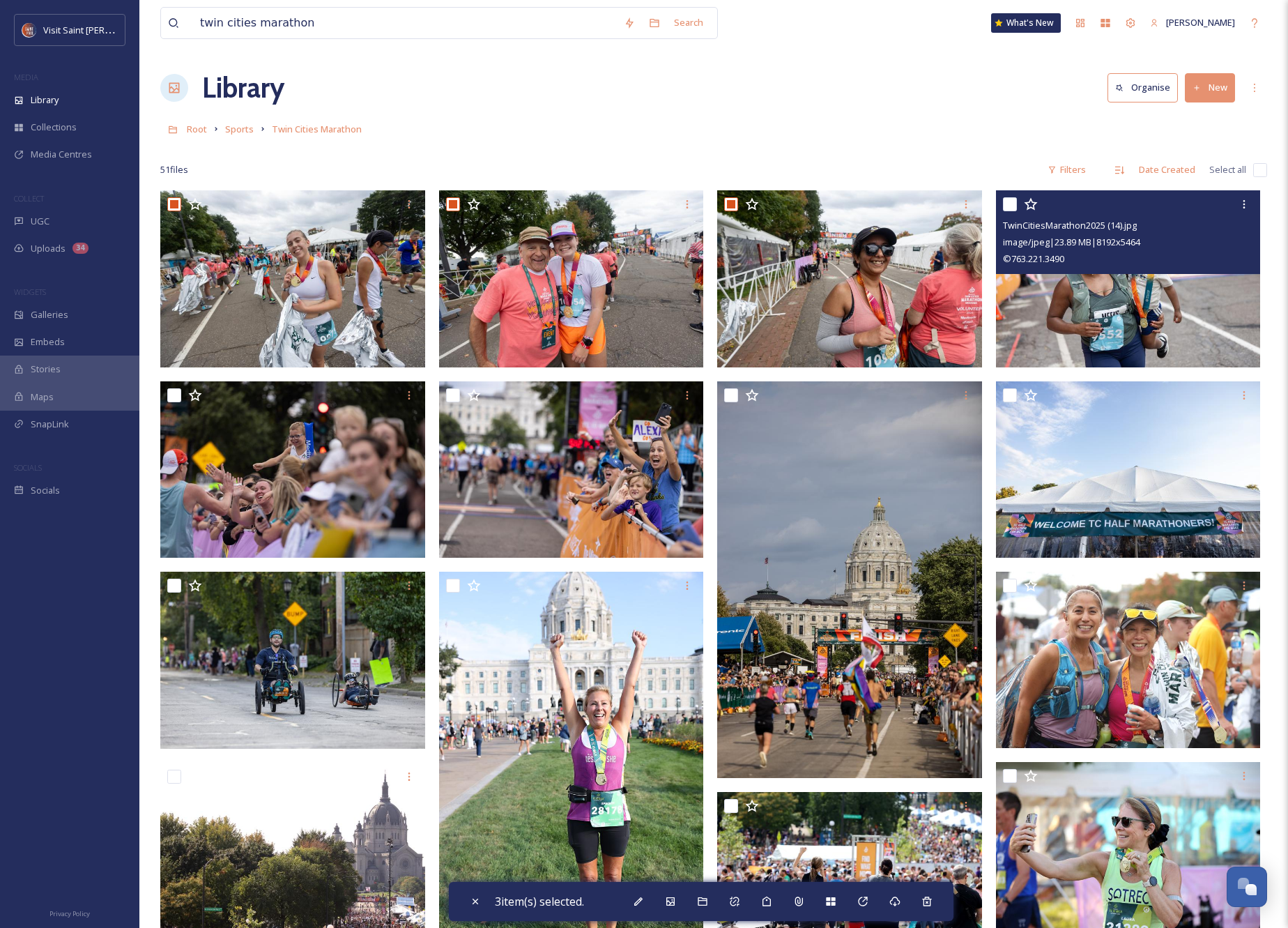
click at [1014, 206] on input "checkbox" at bounding box center [1009, 203] width 14 height 14
checkbox input "true"
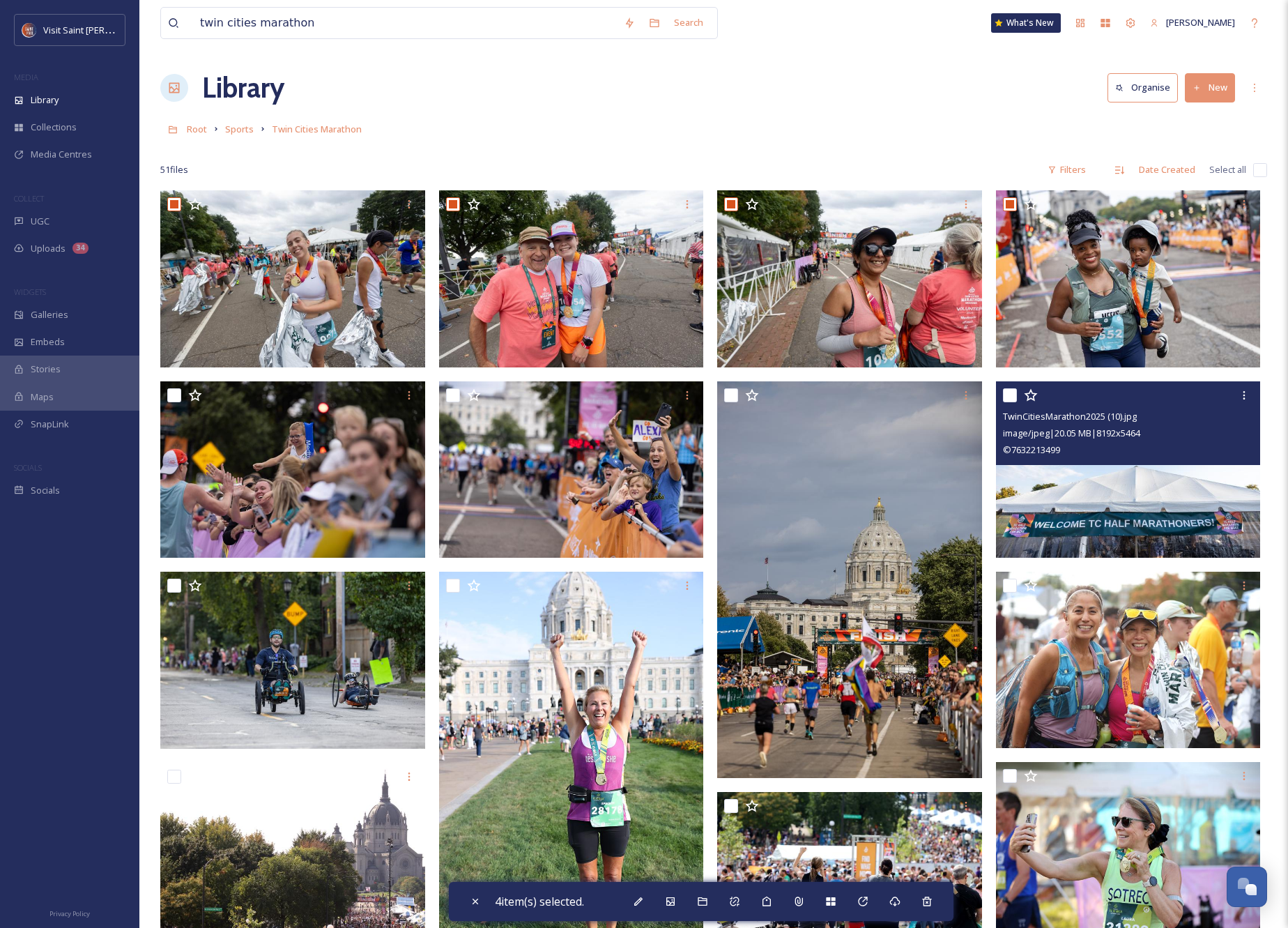
drag, startPoint x: 1008, startPoint y: 396, endPoint x: 993, endPoint y: 400, distance: 15.5
click at [1004, 397] on input "checkbox" at bounding box center [1009, 394] width 14 height 14
checkbox input "true"
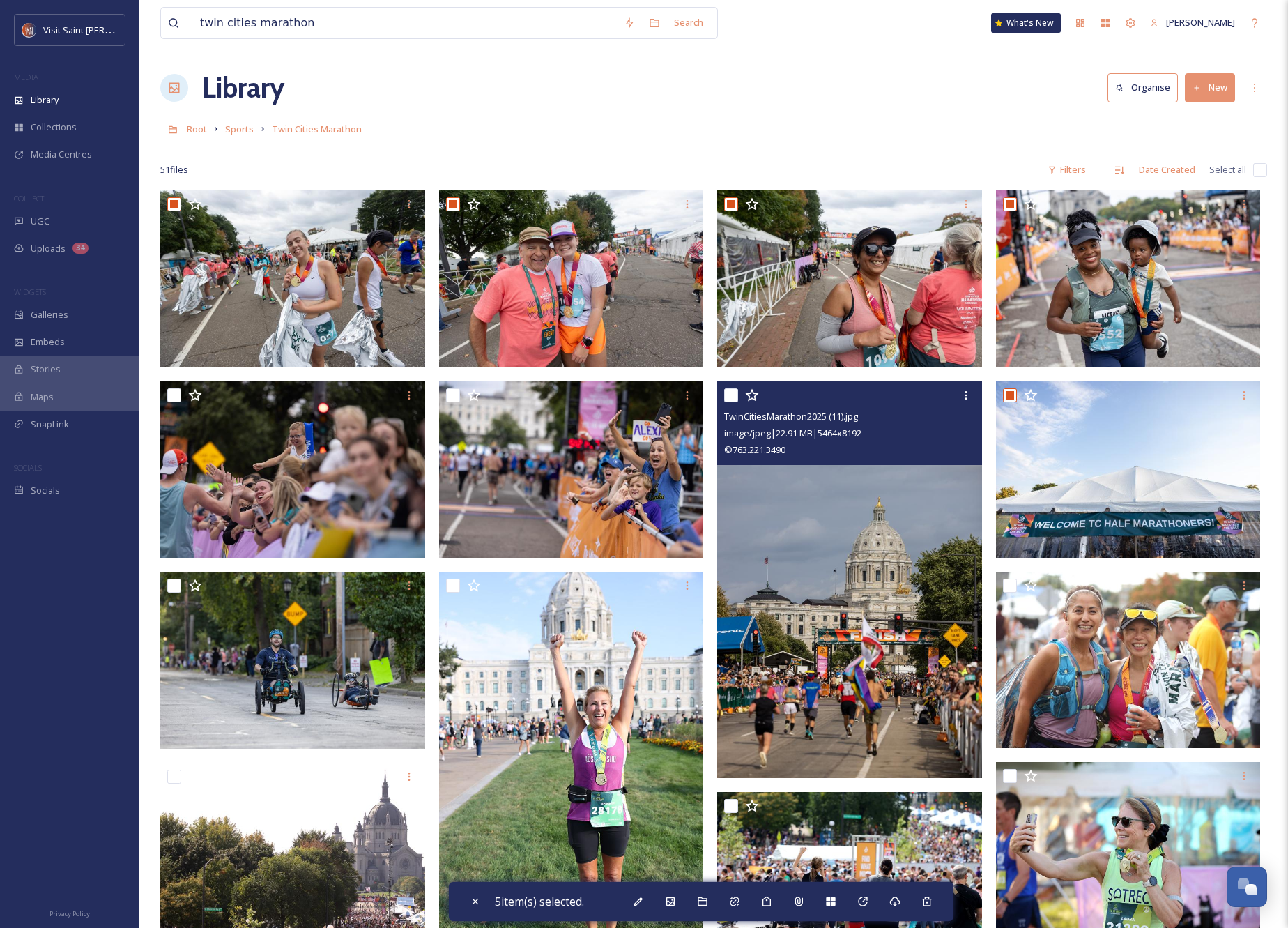
drag, startPoint x: 730, startPoint y: 394, endPoint x: 719, endPoint y: 395, distance: 11.0
click at [730, 394] on input "checkbox" at bounding box center [731, 394] width 14 height 14
checkbox input "true"
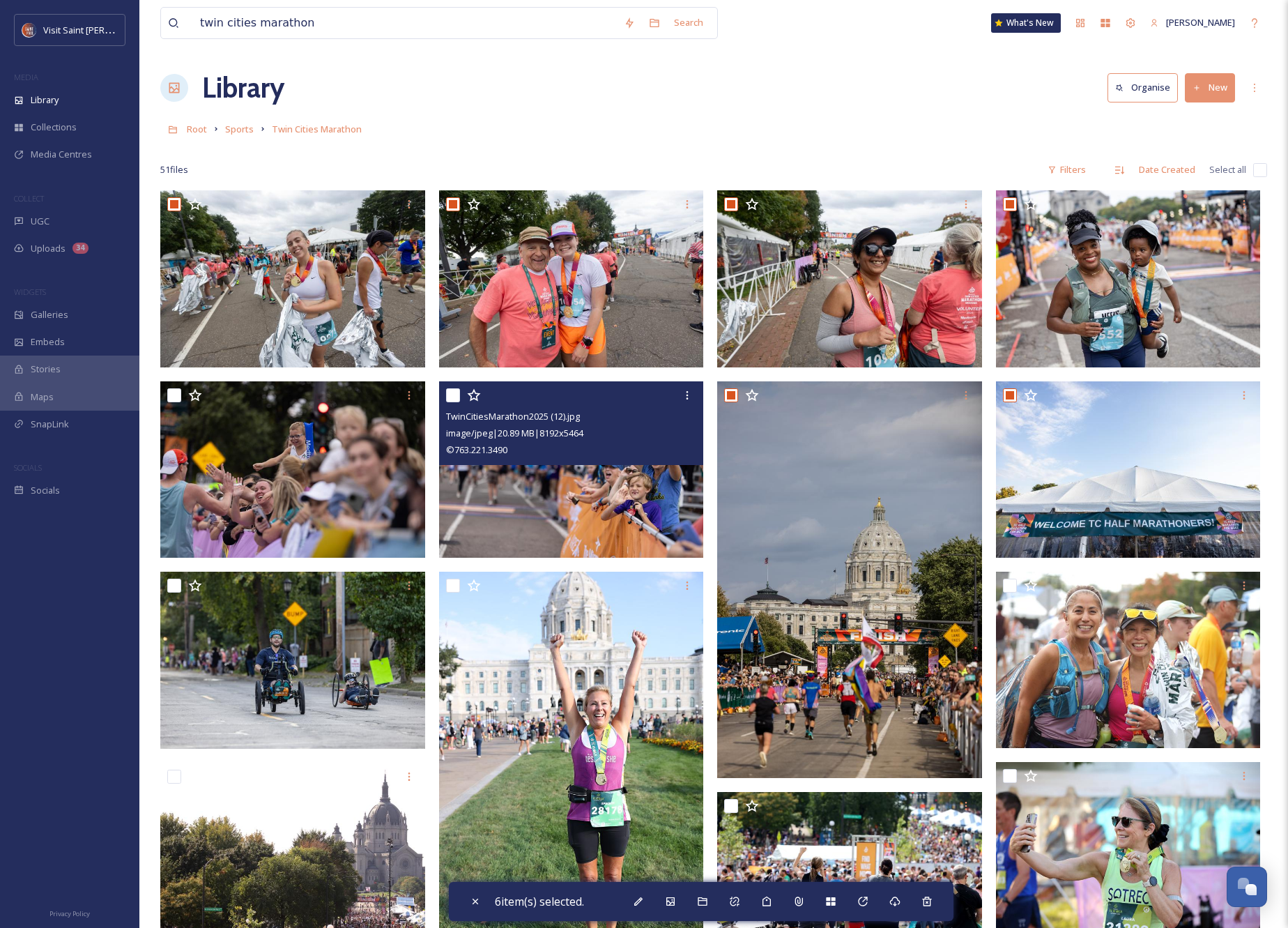
click at [444, 394] on div "TwinCitiesMarathon2025 (12).jpg image/jpeg | 20.89 MB | 8192 x 5464 © 763.221.3…" at bounding box center [572, 423] width 265 height 84
click at [455, 394] on input "checkbox" at bounding box center [453, 394] width 14 height 14
checkbox input "true"
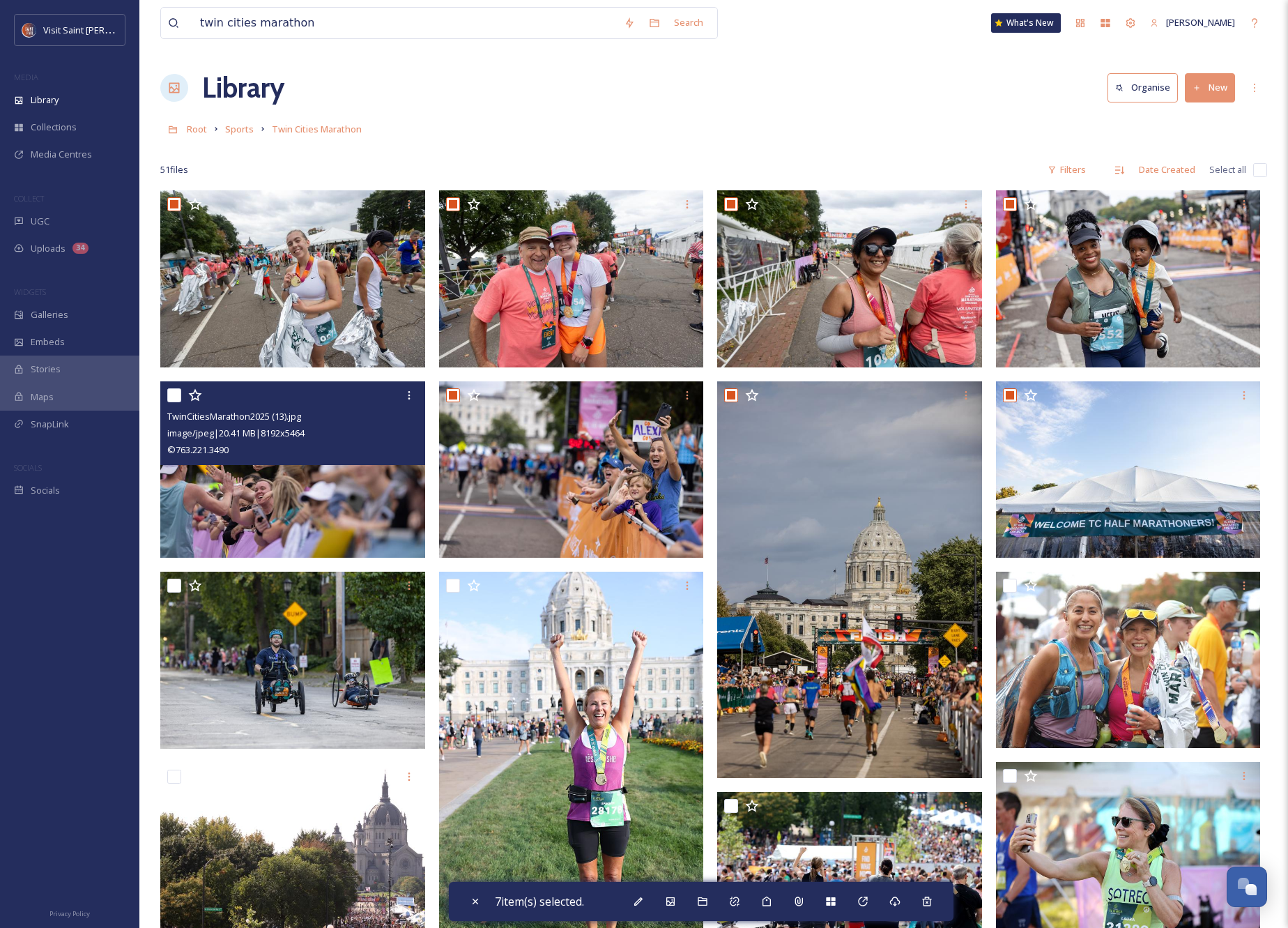
click at [173, 395] on input "checkbox" at bounding box center [174, 394] width 14 height 14
checkbox input "true"
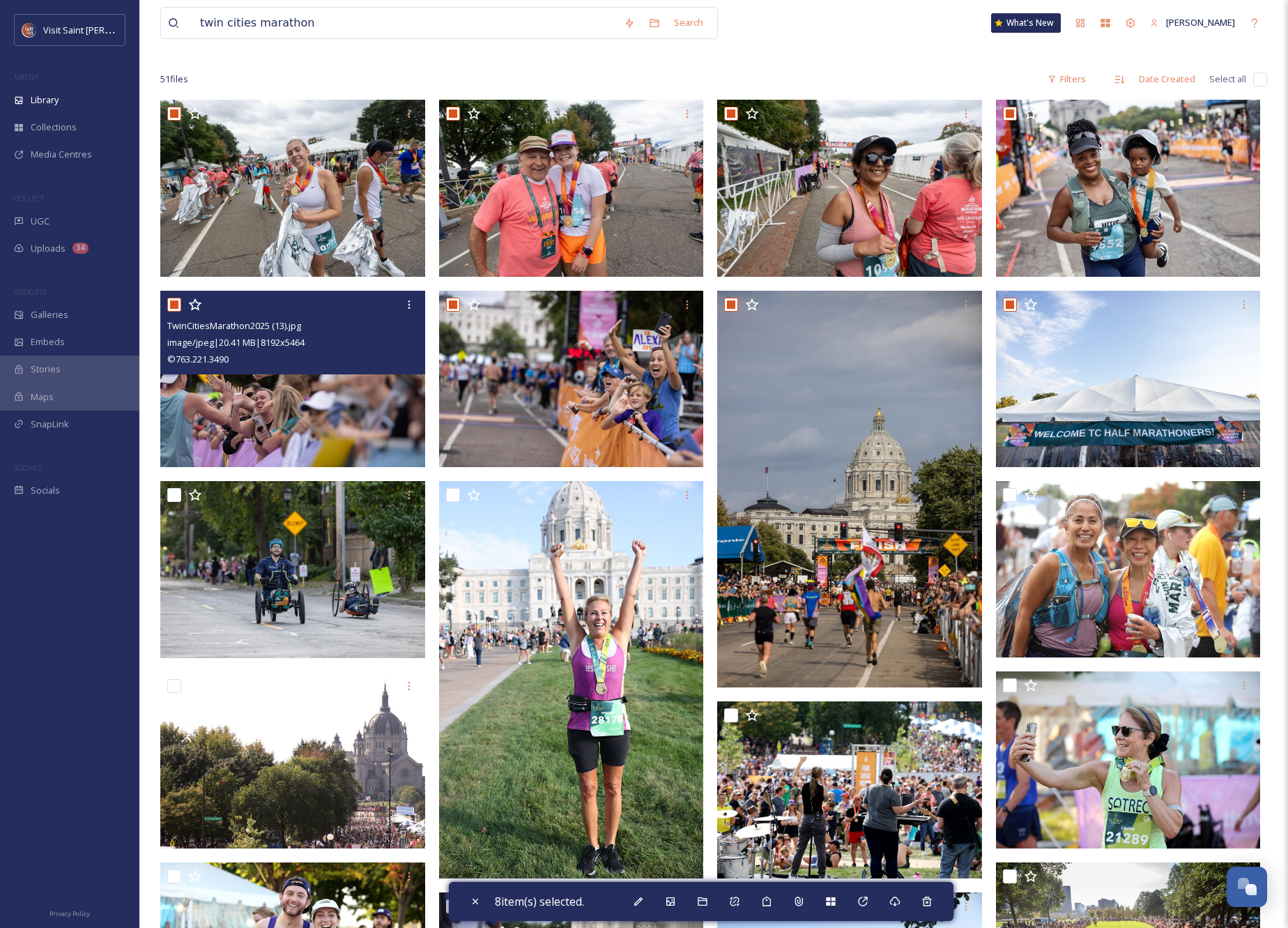
scroll to position [155, 0]
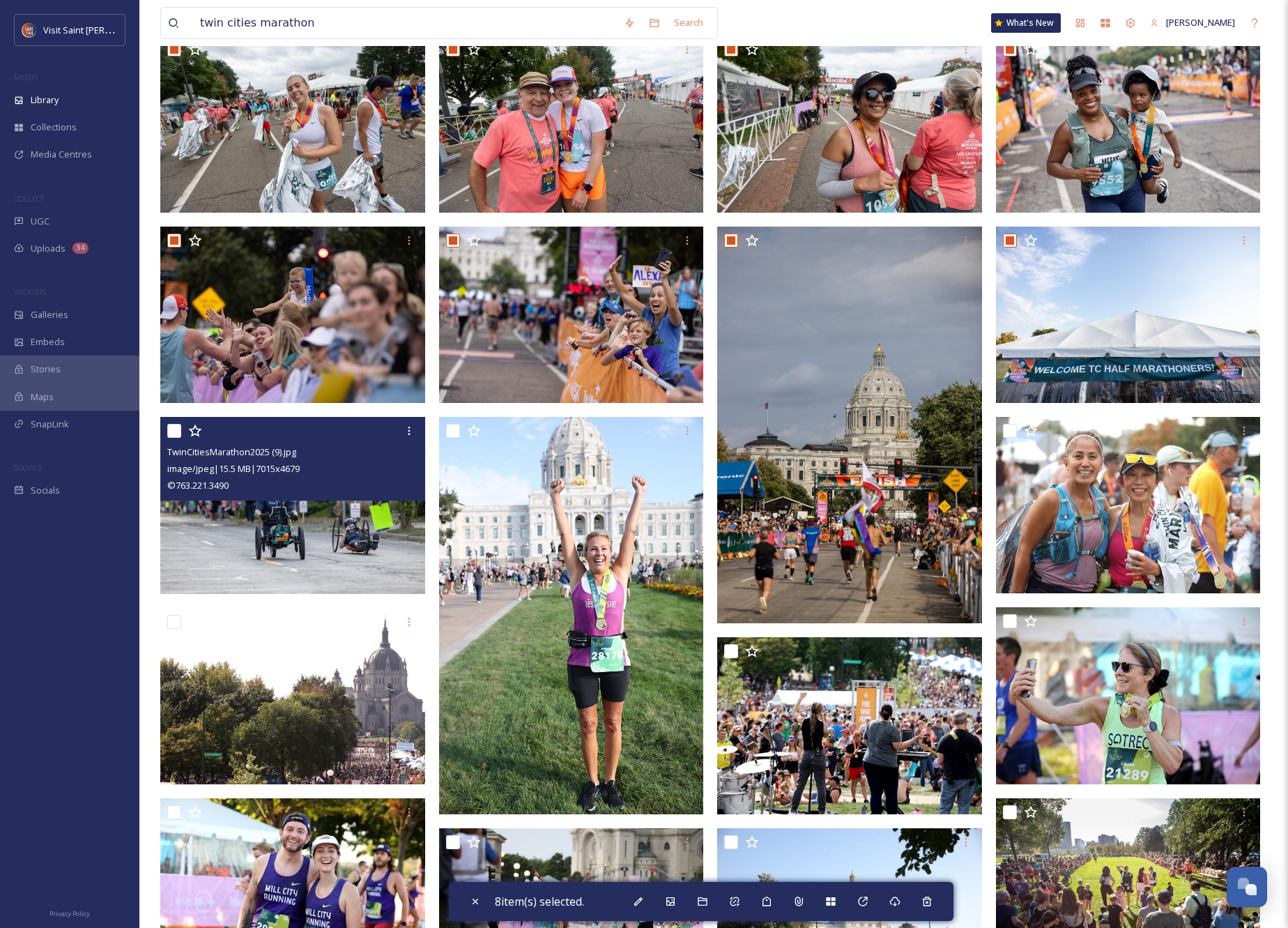
click at [175, 431] on input "checkbox" at bounding box center [174, 430] width 14 height 14
checkbox input "true"
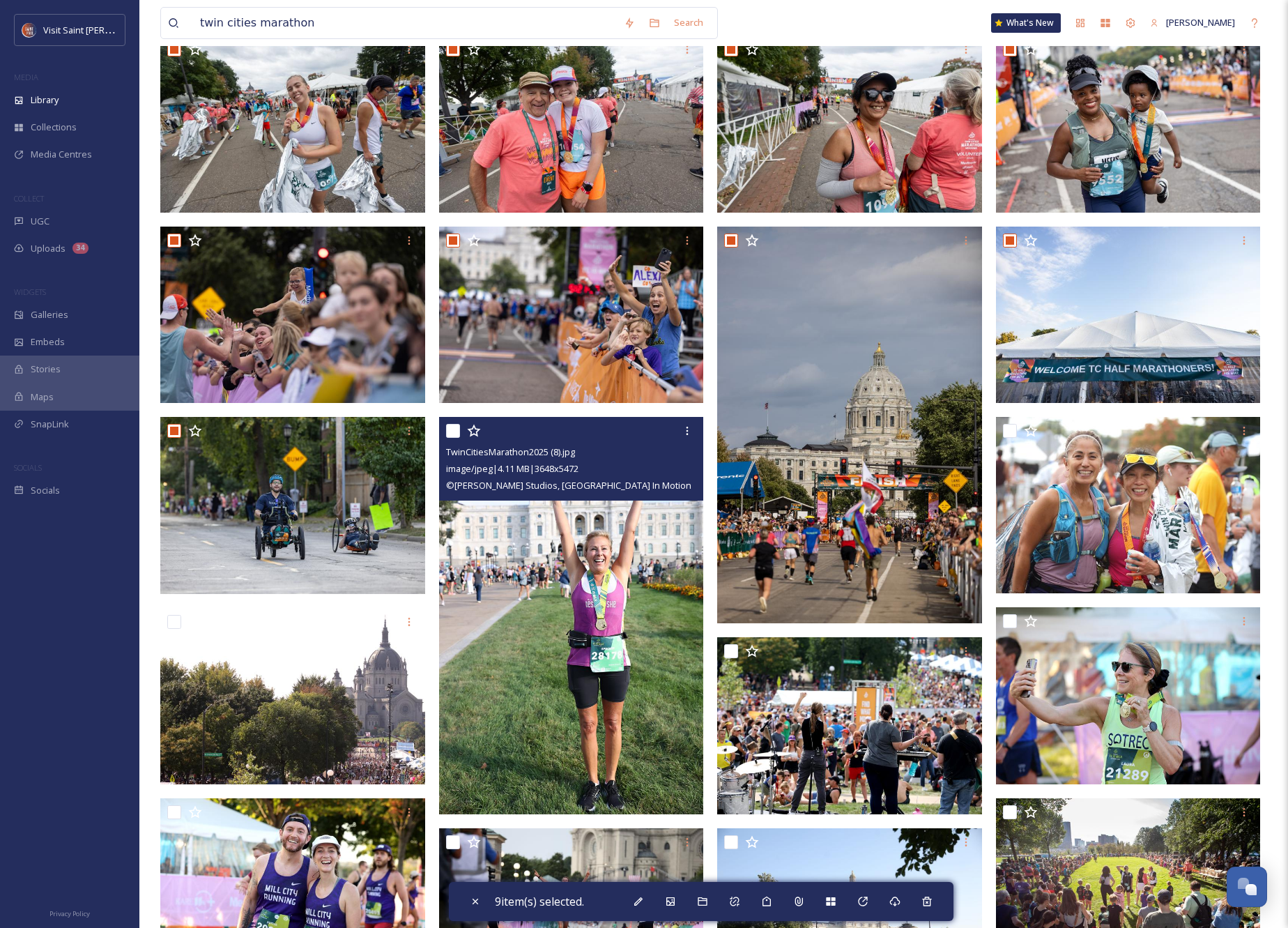
click at [455, 432] on input "checkbox" at bounding box center [453, 430] width 14 height 14
checkbox input "true"
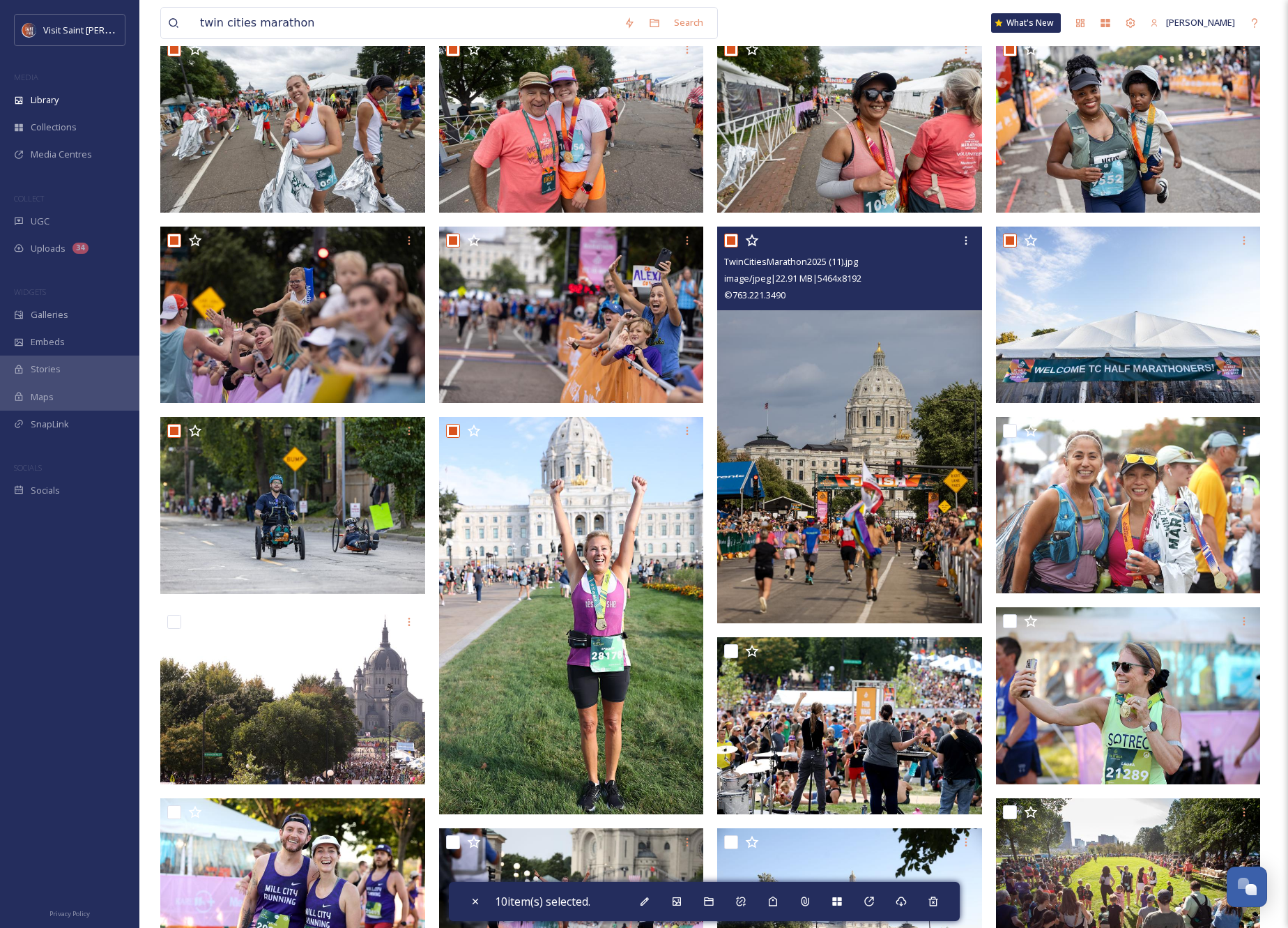
click at [731, 241] on input "checkbox" at bounding box center [731, 239] width 14 height 14
checkbox input "false"
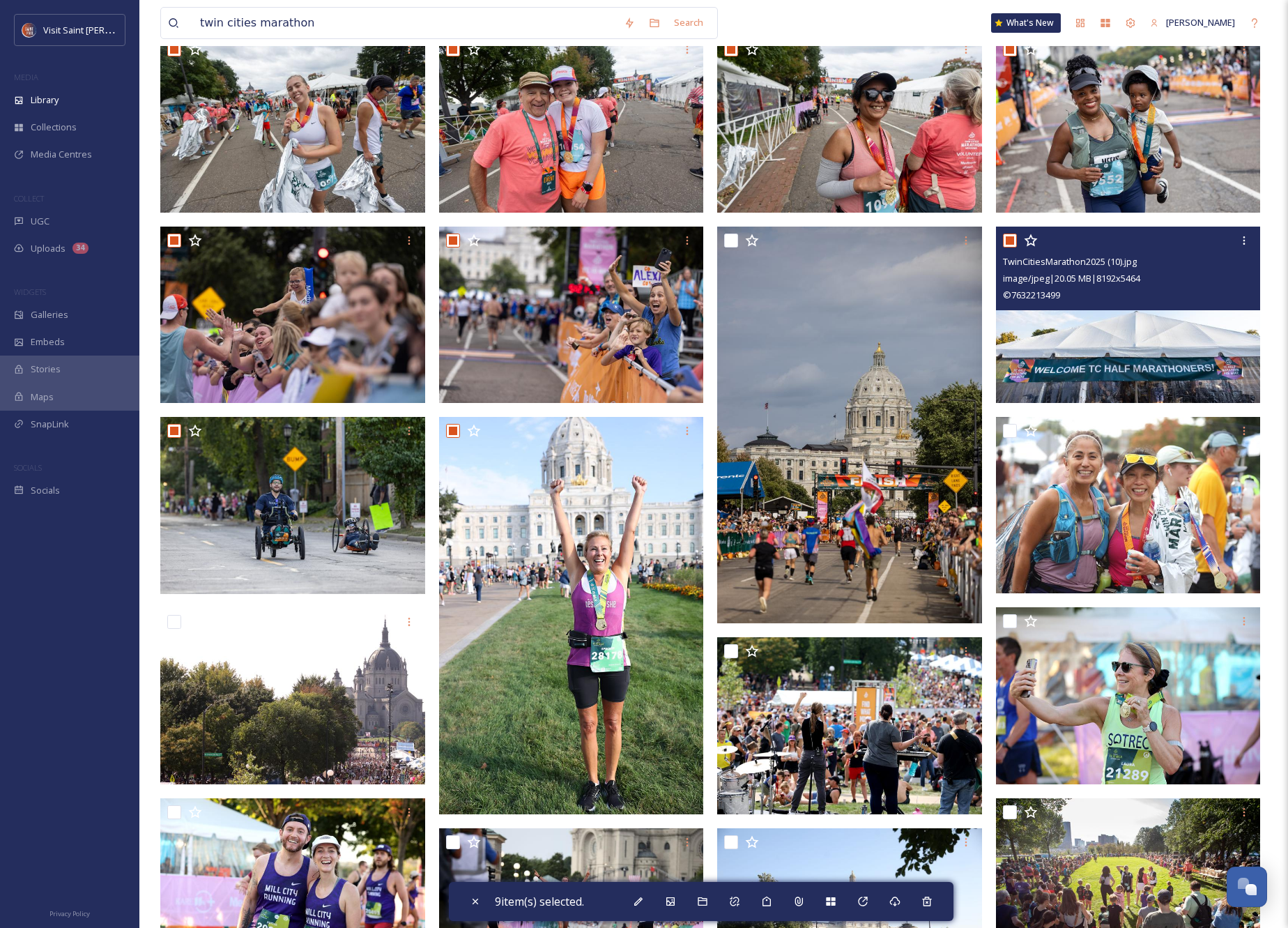
click at [1009, 239] on input "checkbox" at bounding box center [1009, 239] width 14 height 14
checkbox input "false"
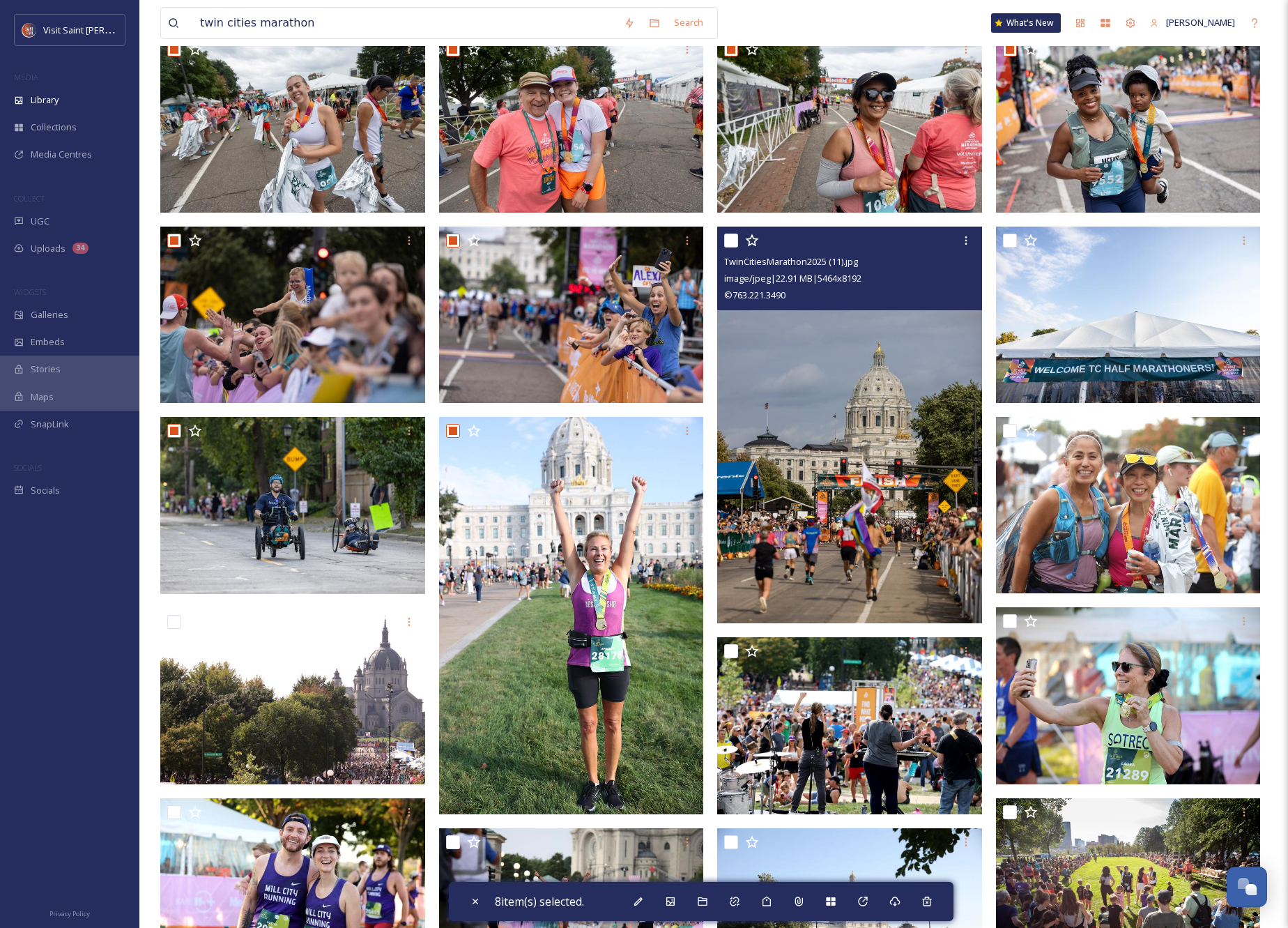
click at [729, 239] on input "checkbox" at bounding box center [731, 239] width 14 height 14
checkbox input "true"
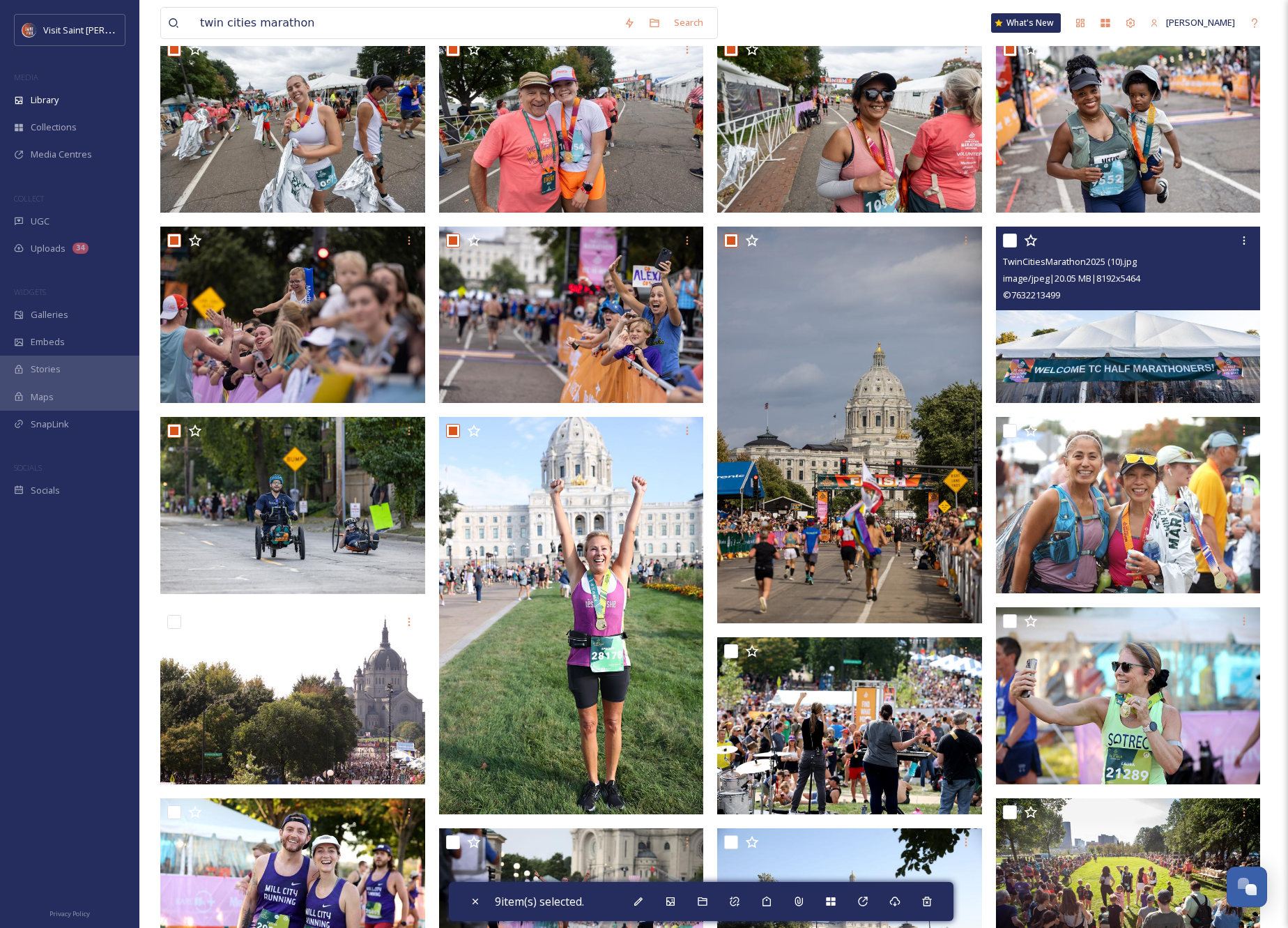
click at [1008, 240] on input "checkbox" at bounding box center [1009, 239] width 14 height 14
checkbox input "true"
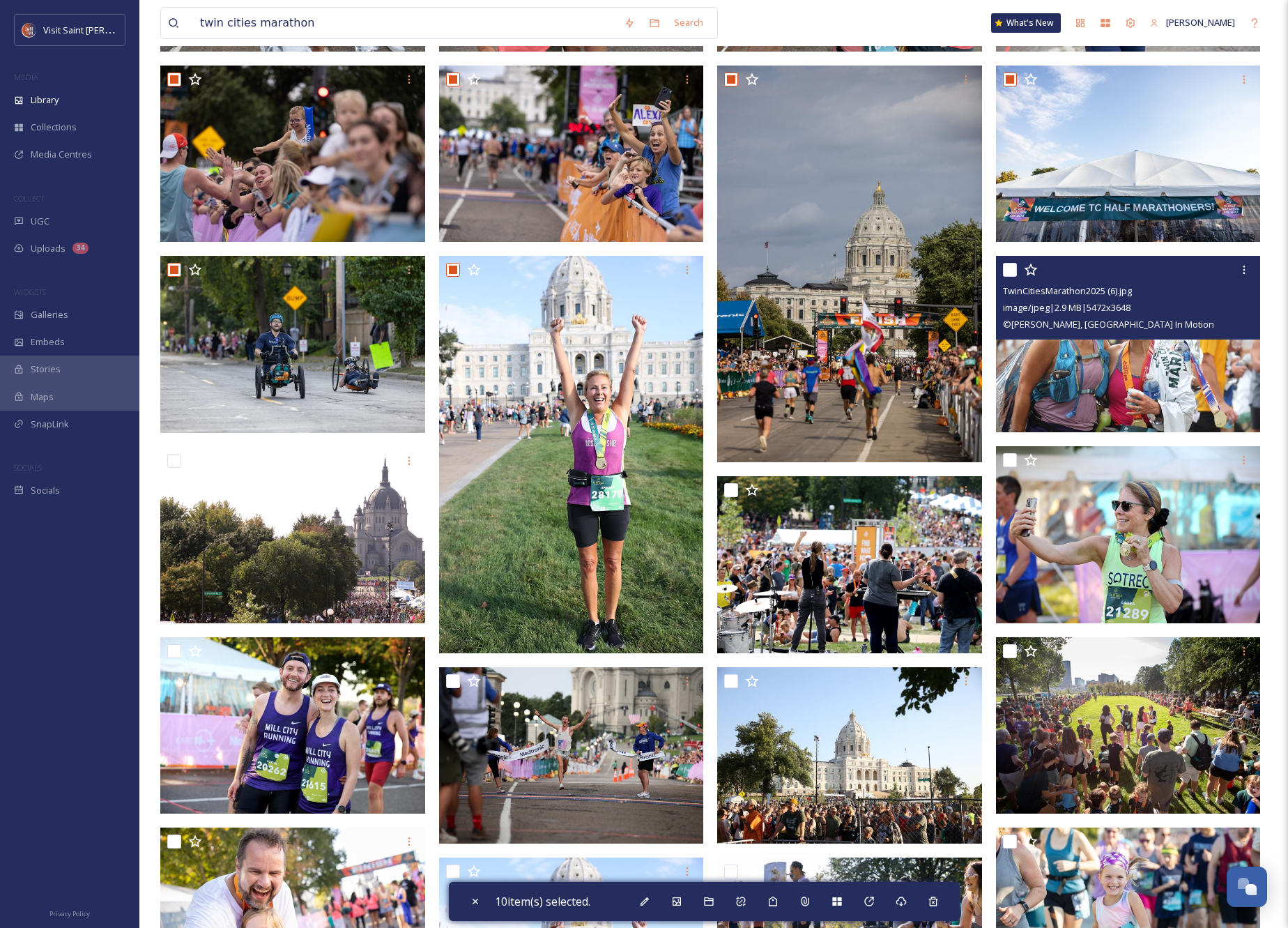
scroll to position [329, 0]
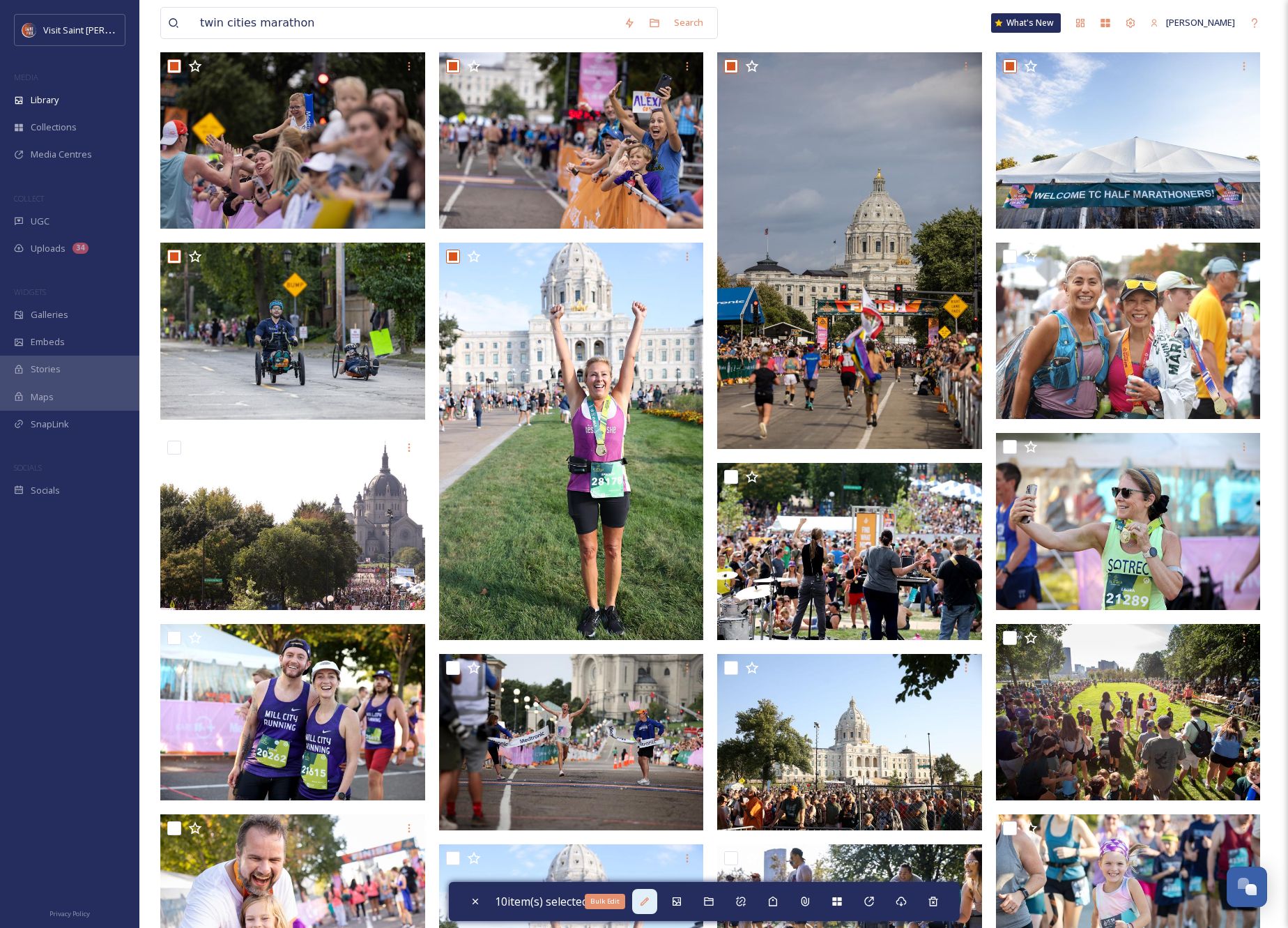
click at [644, 897] on icon at bounding box center [644, 901] width 11 height 11
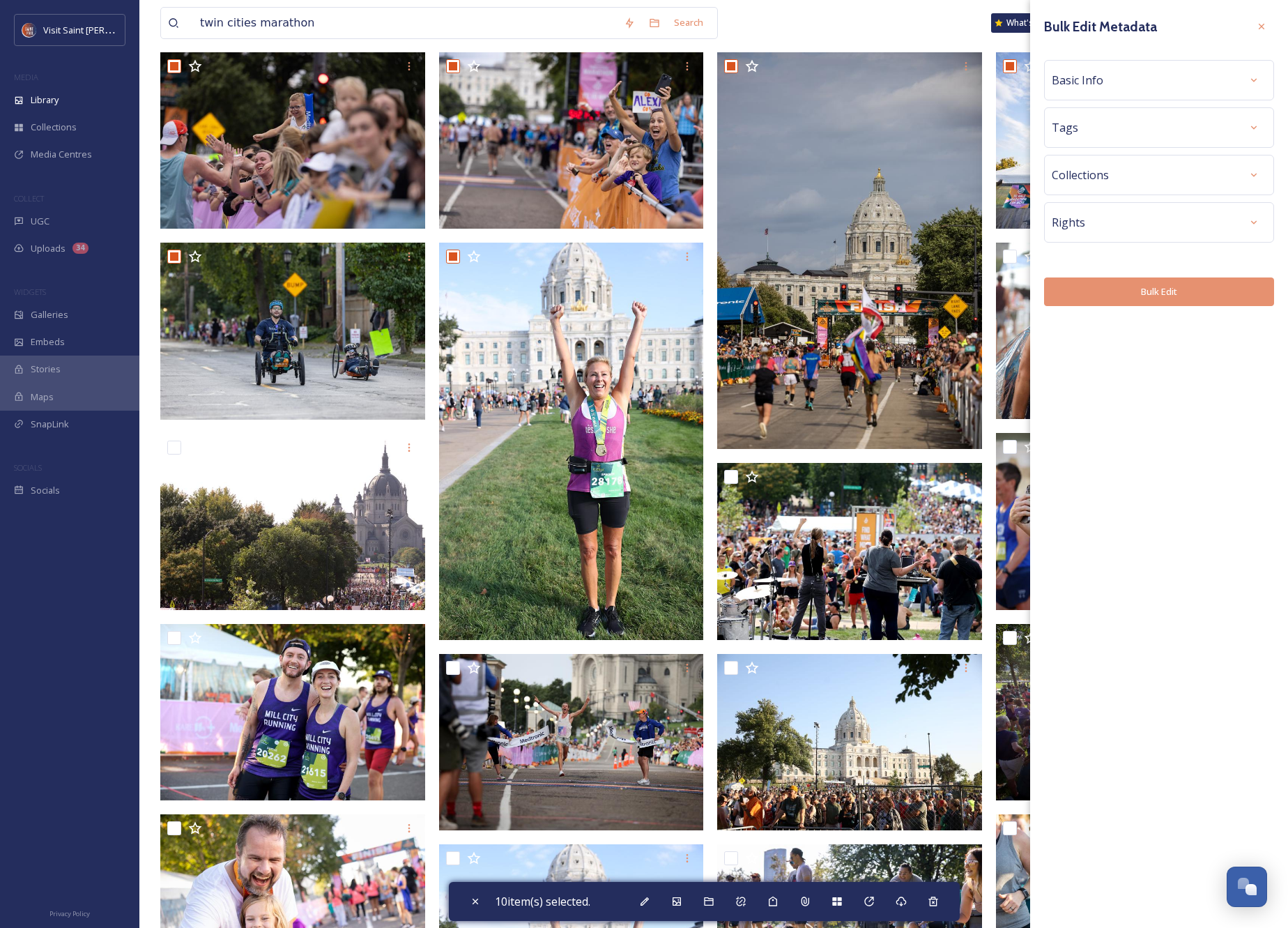
drag, startPoint x: 1143, startPoint y: 209, endPoint x: 1147, endPoint y: 221, distance: 12.6
click at [1143, 209] on div "Rights" at bounding box center [1159, 222] width 230 height 41
click at [1225, 210] on div "Rights" at bounding box center [1159, 222] width 215 height 25
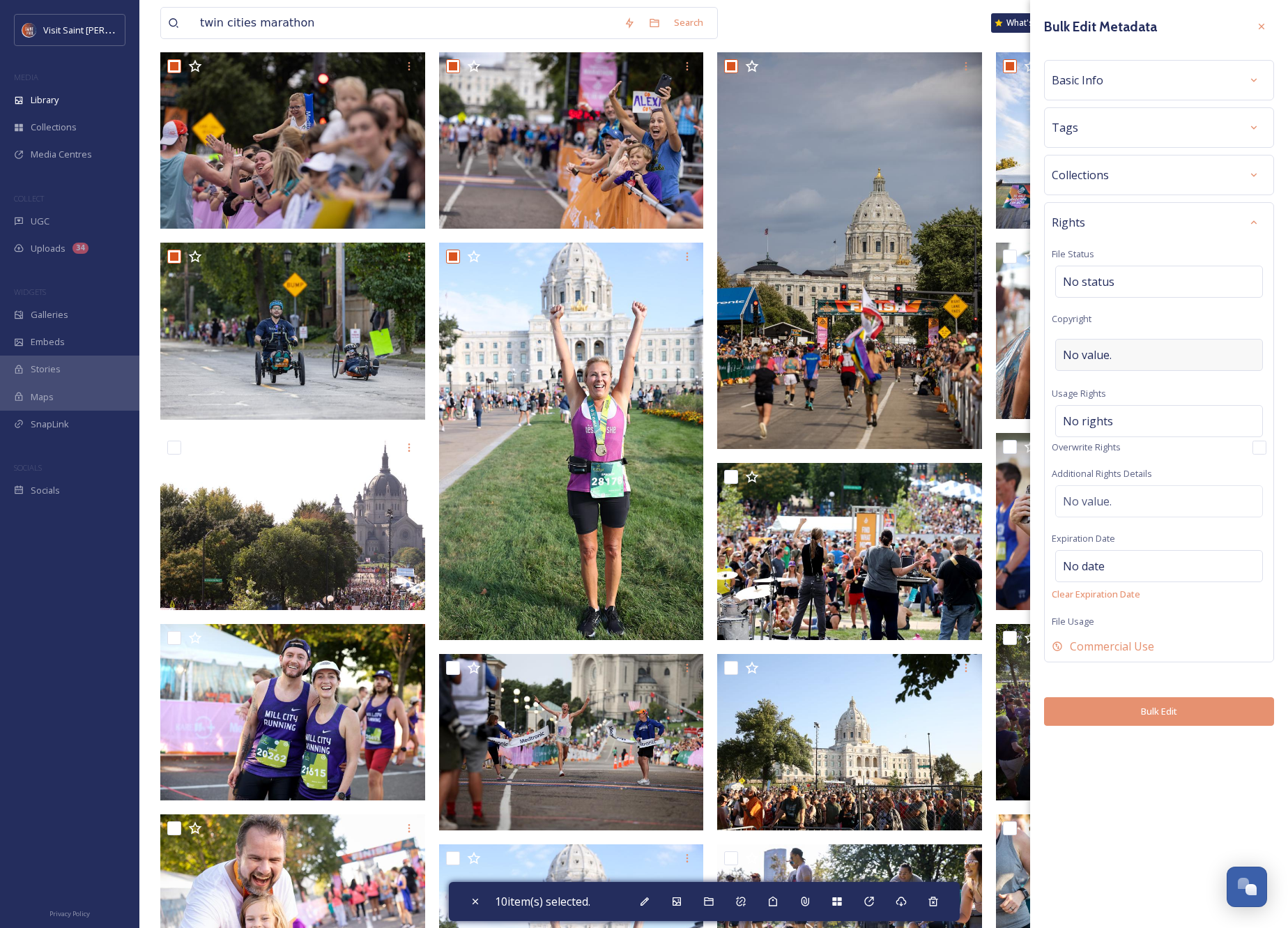
click at [1123, 366] on div "No value." at bounding box center [1158, 355] width 208 height 32
type input "[PERSON_NAME] Studios, [GEOGRAPHIC_DATA] In Motion"
click at [1194, 312] on div "Rights File Status No status Copyright Rebecca Studios, Twin Cities In Motion U…" at bounding box center [1159, 430] width 230 height 456
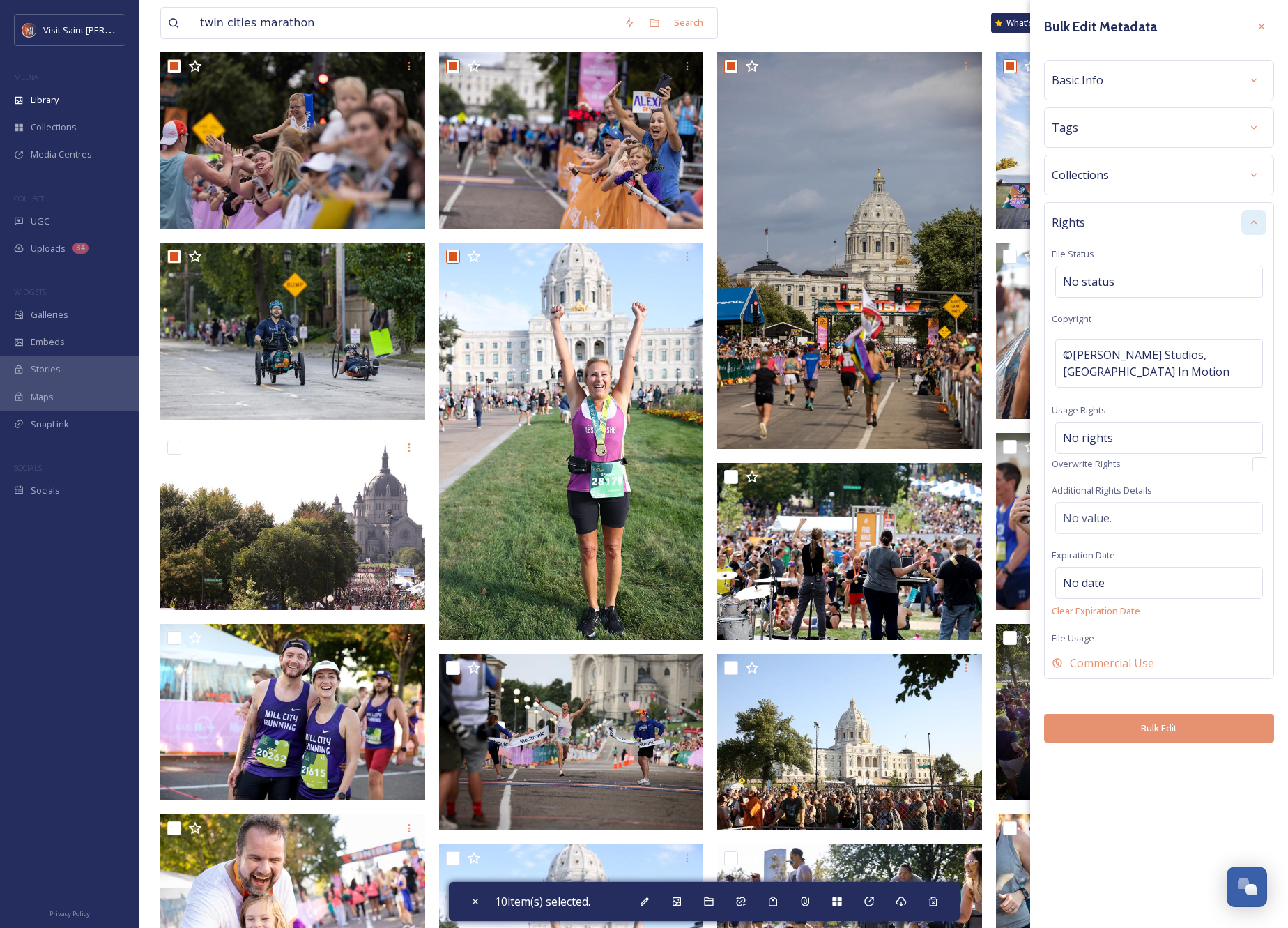
click at [1247, 228] on div at bounding box center [1254, 222] width 25 height 25
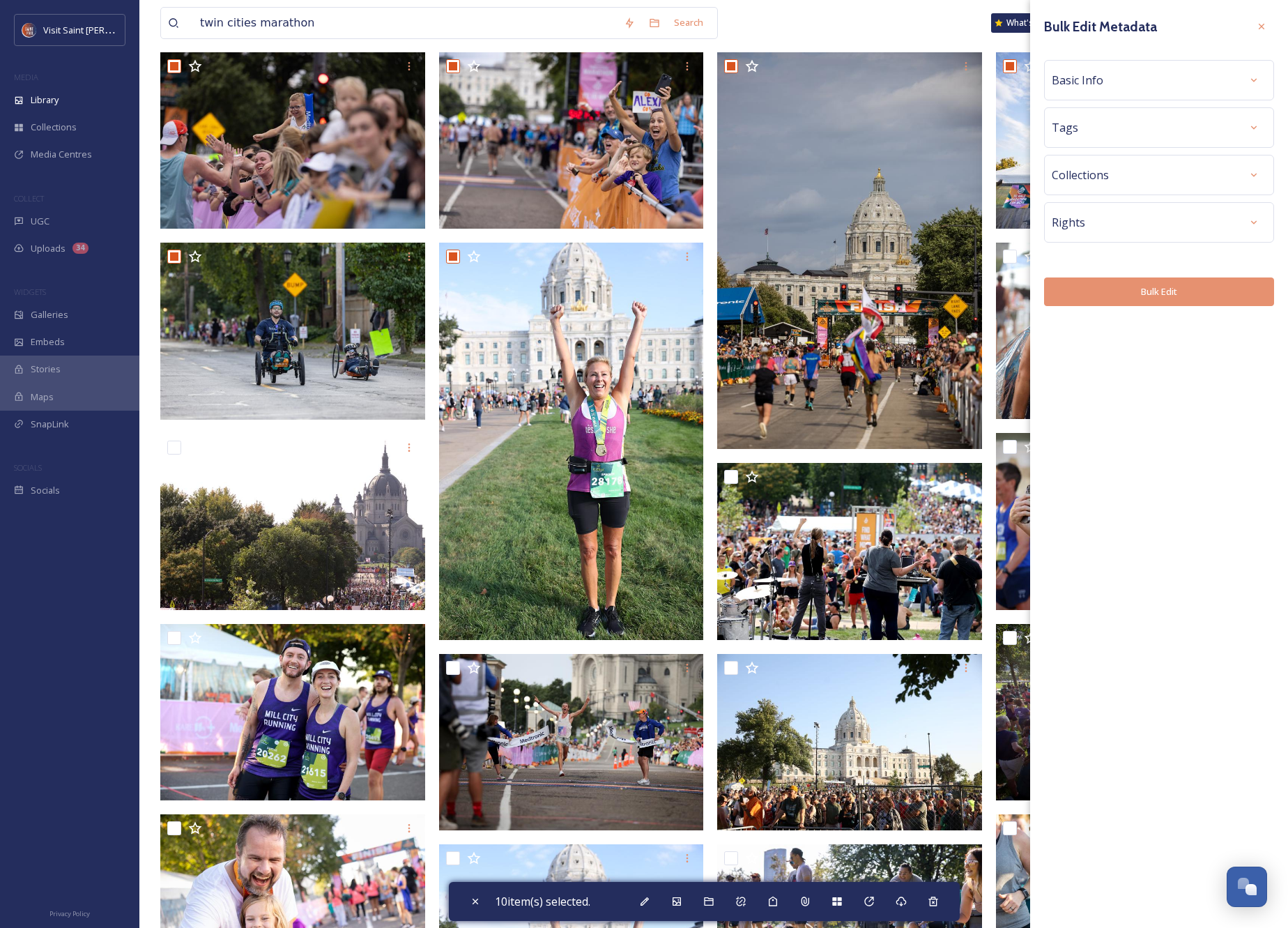
click at [1144, 298] on button "Bulk Edit" at bounding box center [1159, 292] width 230 height 29
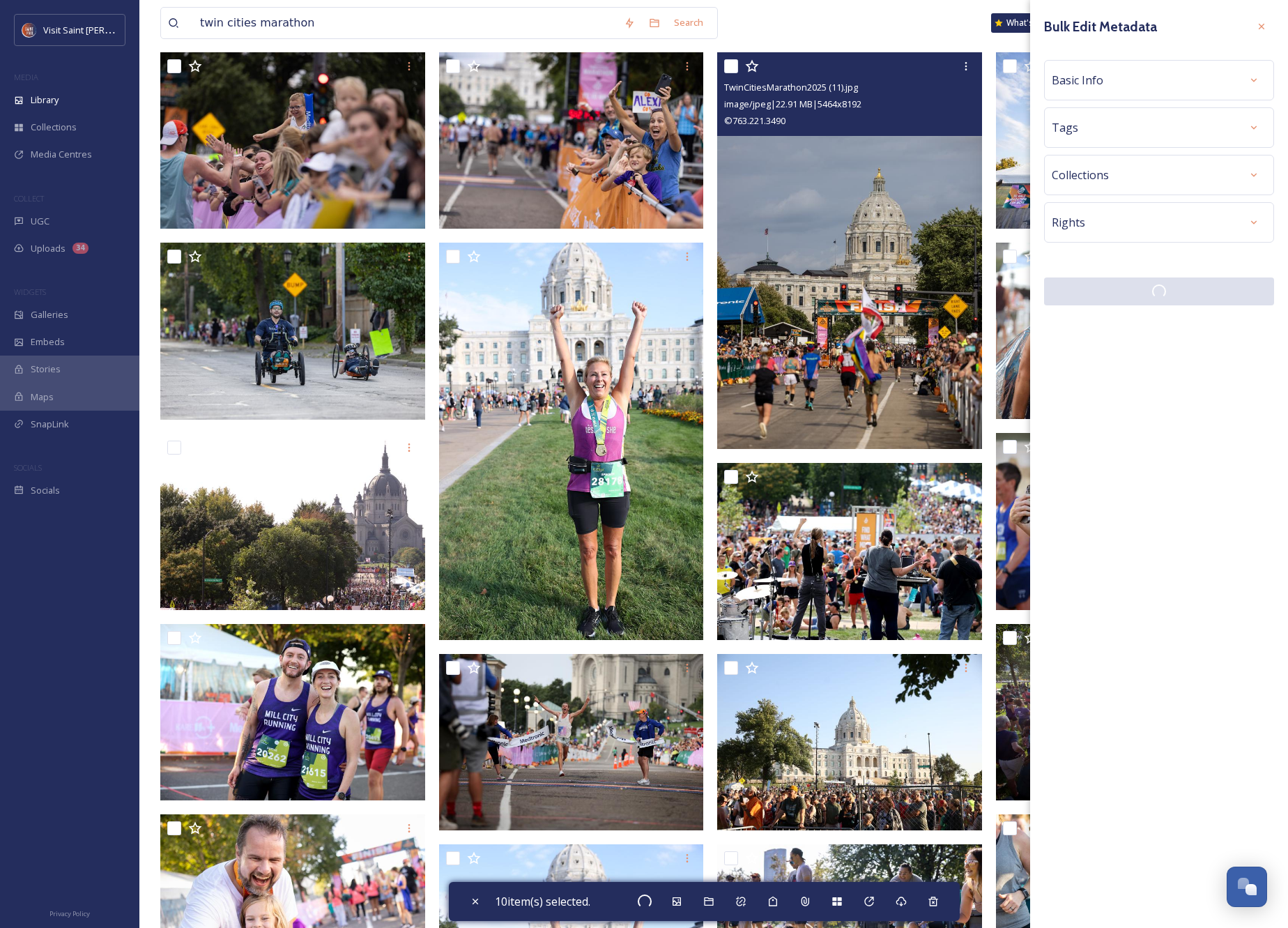
checkbox input "false"
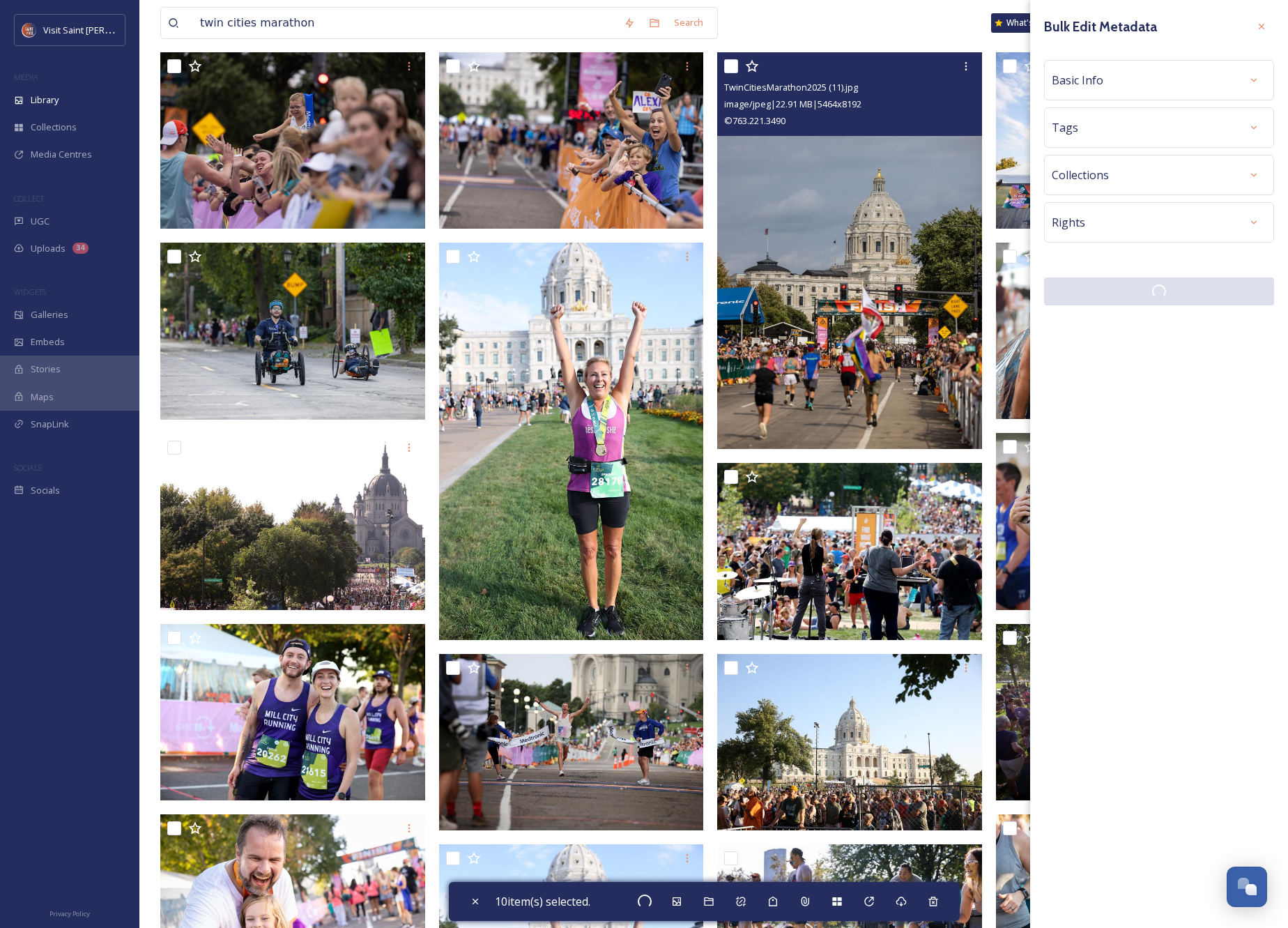
checkbox input "false"
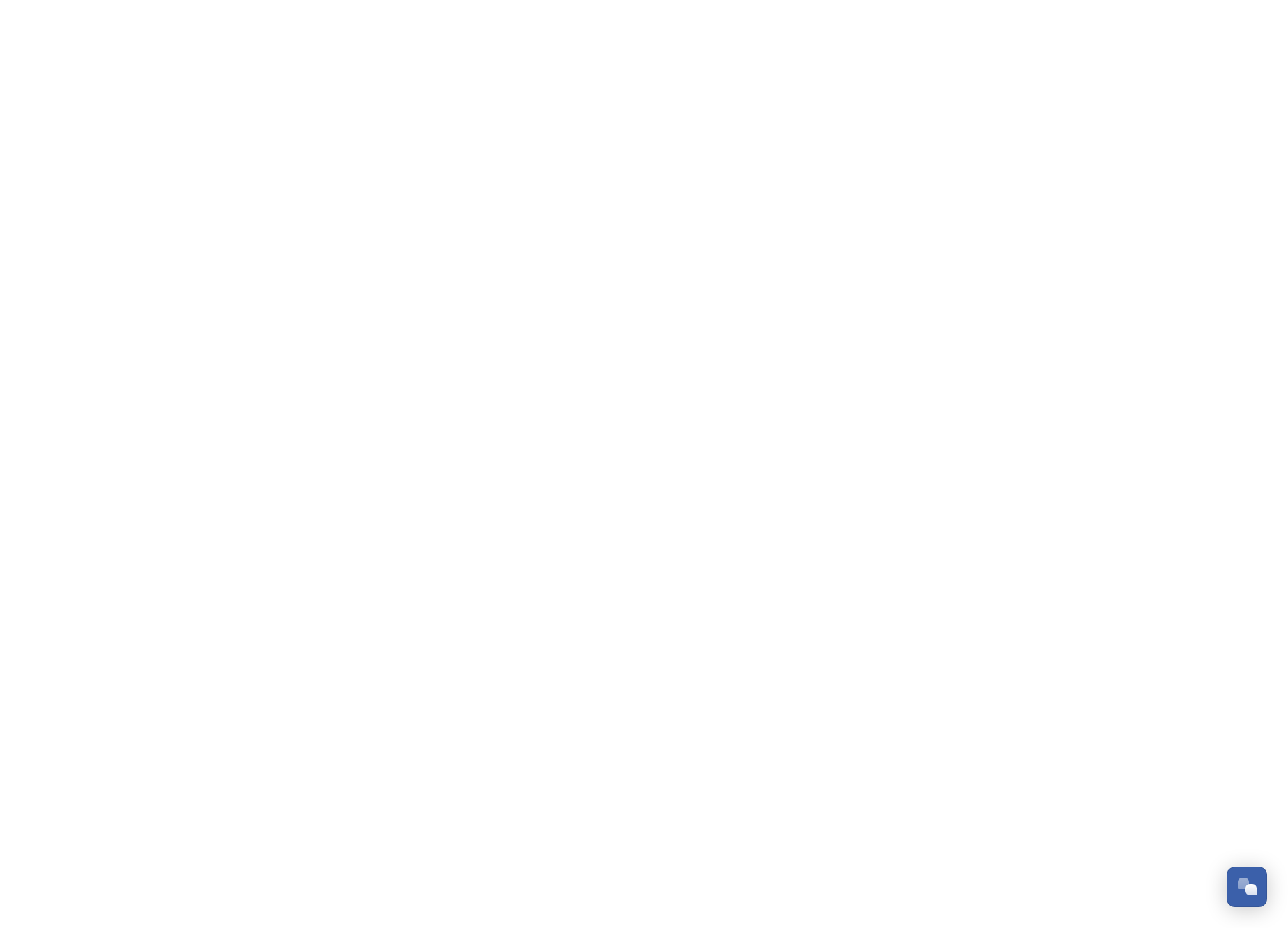
scroll to position [2374, 0]
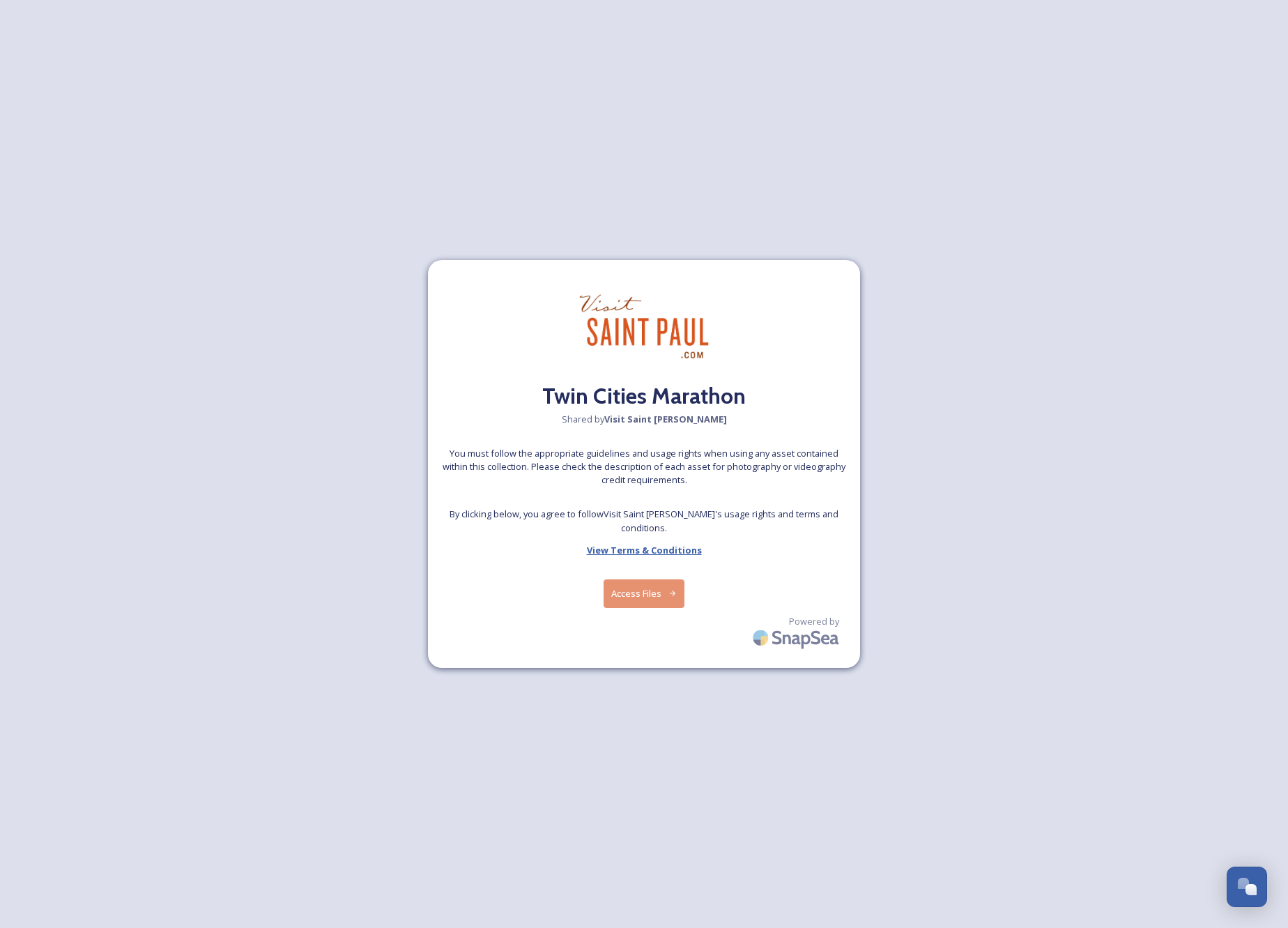
click at [626, 534] on div "Twin Cities Marathon Shared by Visit Saint [PERSON_NAME] You must follow the ap…" at bounding box center [644, 464] width 432 height 408
click at [653, 593] on button "Access Files" at bounding box center [644, 594] width 82 height 29
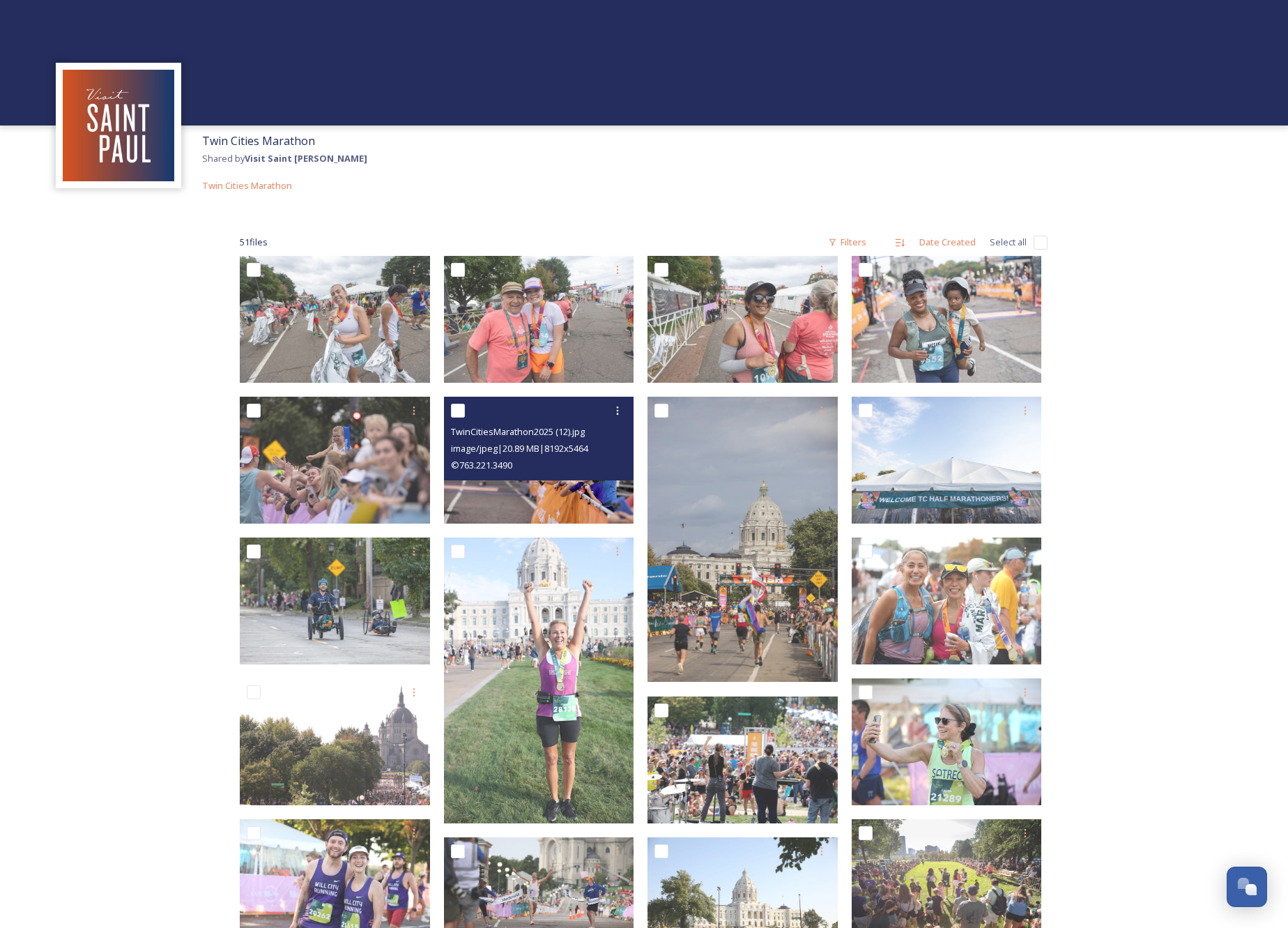
scroll to position [1, 0]
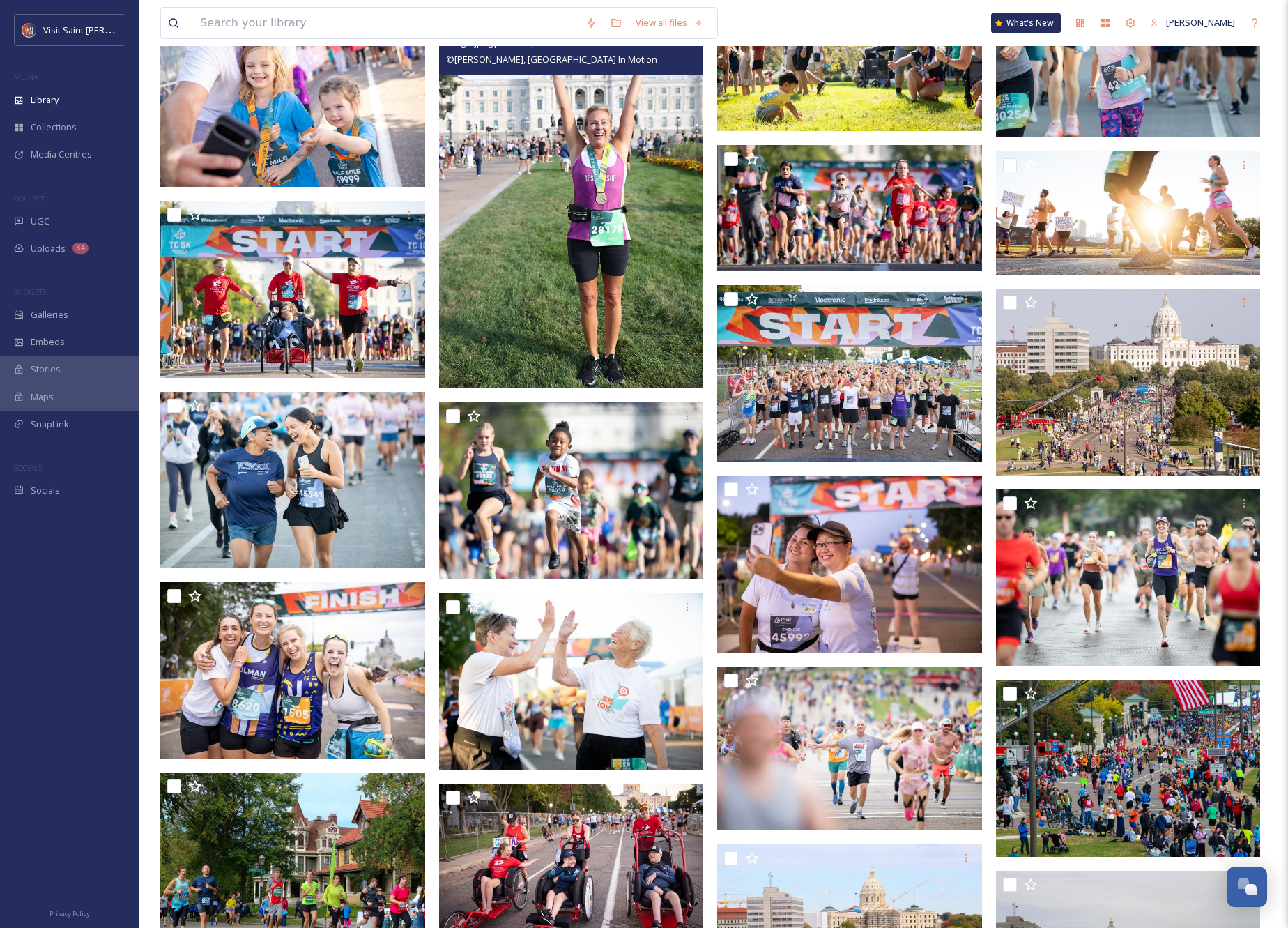
scroll to position [1489, 0]
